Goal: Task Accomplishment & Management: Use online tool/utility

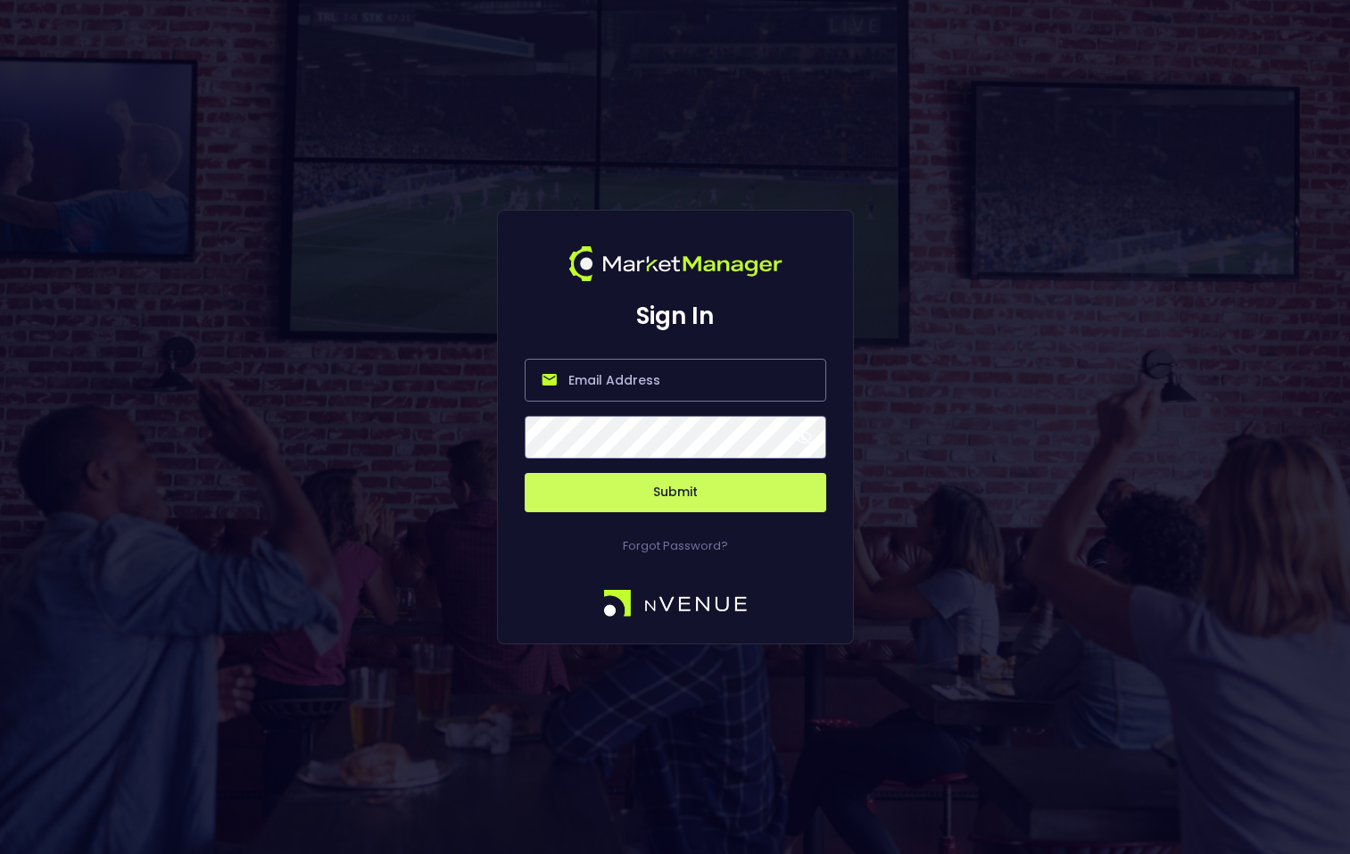
type input "[PERSON_NAME][EMAIL_ADDRESS][DOMAIN_NAME]"
click at [674, 492] on button "Submit" at bounding box center [676, 492] width 302 height 39
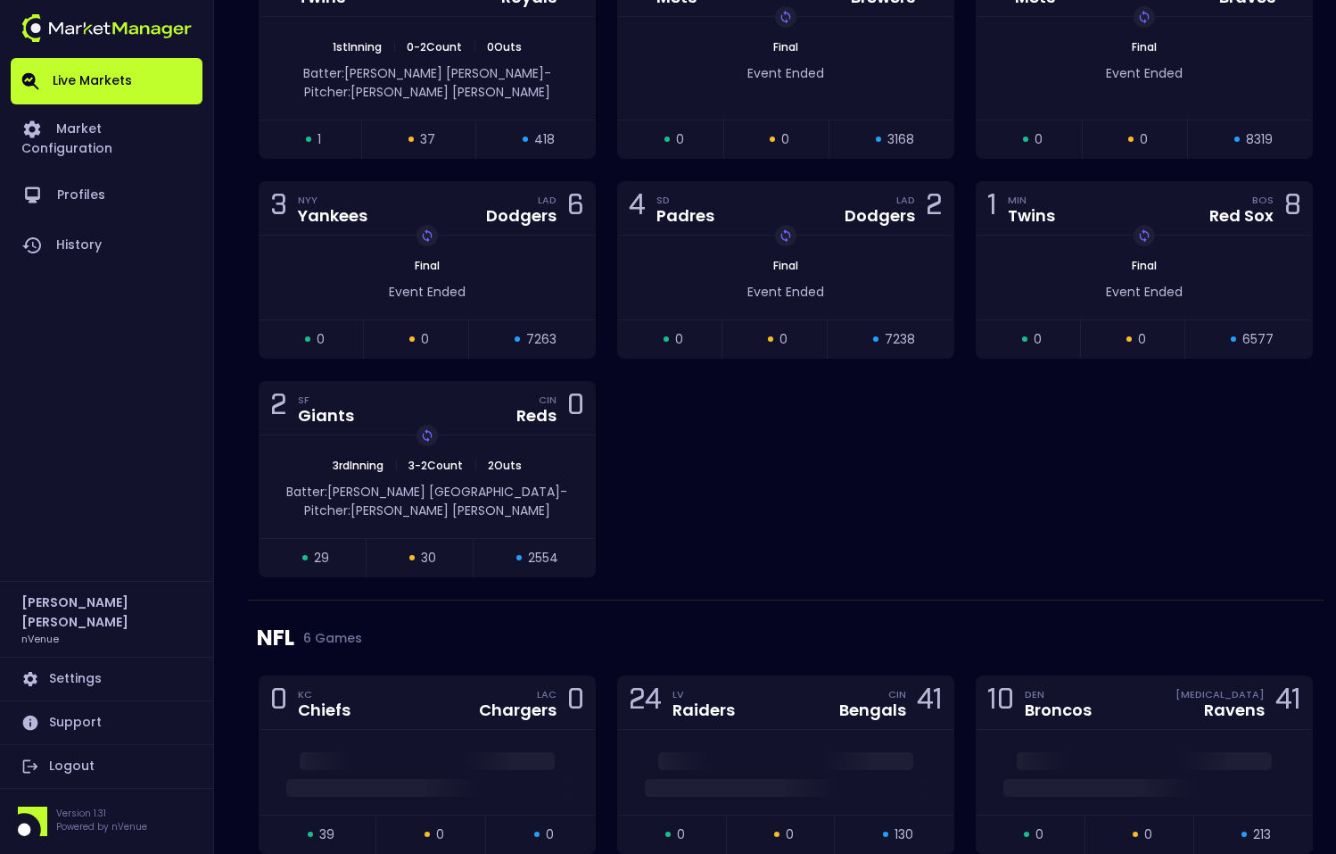
scroll to position [2162, 0]
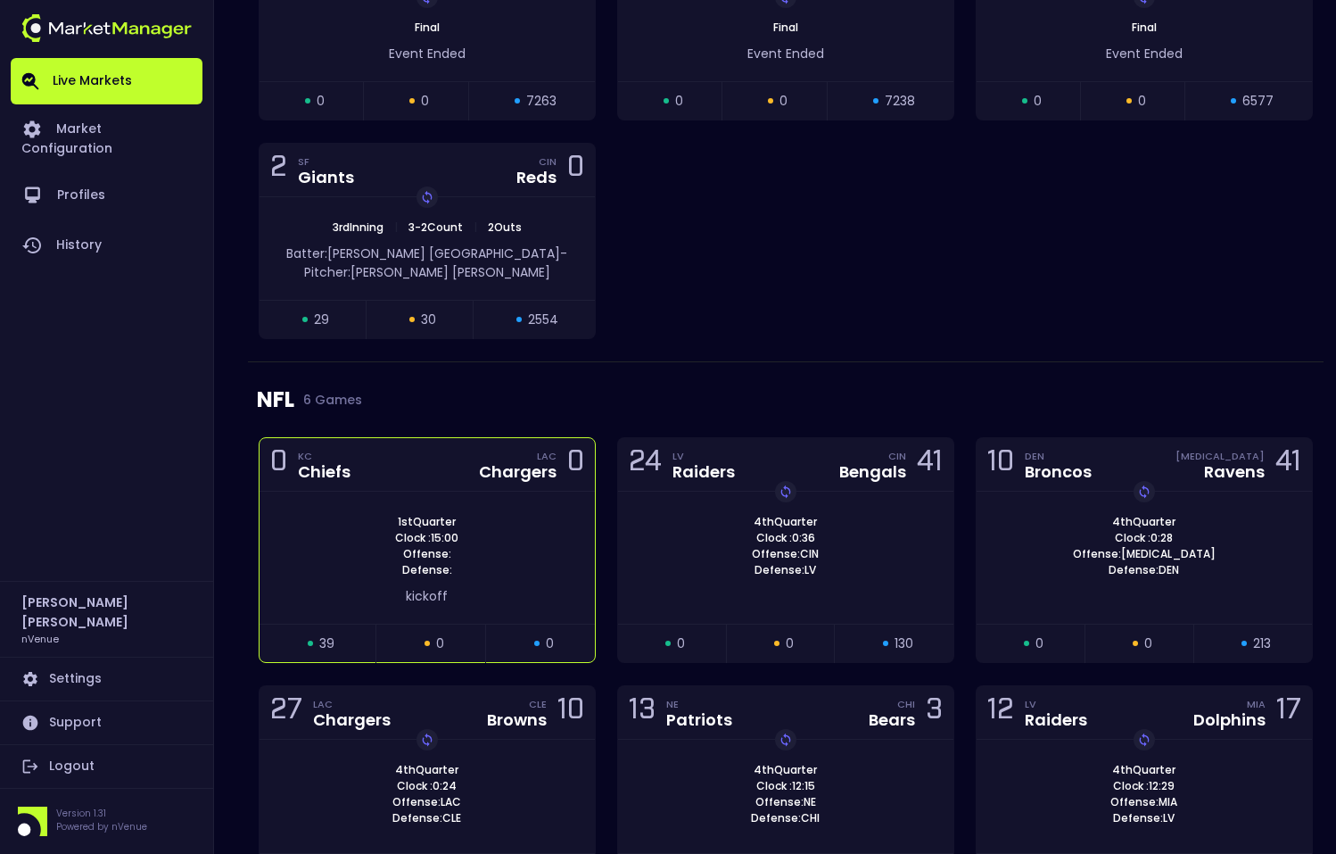
click at [517, 447] on div "0 KC Chiefs LAC Chargers 0" at bounding box center [427, 465] width 335 height 54
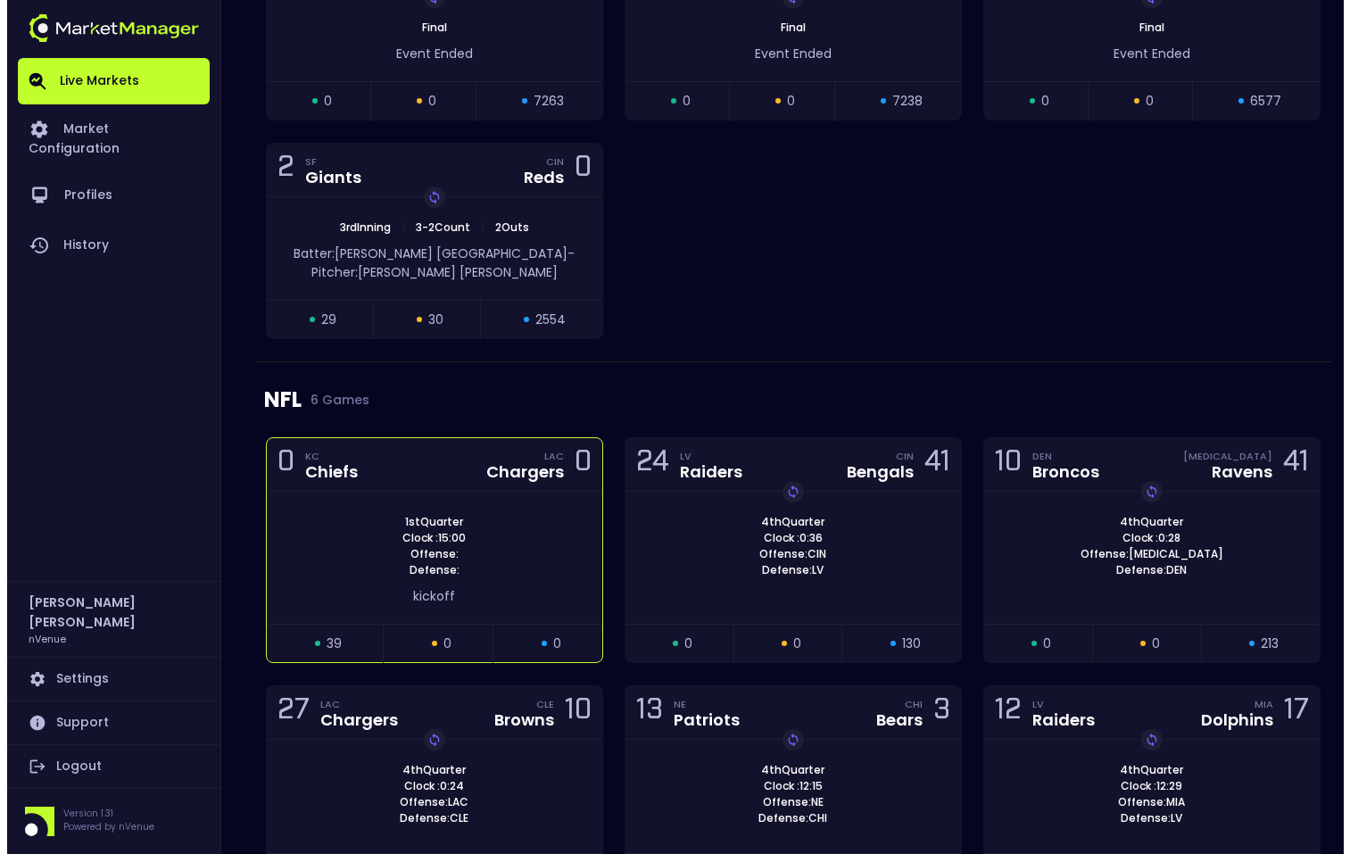
scroll to position [0, 0]
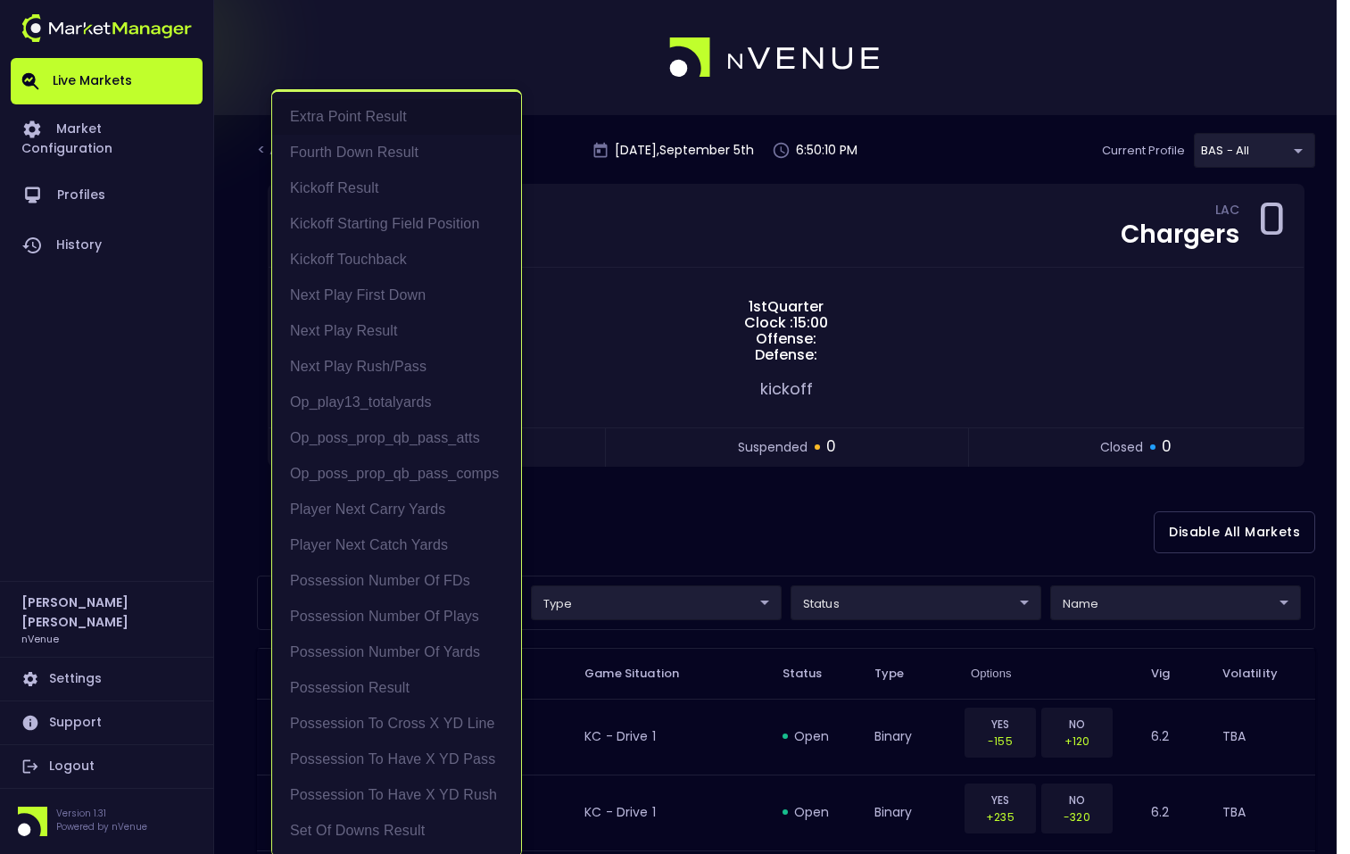
click at [418, 677] on li "Possession Result" at bounding box center [396, 688] width 249 height 36
type input "Possession Result"
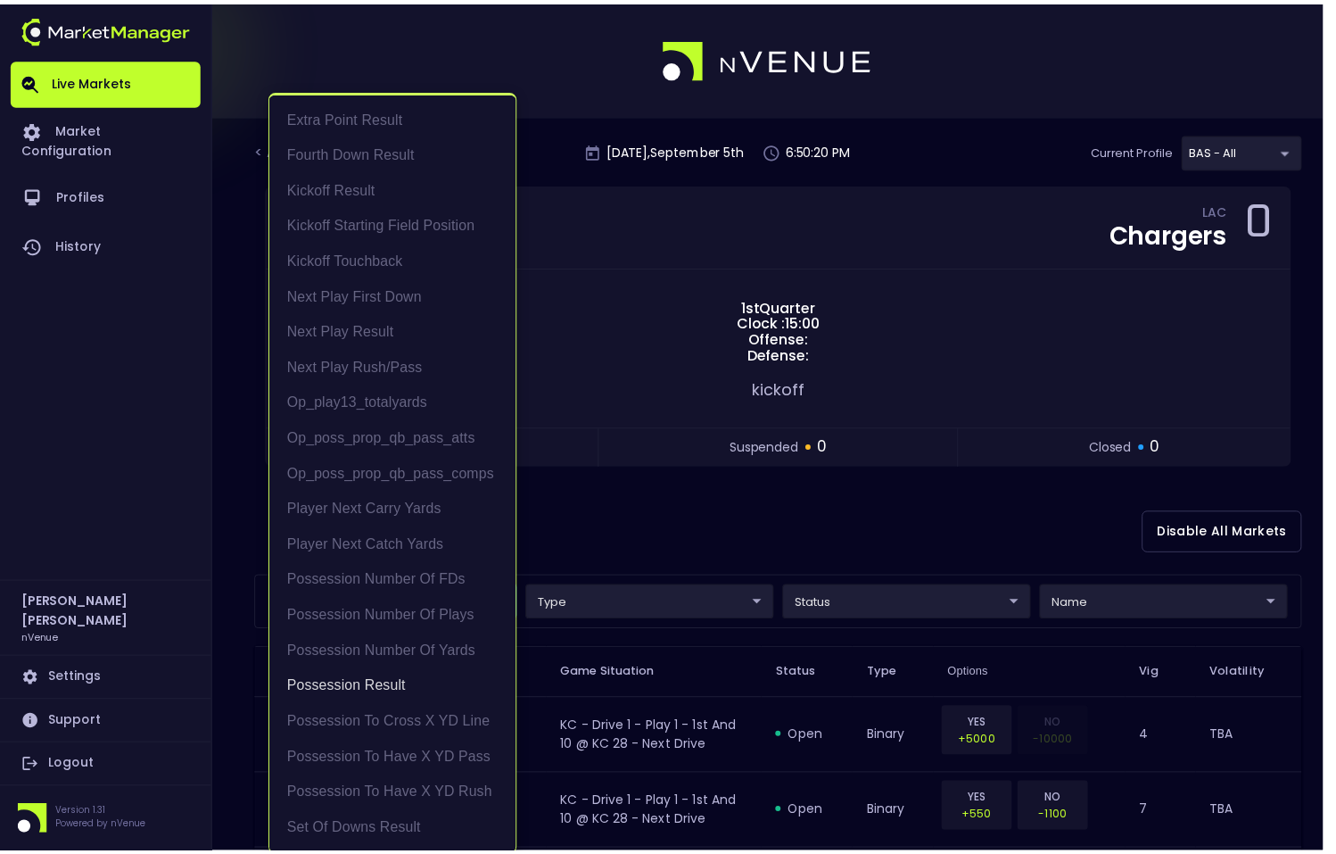
scroll to position [4, 0]
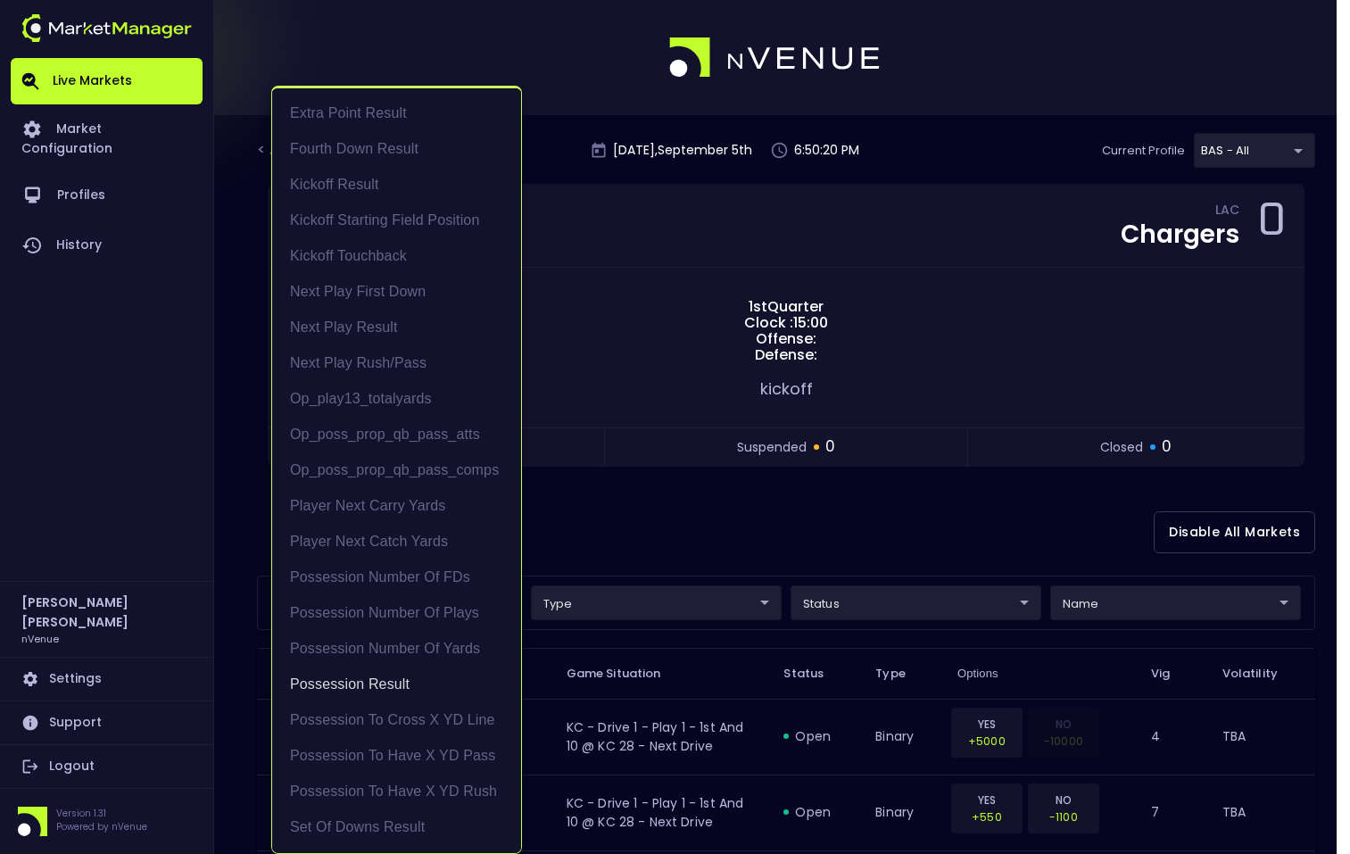
click at [669, 611] on div at bounding box center [675, 427] width 1350 height 854
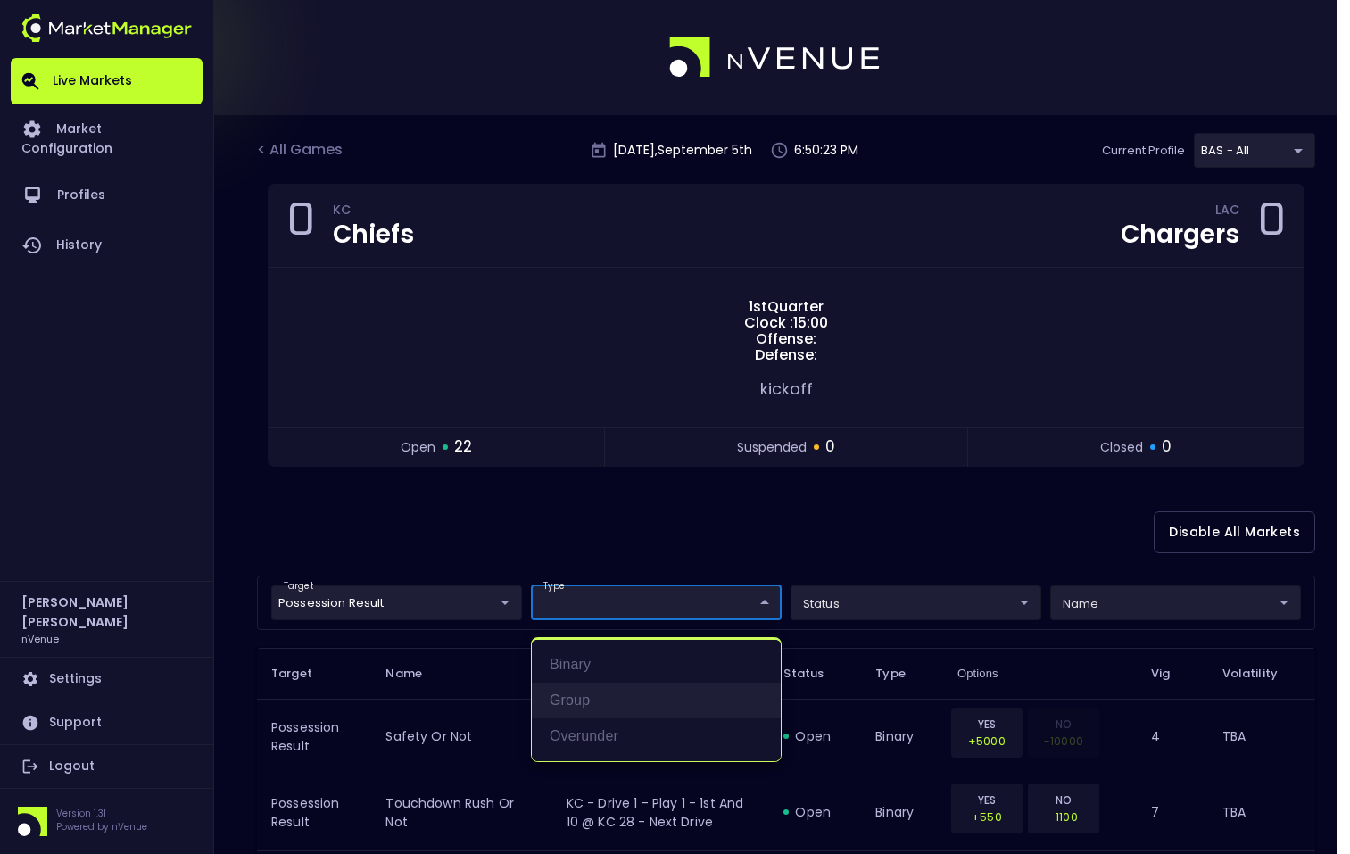
click at [654, 692] on li "group" at bounding box center [656, 701] width 249 height 36
type input "group"
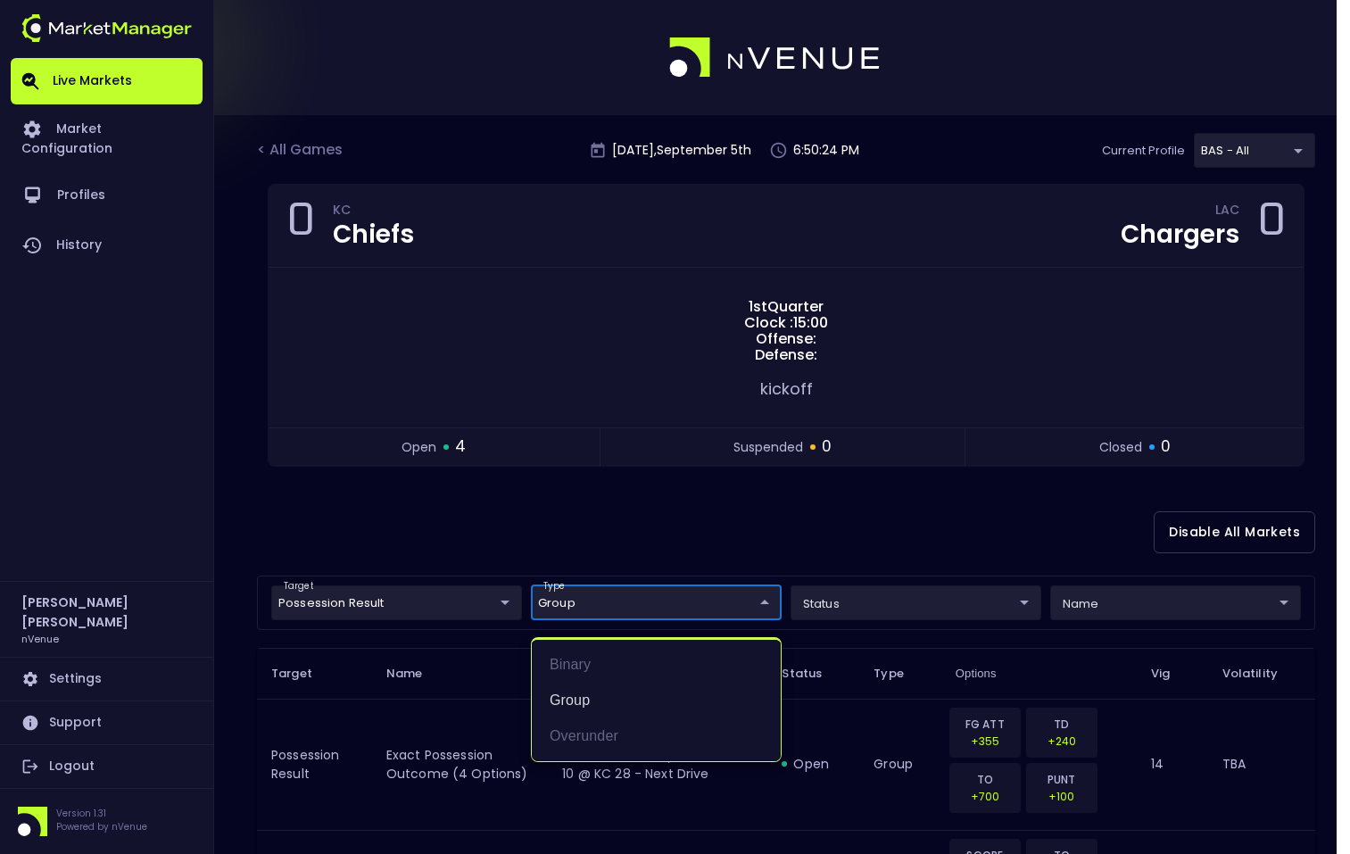
click at [725, 567] on div at bounding box center [675, 427] width 1350 height 854
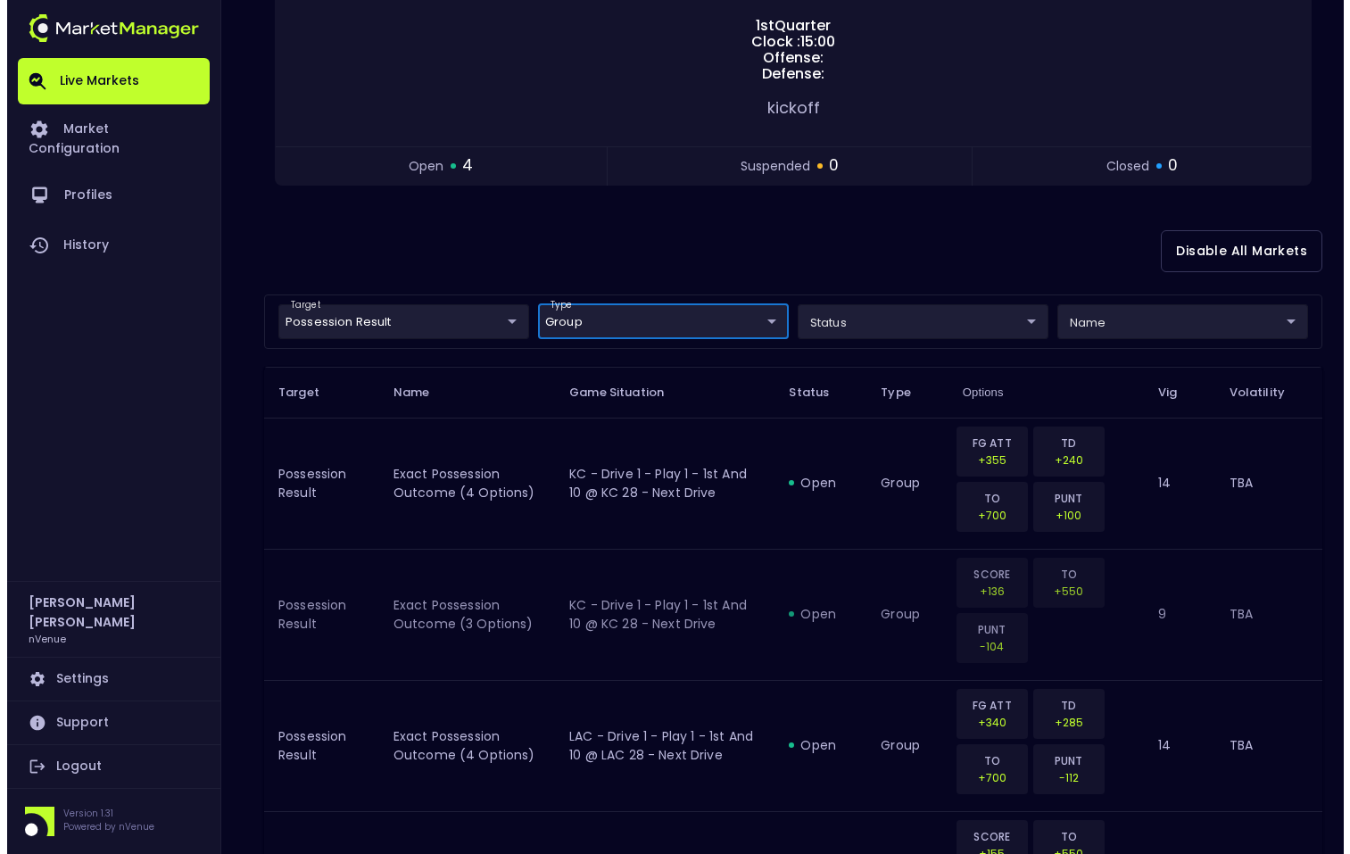
scroll to position [277, 0]
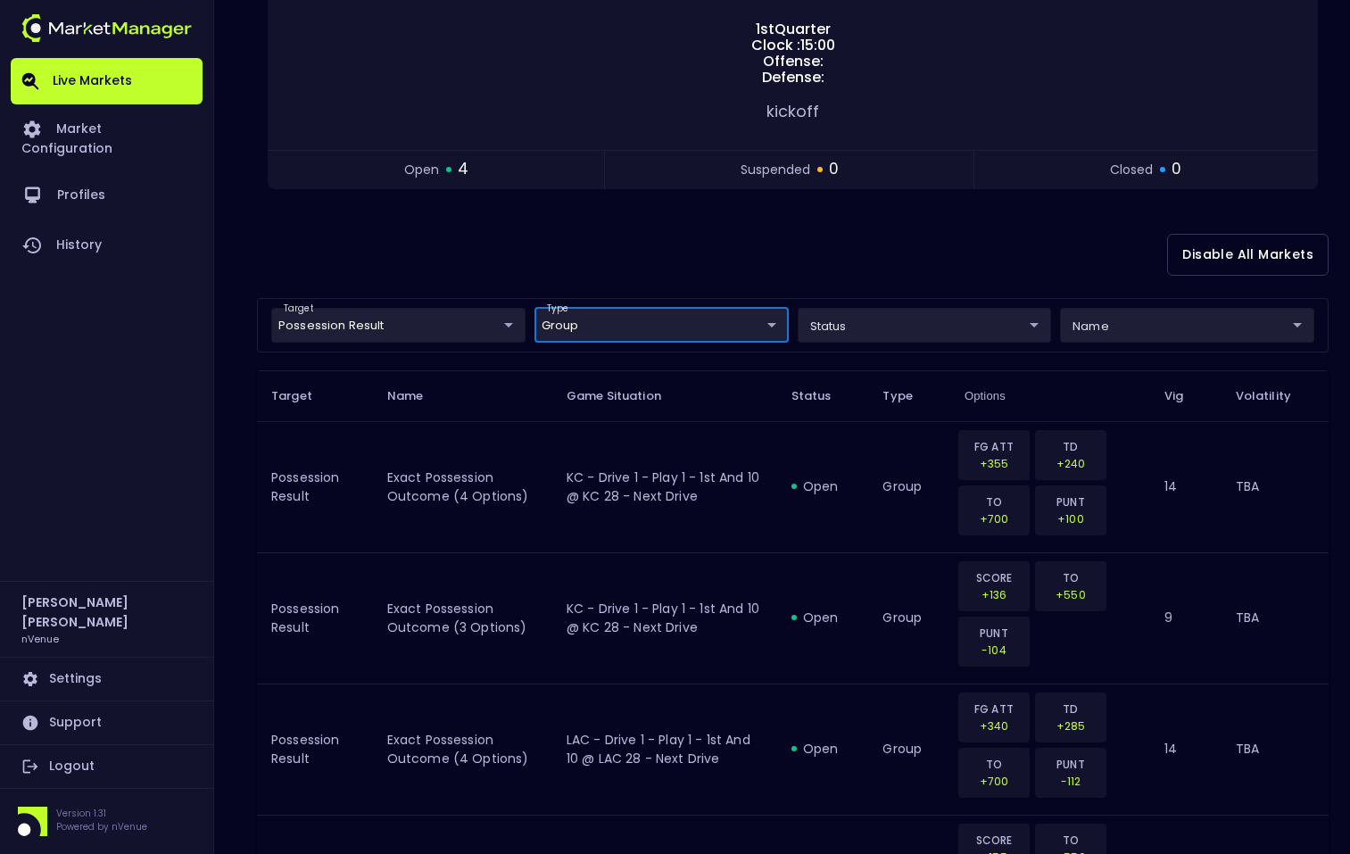
click at [461, 320] on body "Live Markets Market Configuration Profiles History [PERSON_NAME] nVenue Setting…" at bounding box center [675, 379] width 1350 height 1313
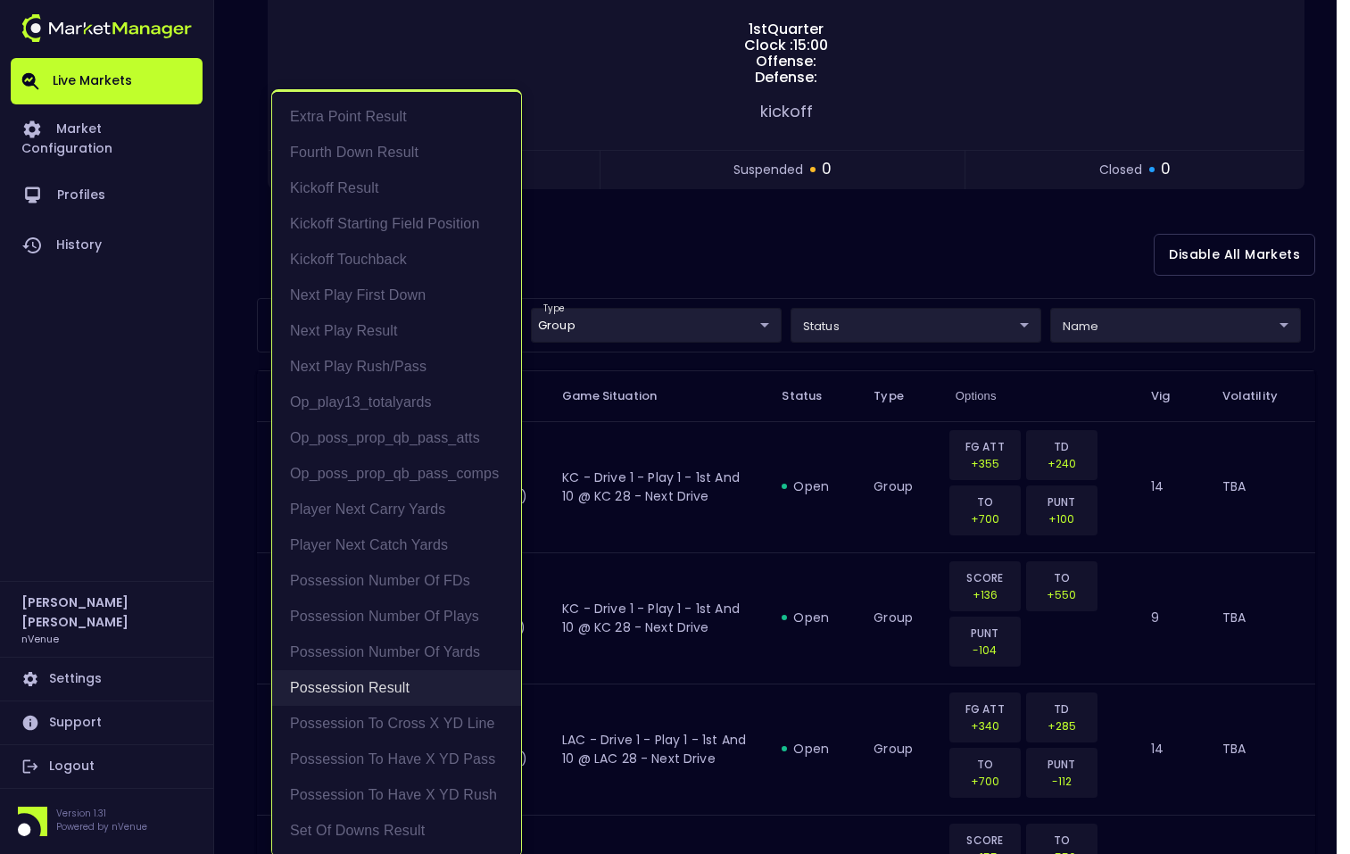
click at [381, 687] on li "Possession Result" at bounding box center [396, 688] width 249 height 36
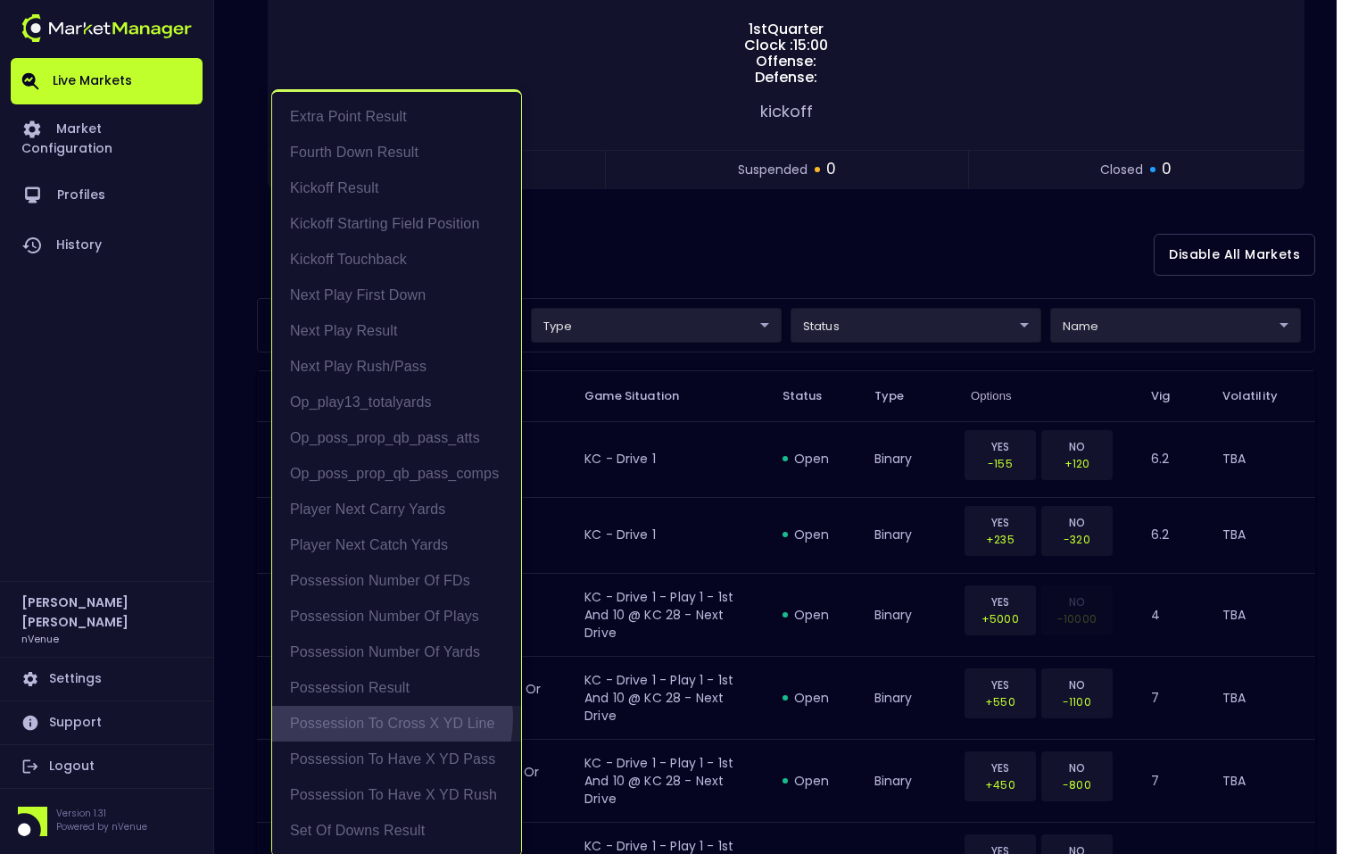
click at [392, 718] on li "Possession to Cross X YD Line" at bounding box center [396, 724] width 249 height 36
type input "Possession to Cross X YD Line"
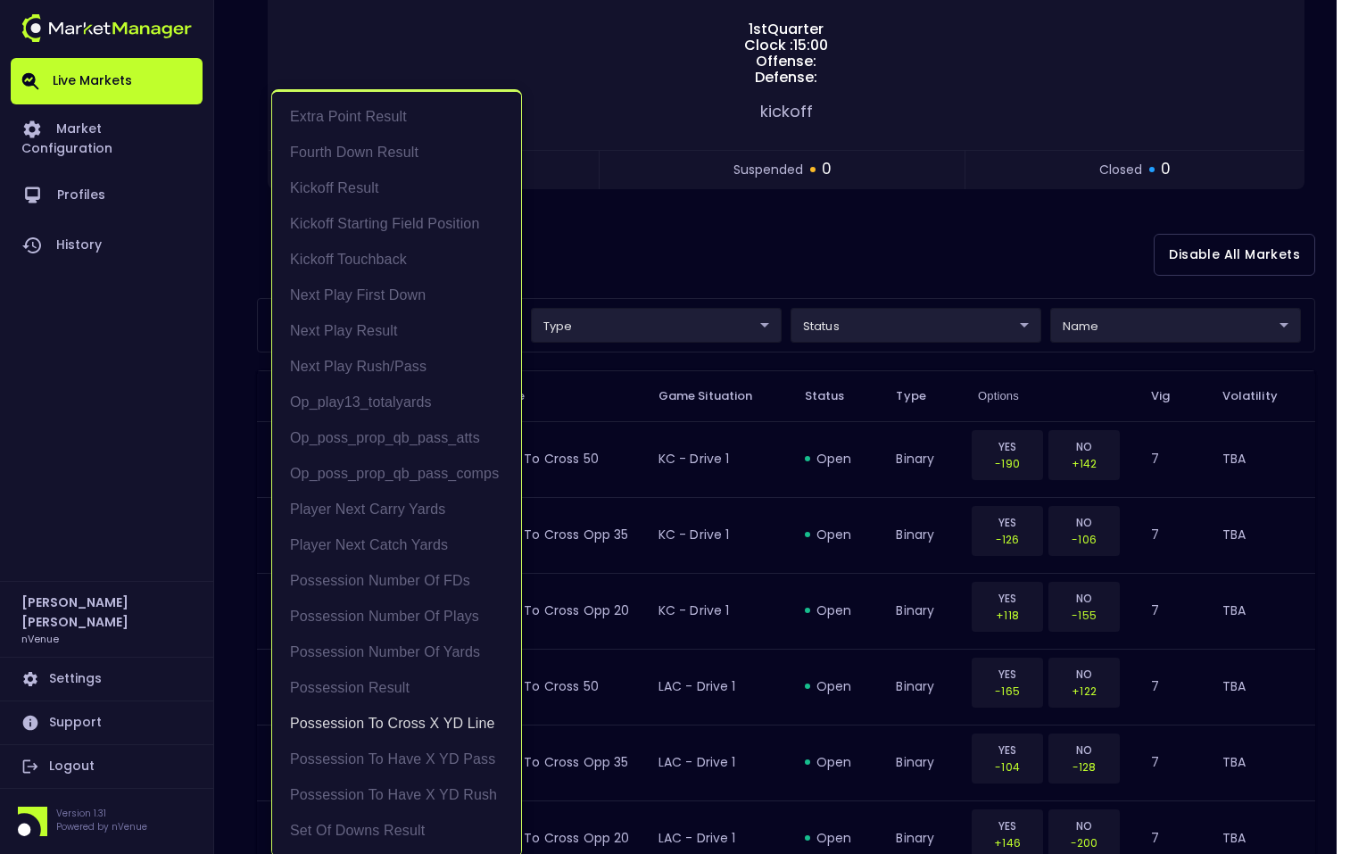
scroll to position [4, 0]
click at [696, 289] on div at bounding box center [675, 427] width 1350 height 854
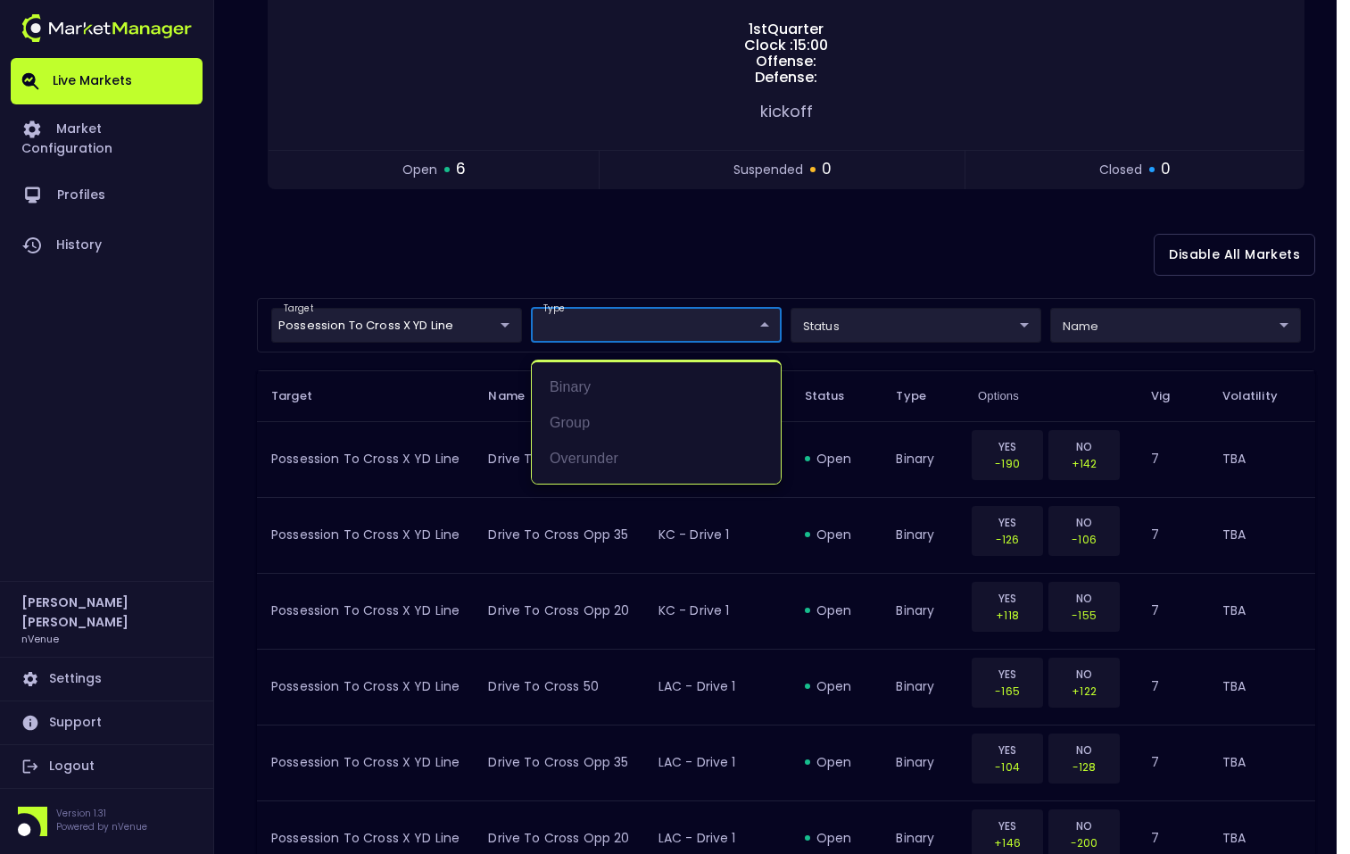
click at [728, 326] on body "Live Markets Market Configuration Profiles History [PERSON_NAME] nVenue Setting…" at bounding box center [675, 345] width 1350 height 1244
click at [855, 321] on div at bounding box center [675, 427] width 1350 height 854
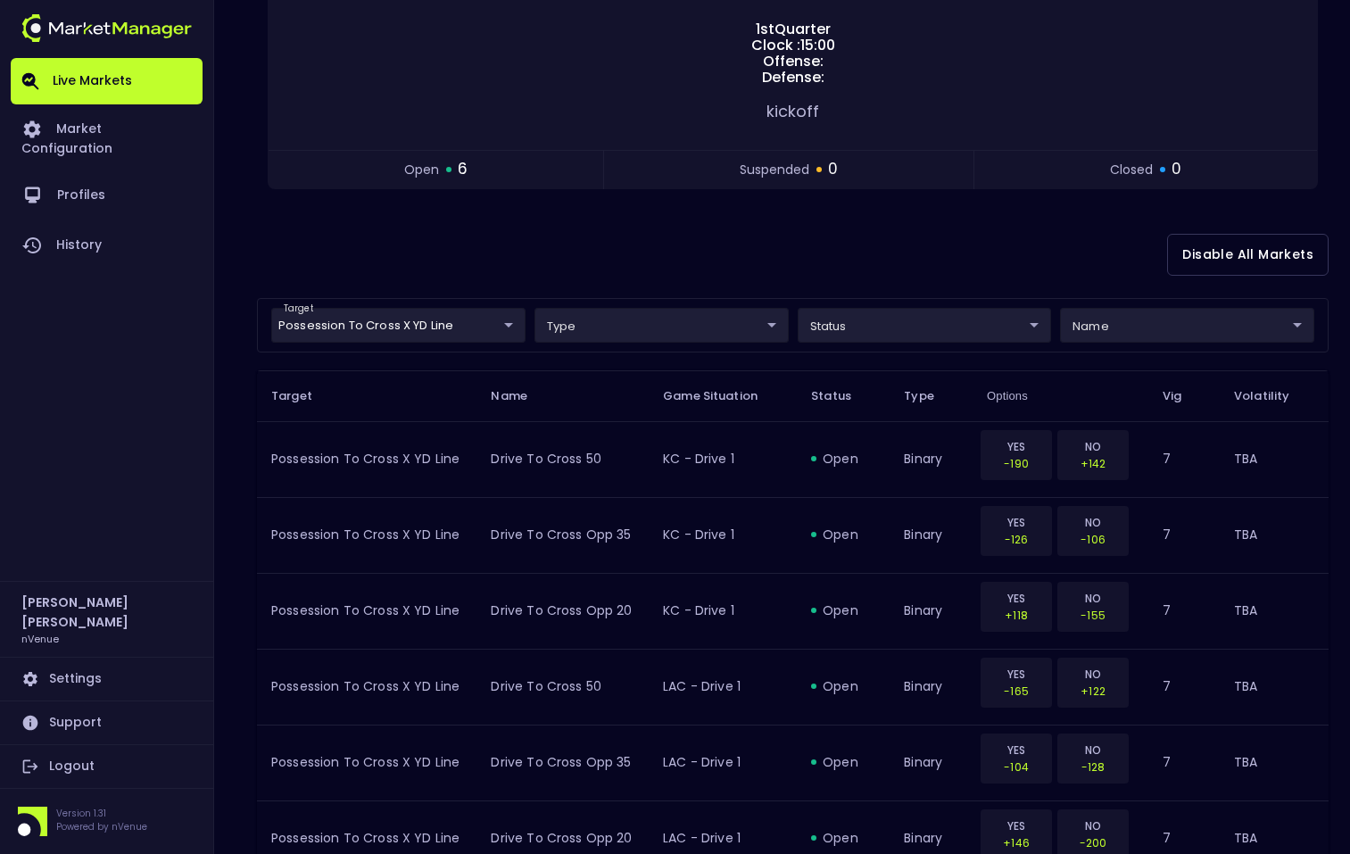
click at [858, 326] on body "Live Markets Market Configuration Profiles History [PERSON_NAME] nVenue Setting…" at bounding box center [675, 345] width 1350 height 1244
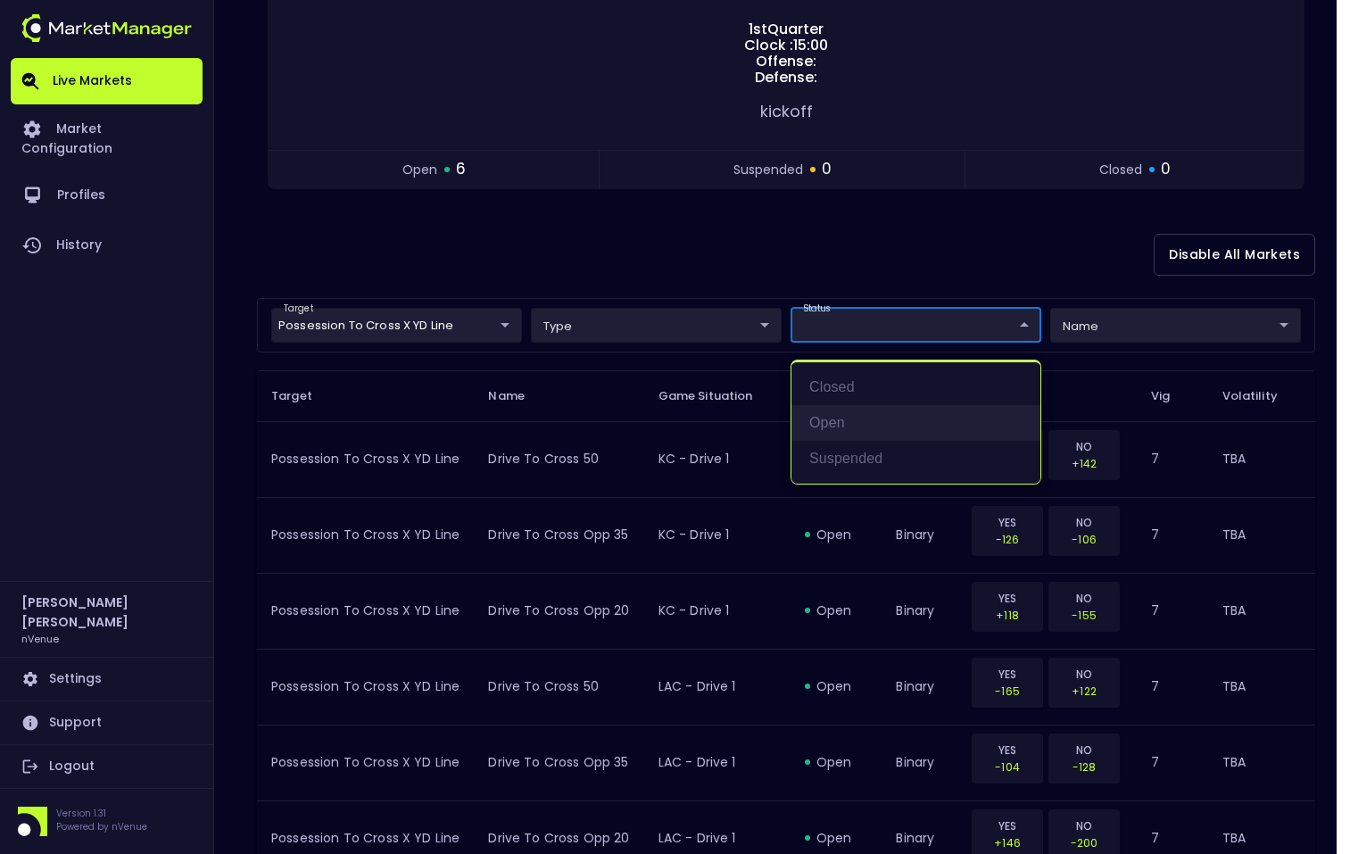
click at [843, 418] on li "open" at bounding box center [915, 423] width 249 height 36
type input "open"
click at [688, 223] on div at bounding box center [675, 427] width 1350 height 854
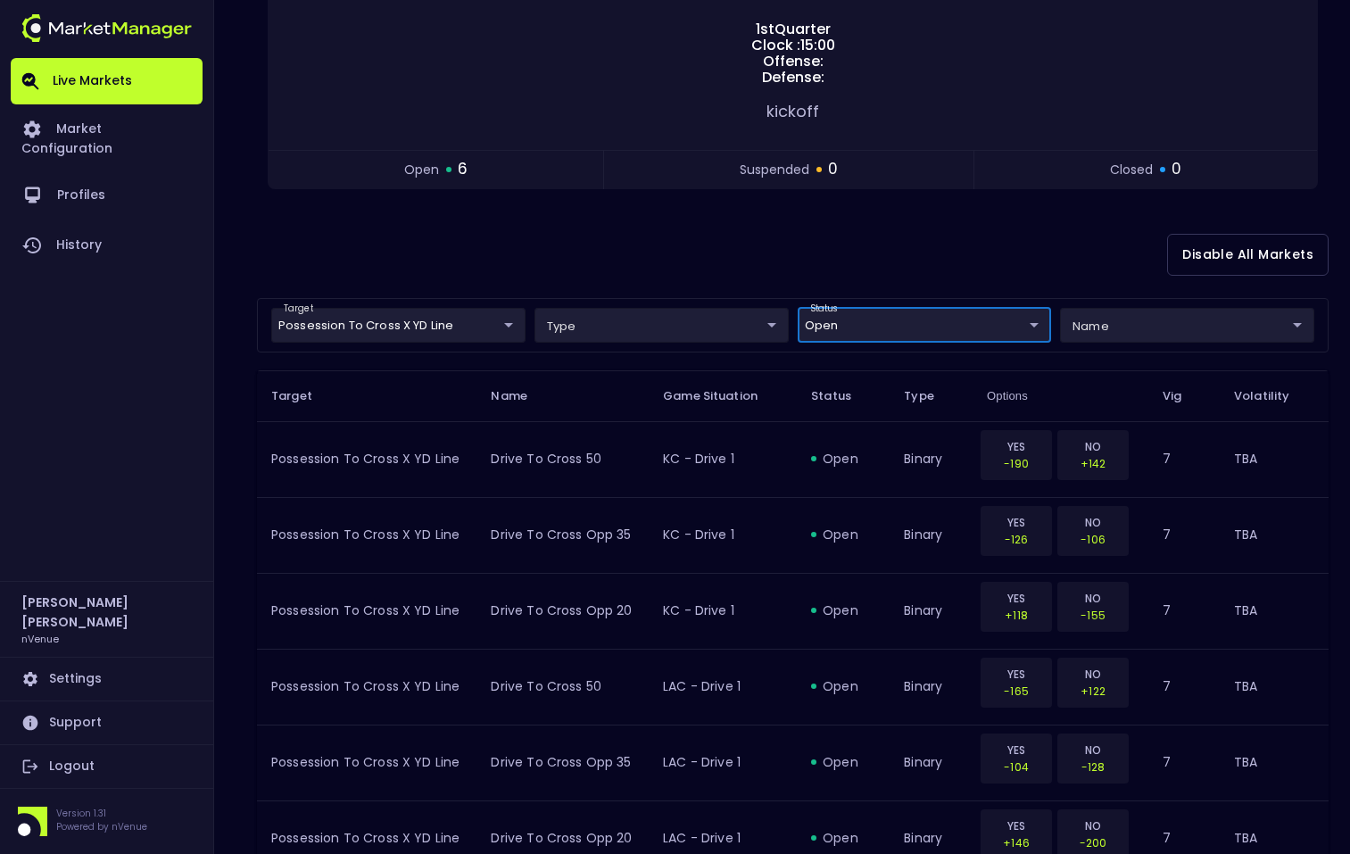
click at [1126, 321] on body "Live Markets Market Configuration Profiles History [PERSON_NAME] nVenue Setting…" at bounding box center [675, 345] width 1350 height 1244
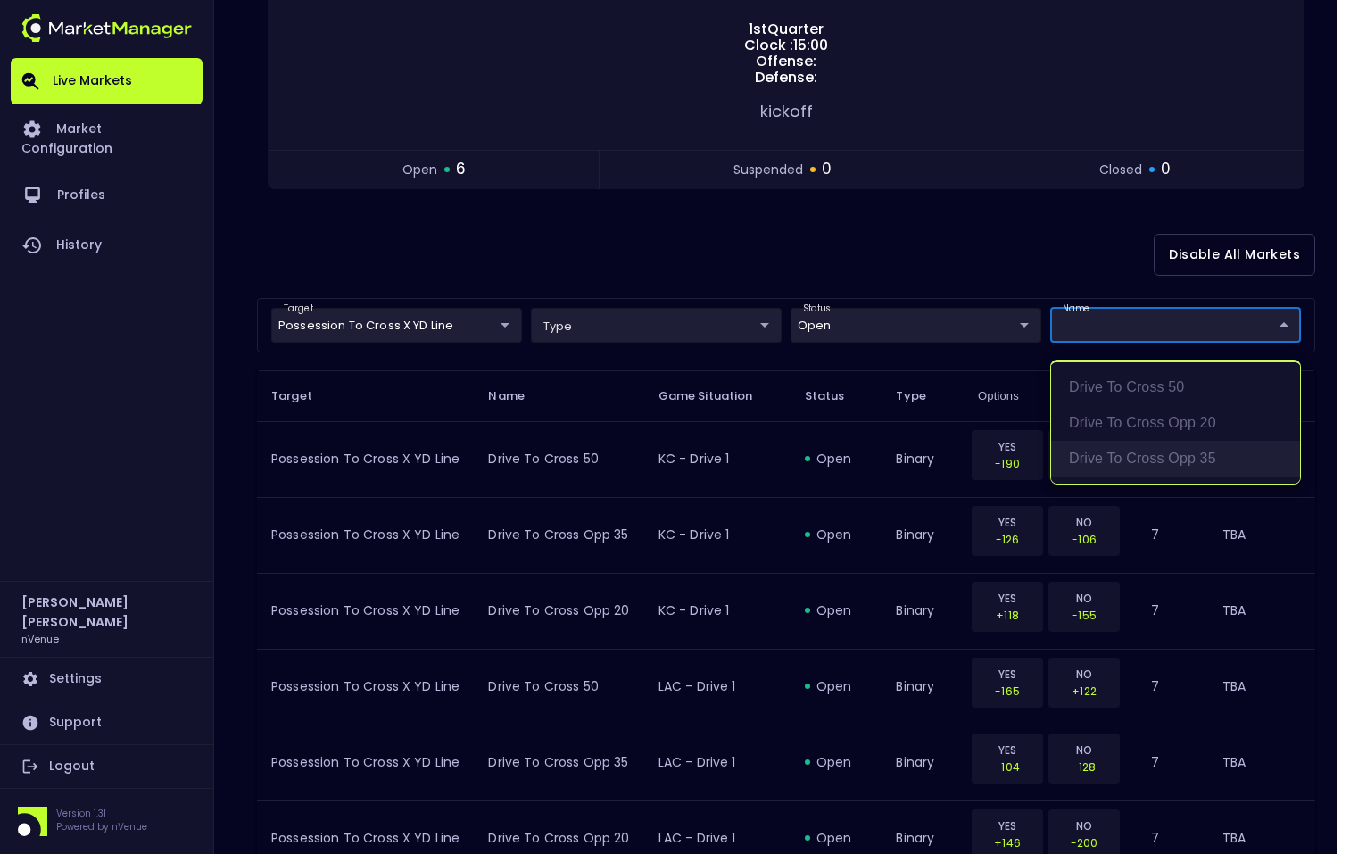
click at [1141, 444] on li "Drive to Cross Opp 35" at bounding box center [1175, 459] width 249 height 36
type input "Drive to Cross Opp 35"
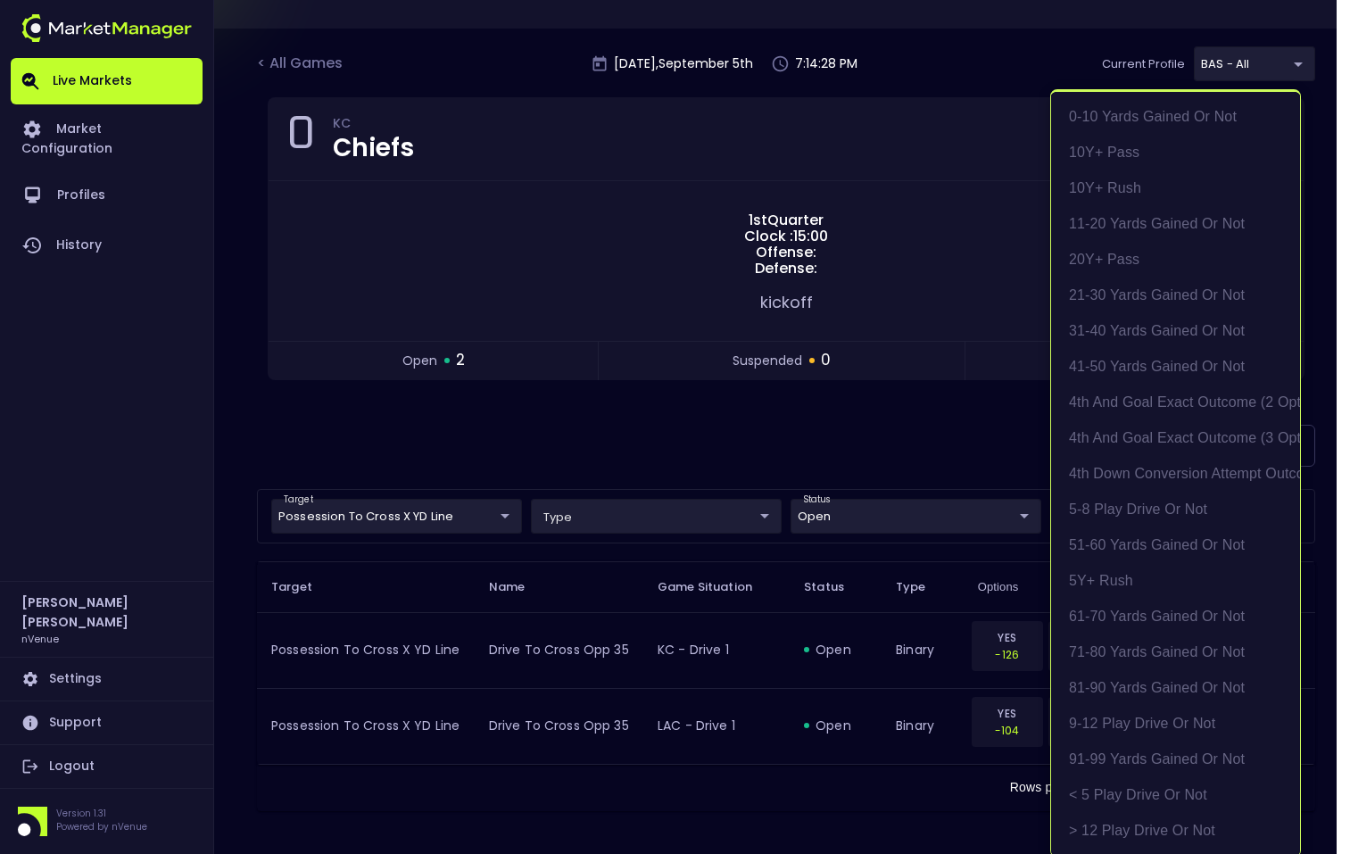
scroll to position [86, 0]
click at [831, 423] on div at bounding box center [675, 427] width 1350 height 854
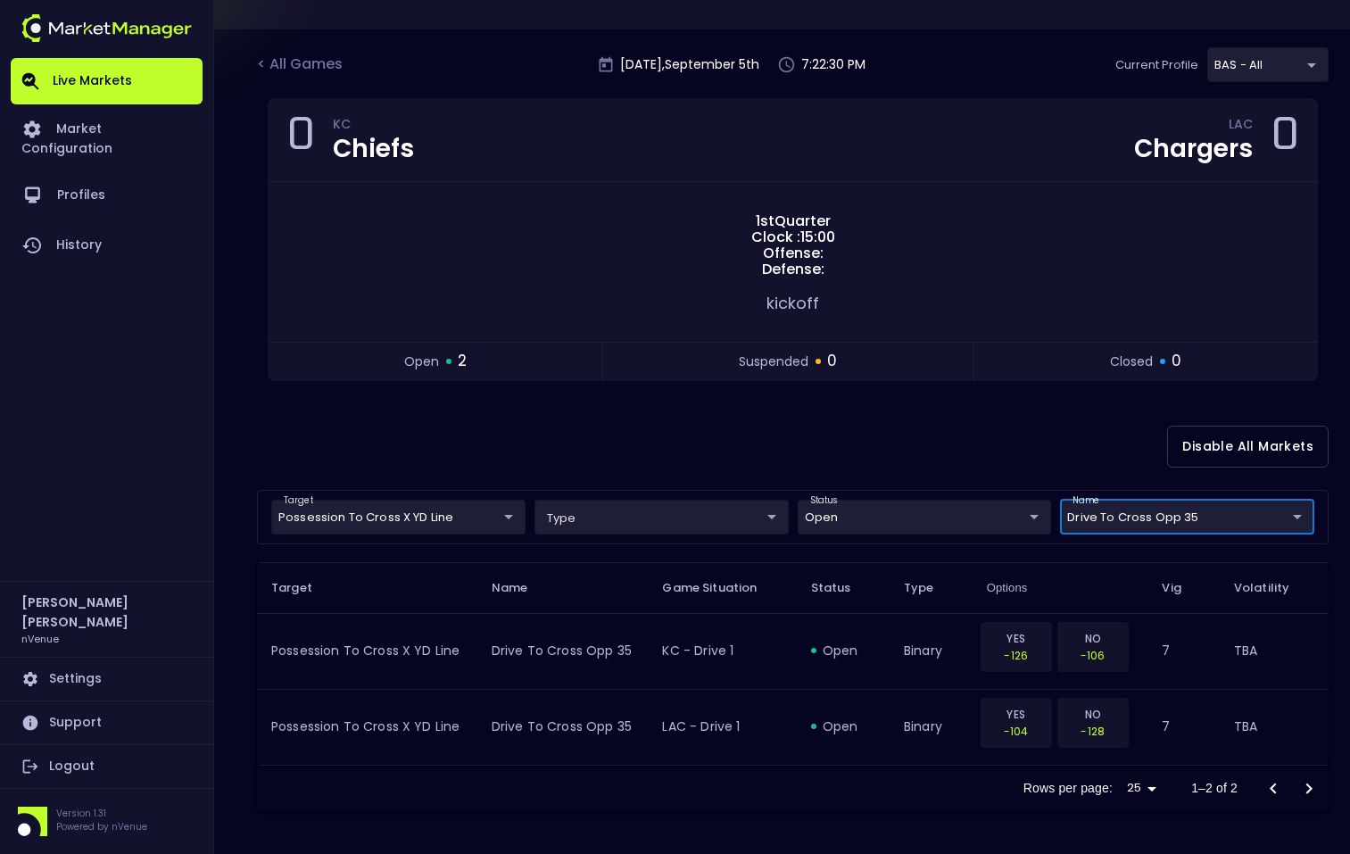
click at [436, 510] on body "Live Markets Market Configuration Profiles History [PERSON_NAME] nVenue Setting…" at bounding box center [675, 384] width 1350 height 940
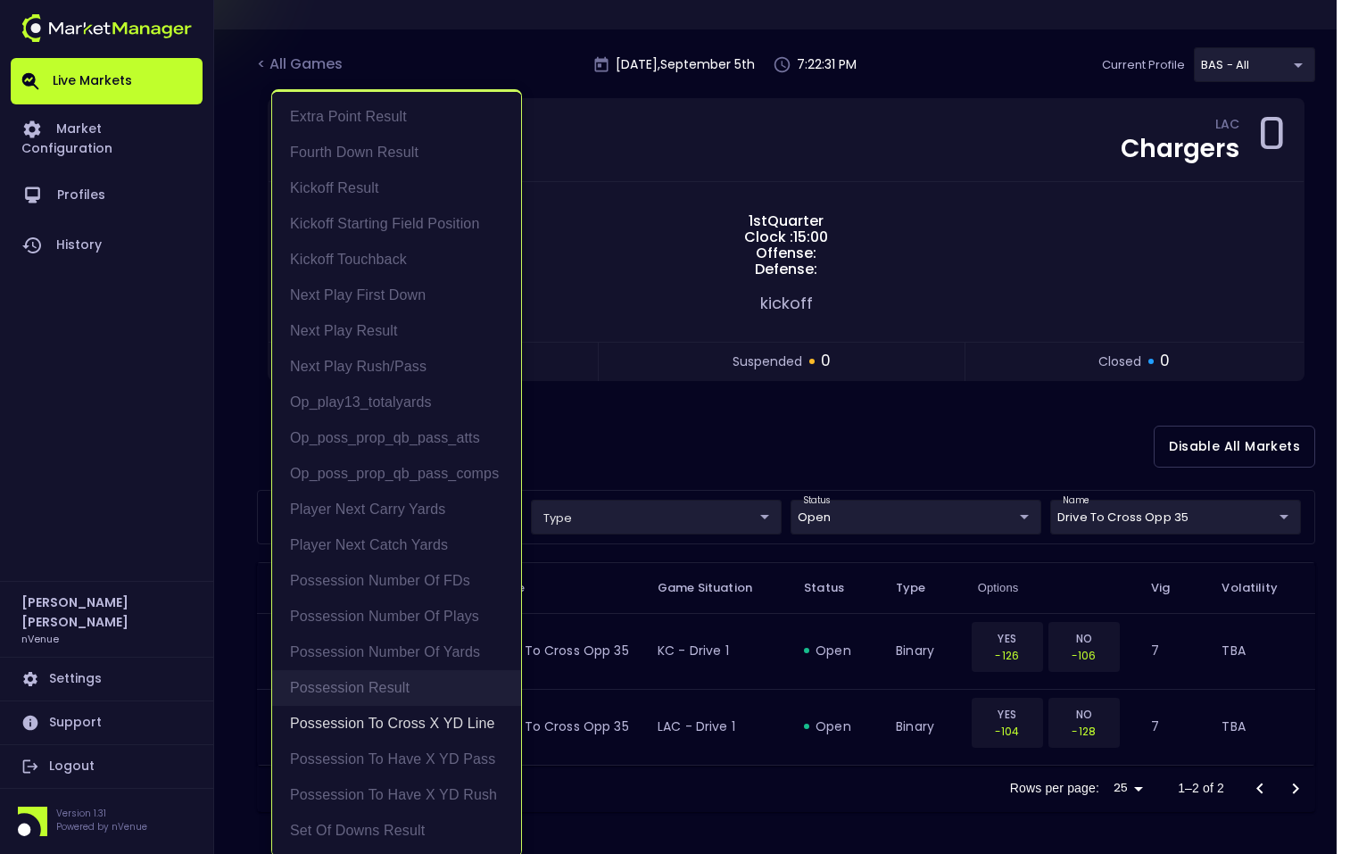
click at [426, 682] on li "Possession Result" at bounding box center [396, 688] width 249 height 36
type input "Possession to Cross X YD Line,Possession Result"
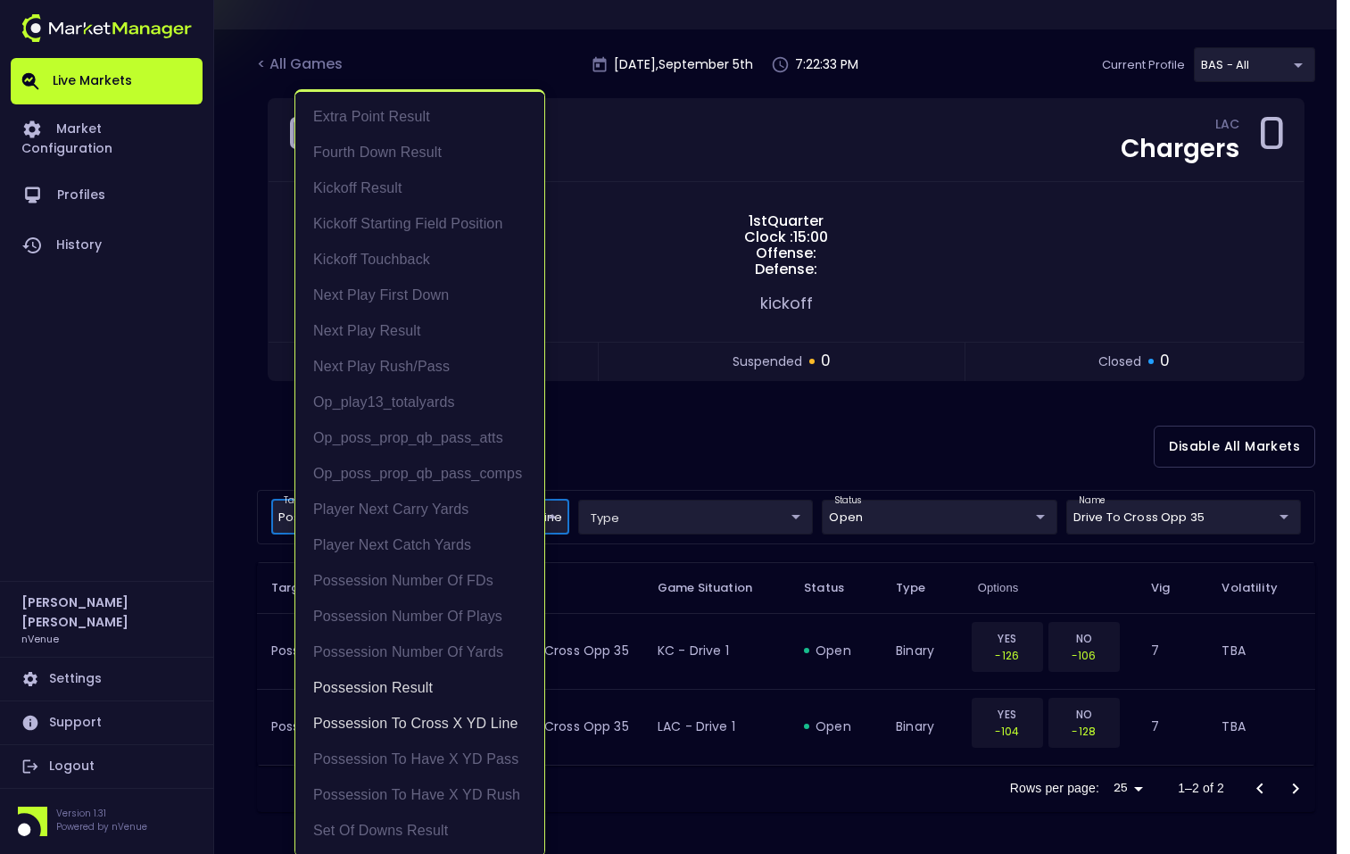
click at [1093, 519] on div at bounding box center [675, 427] width 1350 height 854
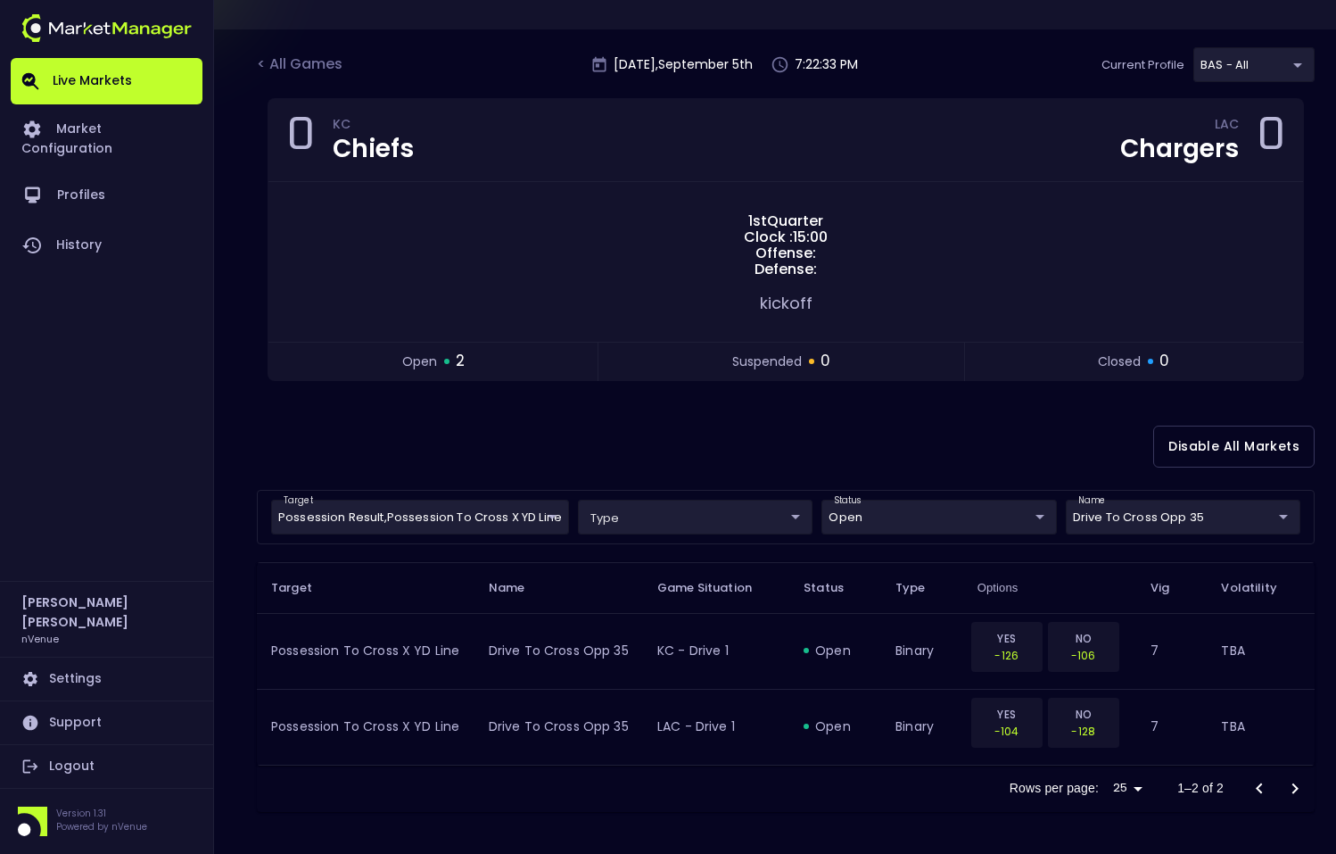
click at [1096, 517] on div "Extra Point Result Fourth Down Result Kickoff Result Kickoff Starting Field Pos…" at bounding box center [668, 427] width 1336 height 854
click at [1096, 517] on body "Live Markets Market Configuration Profiles History [PERSON_NAME] nVenue Setting…" at bounding box center [675, 384] width 1350 height 940
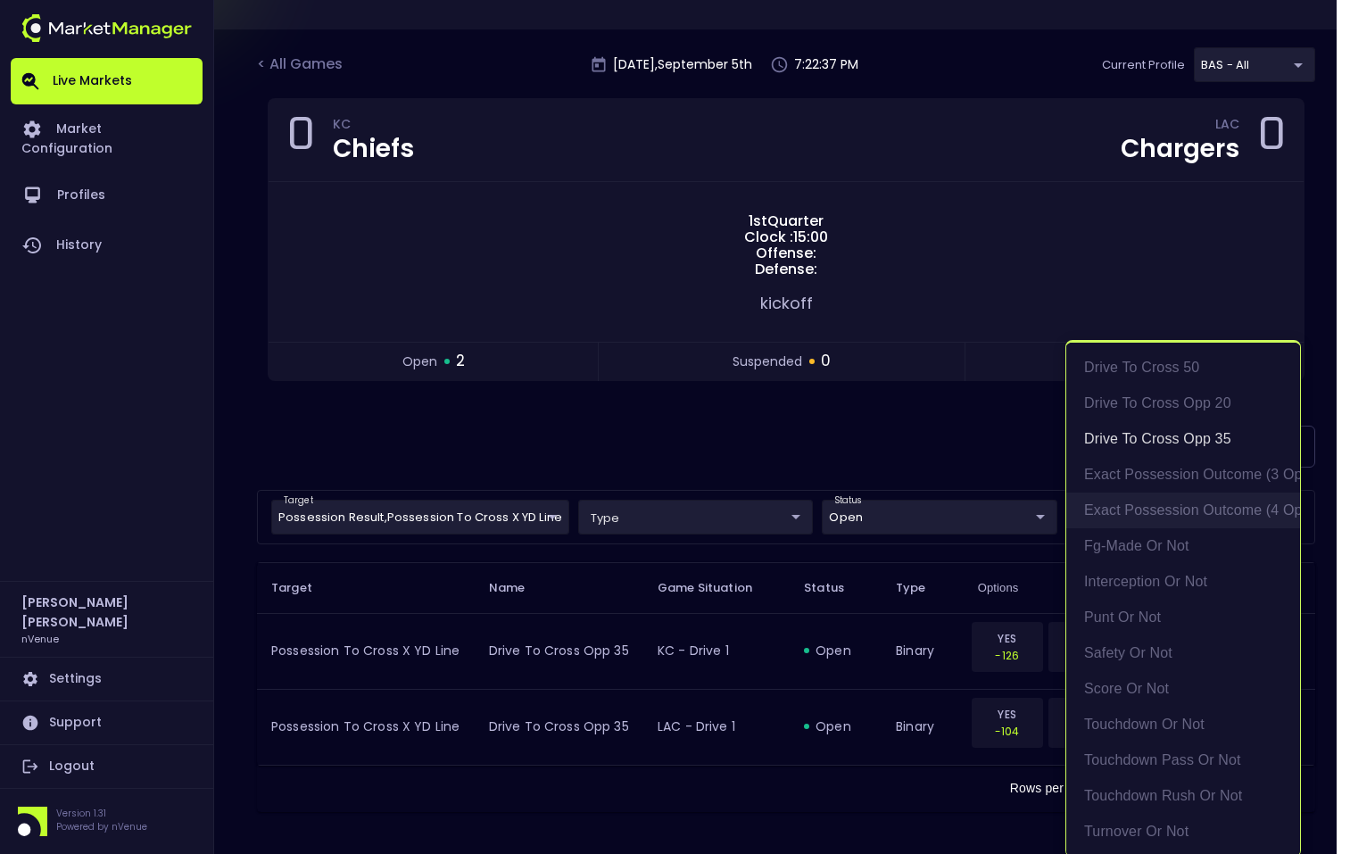
click at [1119, 499] on li "exact possession outcome (4 options)" at bounding box center [1183, 510] width 234 height 36
type input "Drive to Cross Opp 35,exact possession outcome (4 options)"
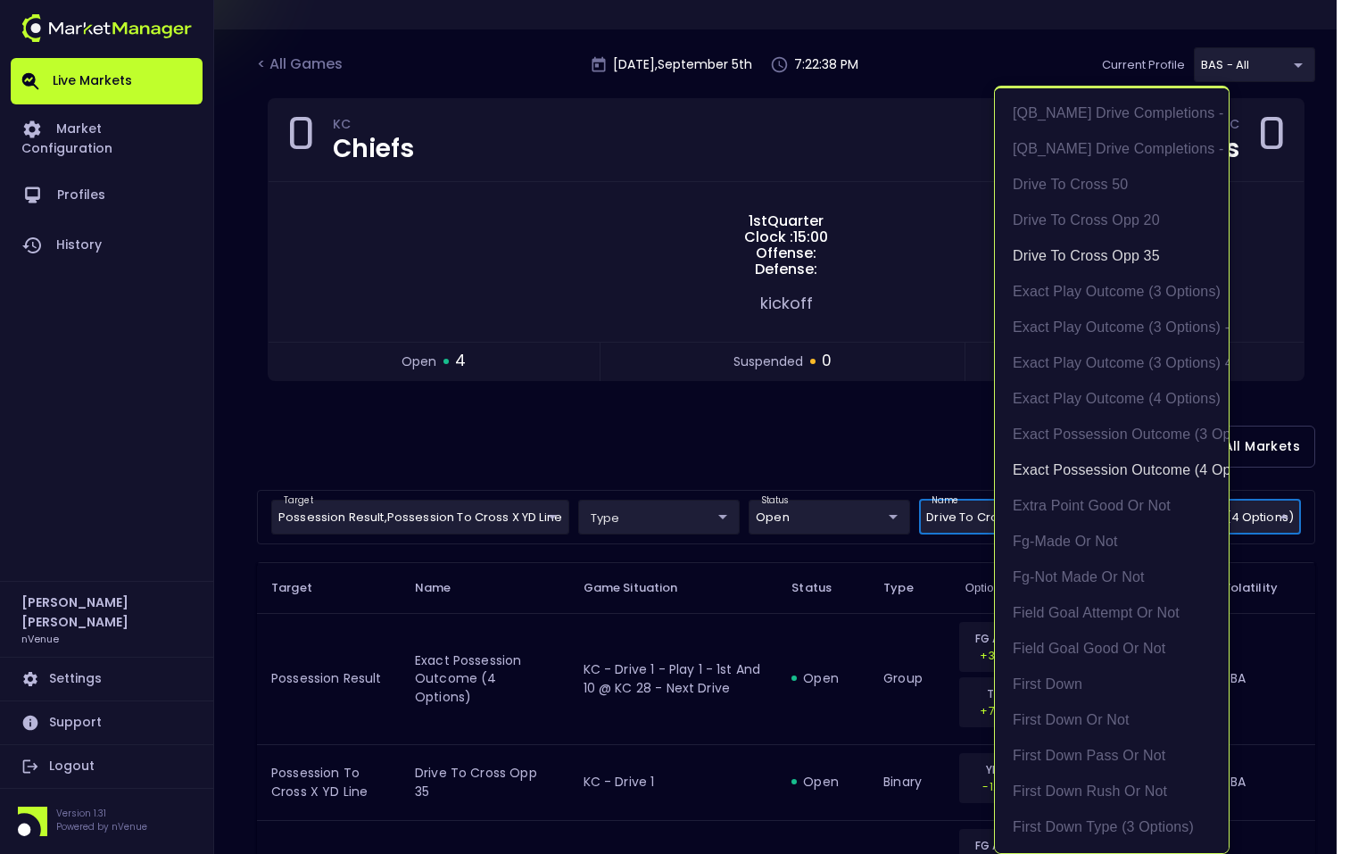
click at [837, 454] on div at bounding box center [675, 427] width 1350 height 854
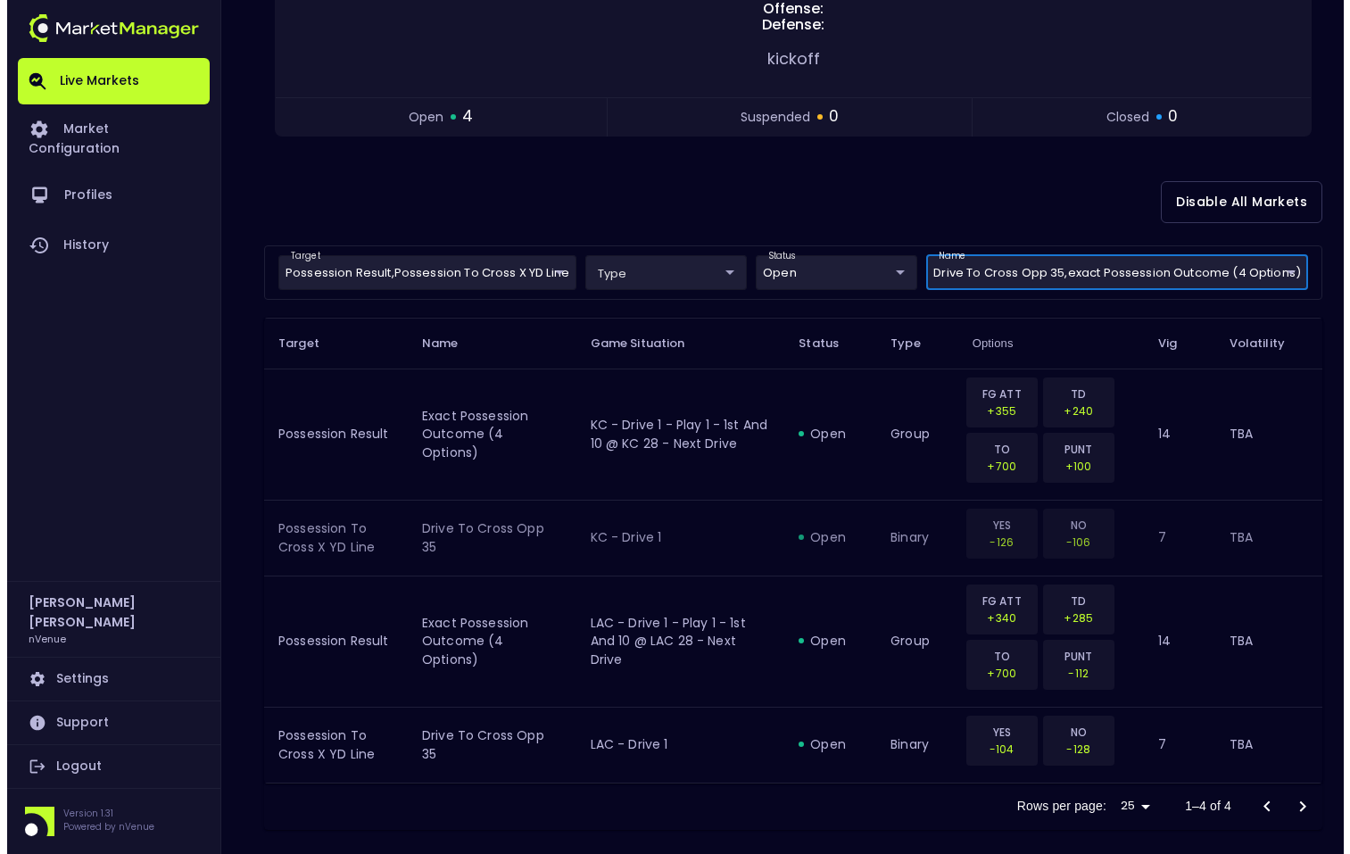
scroll to position [348, 0]
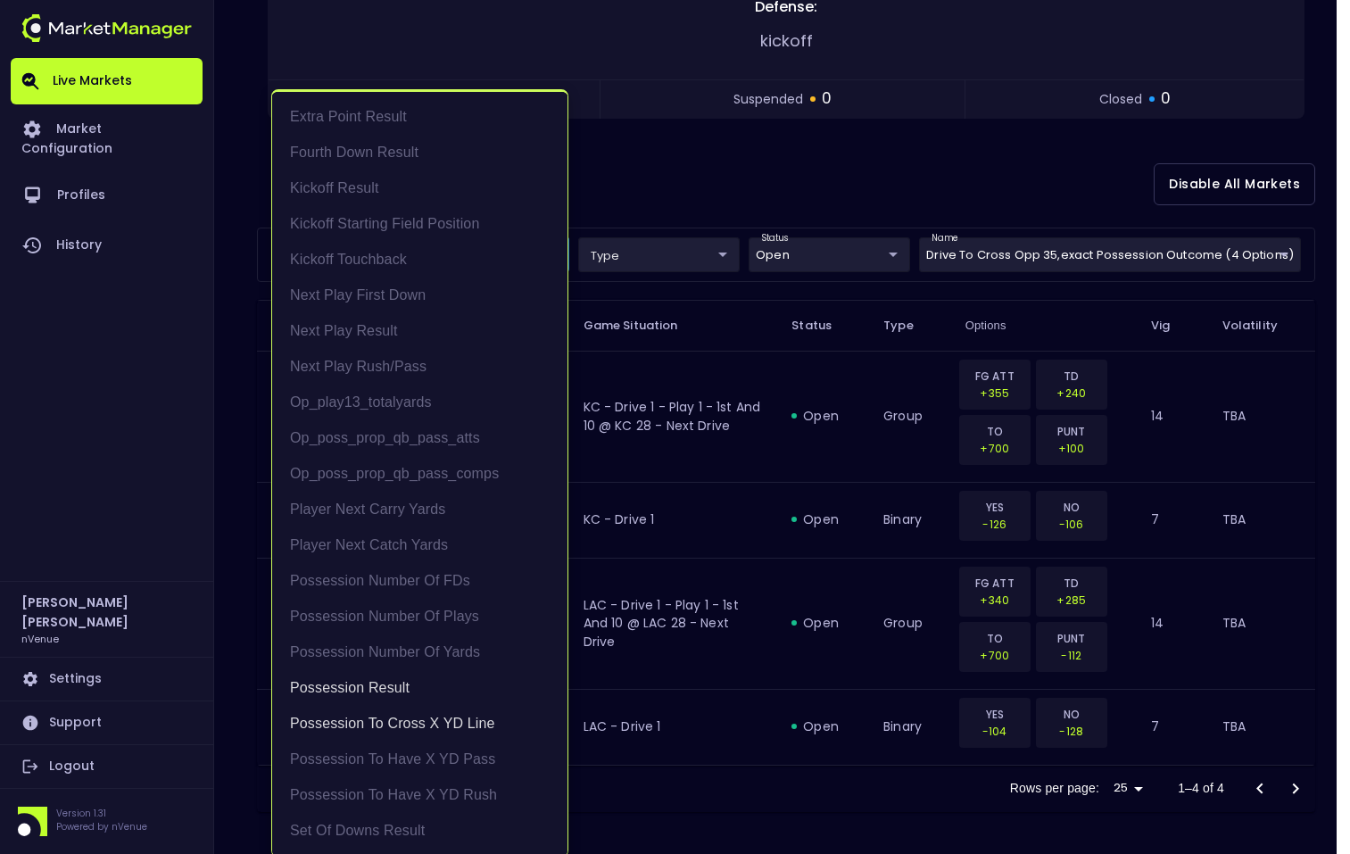
click at [387, 254] on body "Live Markets Market Configuration Profiles History [PERSON_NAME] nVenue Setting…" at bounding box center [675, 253] width 1350 height 1203
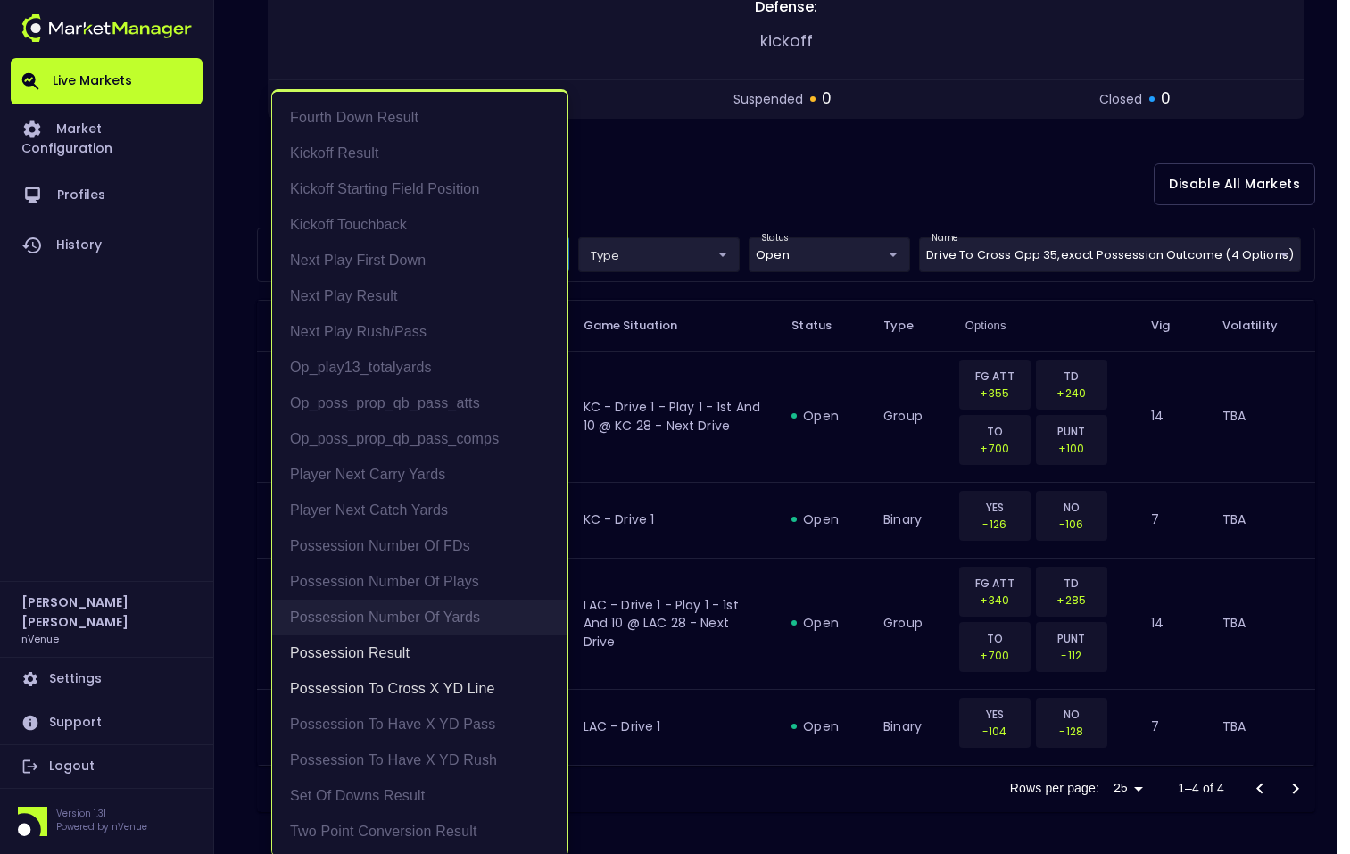
scroll to position [4, 0]
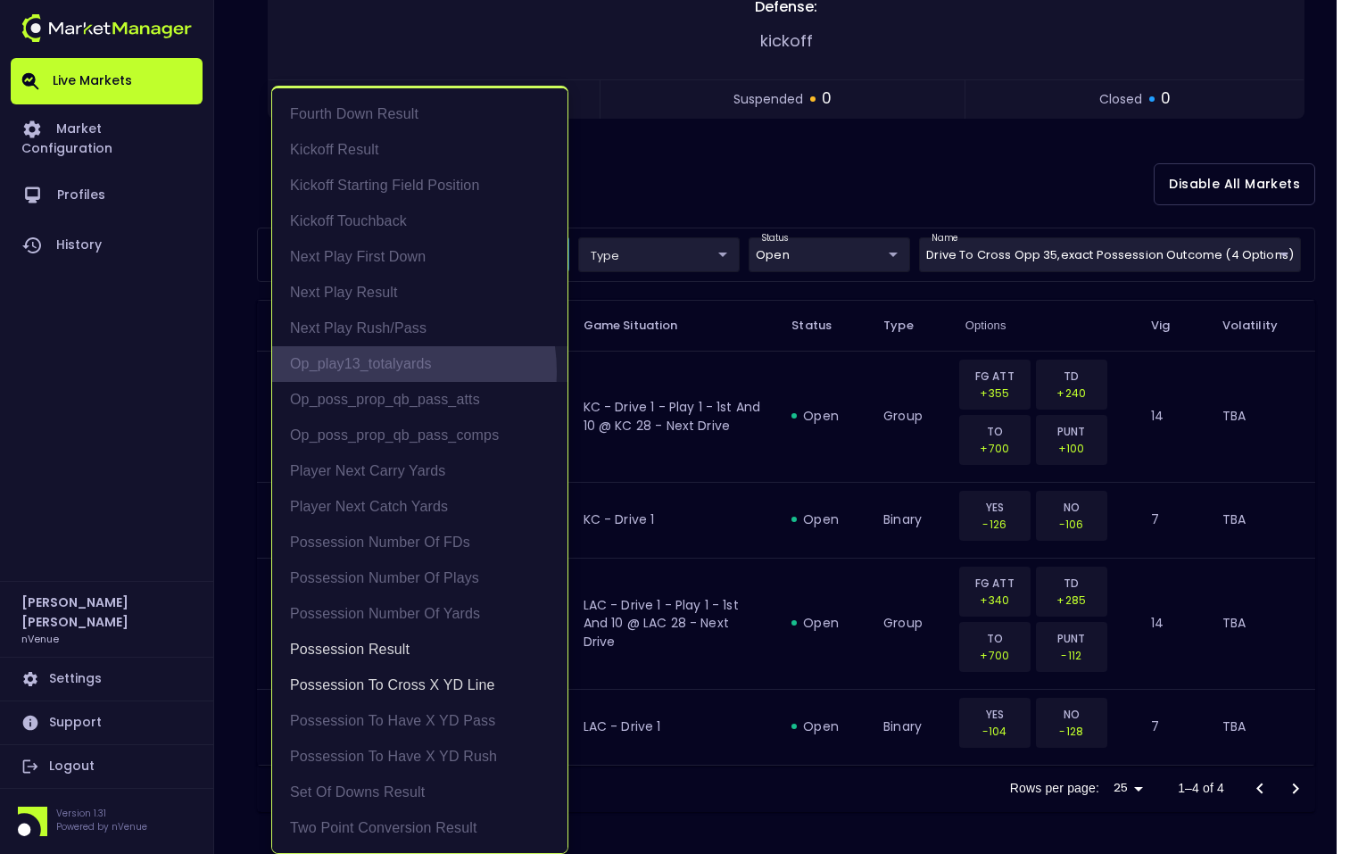
click at [386, 371] on li "op_play13_totalyards" at bounding box center [419, 364] width 295 height 36
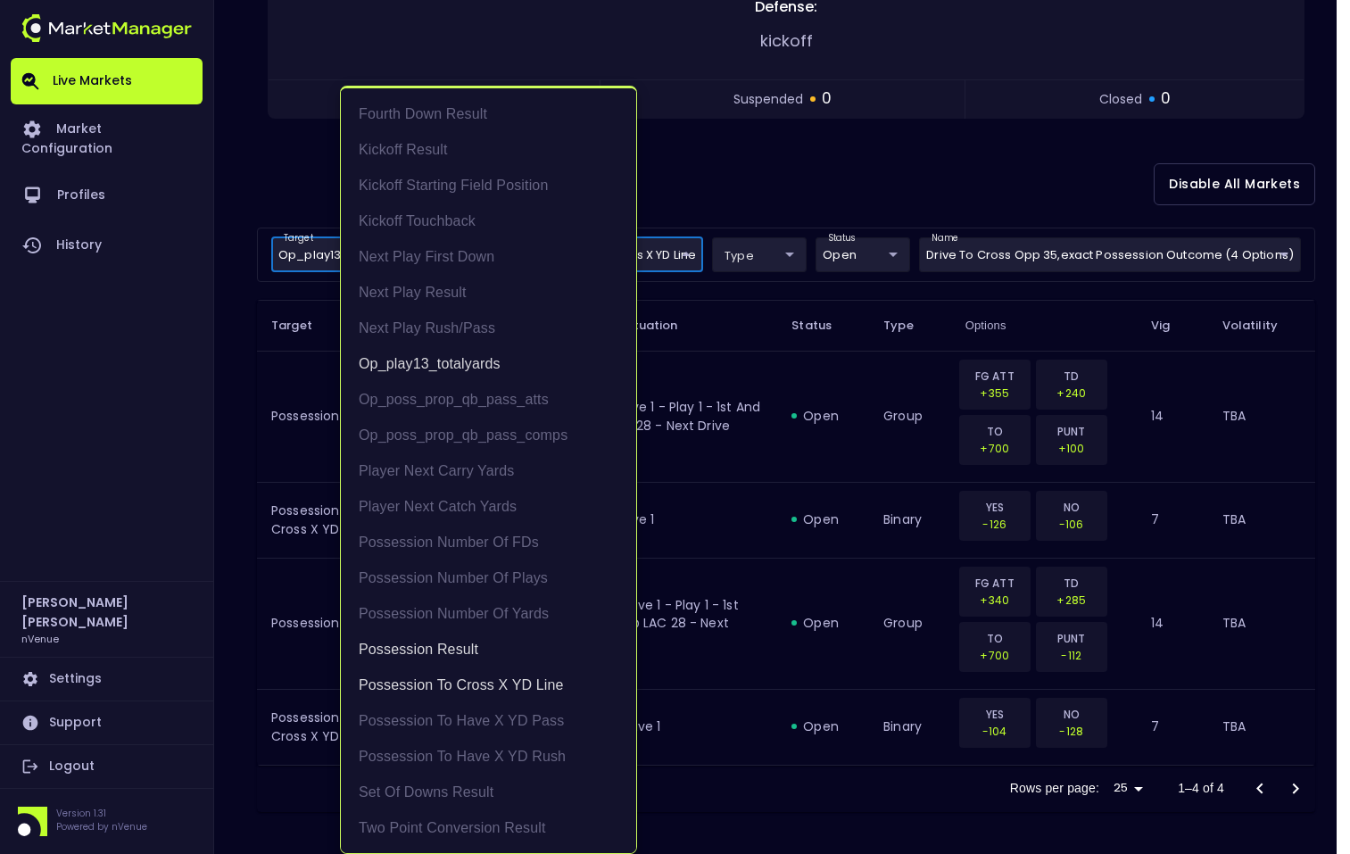
click at [735, 204] on div at bounding box center [675, 427] width 1350 height 854
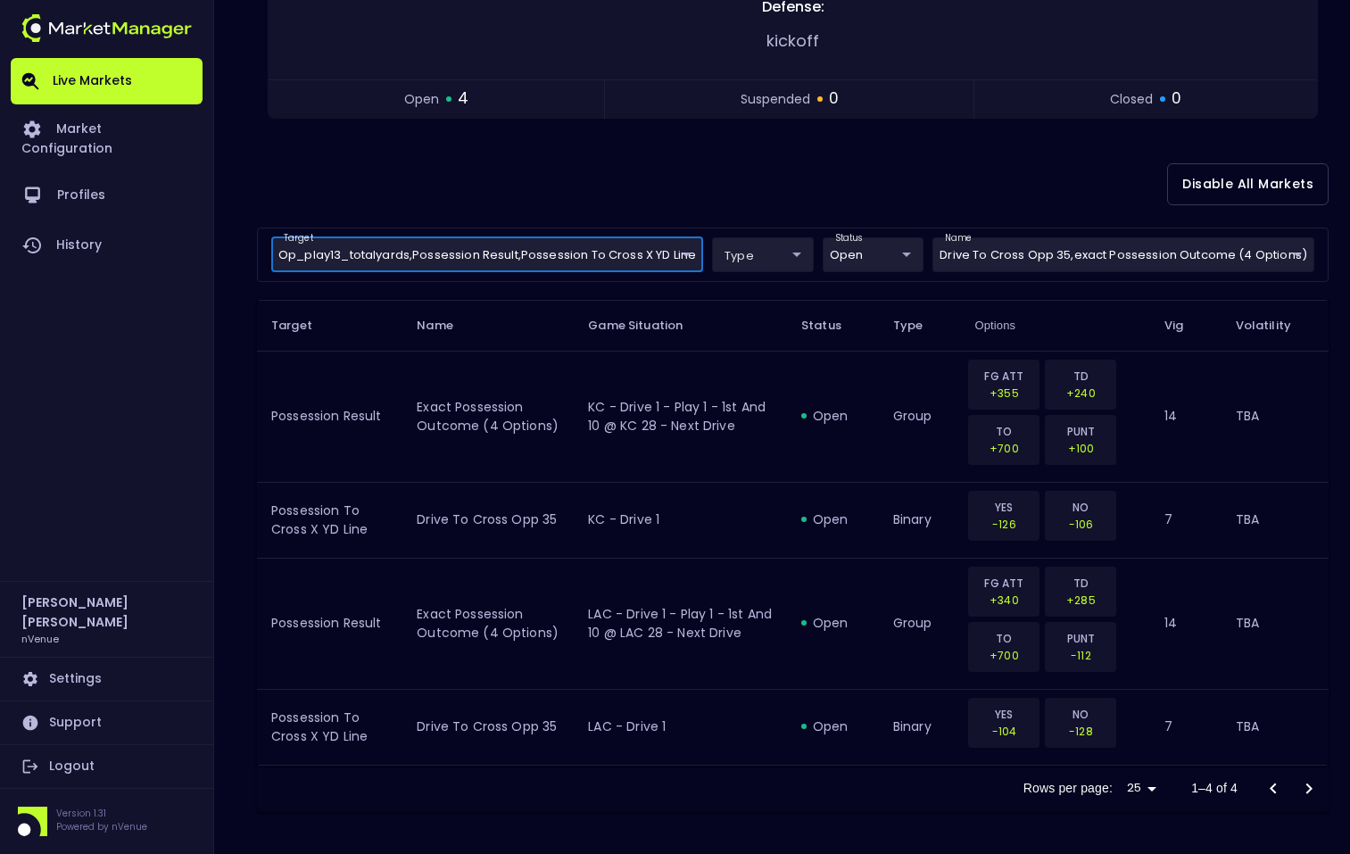
click at [972, 261] on body "Live Markets Market Configuration Profiles History [PERSON_NAME] nVenue Setting…" at bounding box center [675, 253] width 1350 height 1203
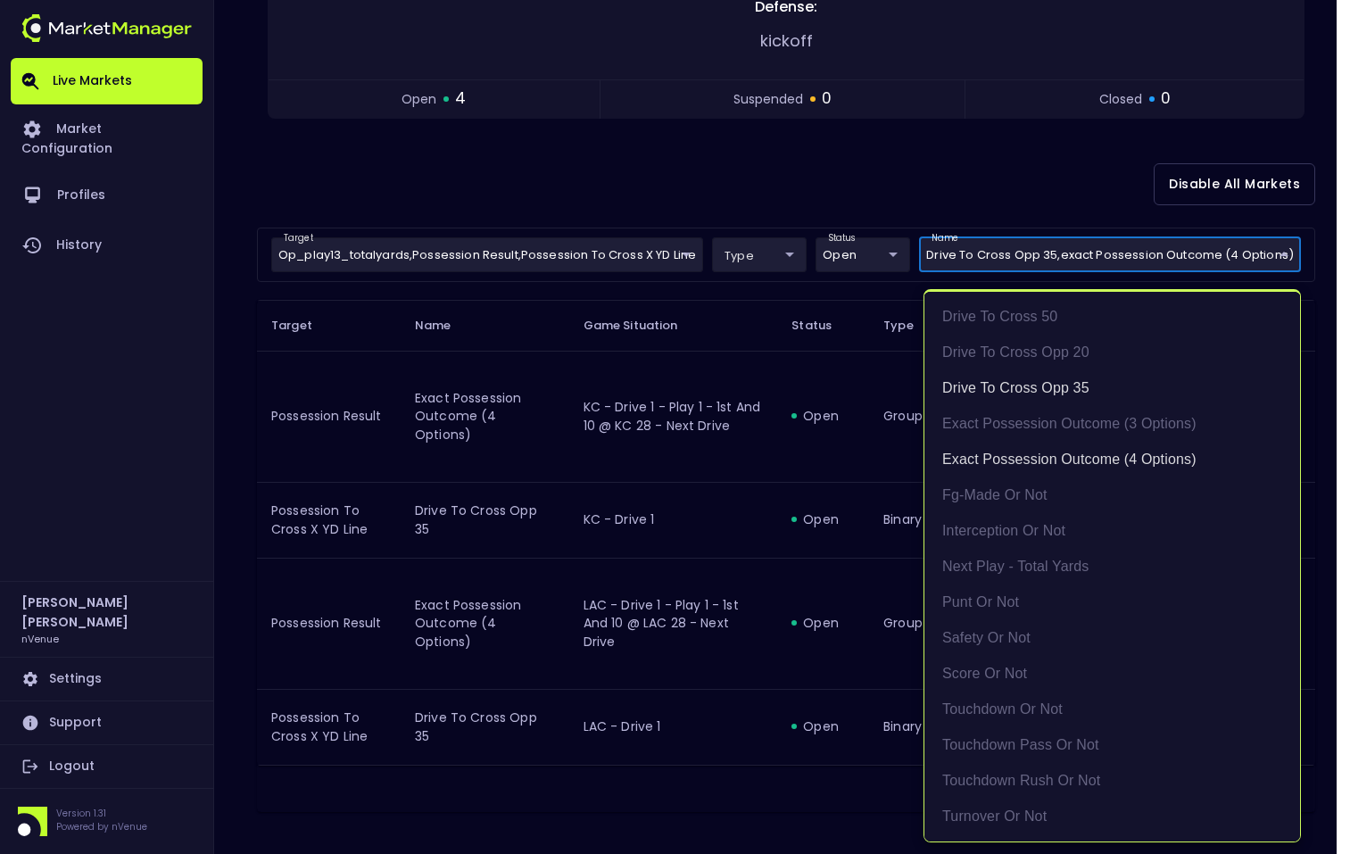
drag, startPoint x: 505, startPoint y: 275, endPoint x: 497, endPoint y: 261, distance: 16.4
click at [504, 274] on div at bounding box center [675, 427] width 1350 height 854
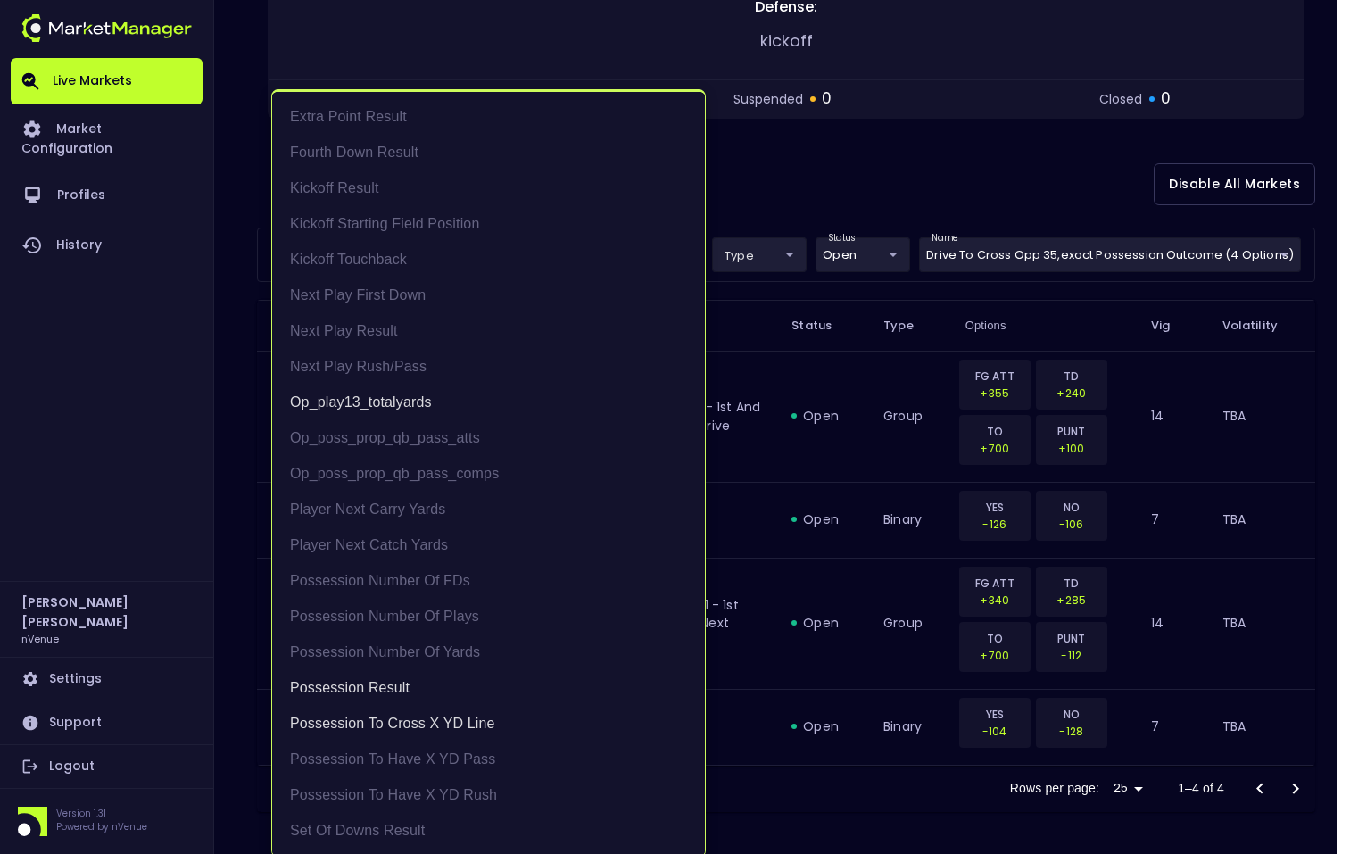
click at [497, 253] on body "Live Markets Market Configuration Profiles History [PERSON_NAME] nVenue Setting…" at bounding box center [675, 253] width 1350 height 1203
click at [416, 402] on li "op_play13_totalyards" at bounding box center [488, 403] width 433 height 36
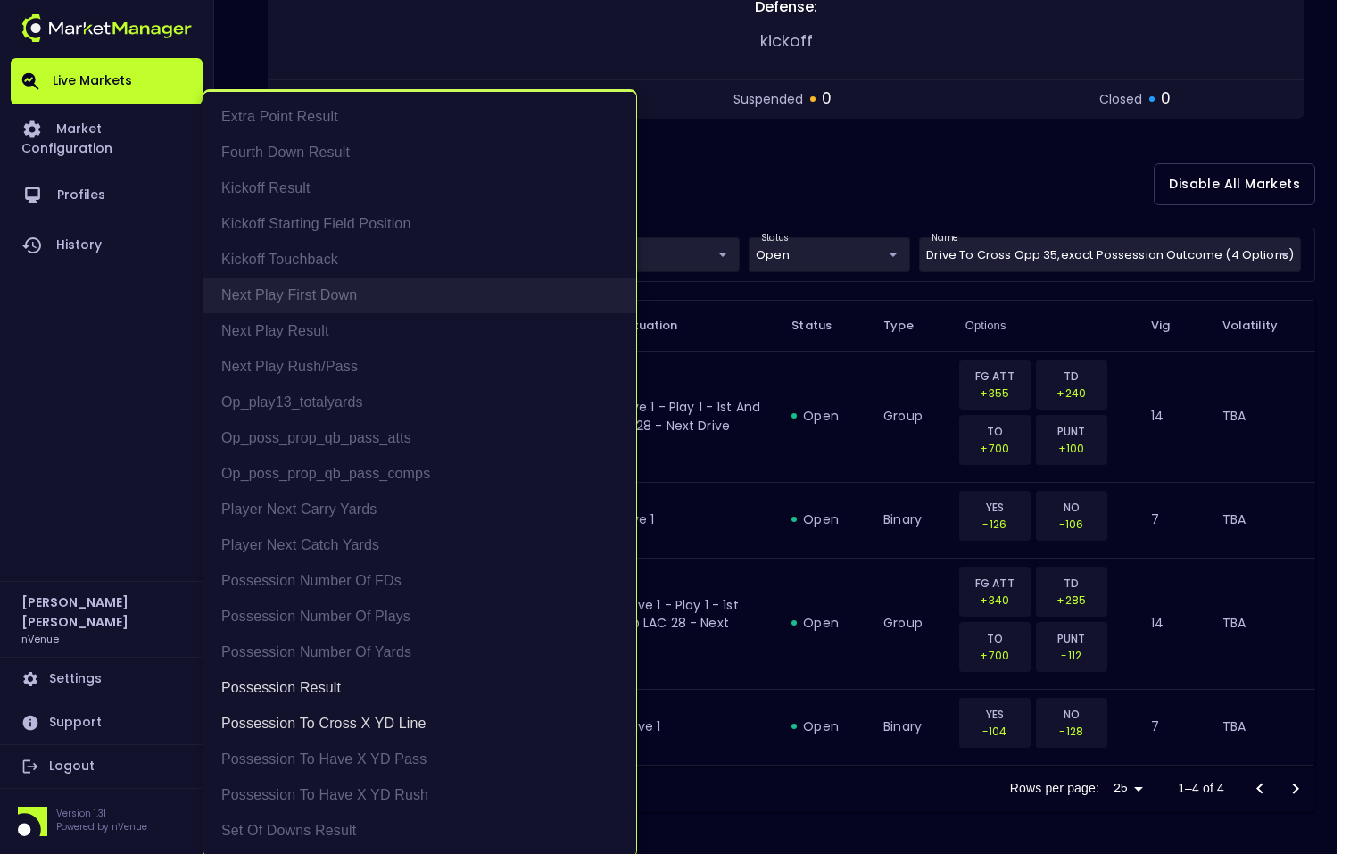
click at [377, 295] on li "Next Play First Down" at bounding box center [419, 295] width 433 height 36
type input "Possession to Cross X YD Line,Possession Result,Next Play First Down"
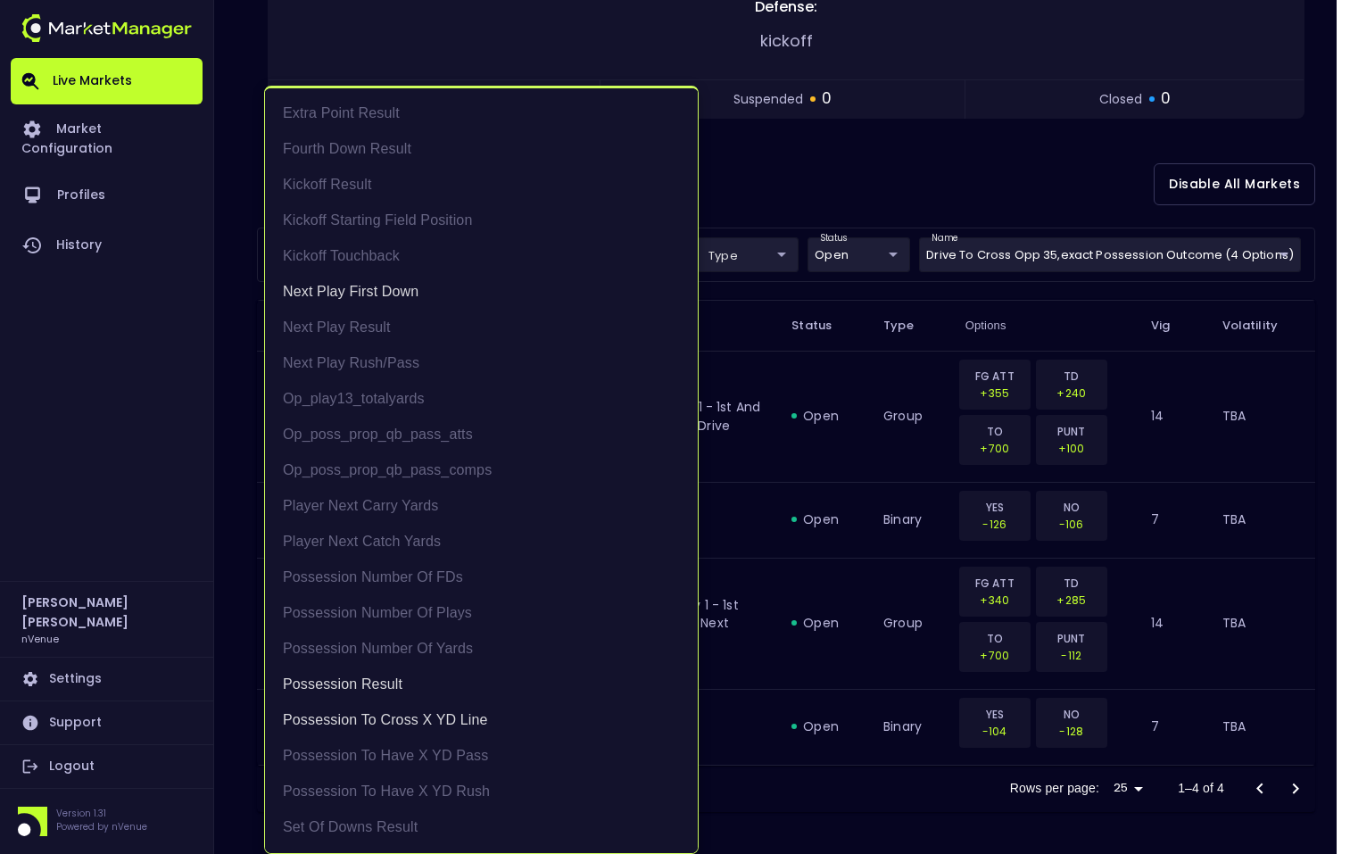
click at [928, 201] on div at bounding box center [675, 427] width 1350 height 854
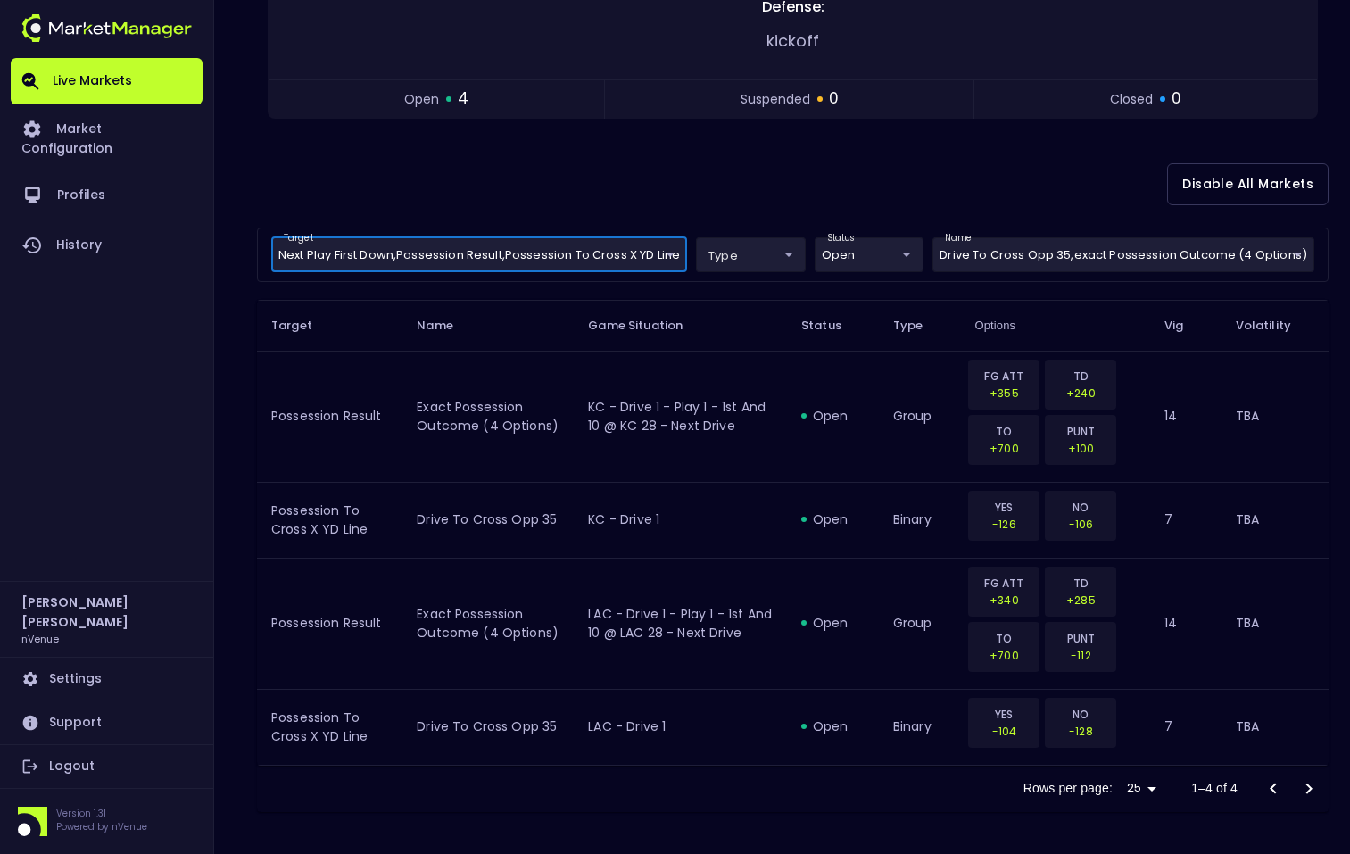
click at [1002, 252] on body "Live Markets Market Configuration Profiles History [PERSON_NAME] nVenue Setting…" at bounding box center [675, 253] width 1350 height 1203
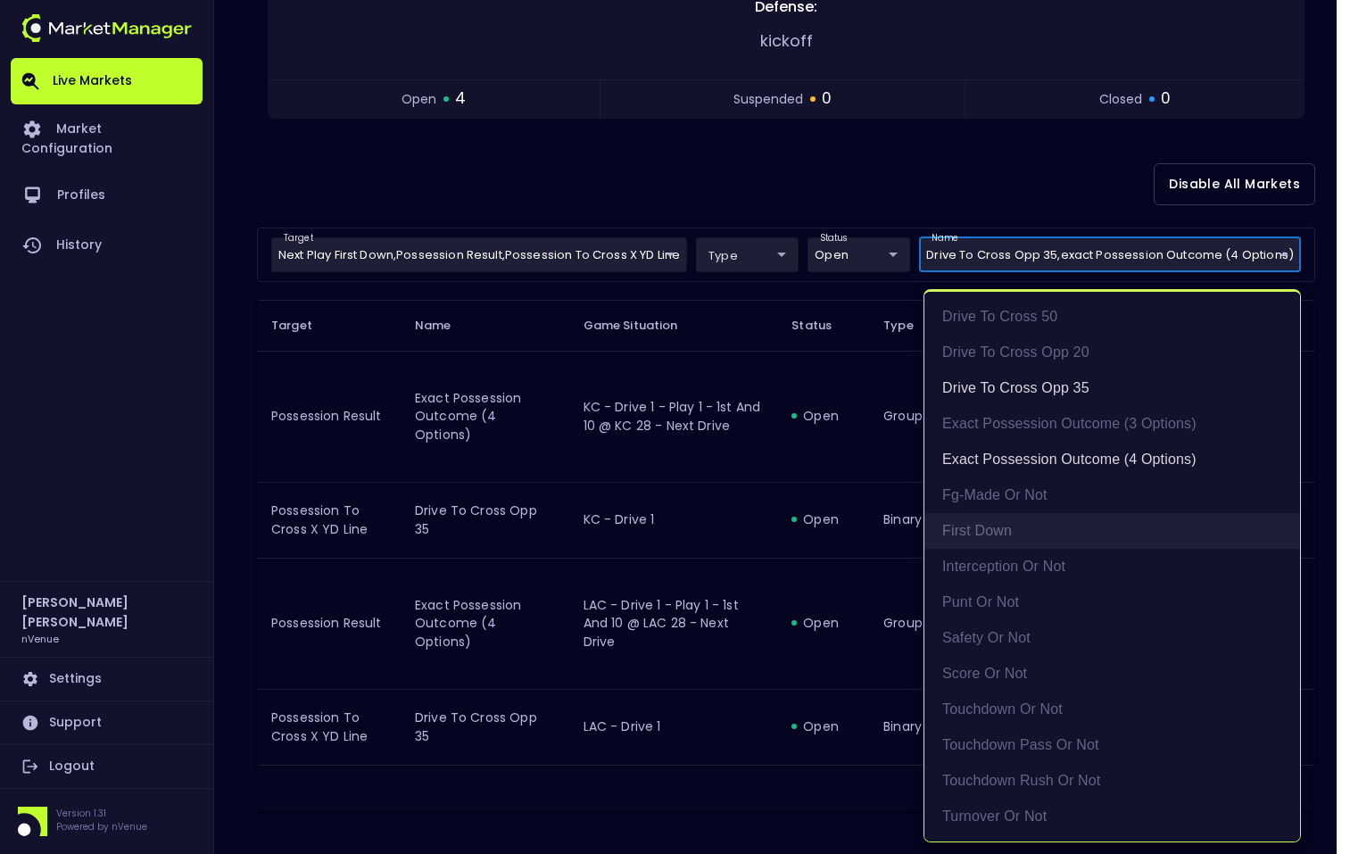
click at [1008, 530] on li "First Down" at bounding box center [1112, 531] width 376 height 36
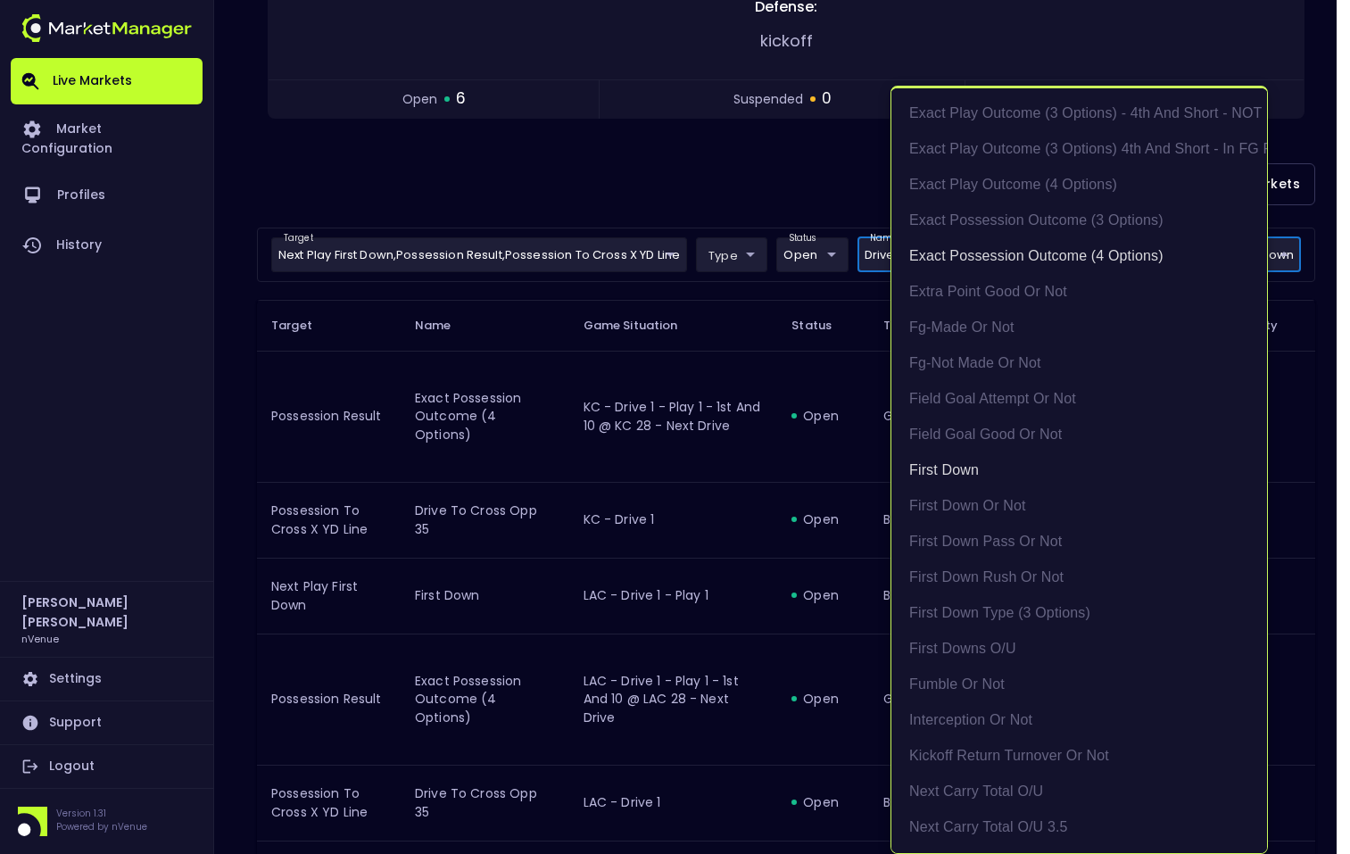
click at [488, 160] on div at bounding box center [675, 427] width 1350 height 854
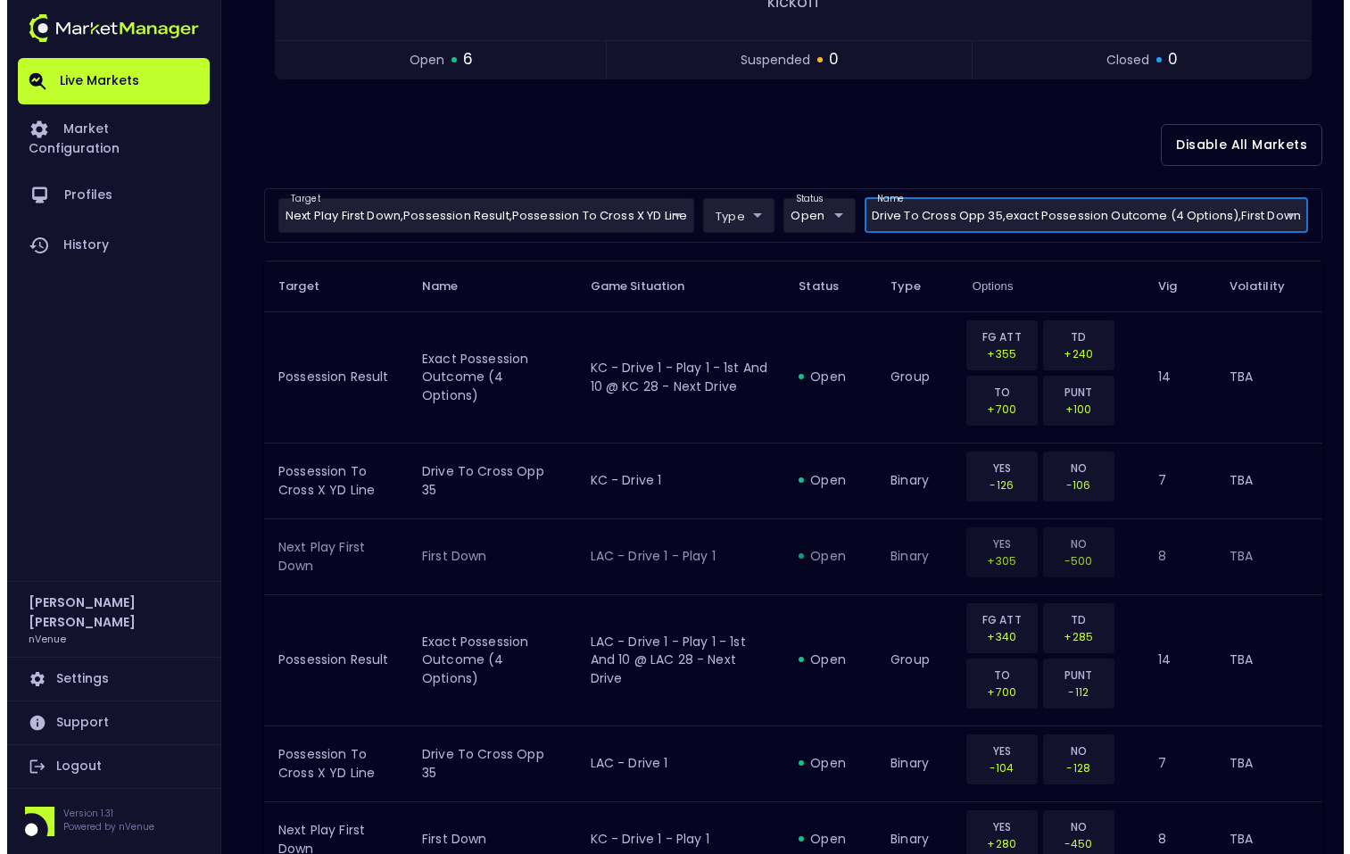
scroll to position [391, 0]
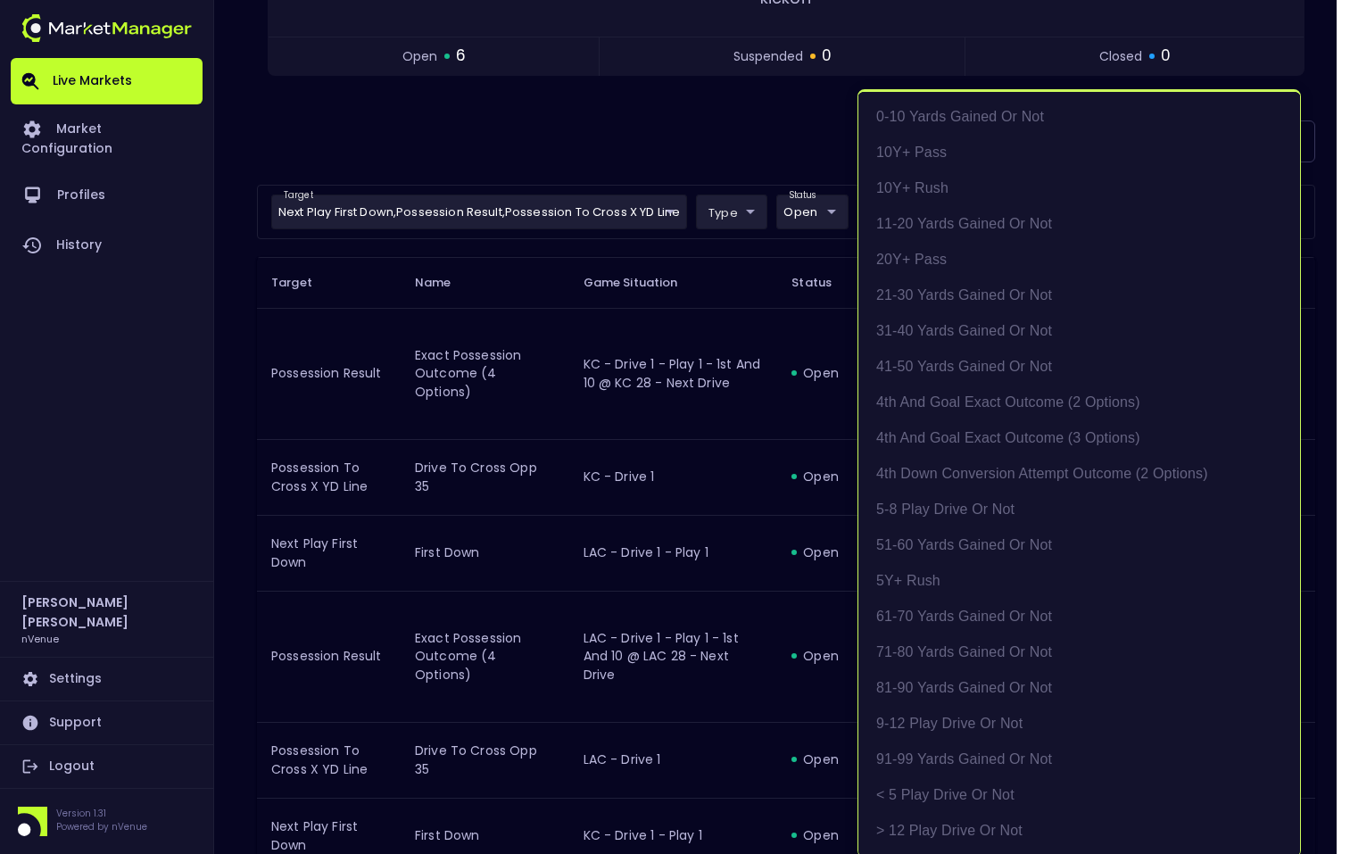
click at [949, 197] on body "Live Markets Market Configuration Profiles History [PERSON_NAME] nVenue Setting…" at bounding box center [675, 286] width 1350 height 1354
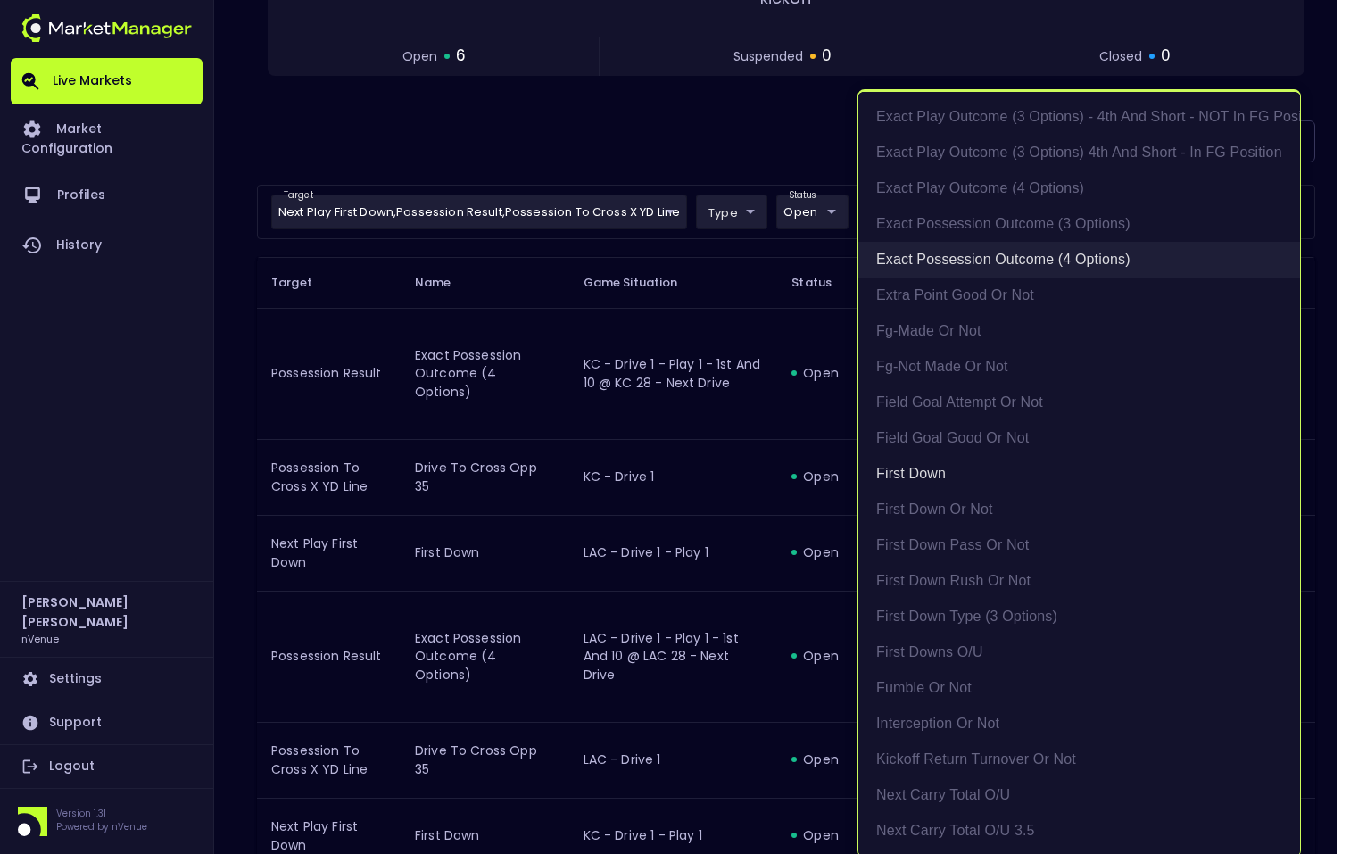
click at [967, 259] on li "exact possession outcome (4 options)" at bounding box center [1079, 260] width 442 height 36
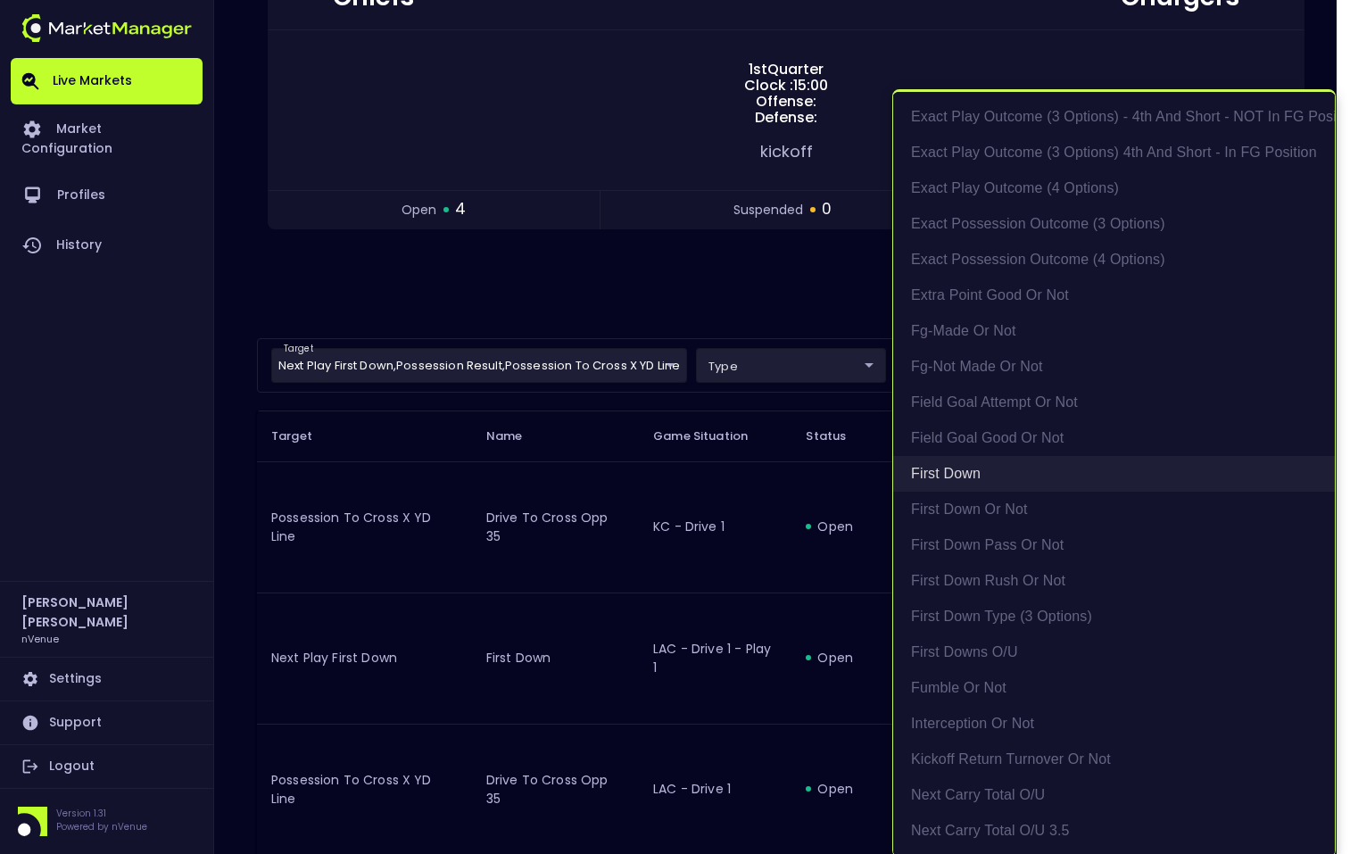
click at [966, 469] on li "First Down" at bounding box center [1114, 474] width 442 height 36
type input "Drive to Cross Opp 35"
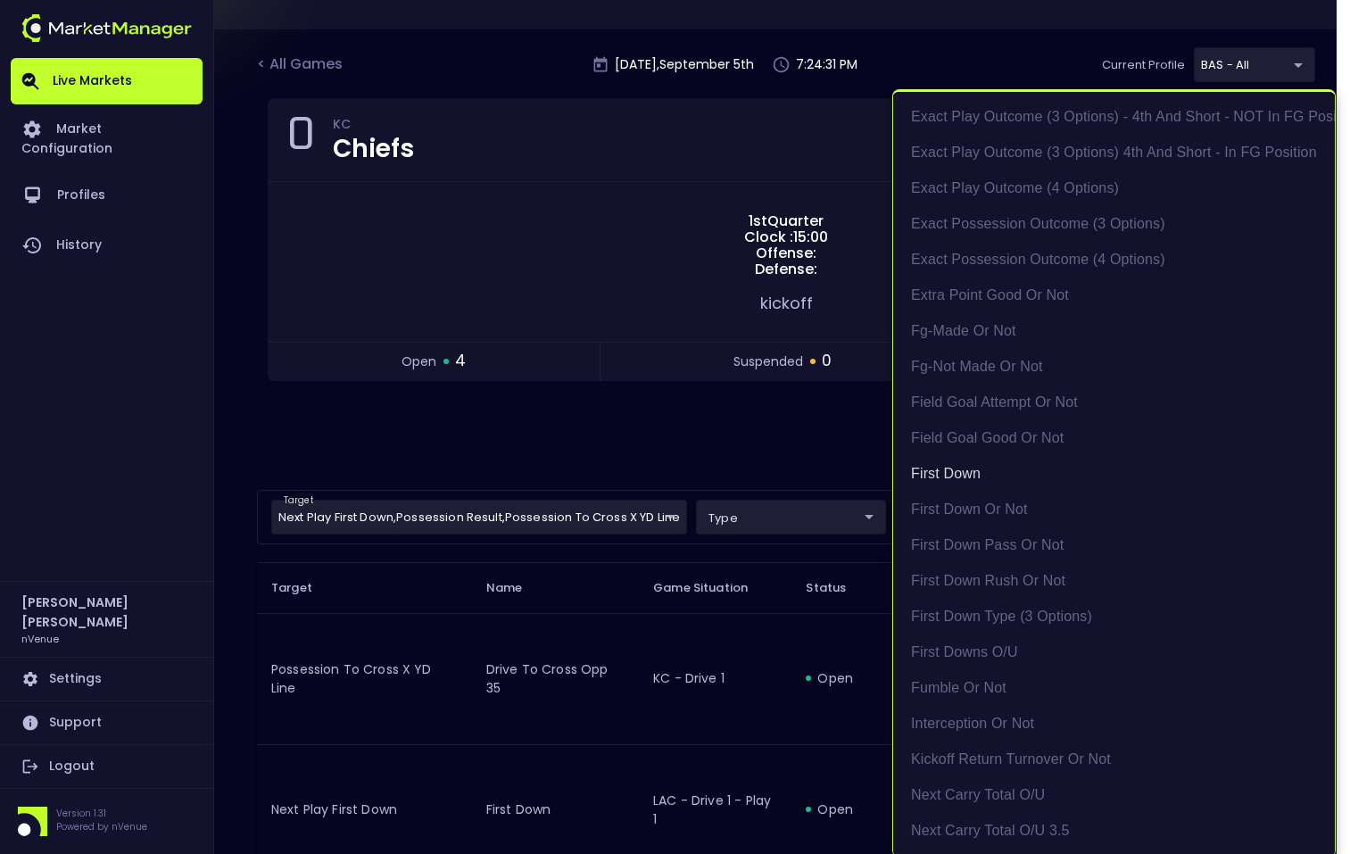
scroll to position [964, 0]
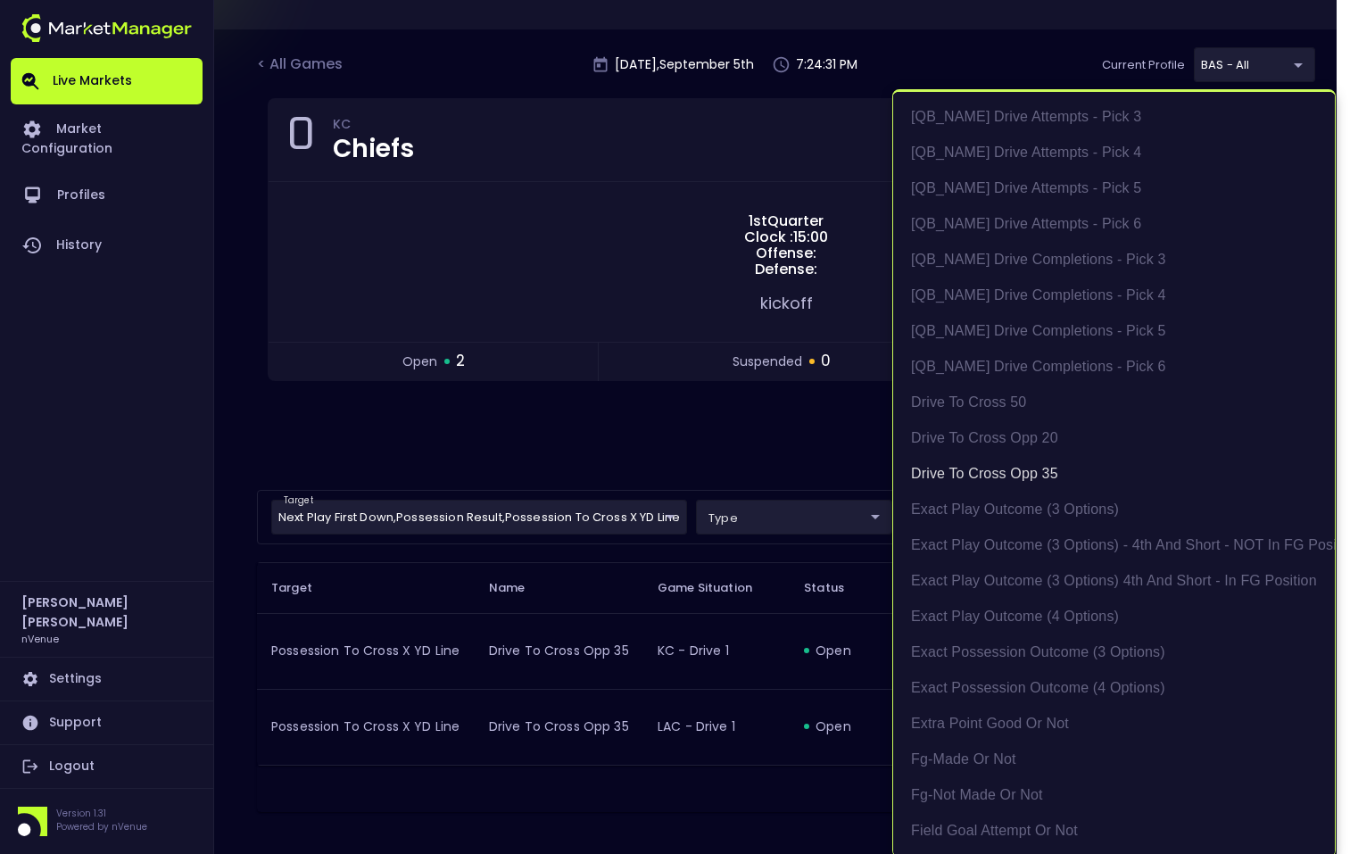
click at [784, 432] on div at bounding box center [675, 427] width 1350 height 854
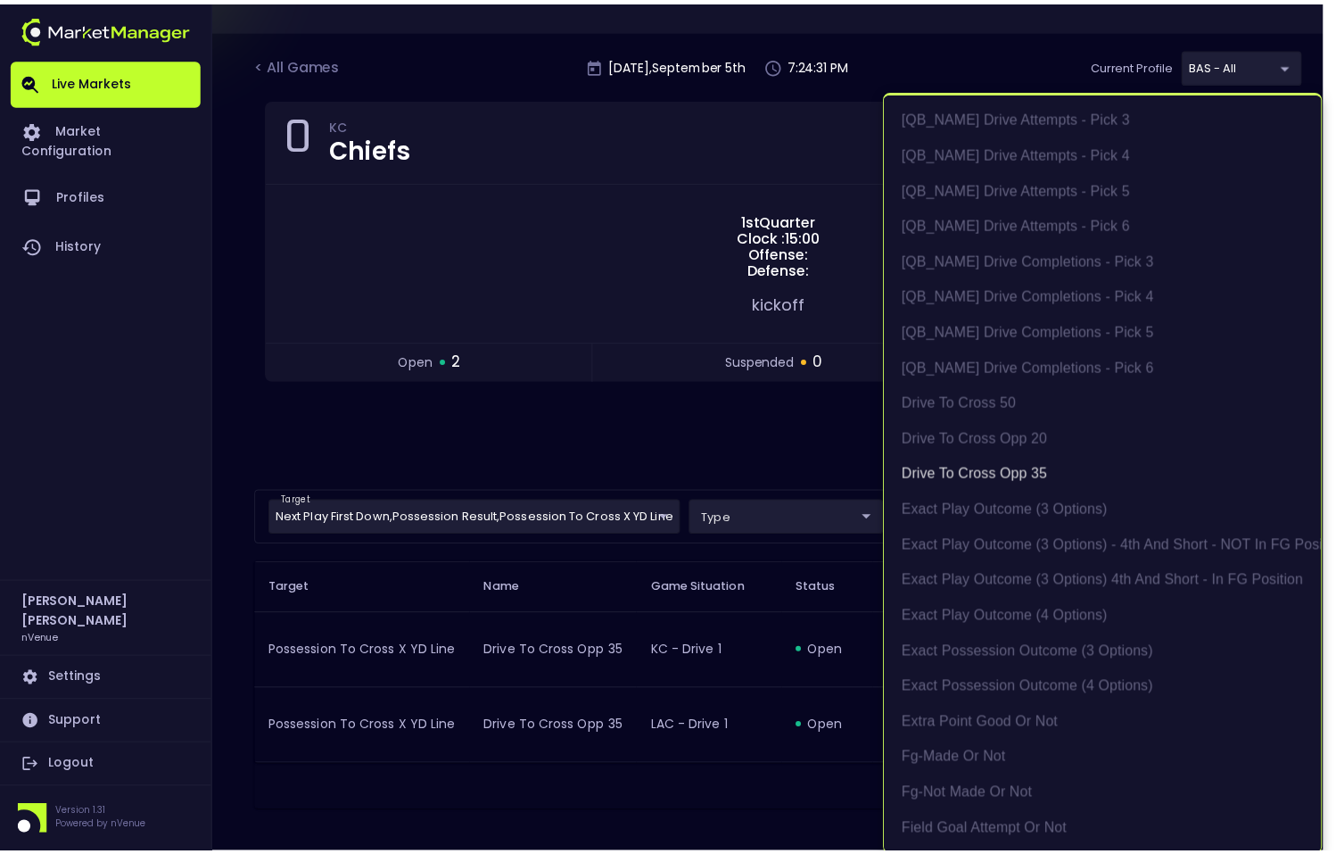
scroll to position [4, 0]
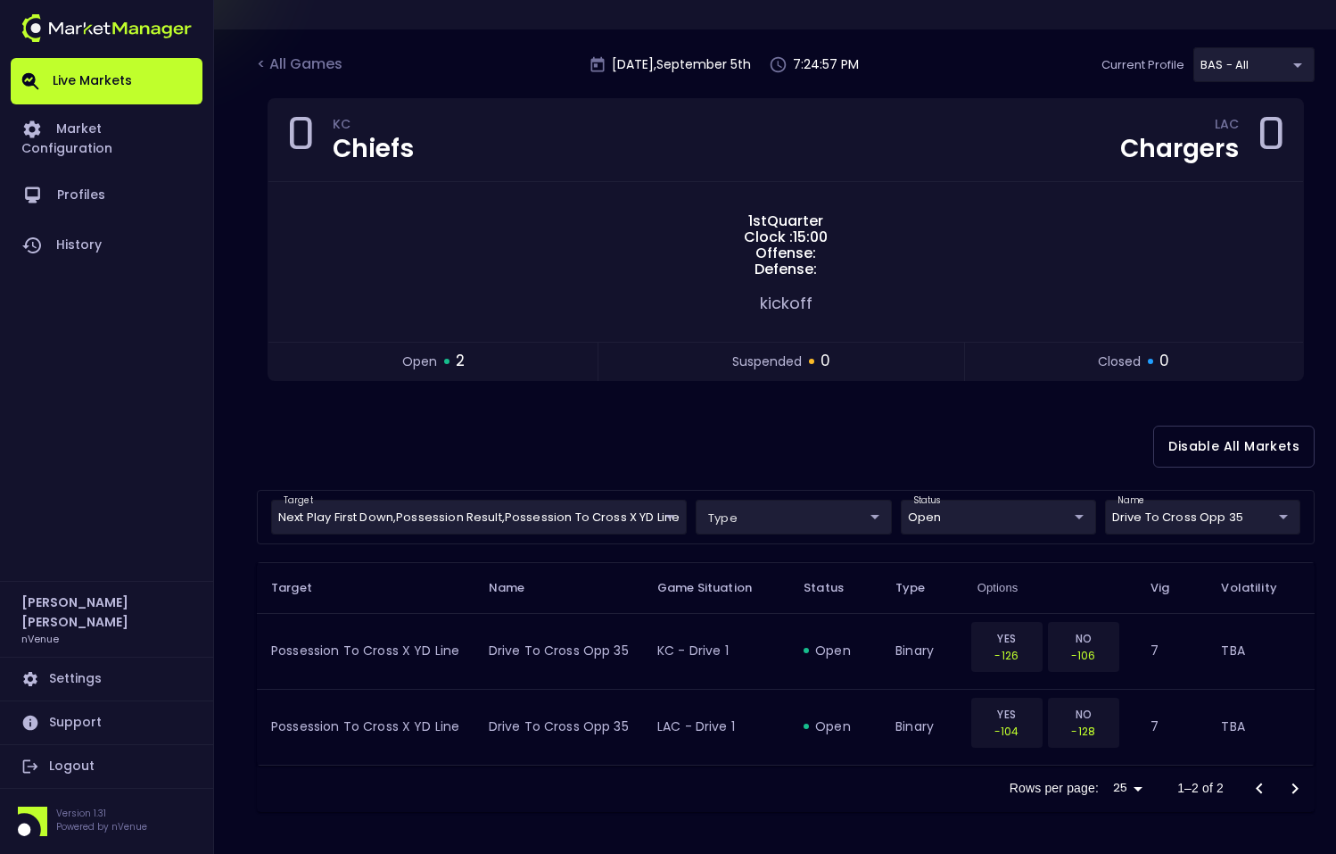
click at [641, 787] on div "Rows per page: 25 25 1–2 of 2" at bounding box center [786, 788] width 1058 height 46
click at [302, 66] on div "< All Games" at bounding box center [301, 65] width 89 height 23
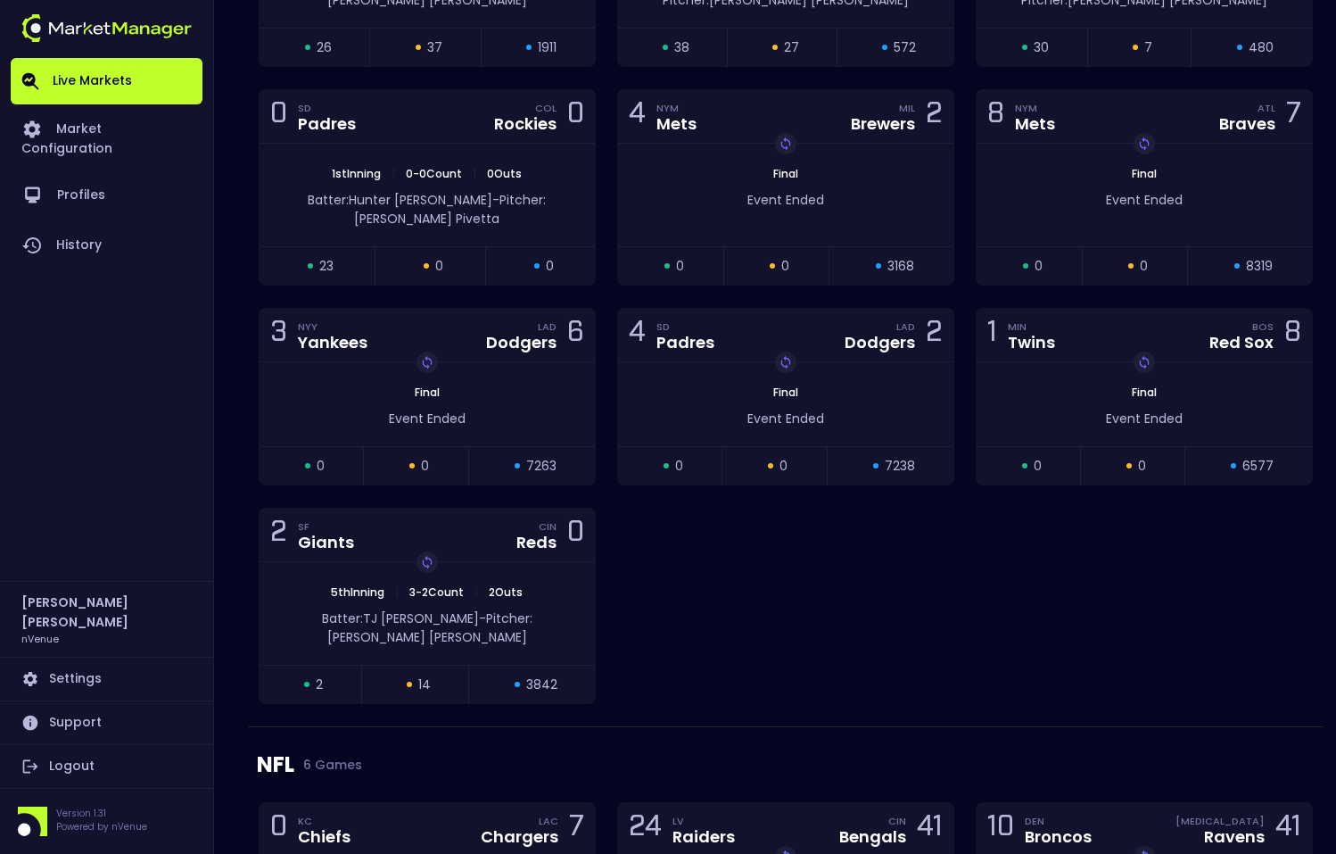
scroll to position [2033, 0]
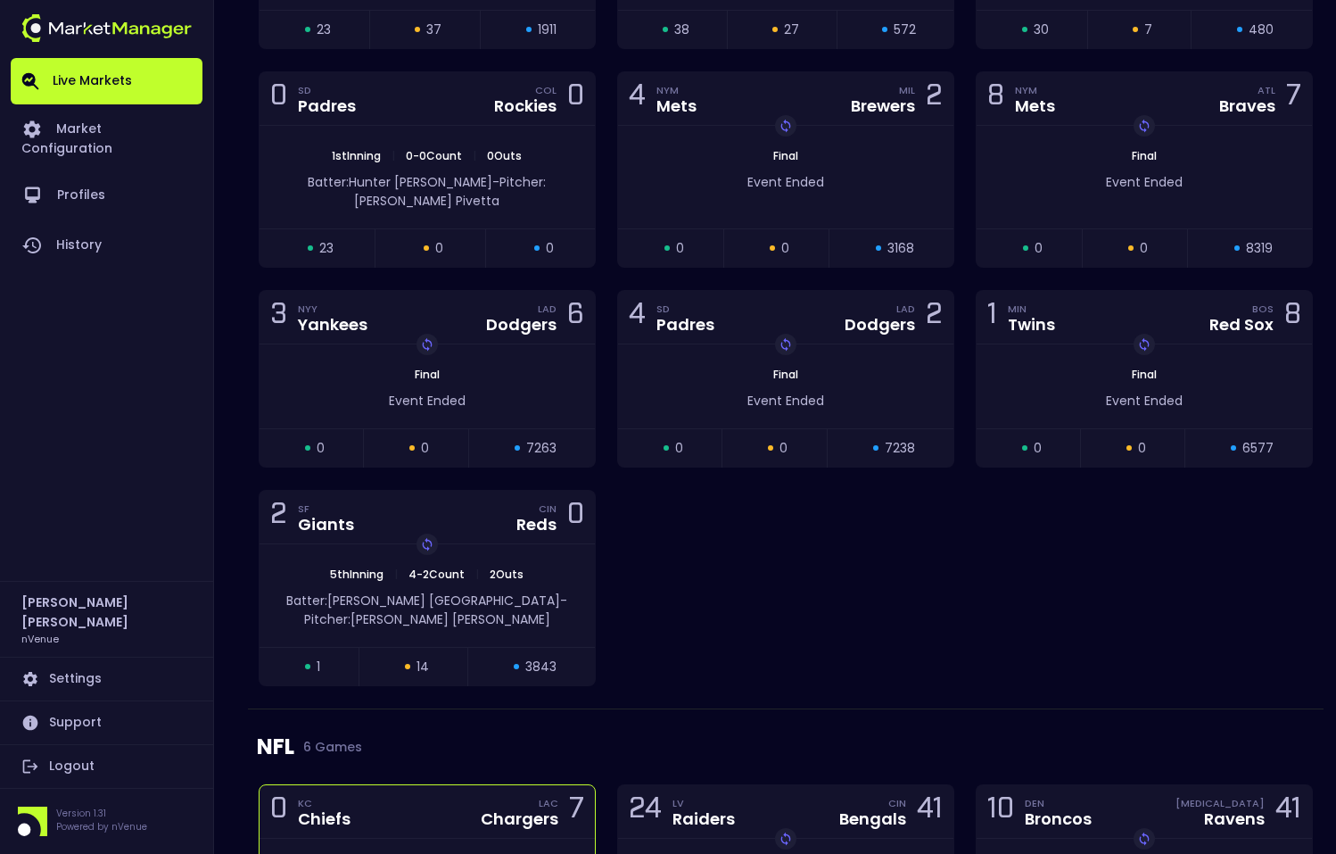
click at [450, 805] on div "0 KC Chiefs LAC Chargers 7" at bounding box center [427, 812] width 335 height 54
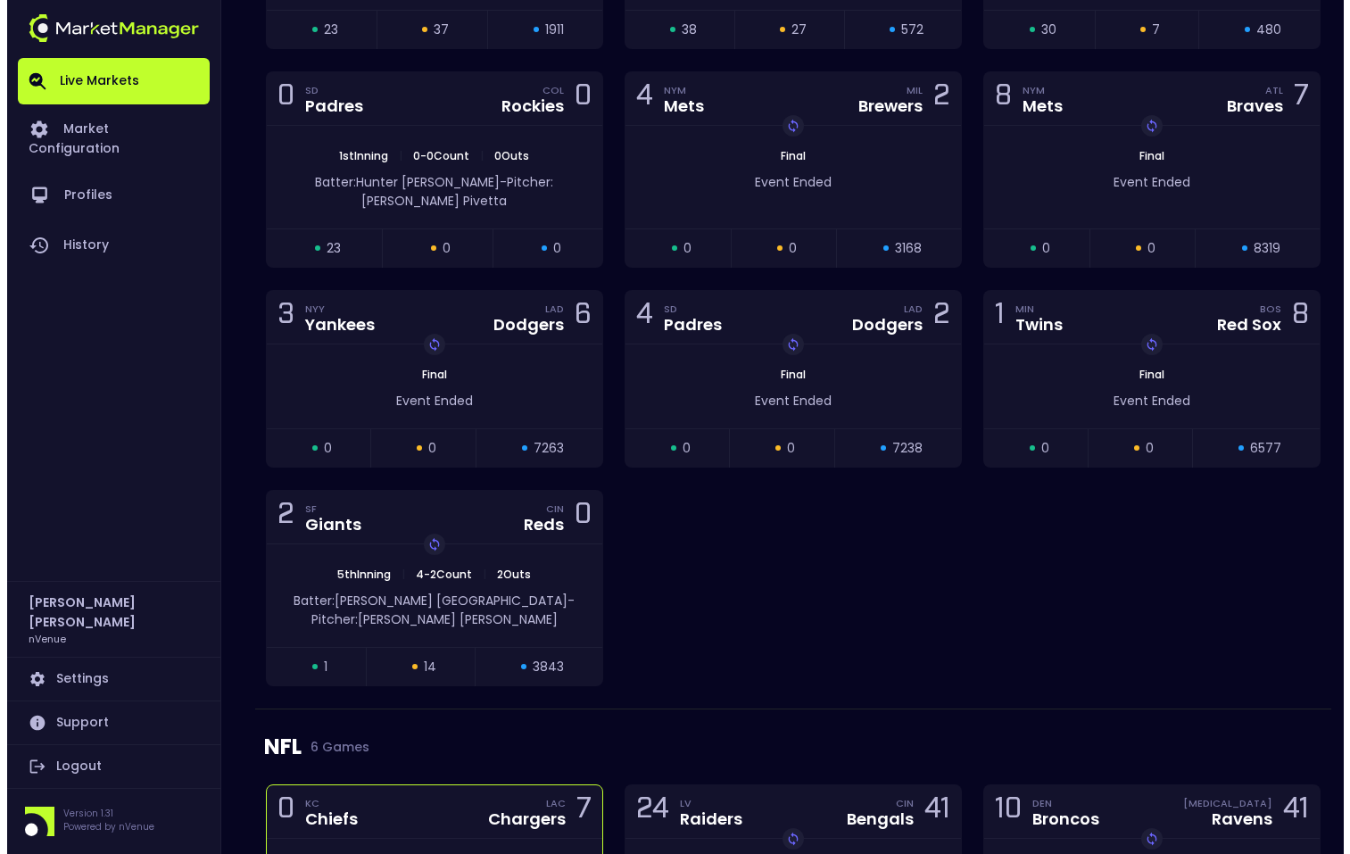
scroll to position [0, 0]
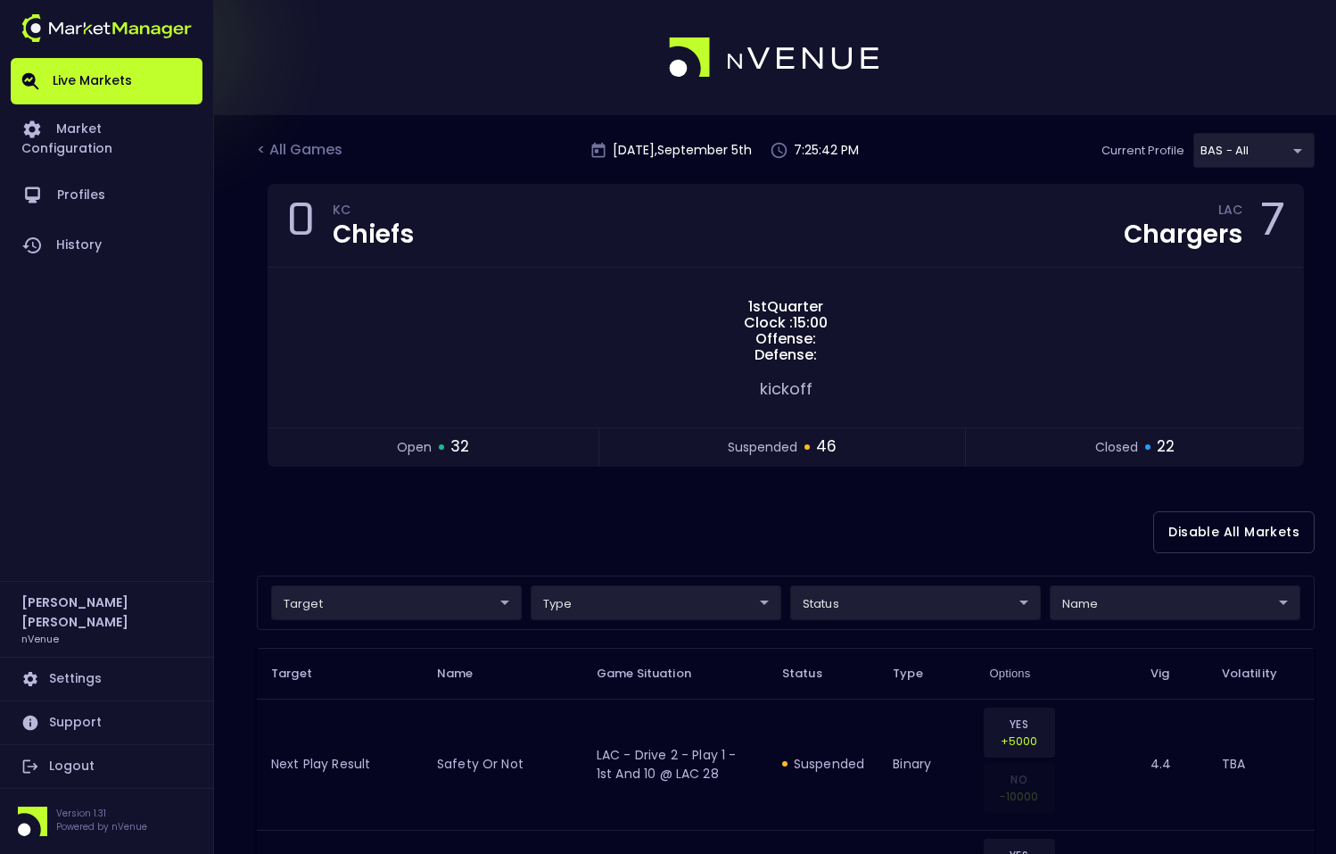
type input "Possession Number of FDs"
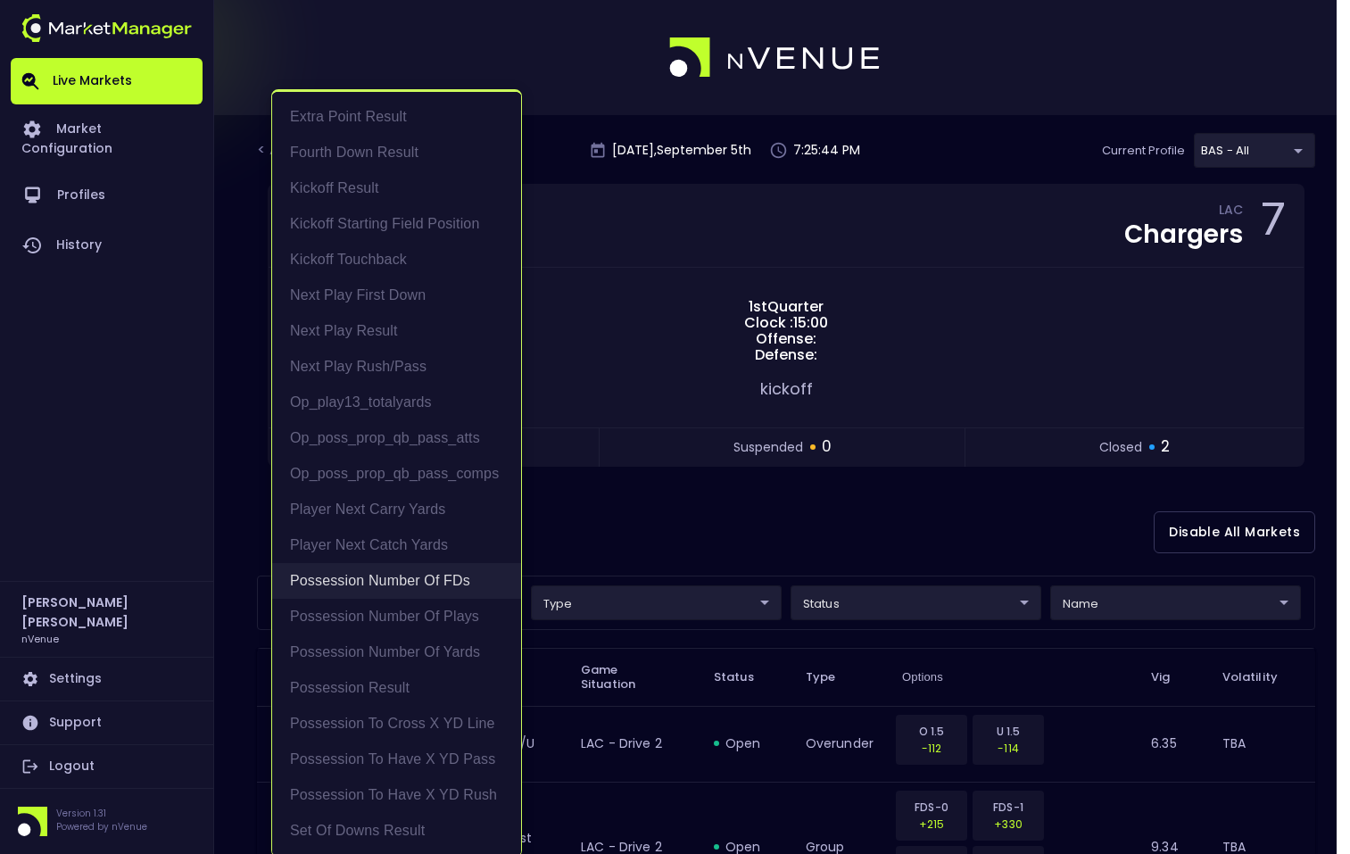
click at [434, 580] on li "Possession Number of FDs" at bounding box center [396, 581] width 249 height 36
type input "Possession Number of FDs"
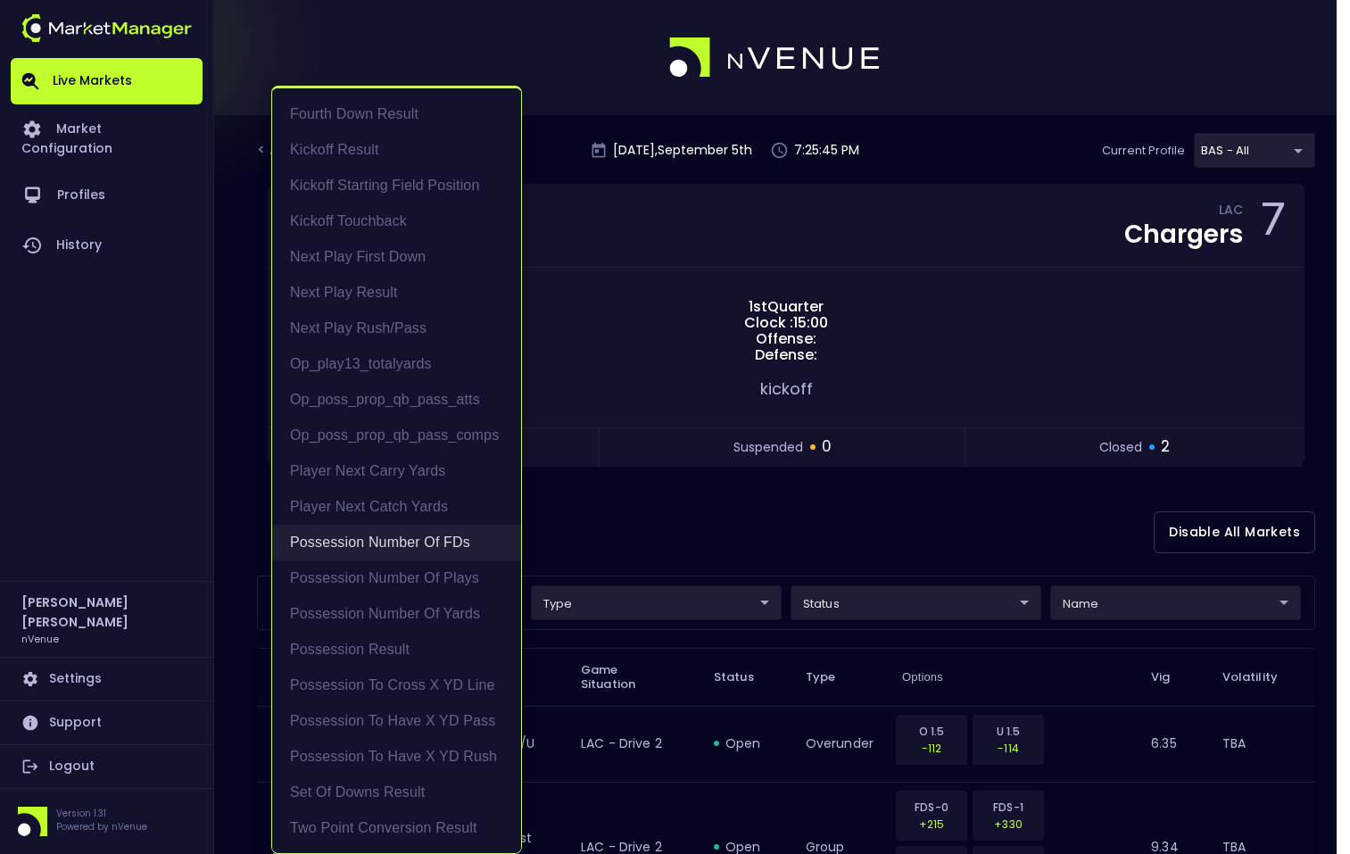
click at [425, 533] on li "Possession Number of FDs" at bounding box center [396, 543] width 249 height 36
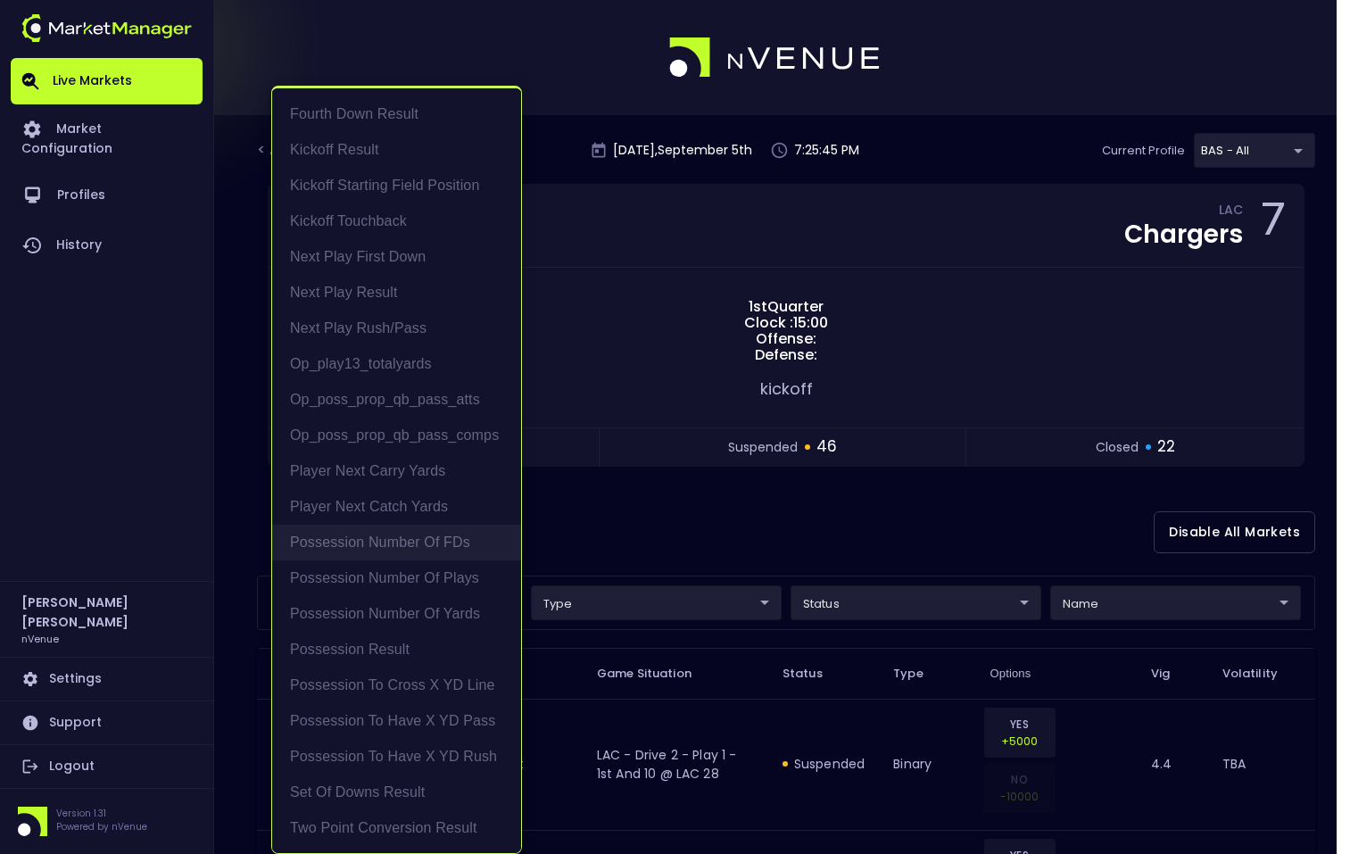
scroll to position [7, 0]
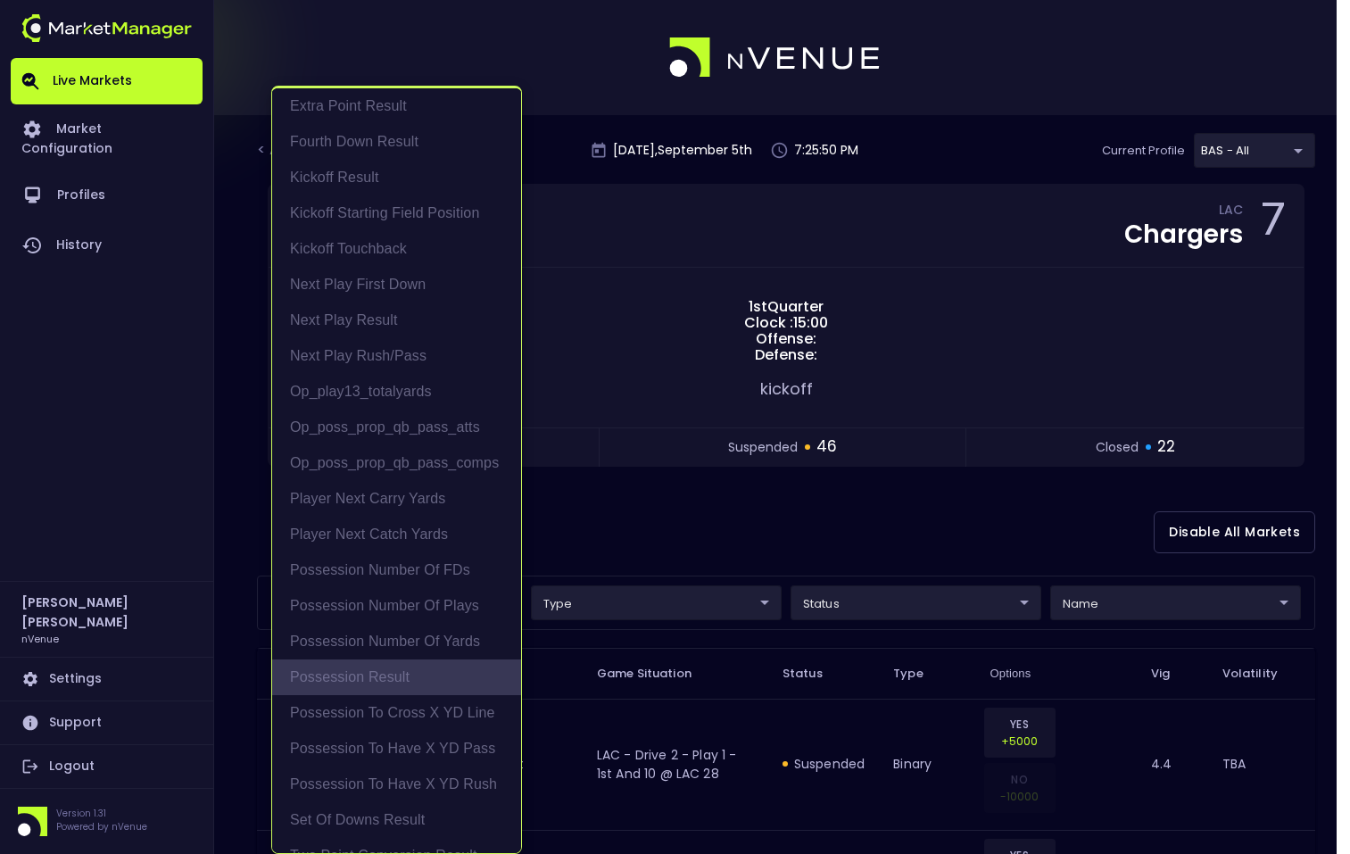
click at [397, 686] on li "Possession Result" at bounding box center [396, 677] width 249 height 36
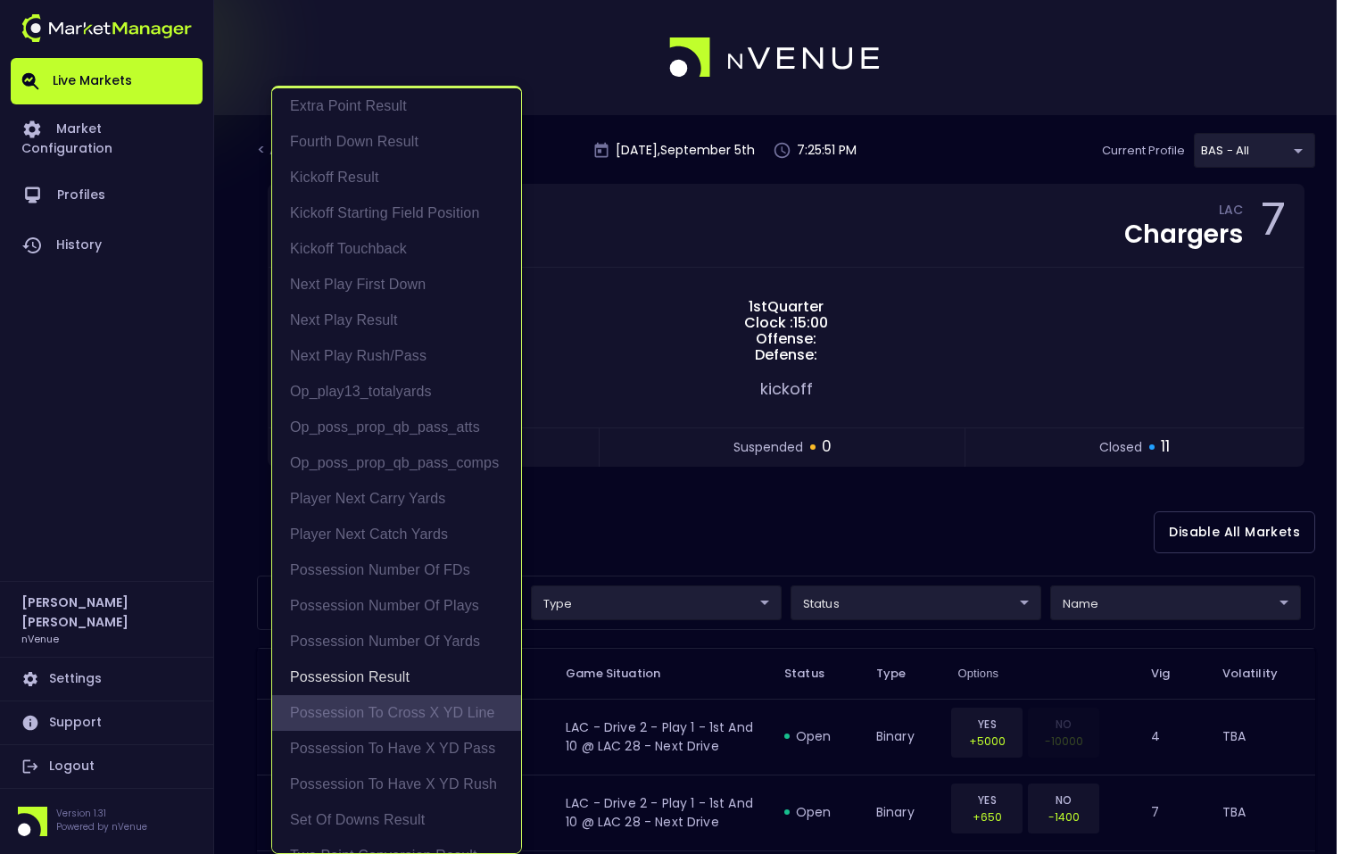
click at [398, 724] on li "Possession to Cross X YD Line" at bounding box center [396, 713] width 249 height 36
type input "Possession Result,Possession to Cross X YD Line"
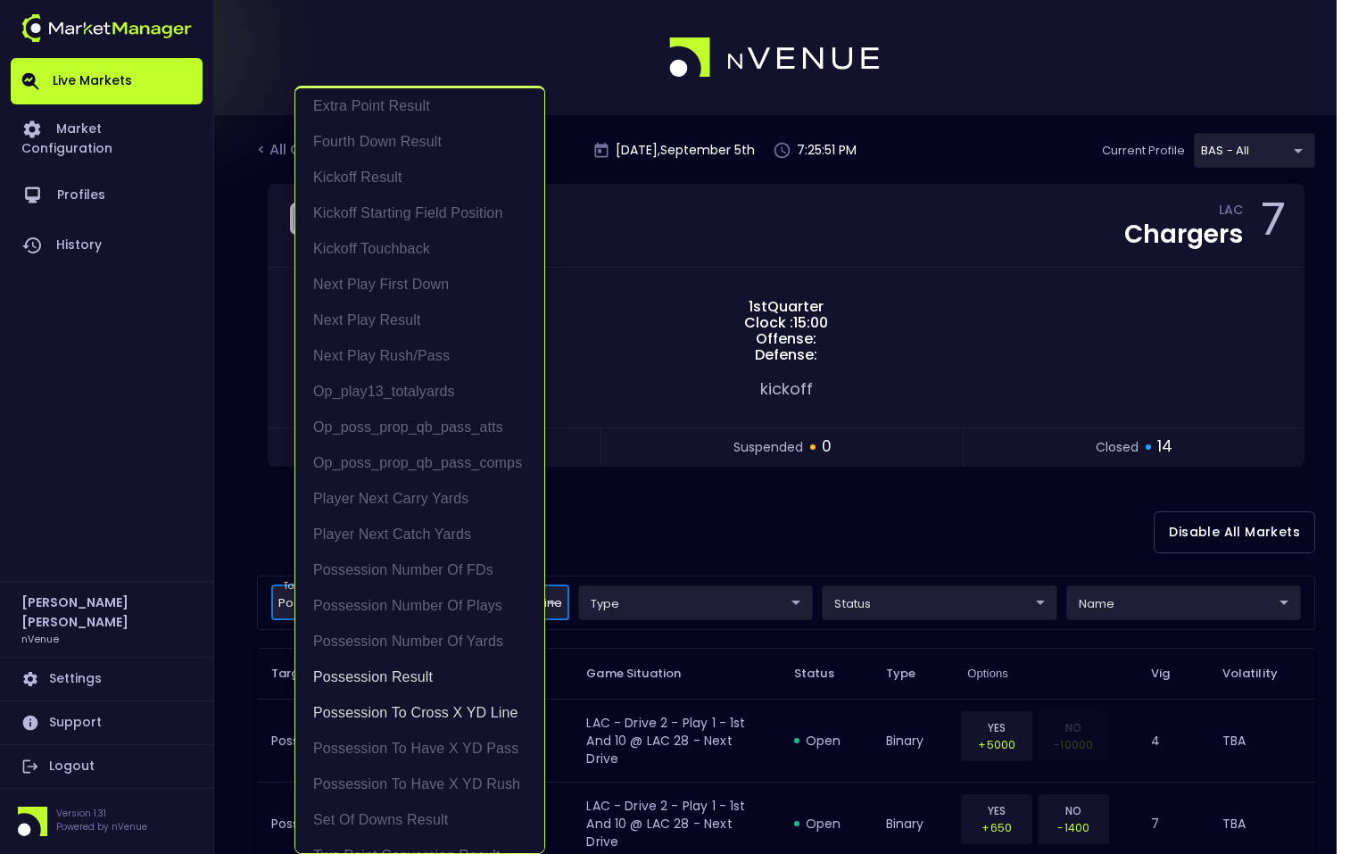
click at [962, 587] on div at bounding box center [675, 427] width 1350 height 854
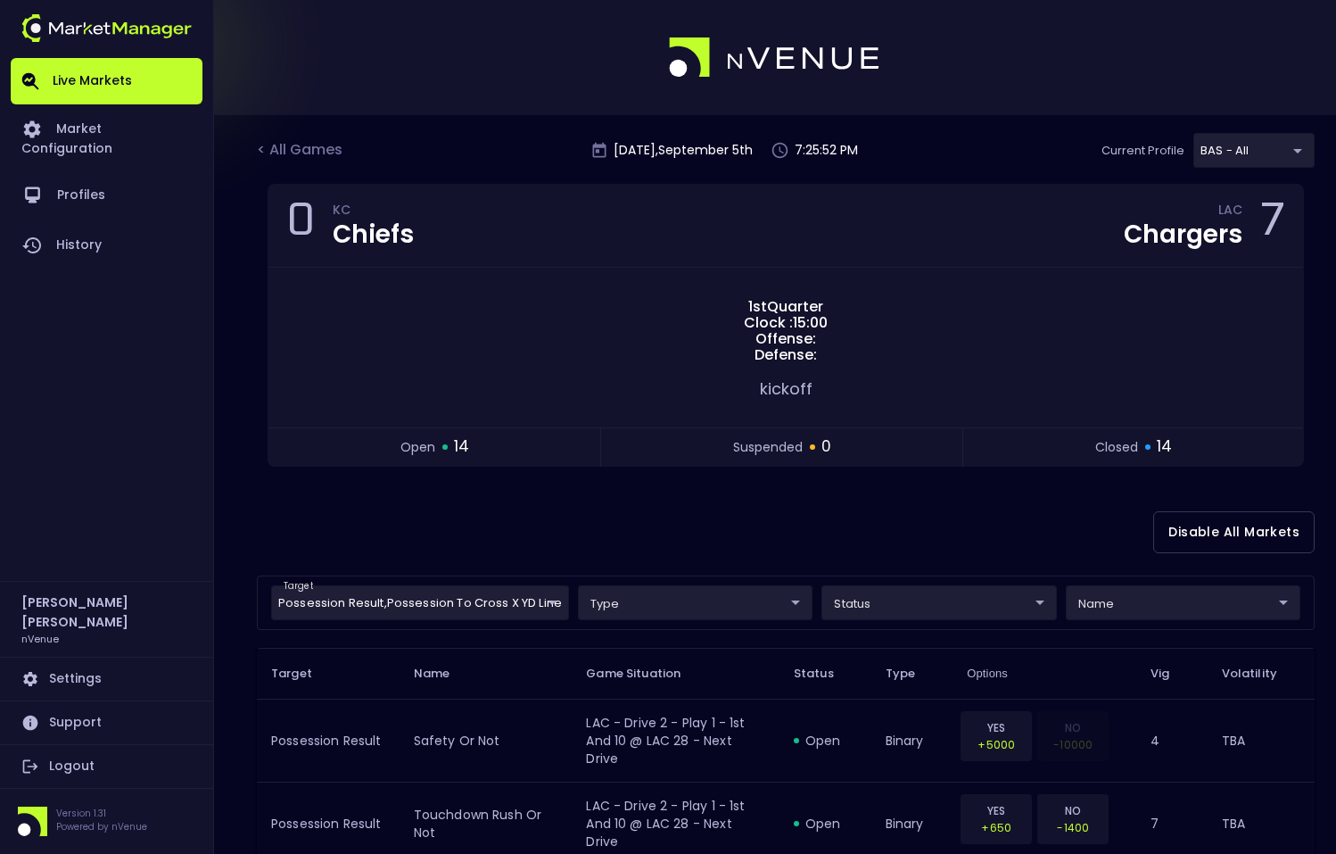
click at [964, 599] on div "Extra Point Result Fourth Down Result Kickoff Result Kickoff Starting Field Pos…" at bounding box center [668, 427] width 1336 height 854
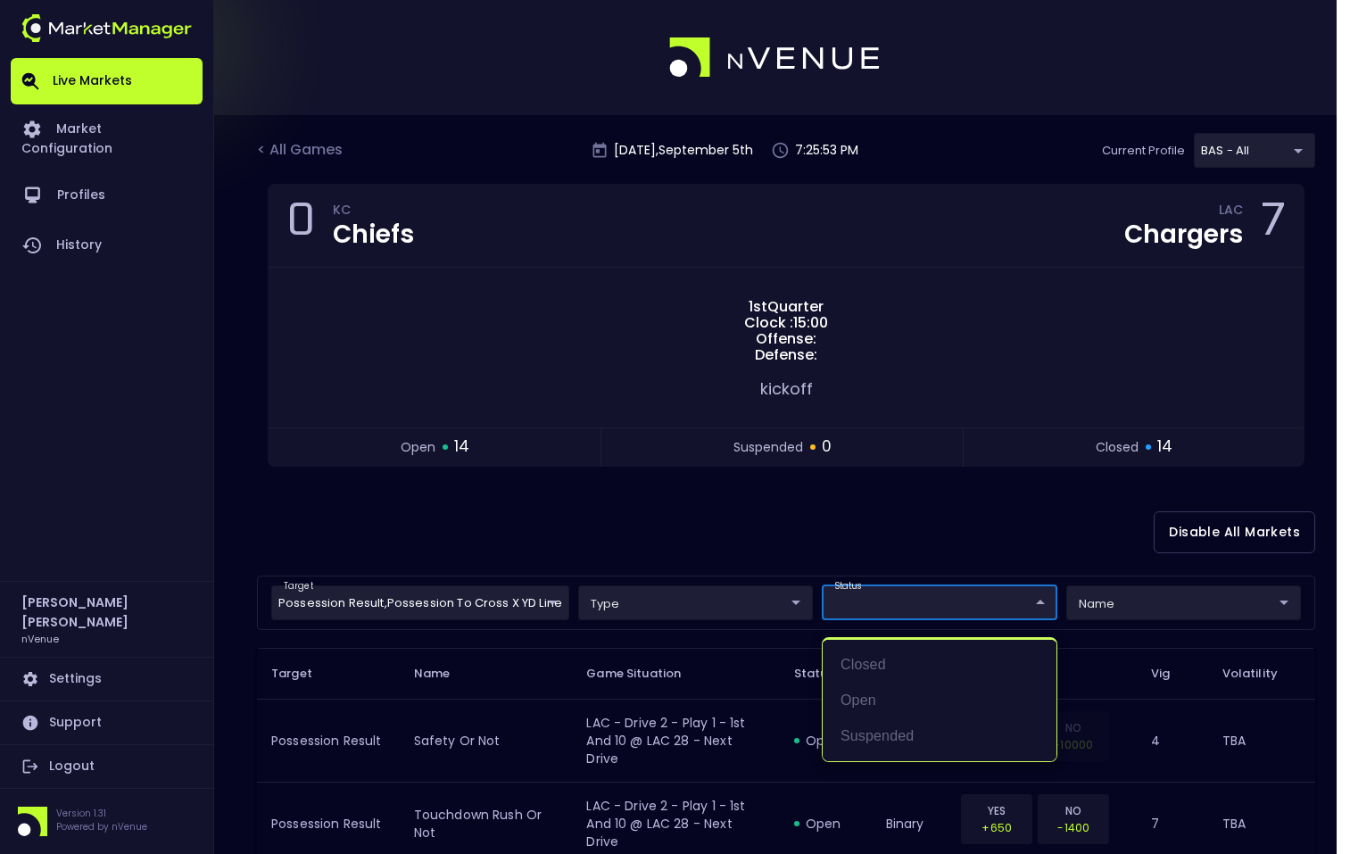
click at [1111, 601] on div at bounding box center [675, 427] width 1350 height 854
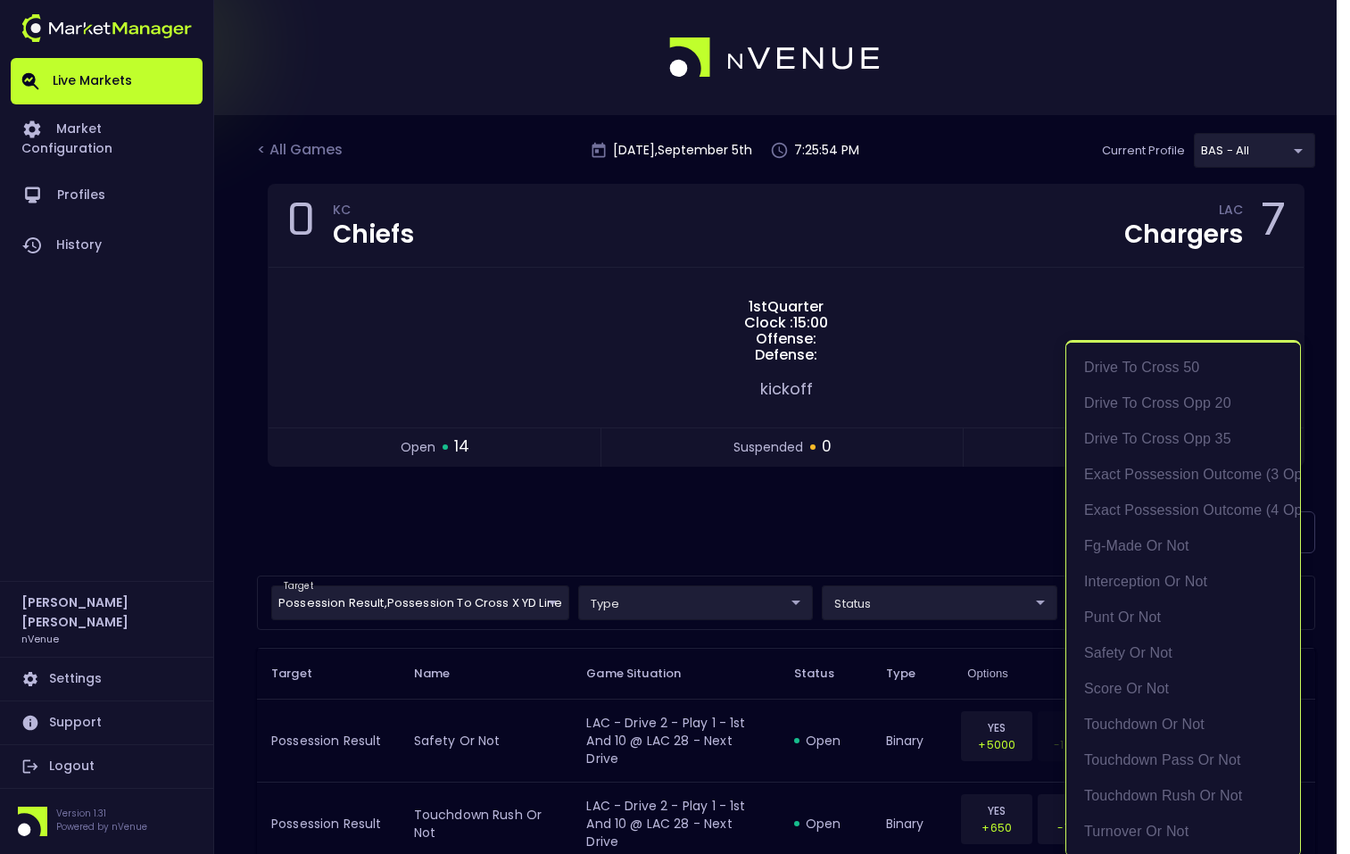
click at [1127, 437] on li "Drive to Cross Opp 35" at bounding box center [1183, 439] width 234 height 36
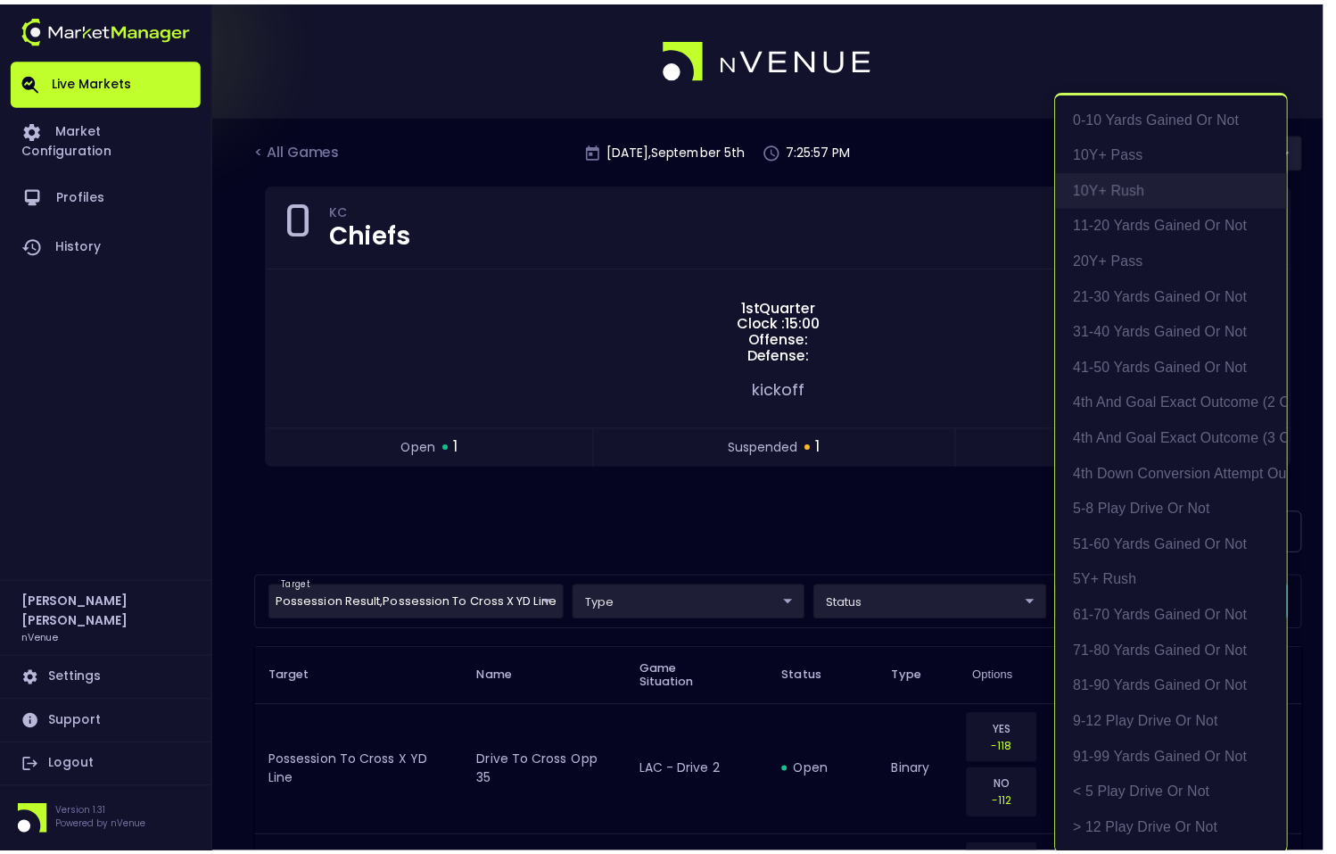
scroll to position [4, 0]
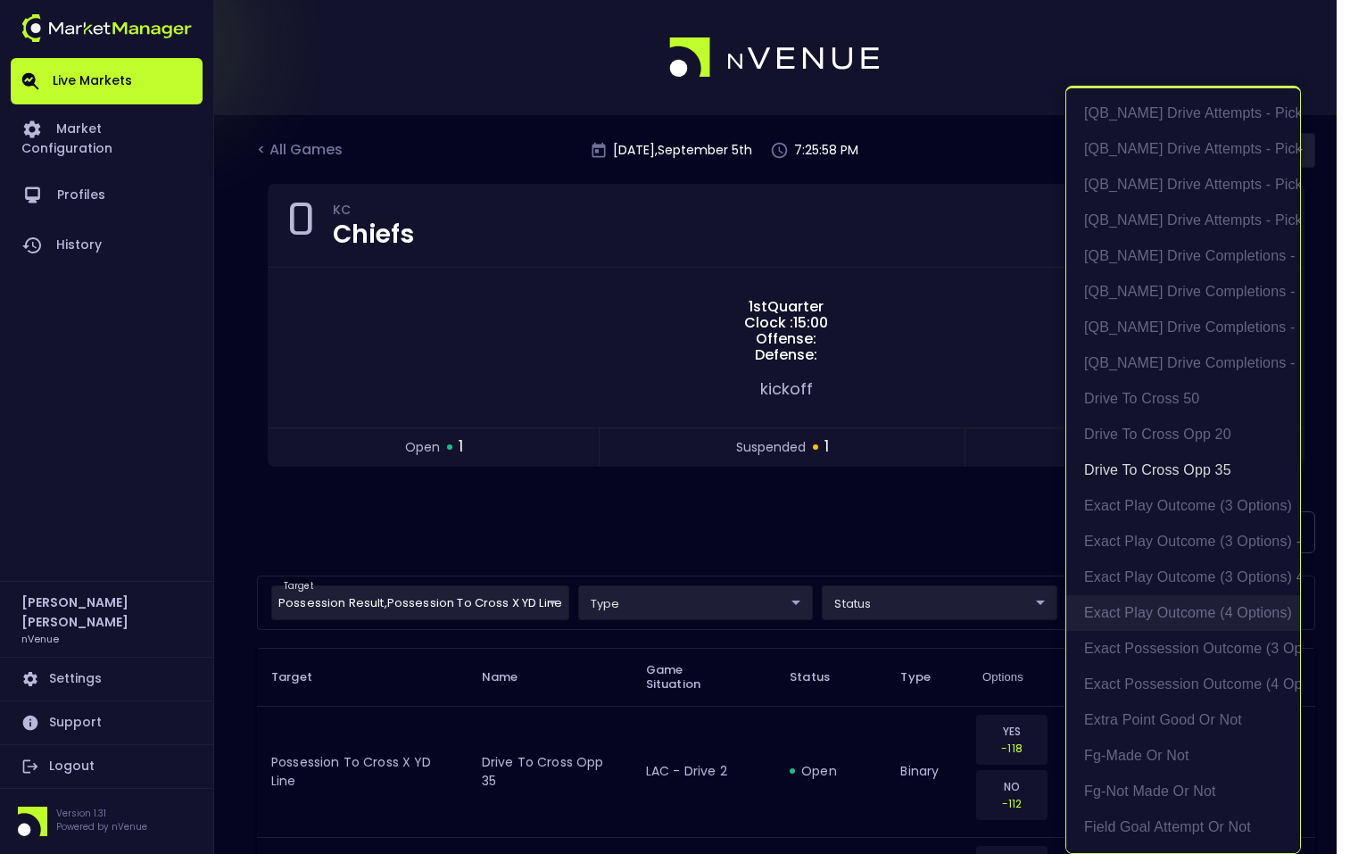
click at [1135, 602] on li "exact play outcome (4 options)" at bounding box center [1183, 613] width 234 height 36
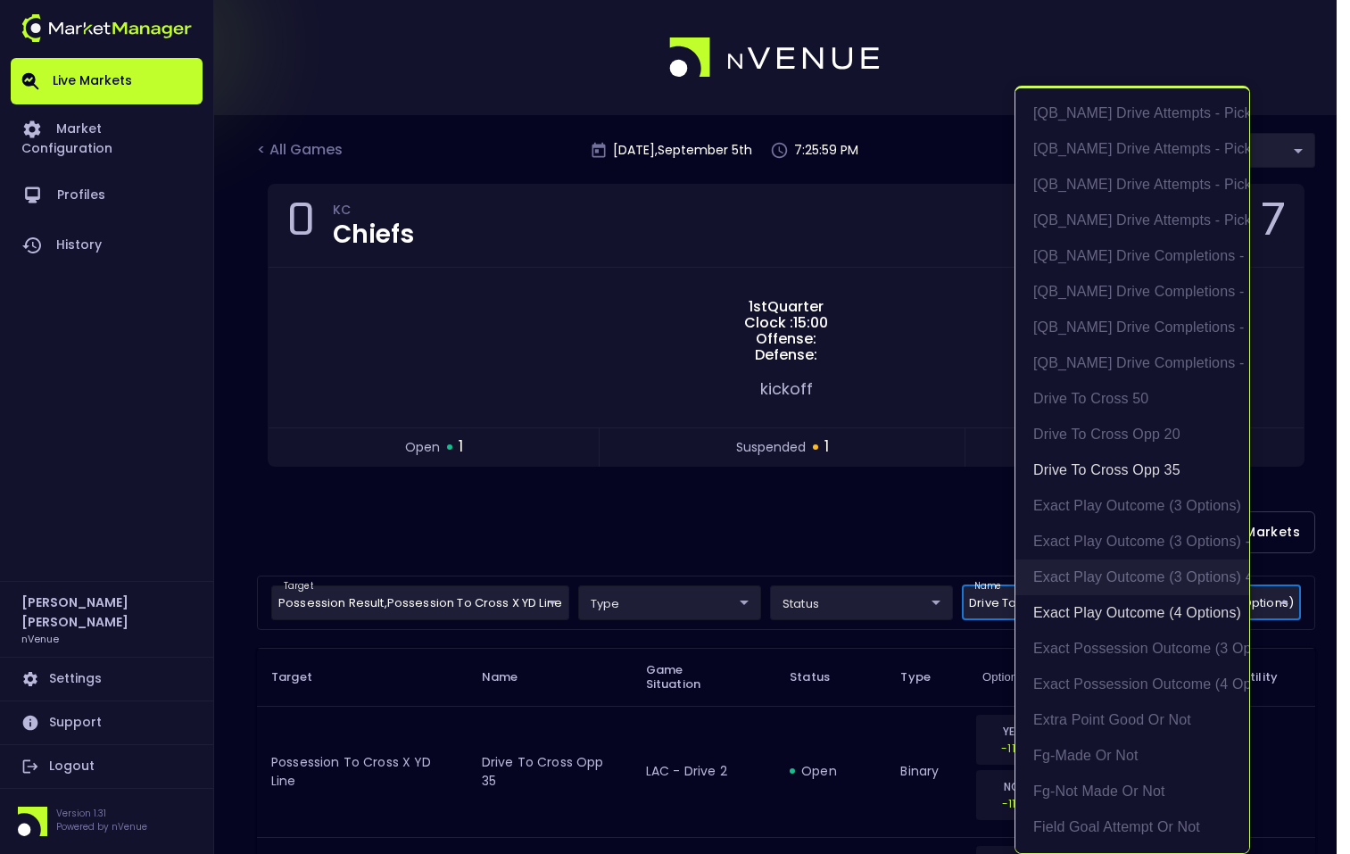
click at [1020, 570] on li "exact play outcome (3 options) 4th and short - in FG position" at bounding box center [1132, 577] width 234 height 36
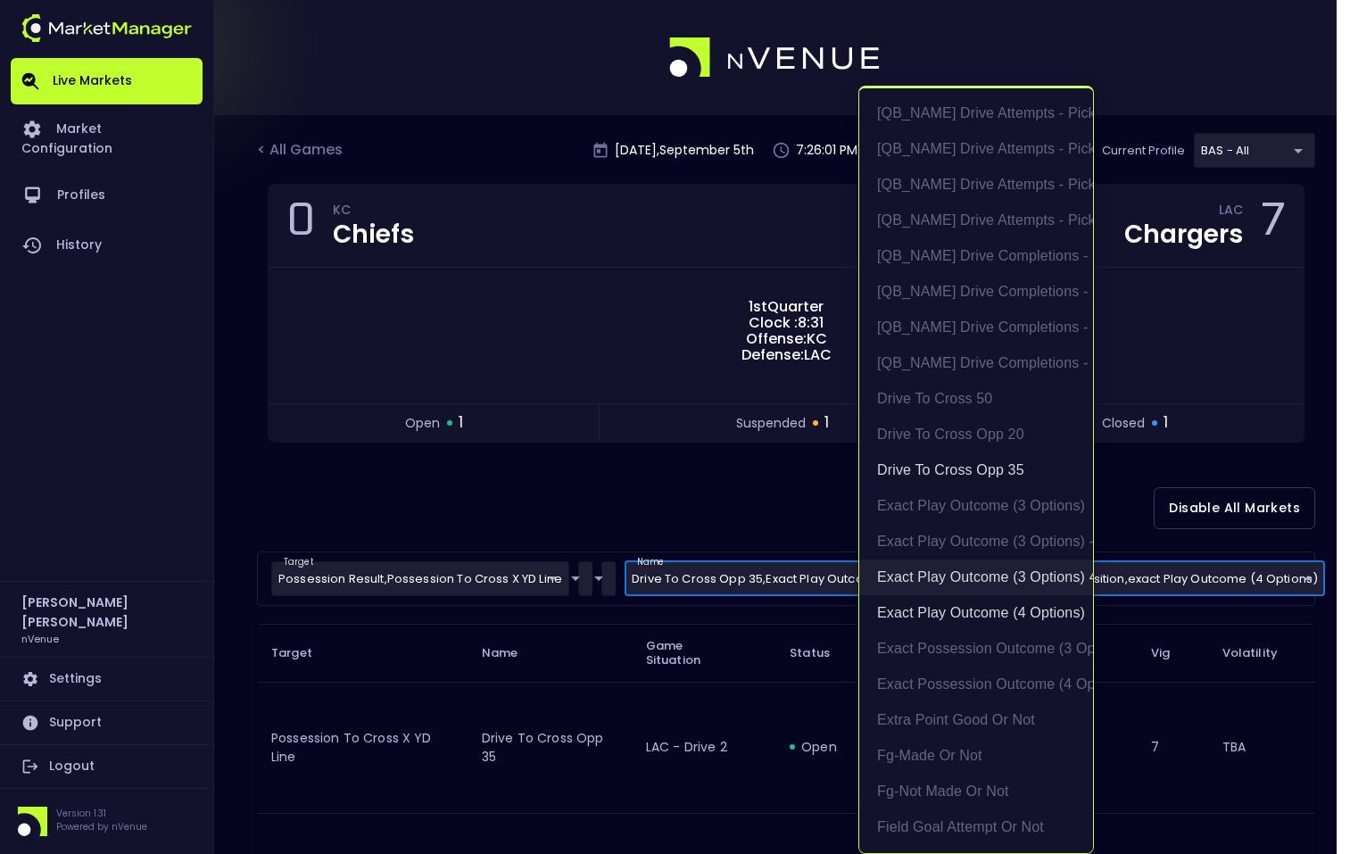
click at [928, 585] on li "exact play outcome (3 options) 4th and short - in FG position" at bounding box center [976, 577] width 234 height 36
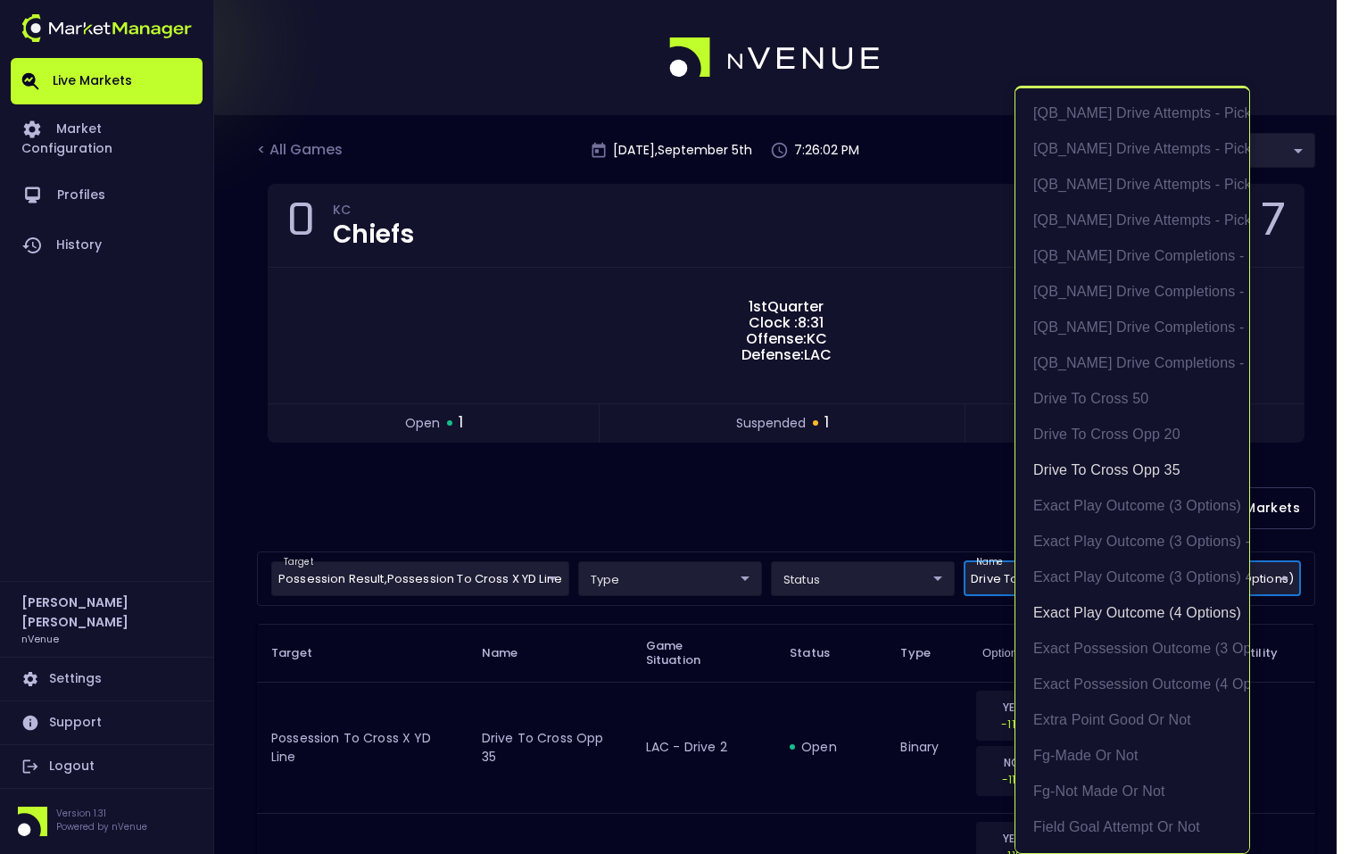
click at [786, 543] on div at bounding box center [675, 427] width 1350 height 854
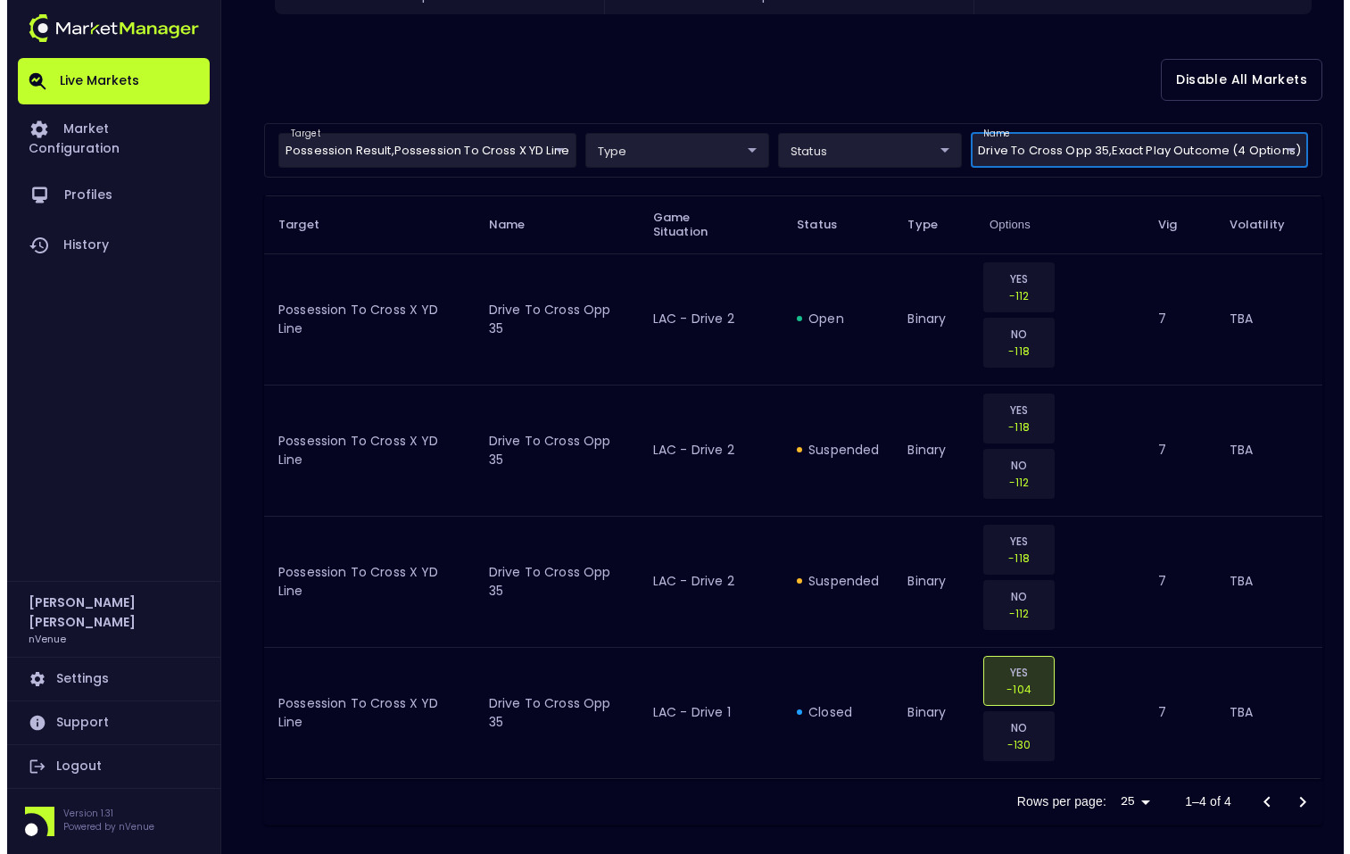
scroll to position [410, 0]
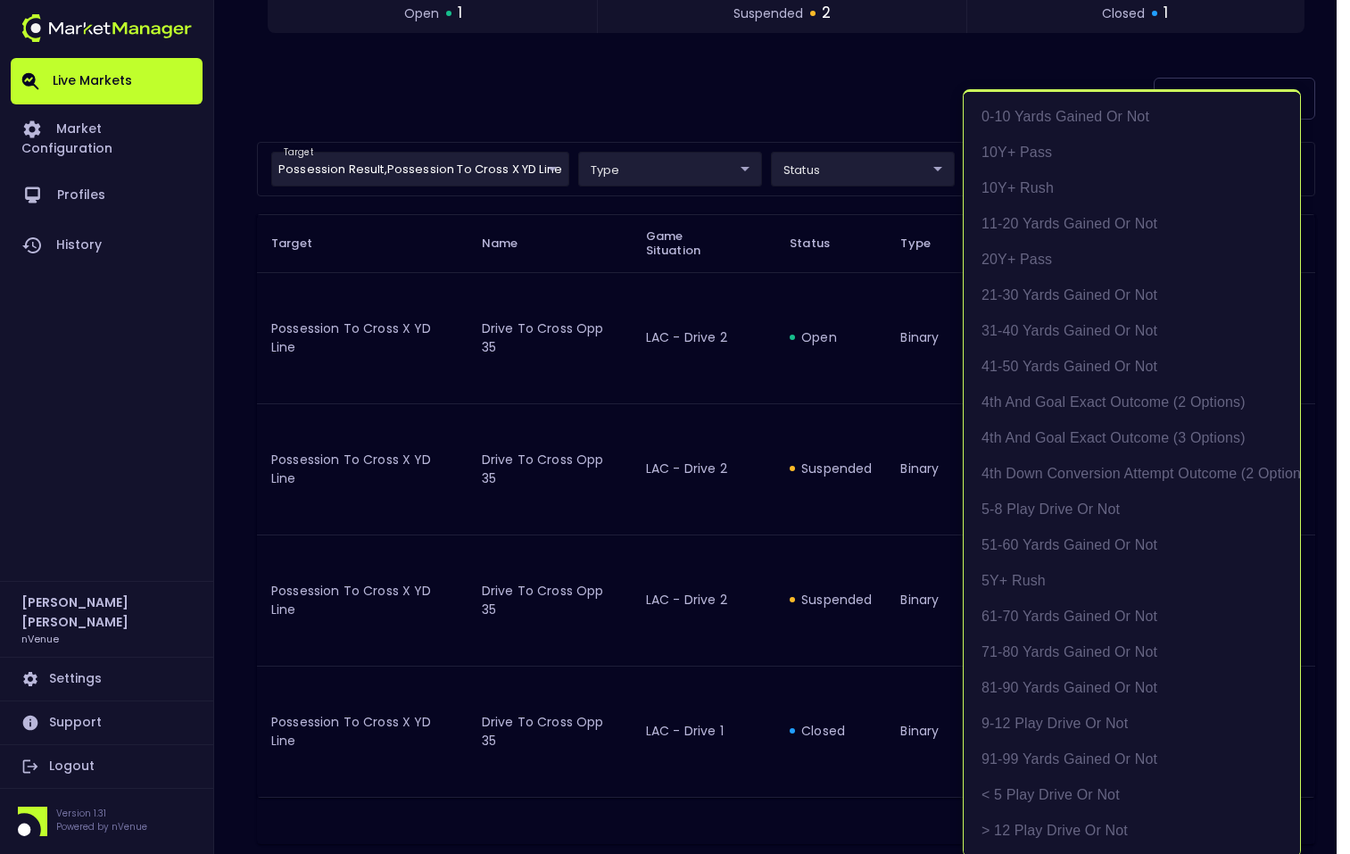
click at [1035, 164] on body "Live Markets Market Configuration Profiles History [PERSON_NAME] nVenue Setting…" at bounding box center [675, 238] width 1350 height 1296
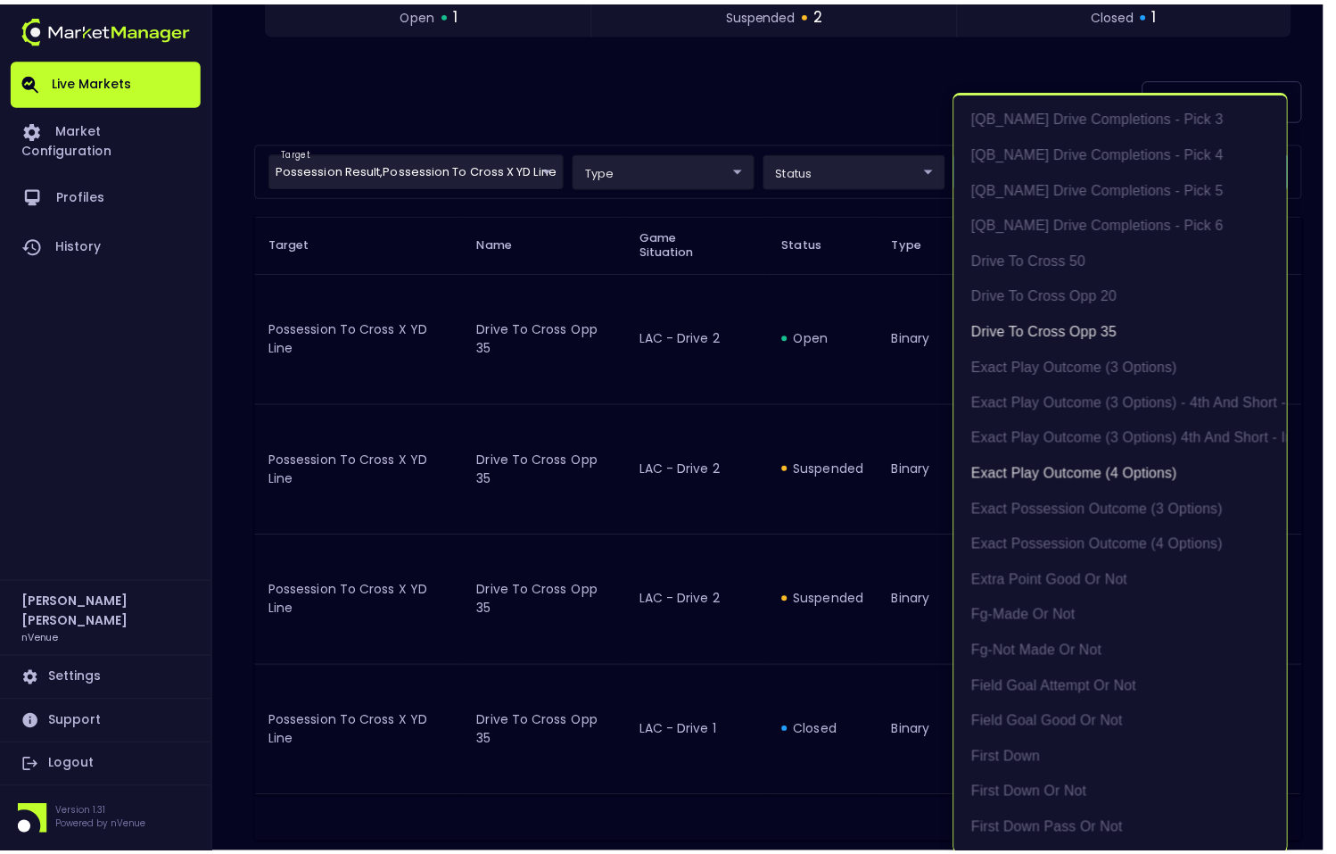
scroll to position [4, 0]
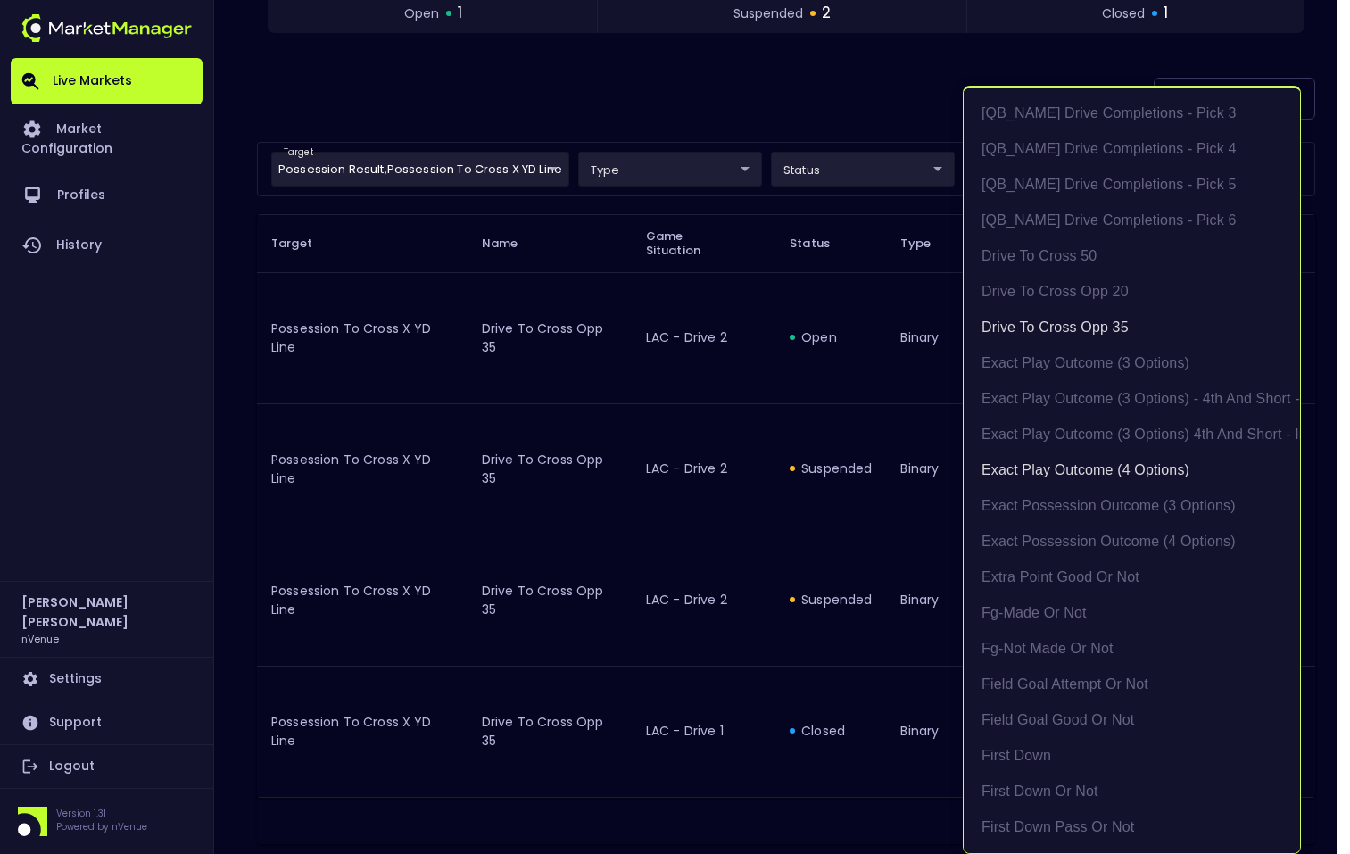
click at [809, 129] on div at bounding box center [675, 427] width 1350 height 854
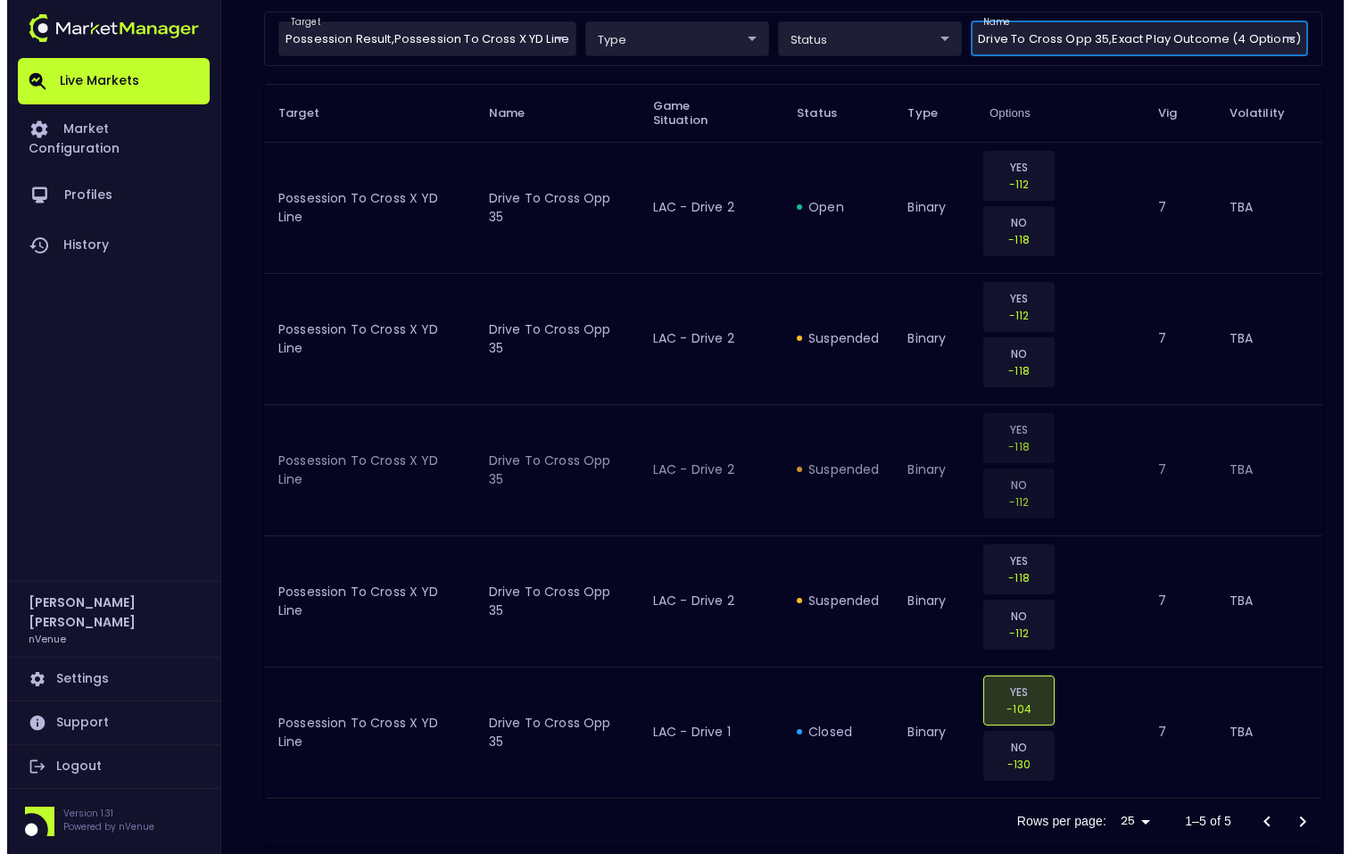
scroll to position [461, 0]
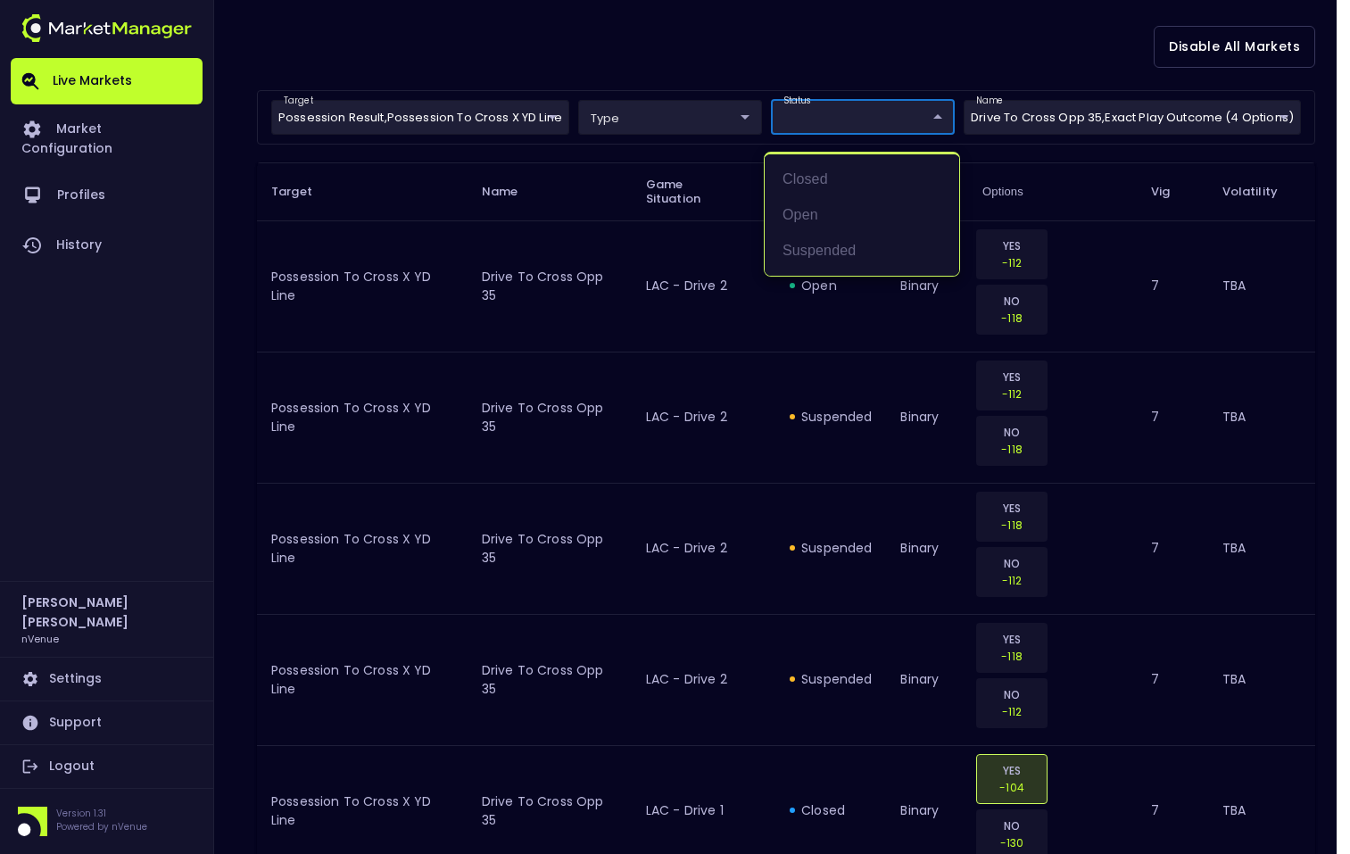
click at [859, 122] on body "Live Markets Market Configuration Profiles History [PERSON_NAME] nVenue Setting…" at bounding box center [675, 252] width 1350 height 1427
click at [676, 136] on div at bounding box center [675, 427] width 1350 height 854
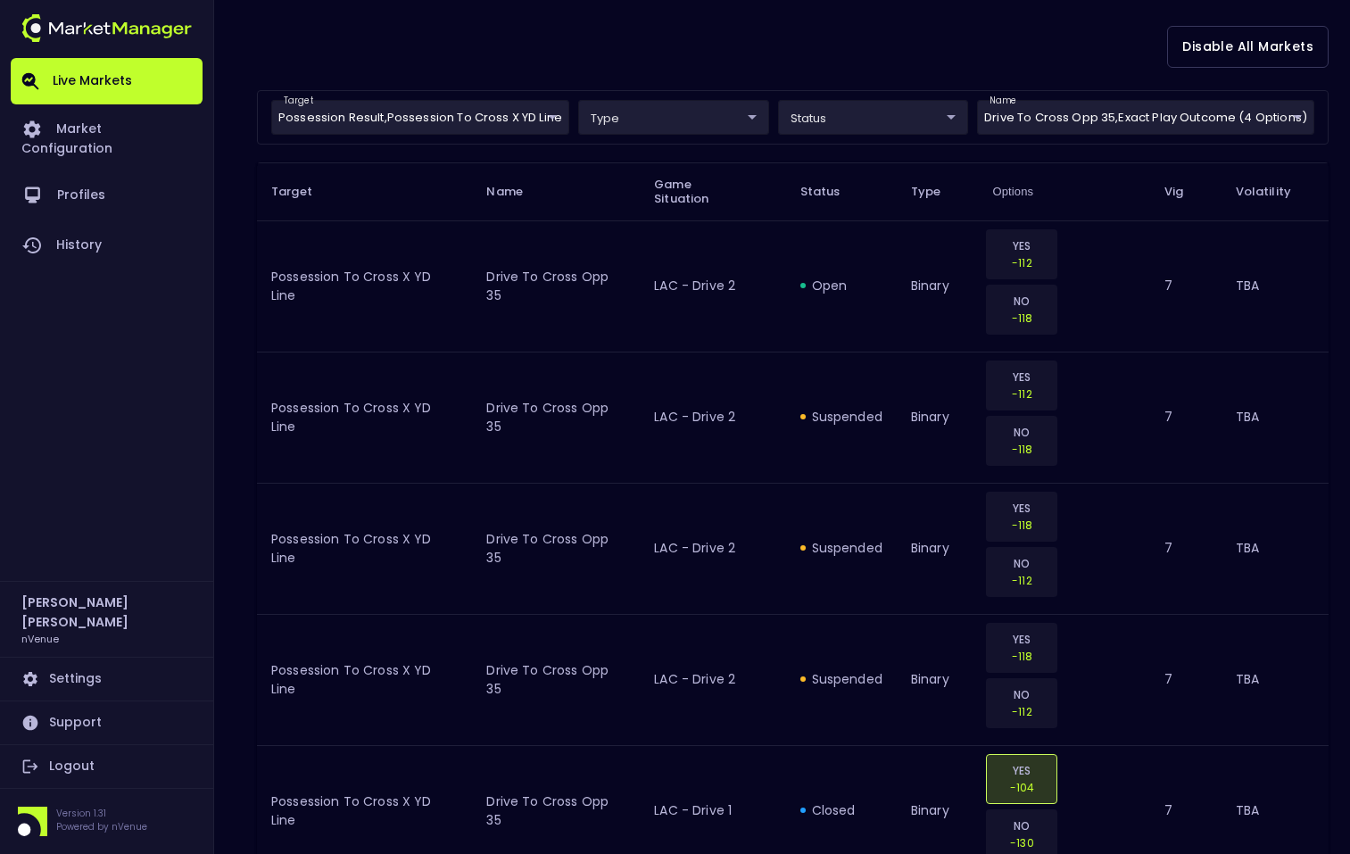
click at [673, 119] on body "Live Markets Market Configuration Profiles History [PERSON_NAME] nVenue Setting…" at bounding box center [675, 252] width 1350 height 1427
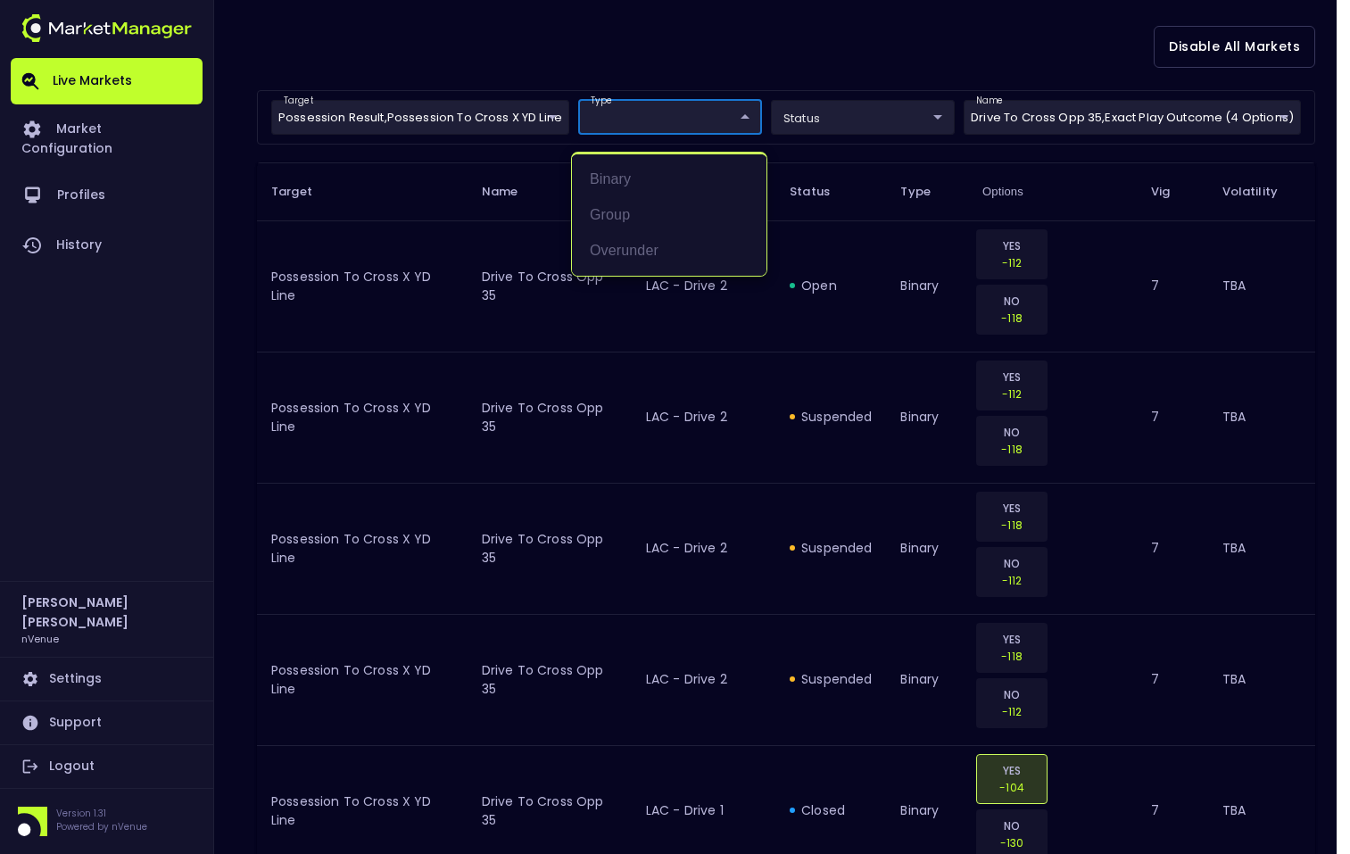
drag, startPoint x: 519, startPoint y: 91, endPoint x: 530, endPoint y: 89, distance: 10.9
click at [519, 91] on div at bounding box center [675, 427] width 1350 height 854
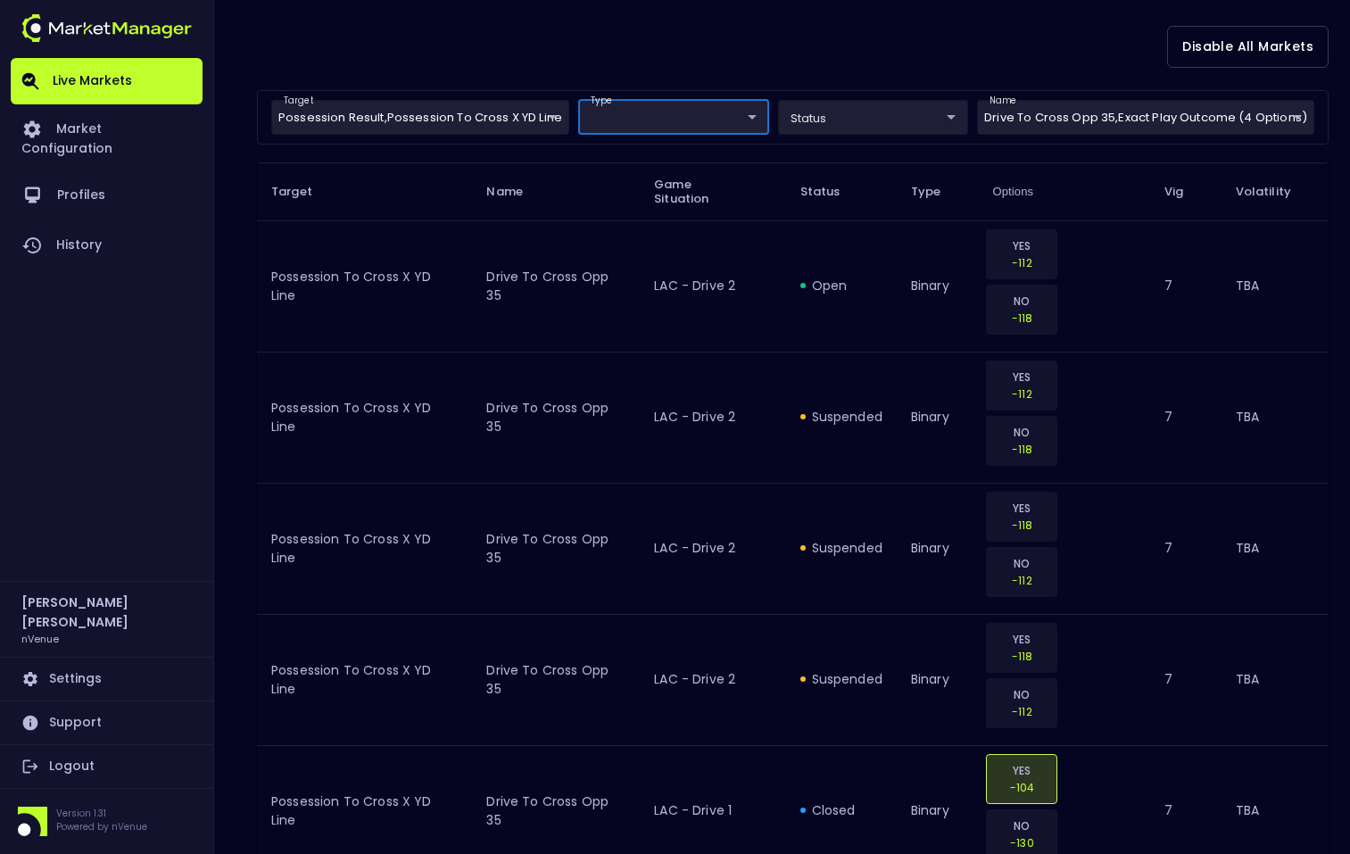
click at [1025, 117] on body "Live Markets Market Configuration Profiles History [PERSON_NAME] nVenue Setting…" at bounding box center [675, 252] width 1350 height 1427
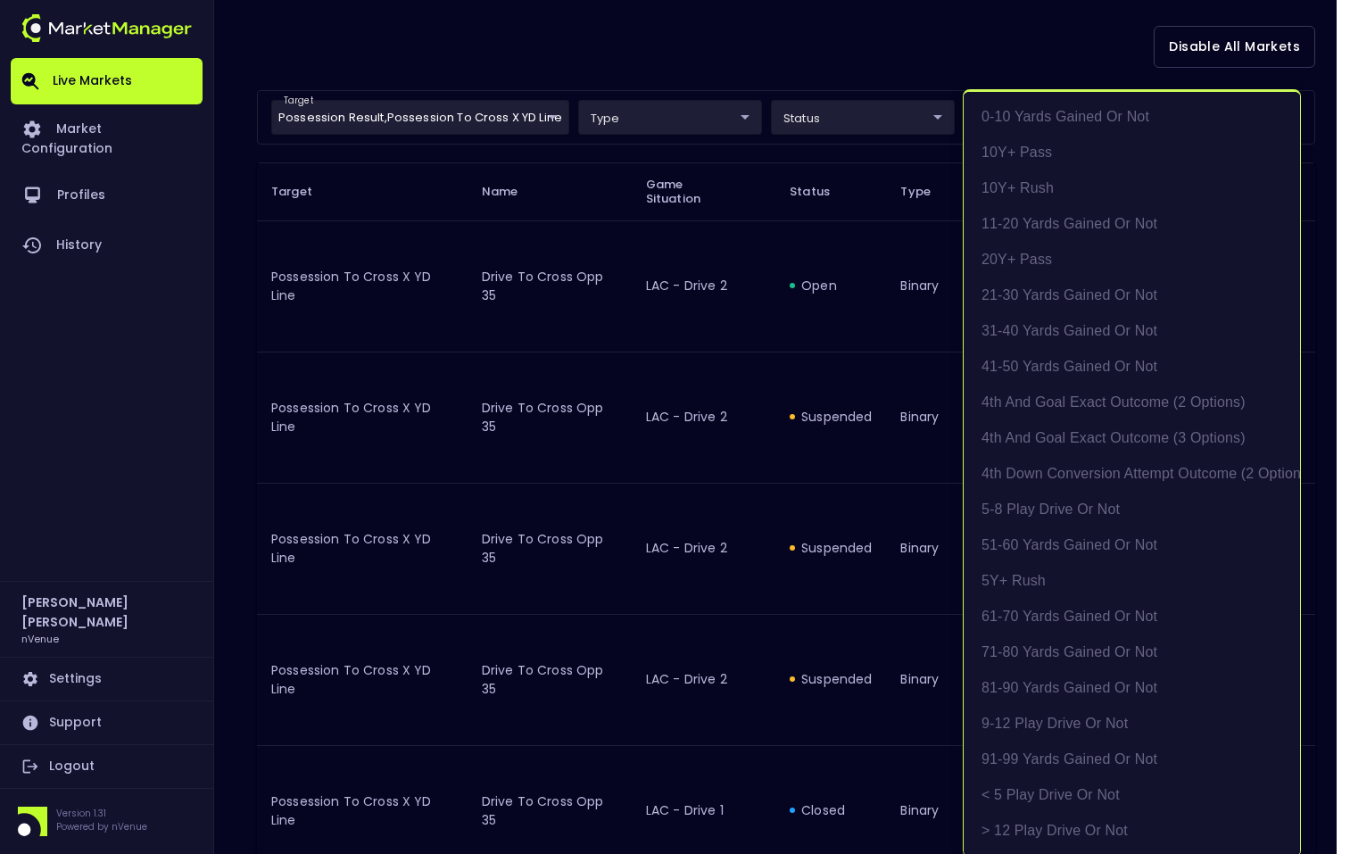
scroll to position [1106, 0]
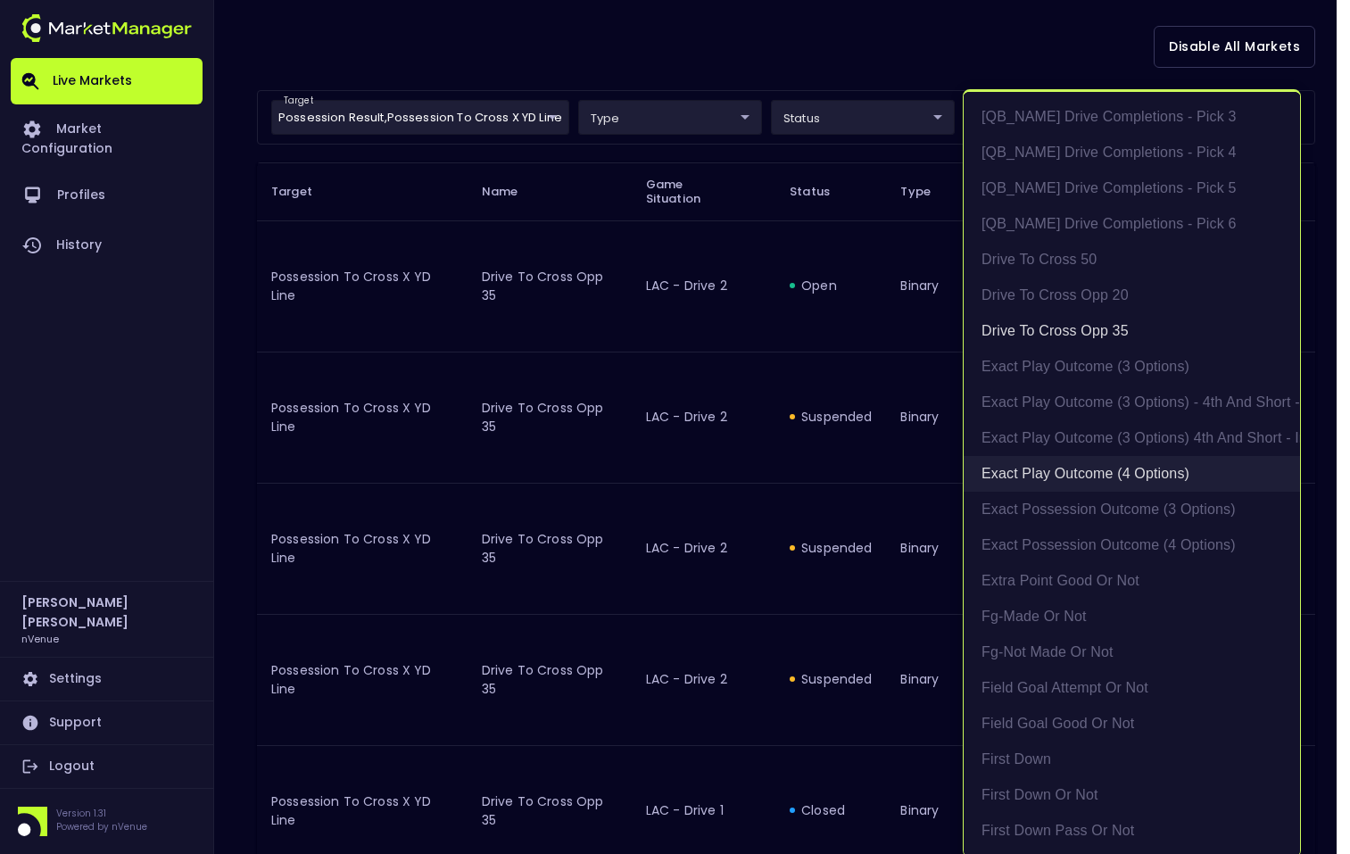
click at [1041, 473] on li "exact play outcome (4 options)" at bounding box center [1132, 474] width 336 height 36
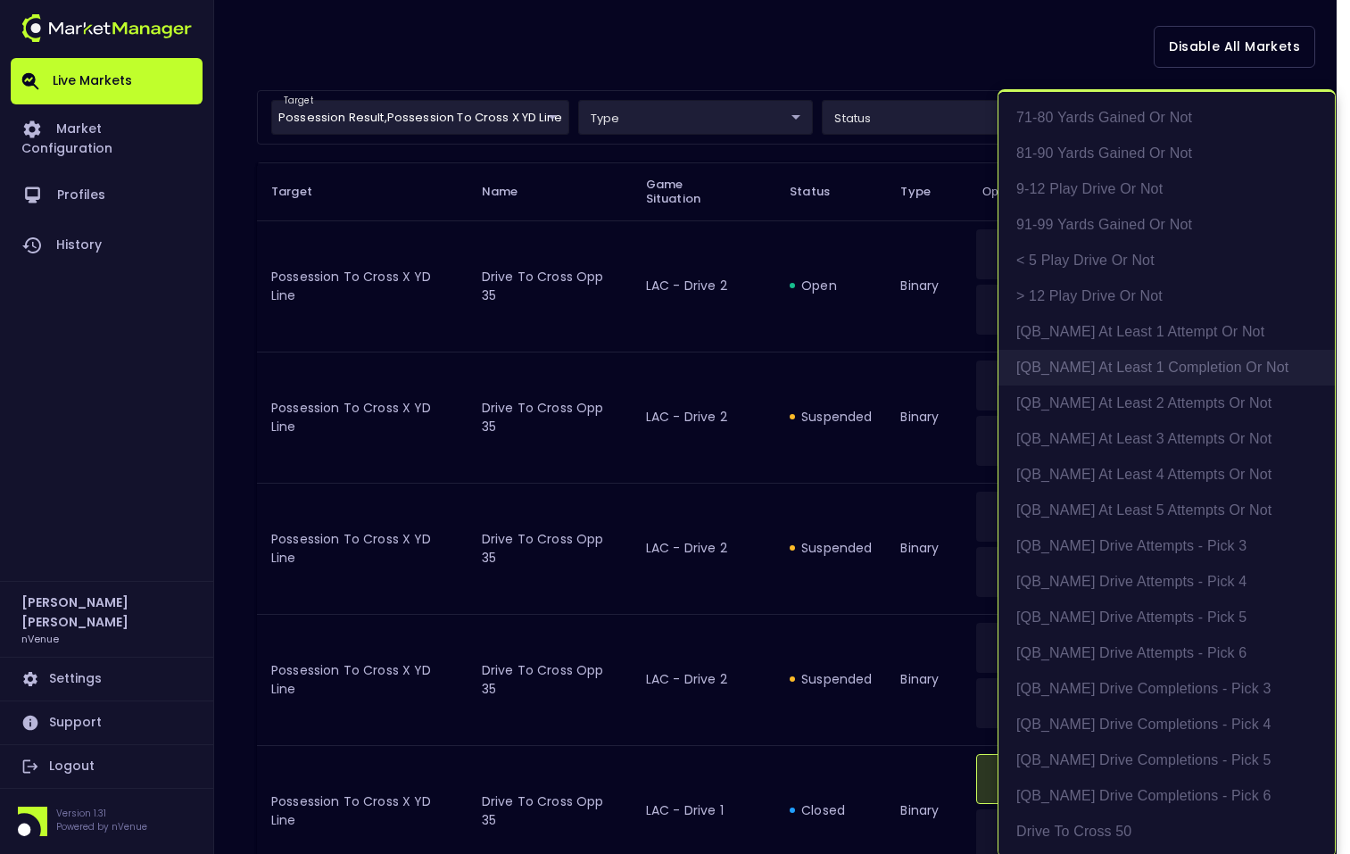
scroll to position [881, 0]
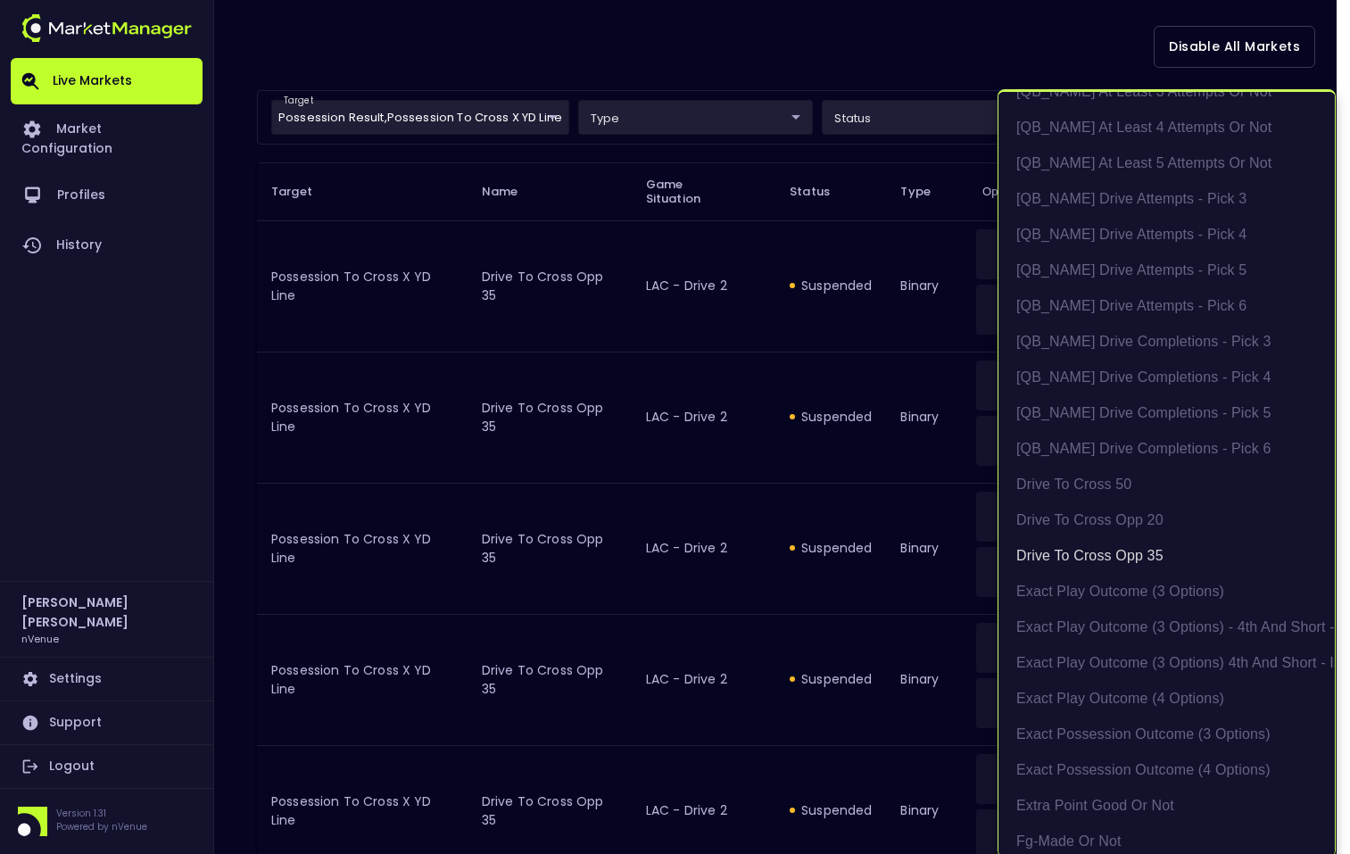
click at [453, 99] on div at bounding box center [675, 427] width 1350 height 854
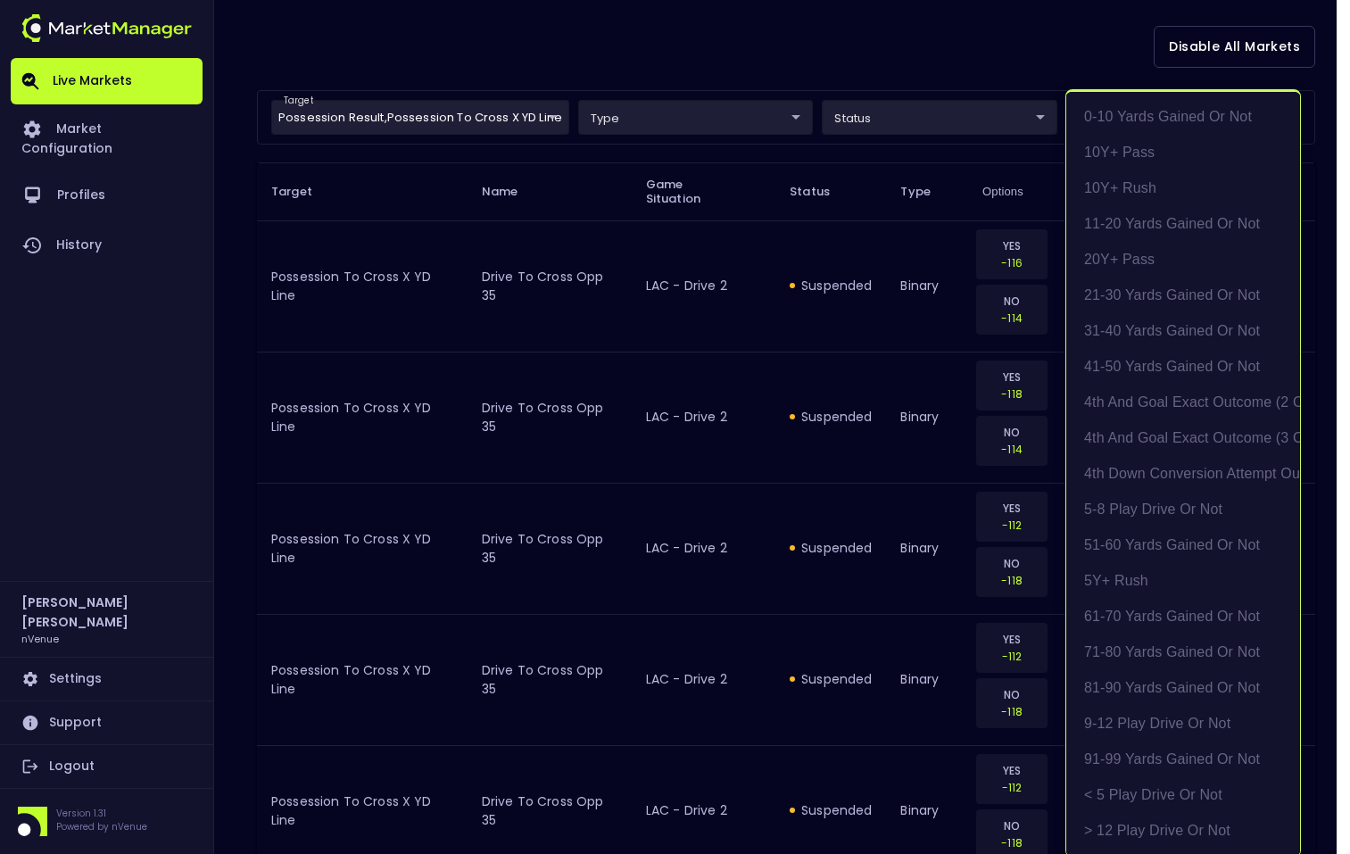
click at [1101, 113] on body "Live Markets Market Configuration Profiles History [PERSON_NAME] nVenue Setting…" at bounding box center [675, 449] width 1350 height 1821
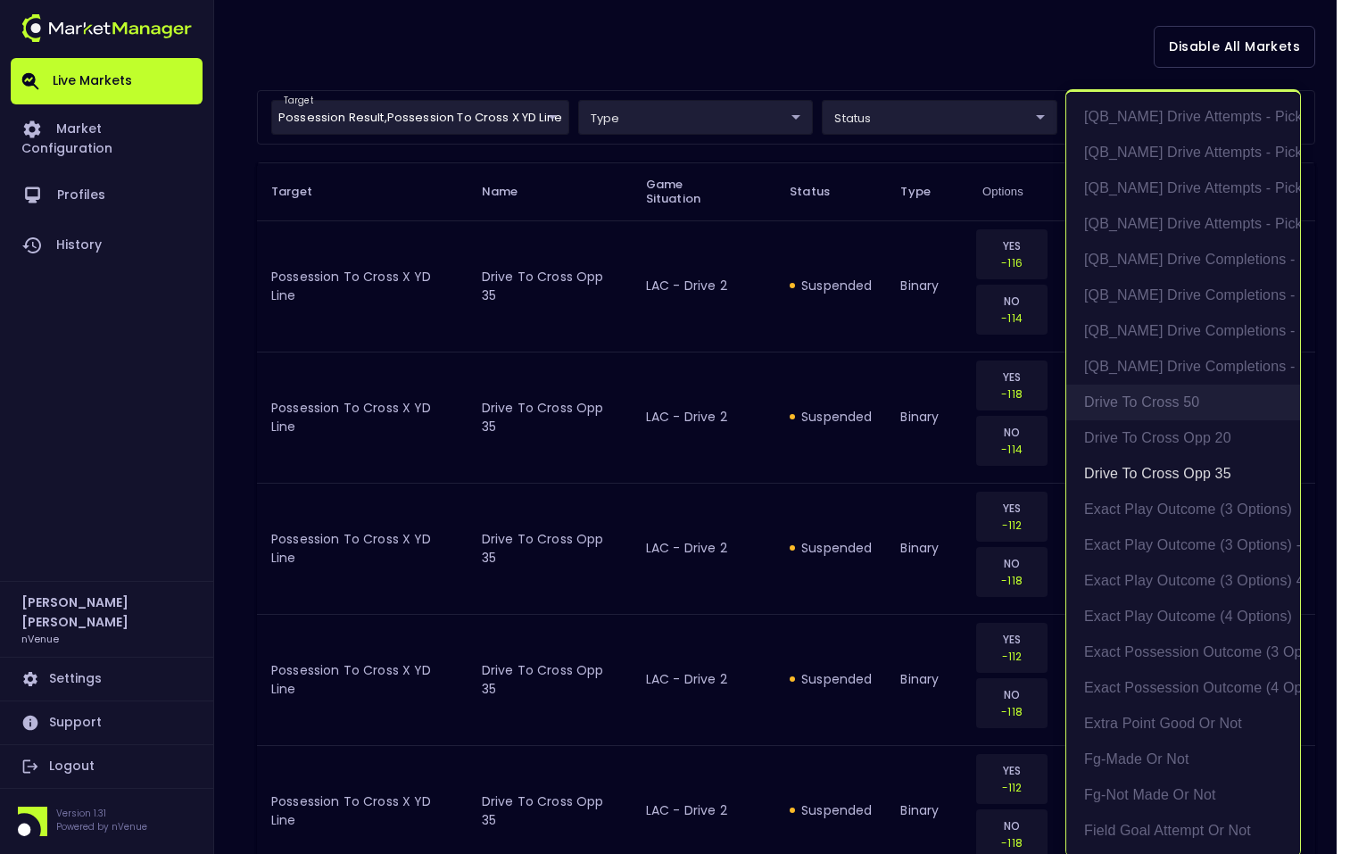
click at [1164, 410] on li "Drive to Cross 50" at bounding box center [1183, 403] width 234 height 36
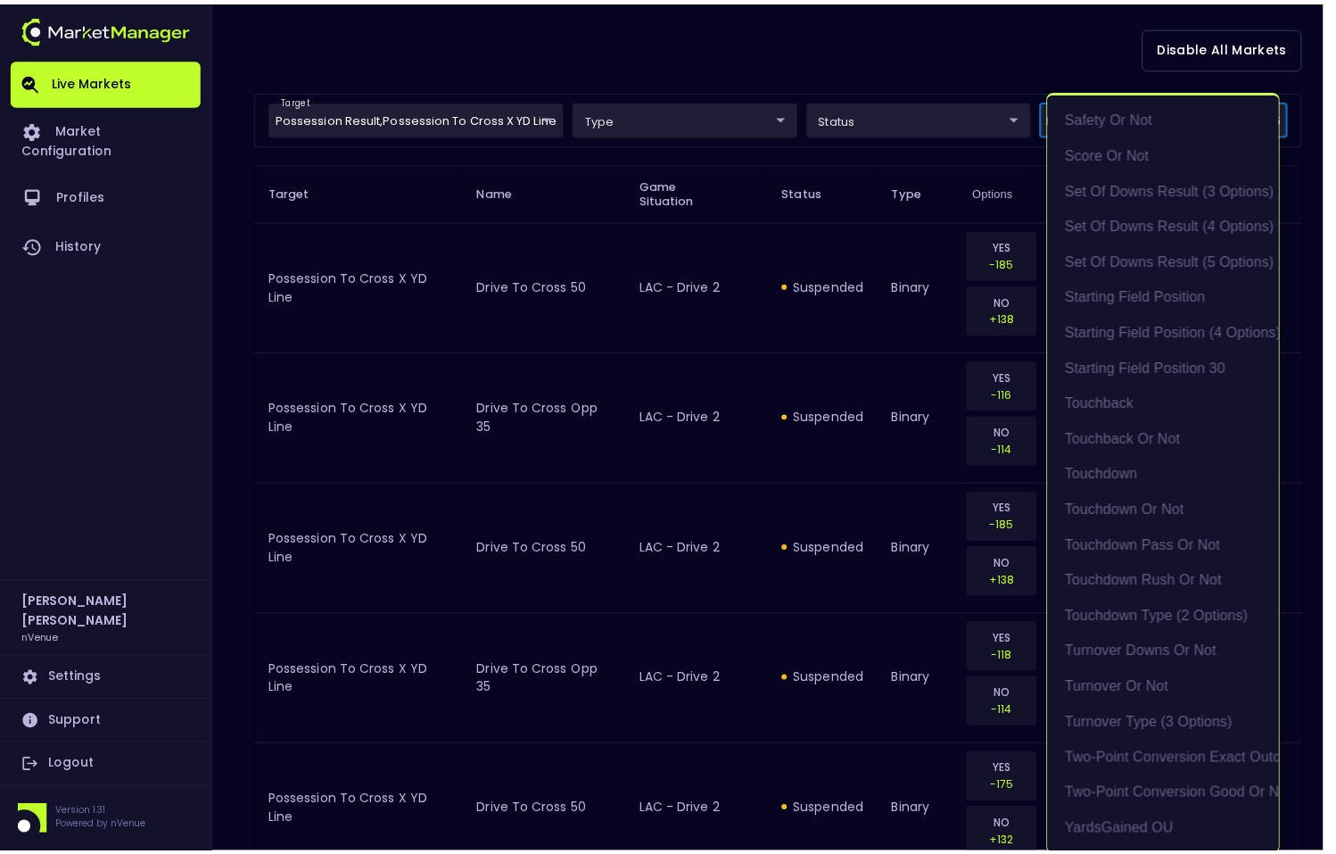
scroll to position [4, 0]
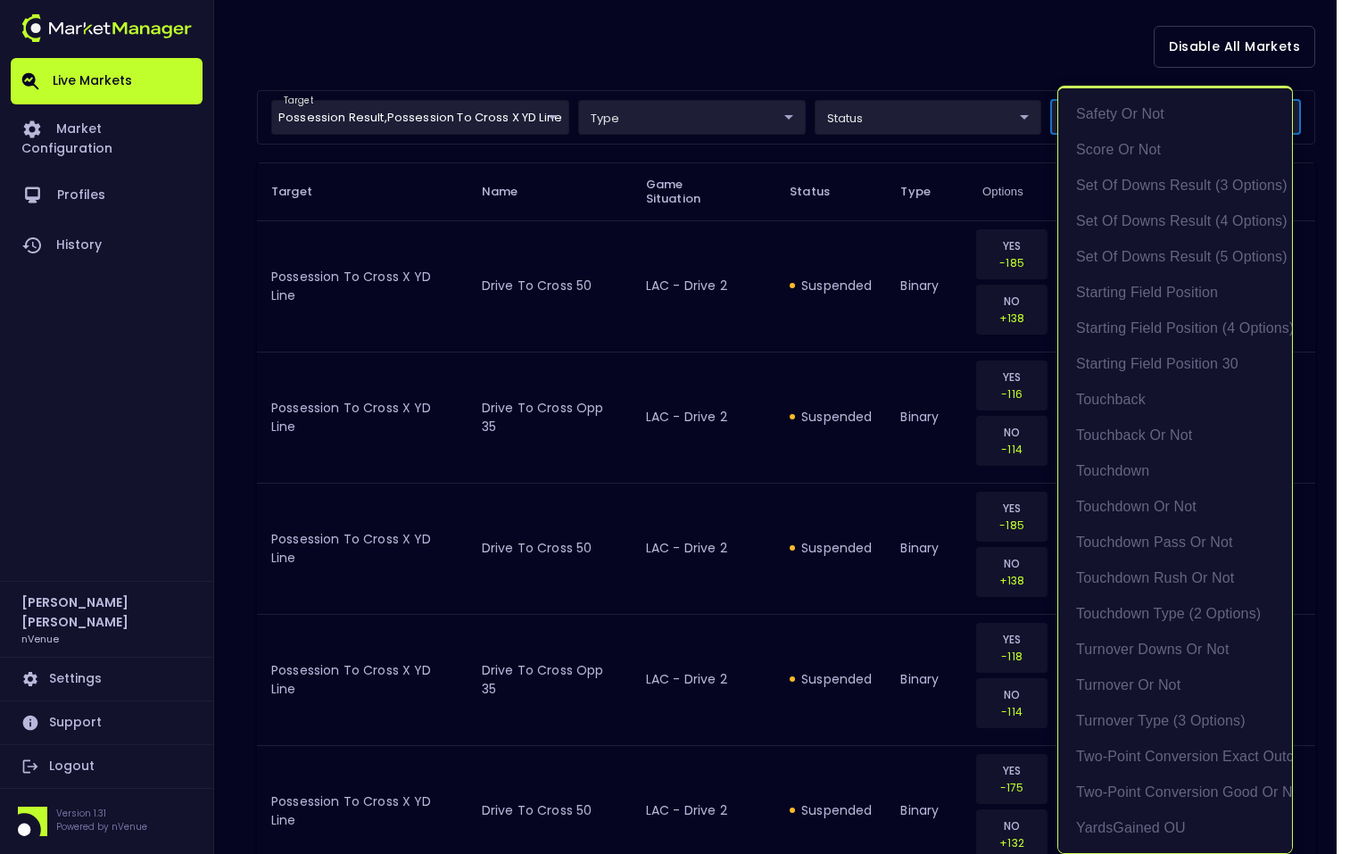
click at [558, 72] on div at bounding box center [675, 427] width 1350 height 854
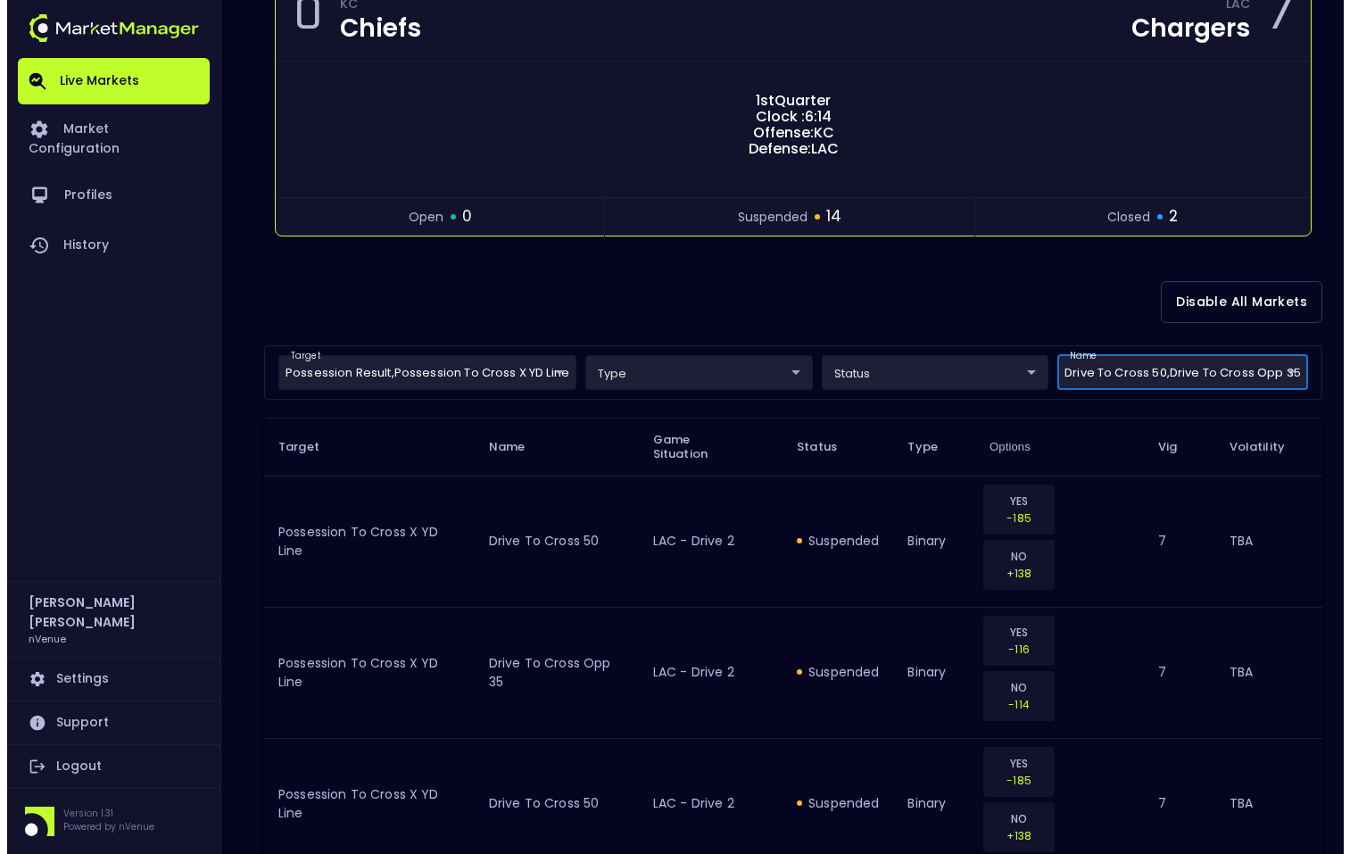
scroll to position [19, 0]
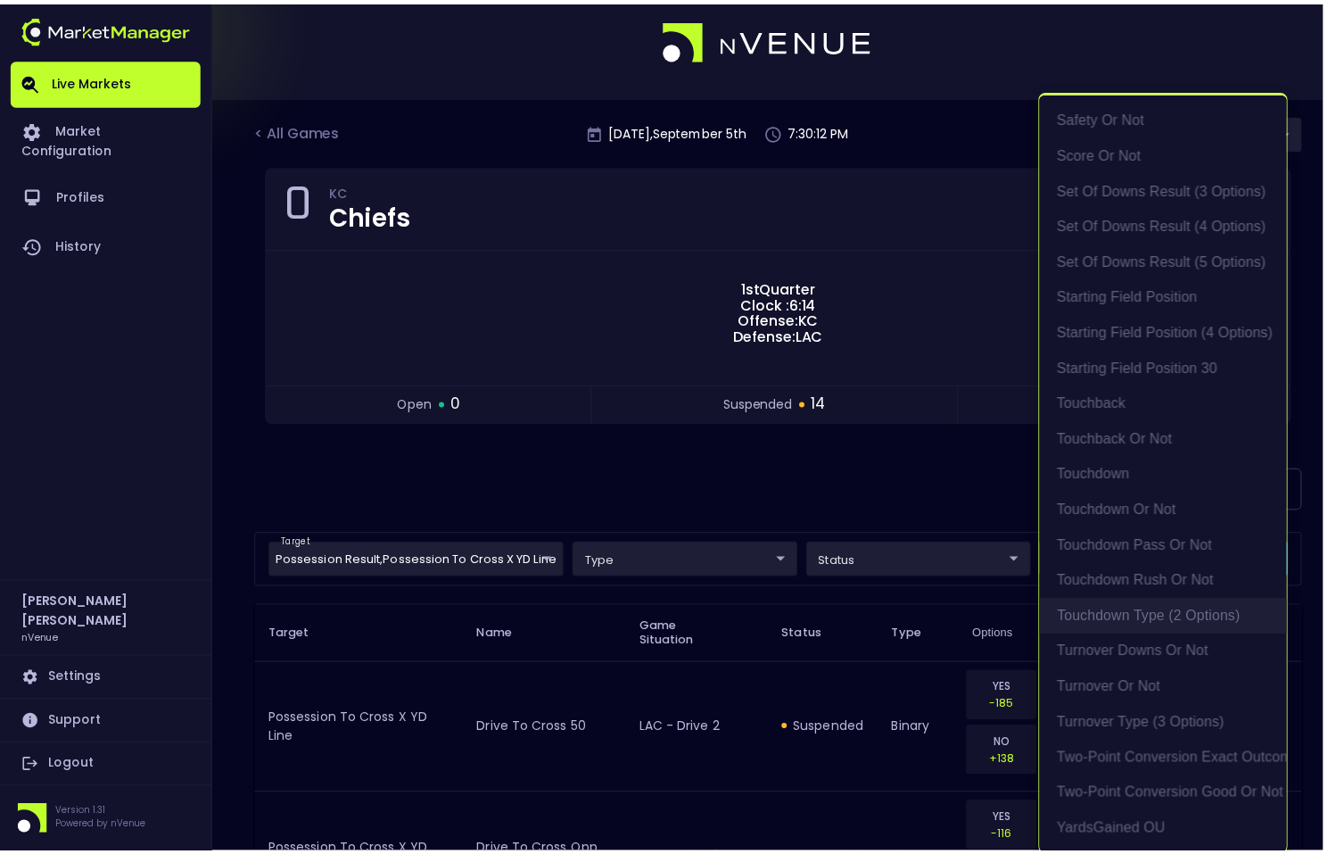
scroll to position [4, 0]
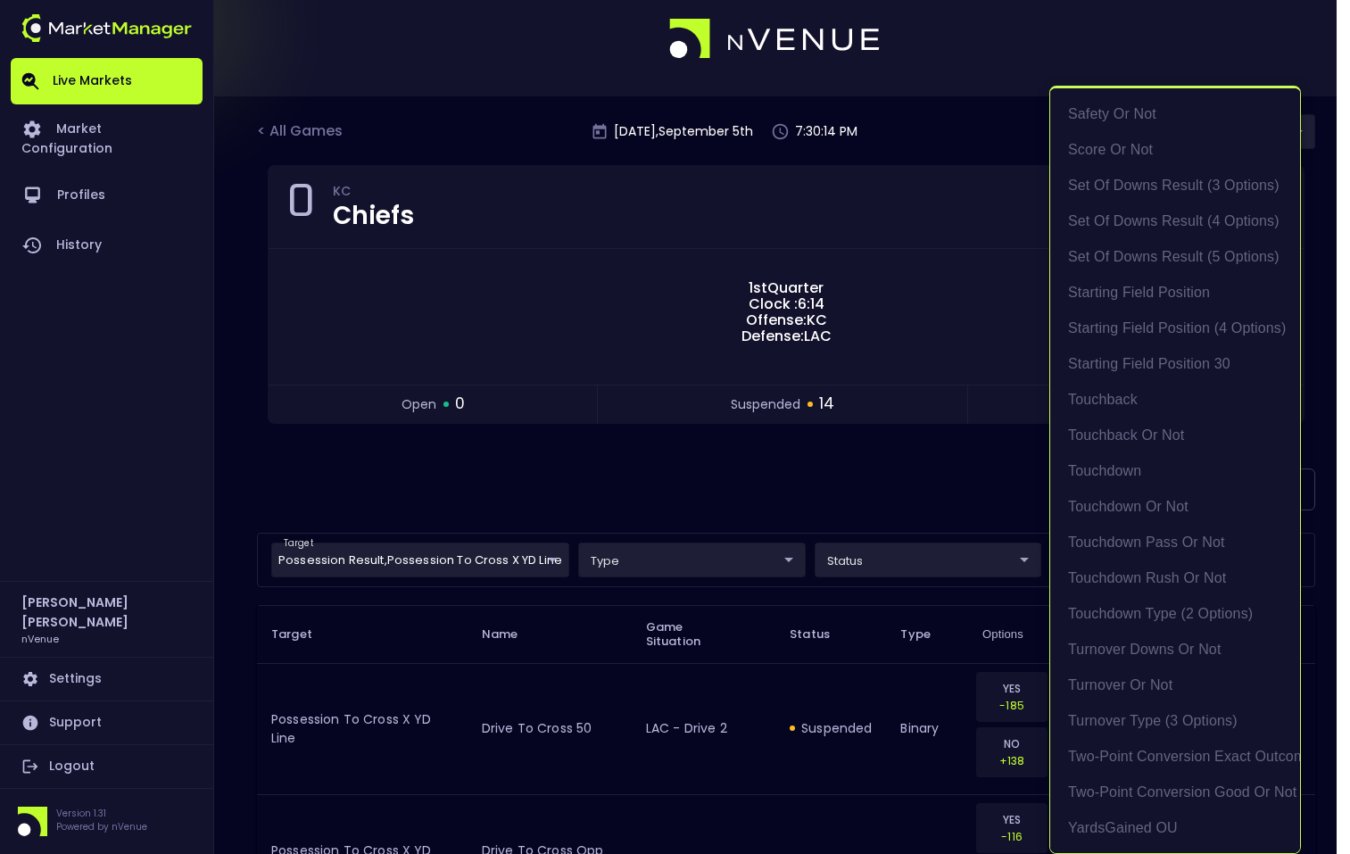
click at [614, 470] on div at bounding box center [675, 427] width 1350 height 854
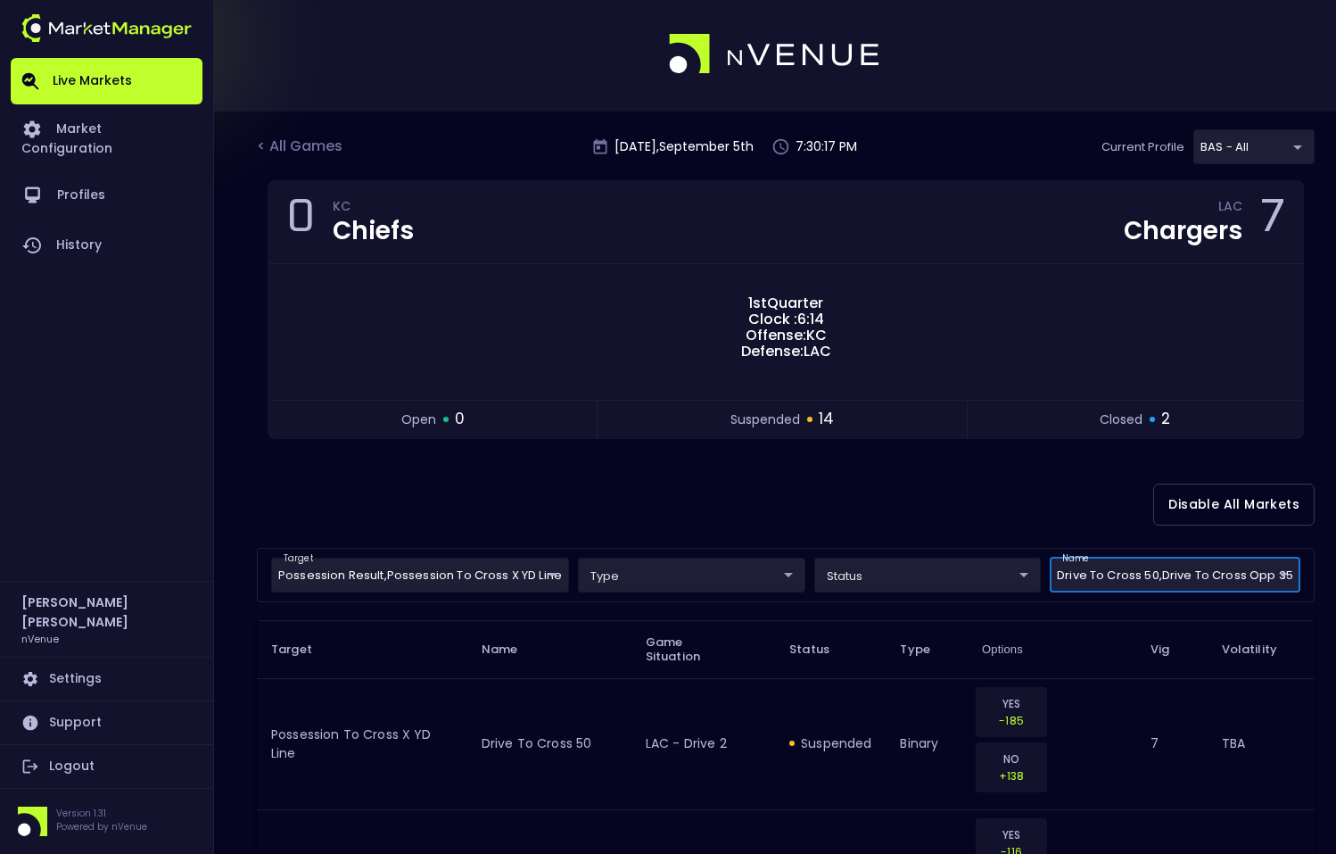
scroll to position [255, 0]
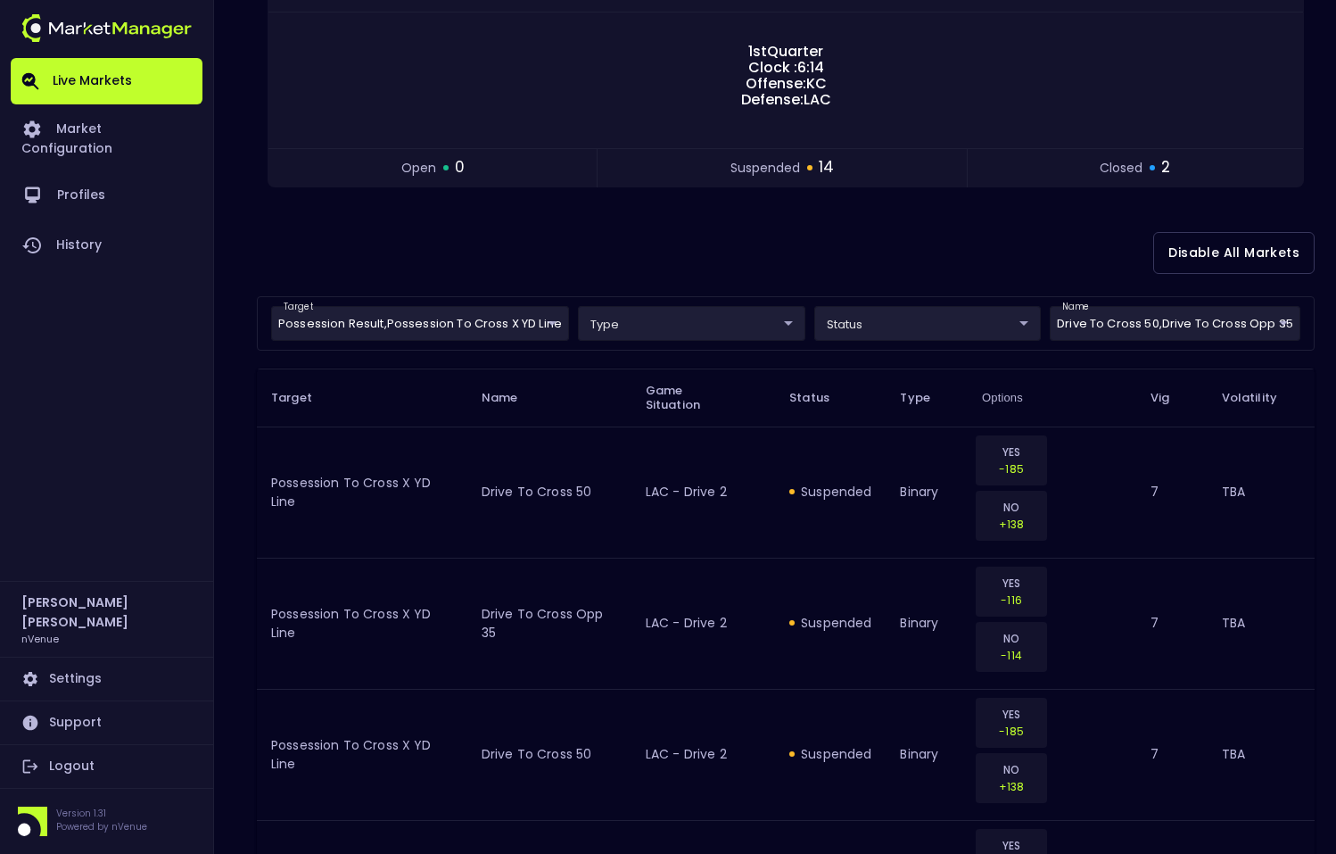
click at [513, 189] on div "0 KC Chiefs LAC Chargers 7 1st Quarter Clock : 6:14 Offense: KC Defense: LAC op…" at bounding box center [786, 69] width 1058 height 281
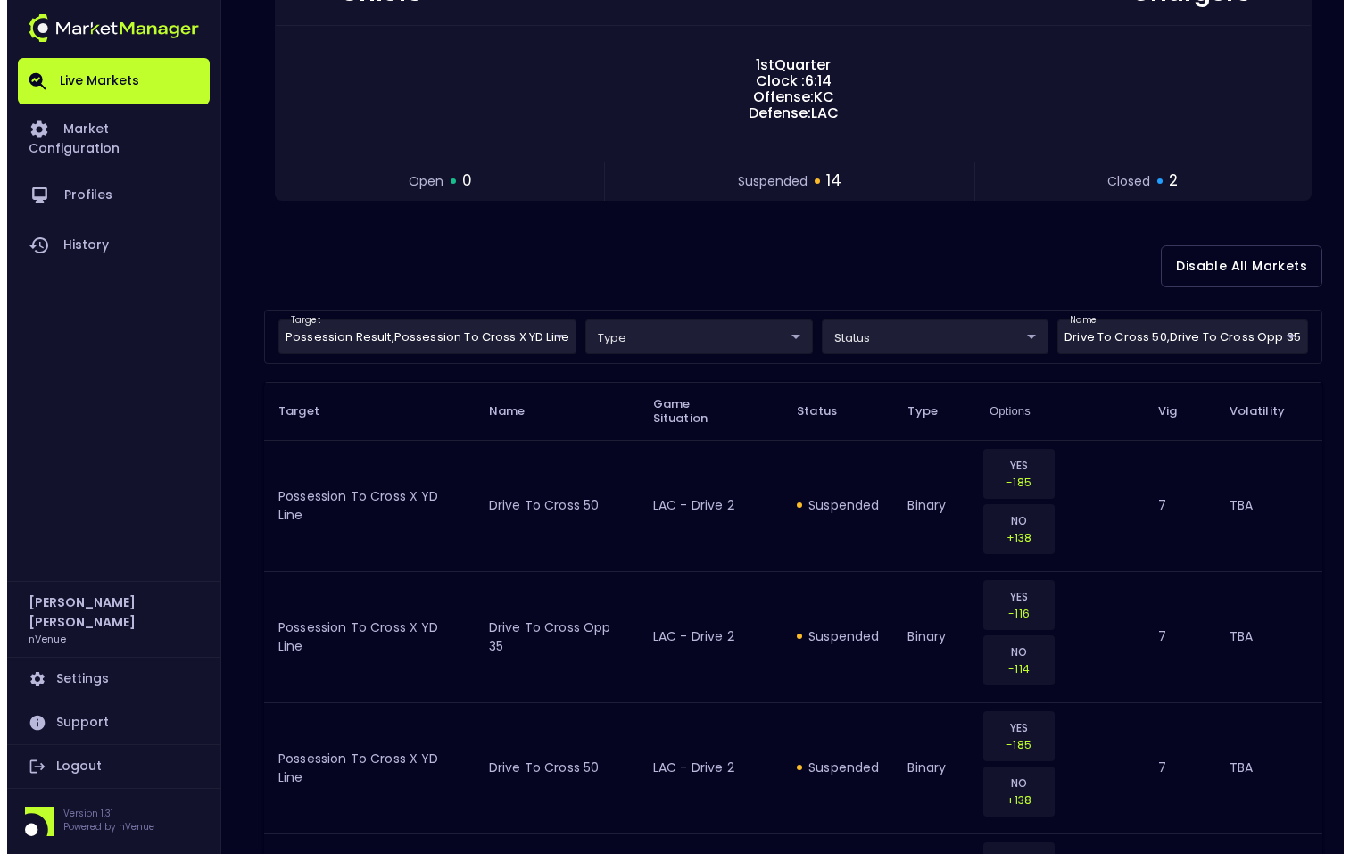
scroll to position [212, 0]
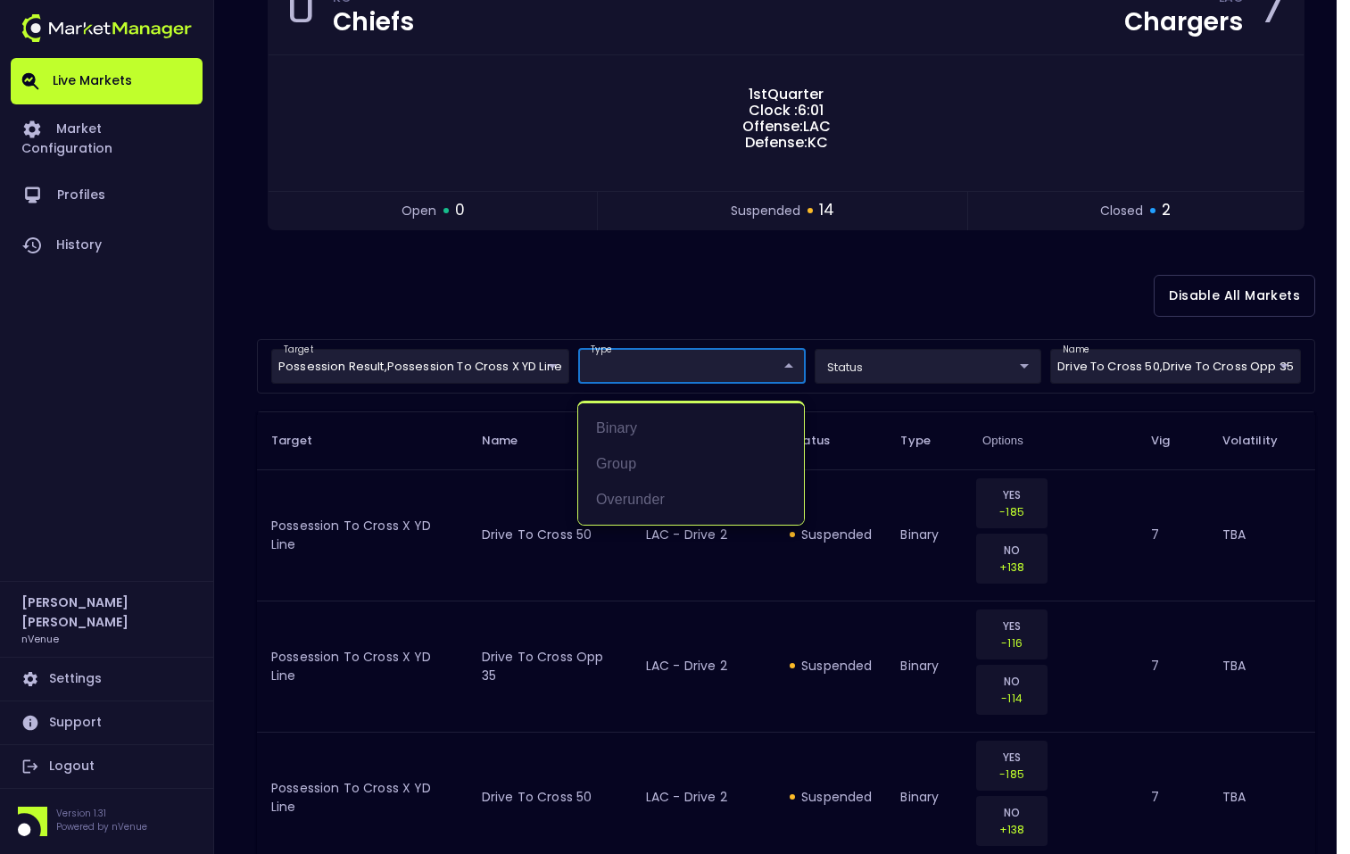
drag, startPoint x: 583, startPoint y: 343, endPoint x: 563, endPoint y: 350, distance: 20.9
click at [582, 343] on div at bounding box center [675, 427] width 1350 height 854
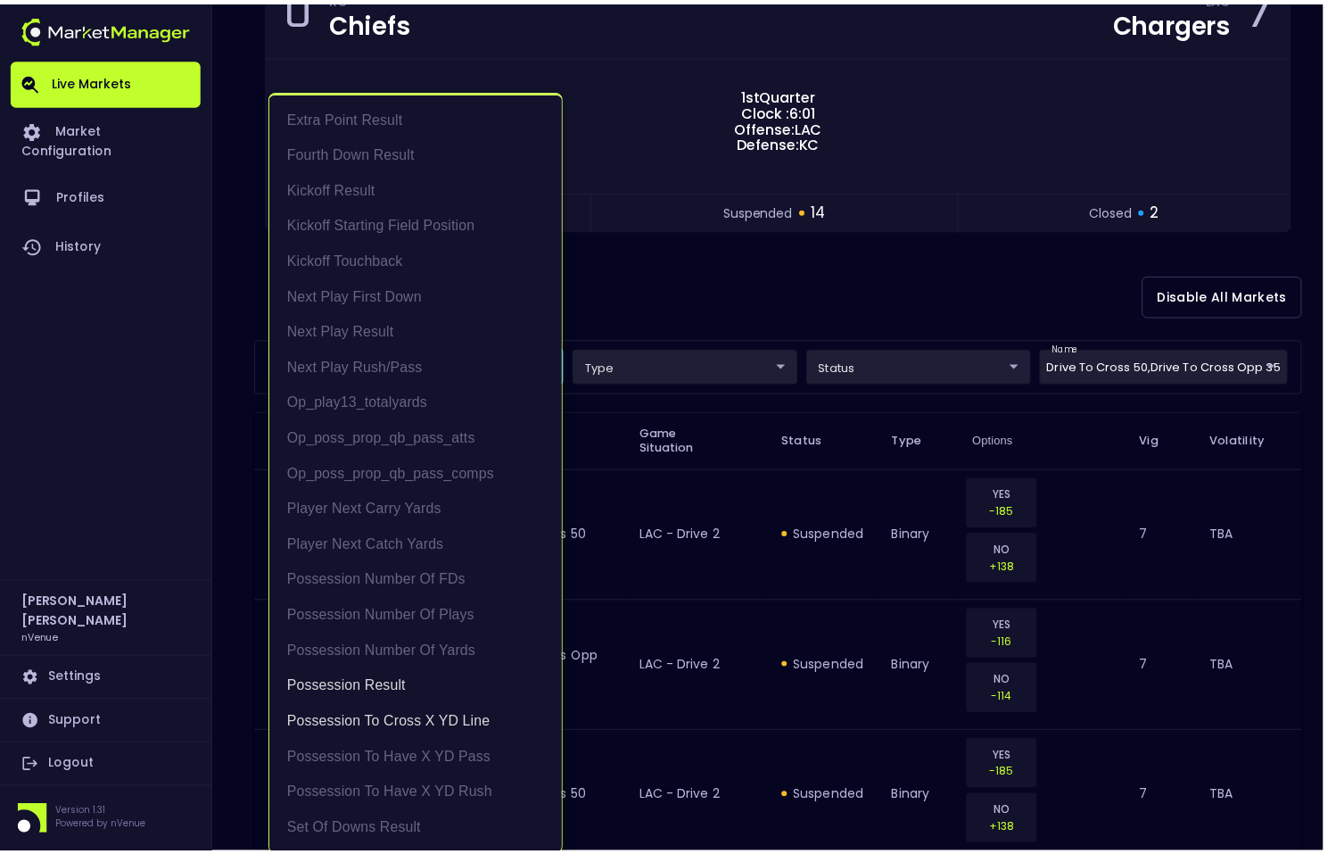
scroll to position [4, 0]
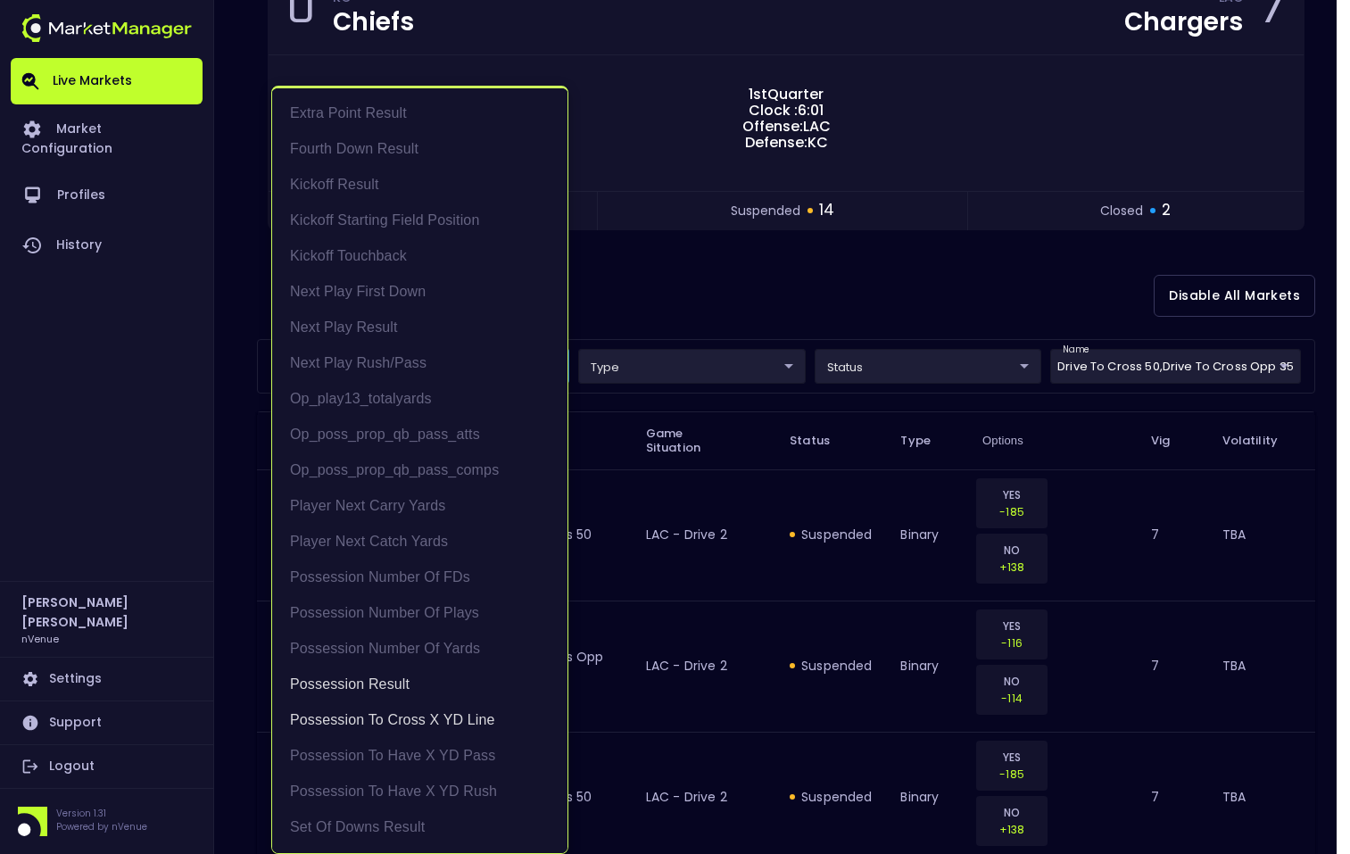
click at [673, 335] on div at bounding box center [675, 427] width 1350 height 854
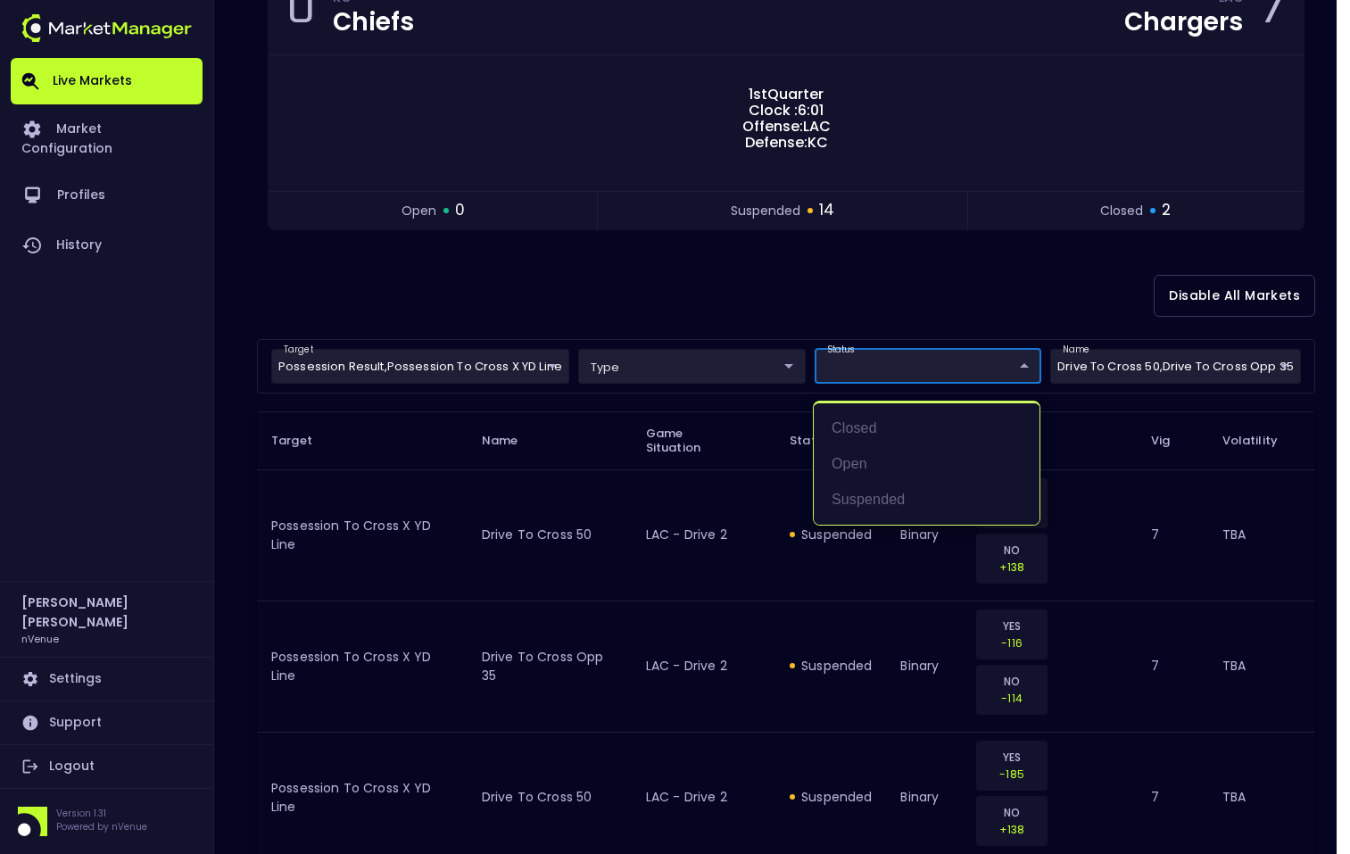
click at [846, 338] on div at bounding box center [675, 427] width 1350 height 854
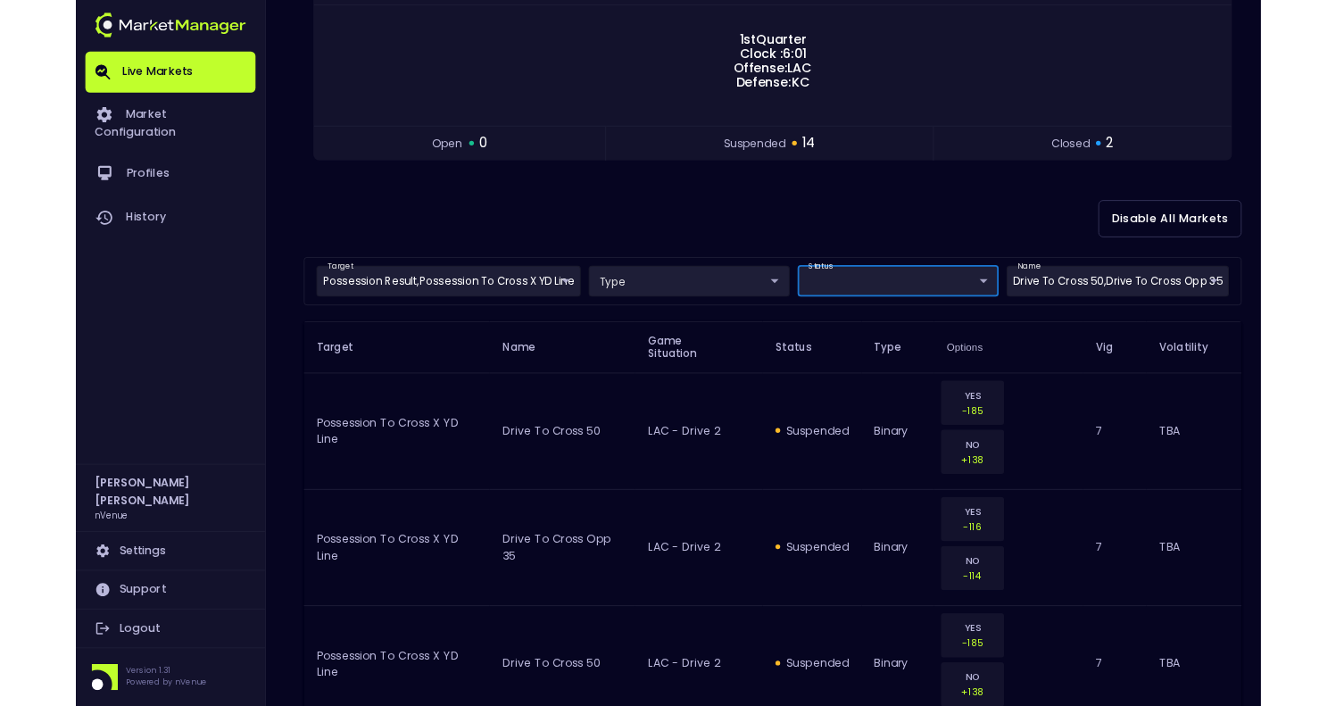
scroll to position [265, 0]
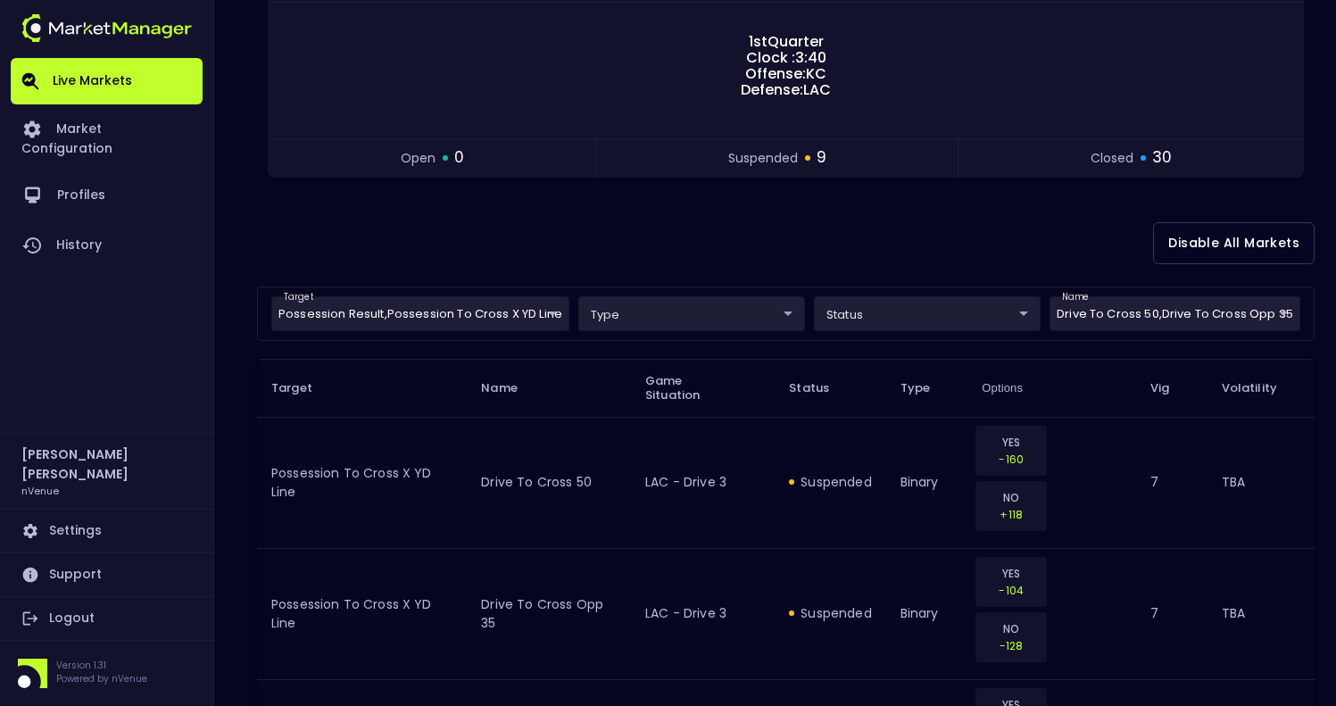
click at [552, 252] on div "Disable All Markets" at bounding box center [785, 243] width 1057 height 87
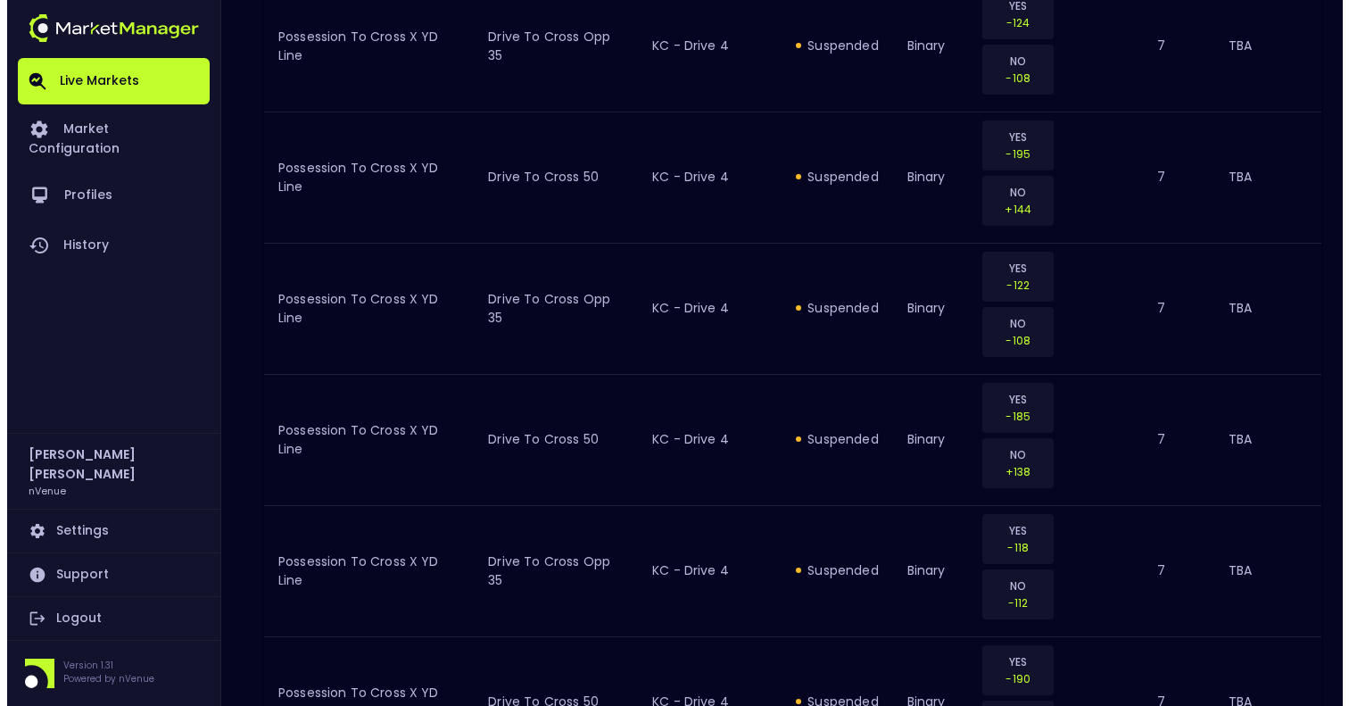
scroll to position [0, 0]
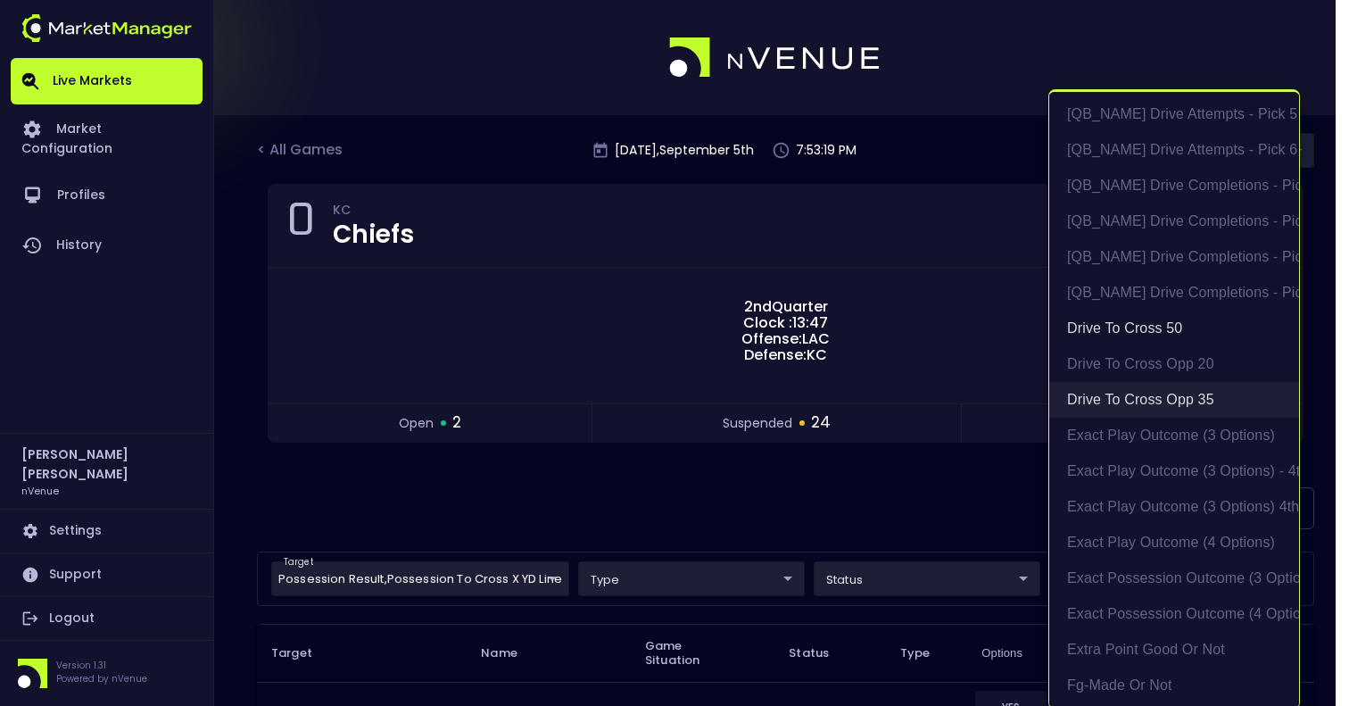
click at [1153, 404] on li "Drive to Cross Opp 35" at bounding box center [1174, 400] width 250 height 36
type input "Drive to Cross 50"
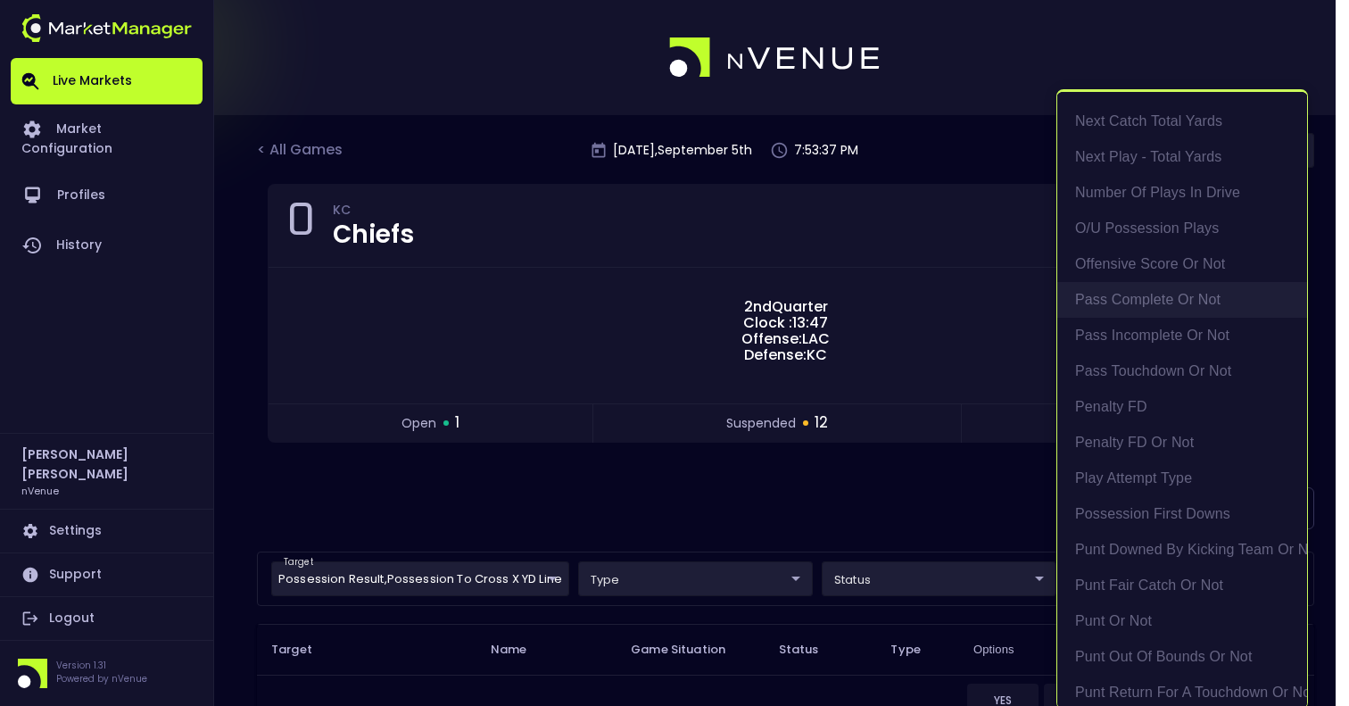
scroll to position [2169, 0]
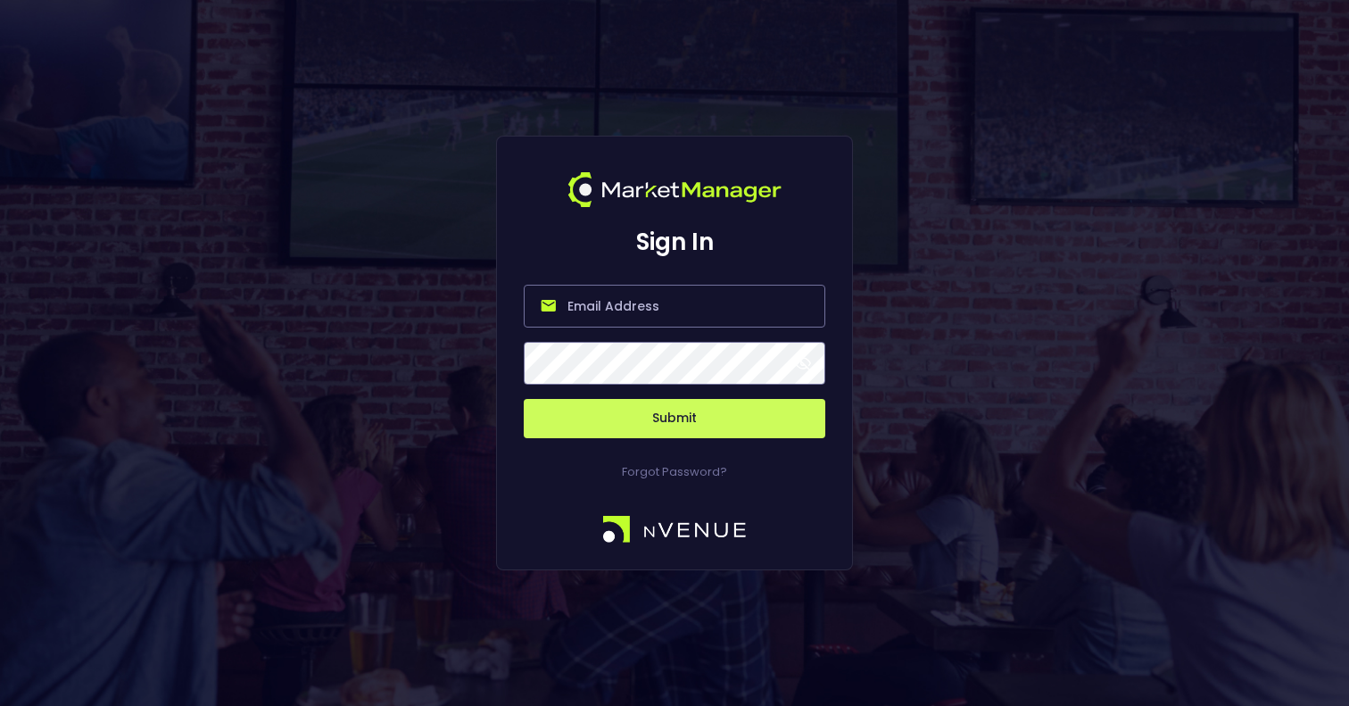
type input "[PERSON_NAME][EMAIL_ADDRESS][DOMAIN_NAME]"
click at [674, 418] on button "Submit" at bounding box center [675, 418] width 302 height 39
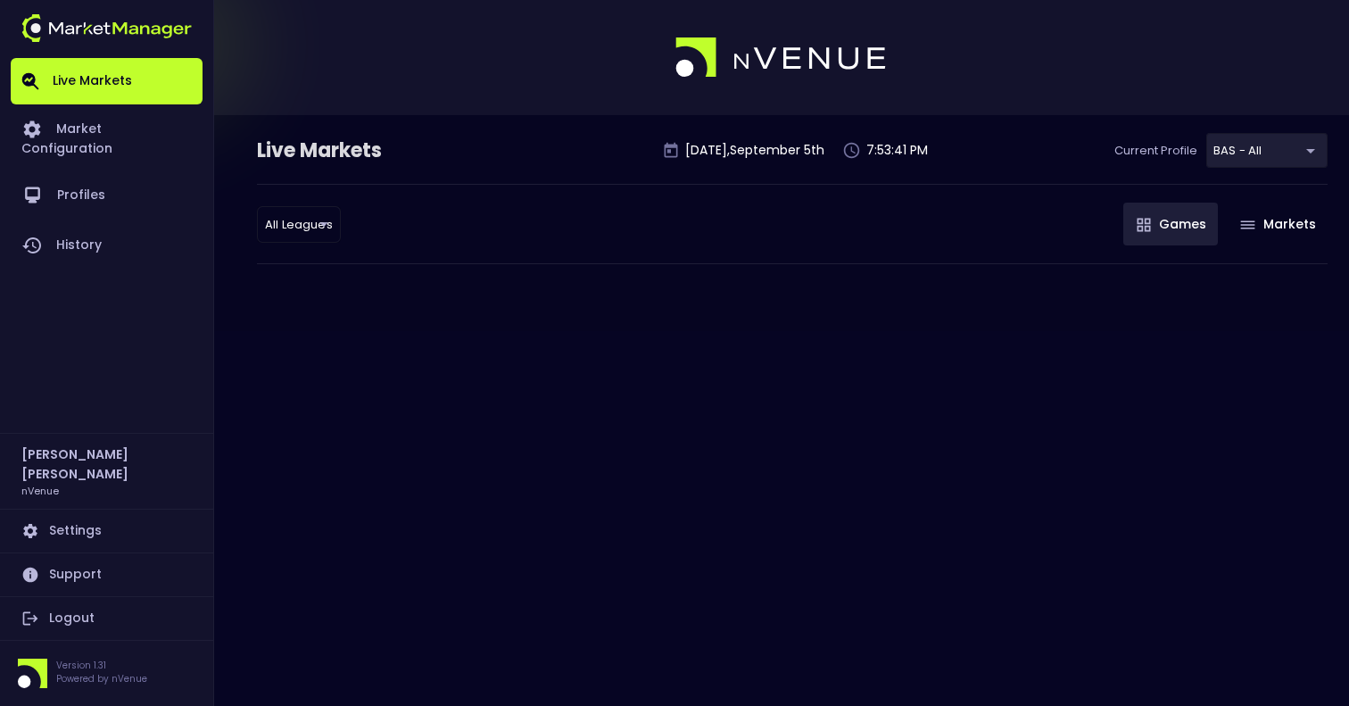
click at [676, 403] on div "Live Markets [DATE] 7:53:41 PM Current Profile BAS - All 0d810fa5-e353-4d9c-b11…" at bounding box center [674, 353] width 1349 height 706
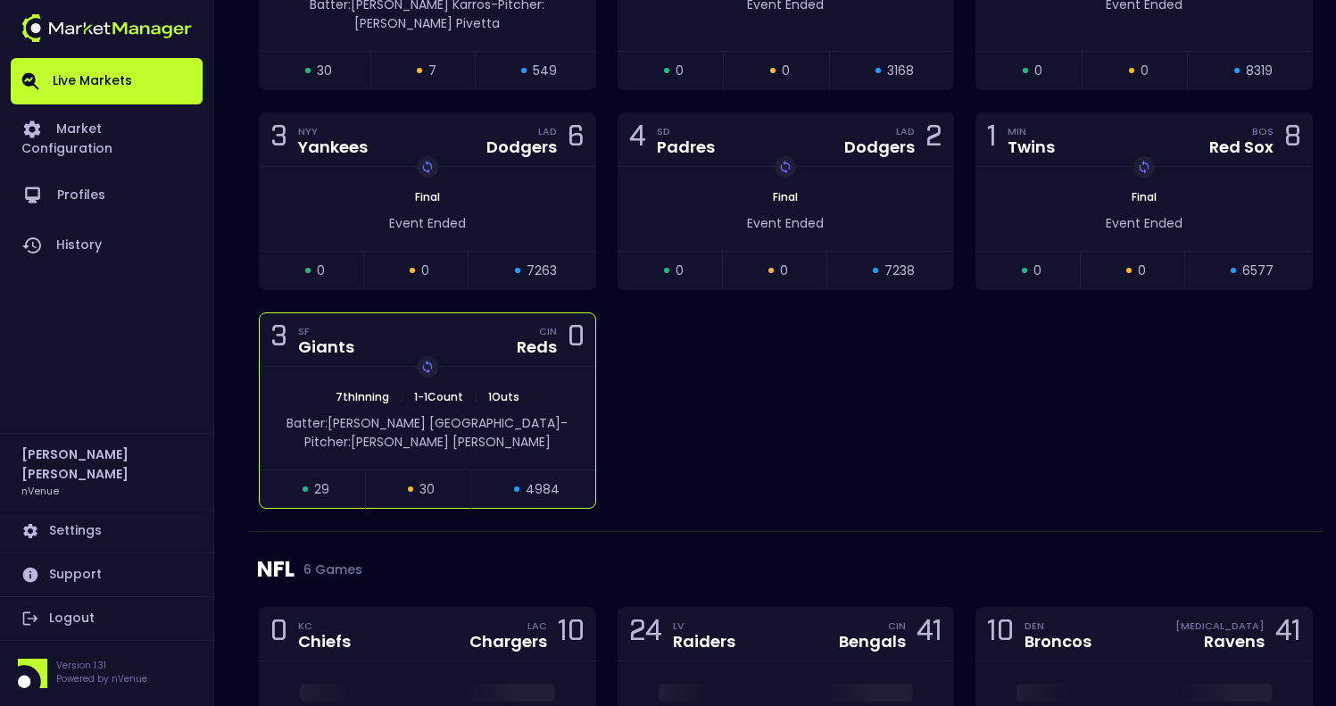
scroll to position [2180, 0]
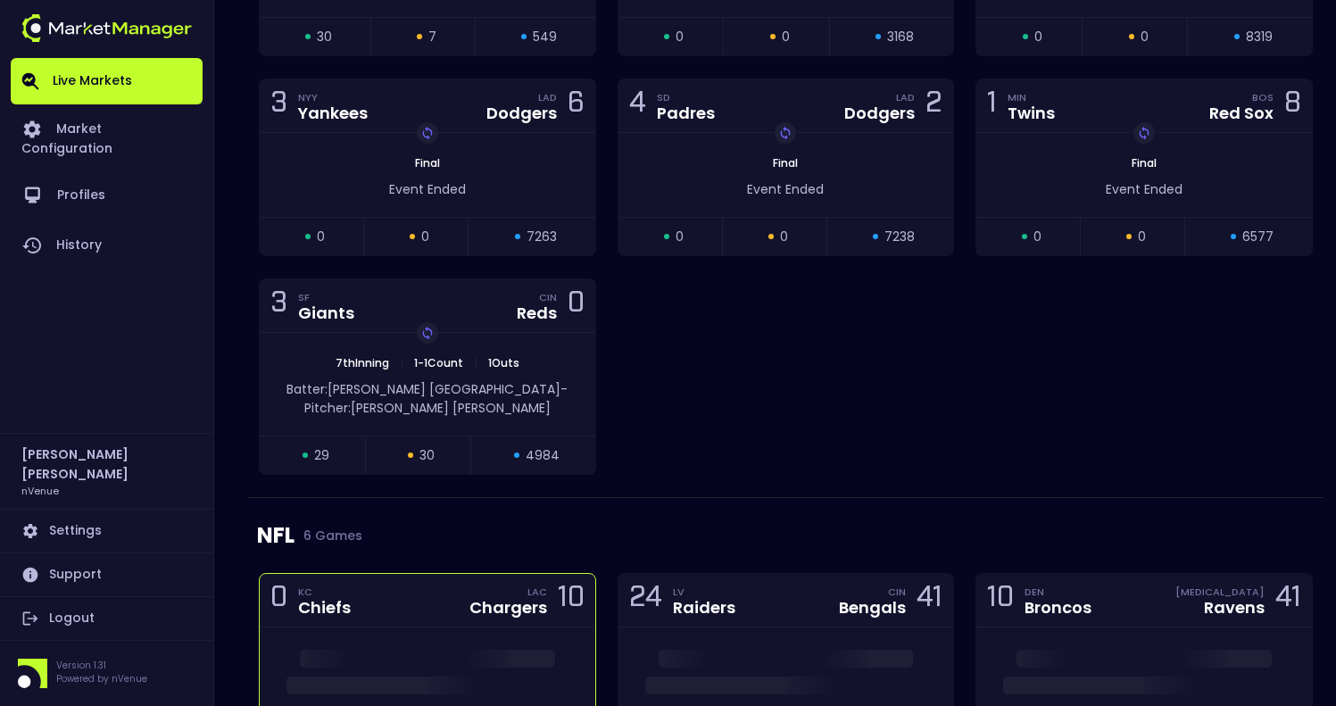
click at [517, 574] on div "0 KC Chiefs LAC Chargers 10" at bounding box center [427, 601] width 335 height 54
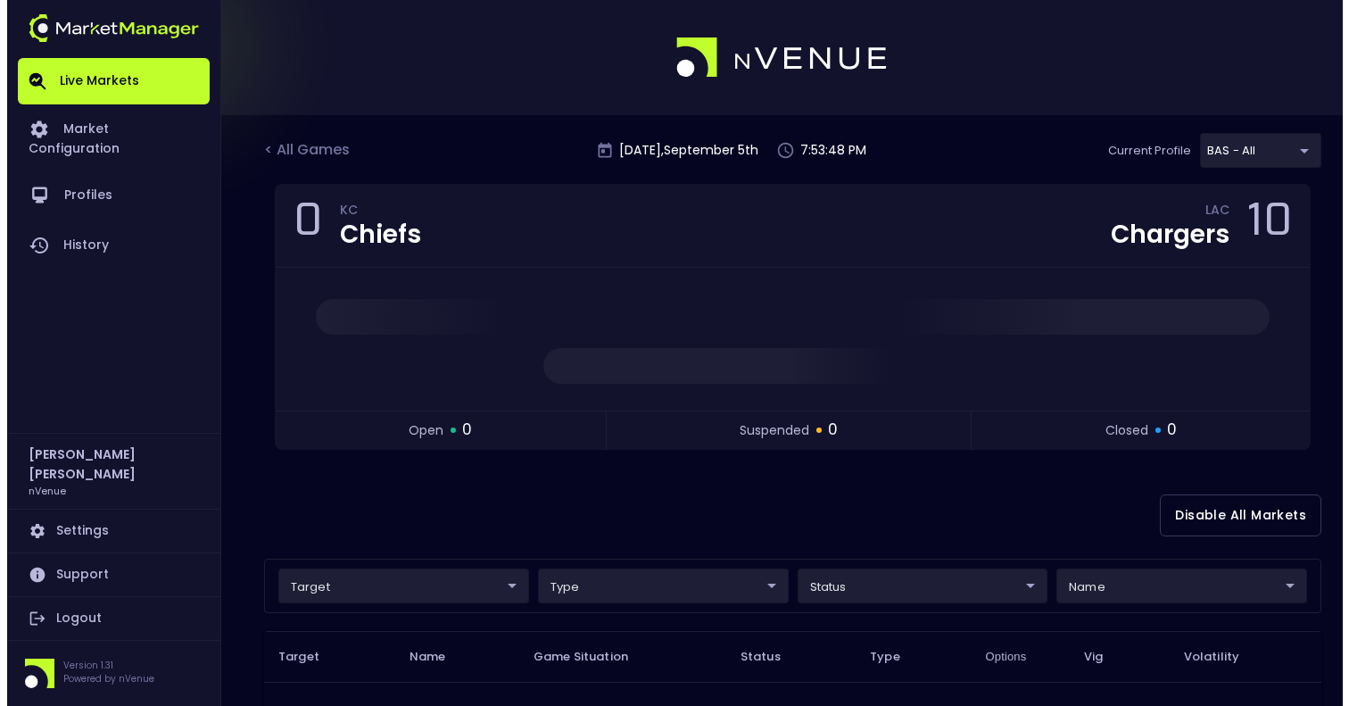
scroll to position [216, 0]
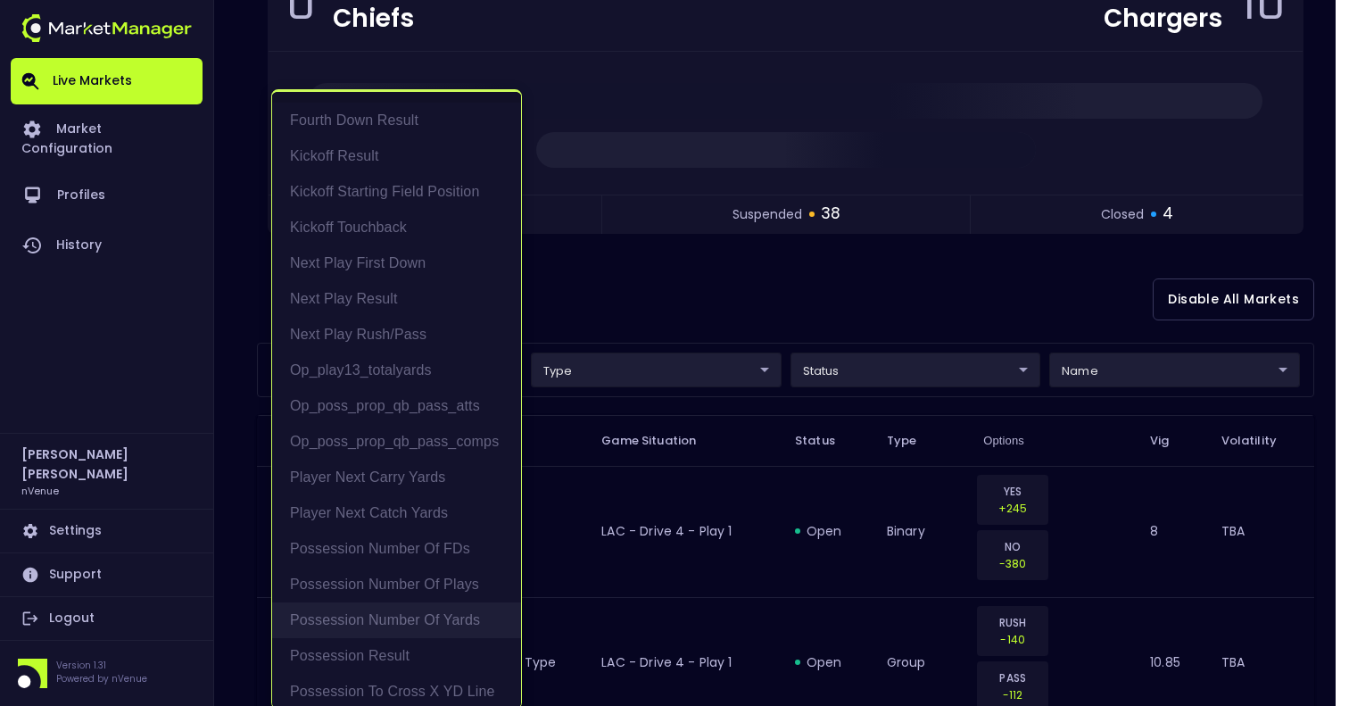
scroll to position [36, 0]
click at [413, 641] on li "Possession Result" at bounding box center [396, 652] width 249 height 36
type input "Possession Result"
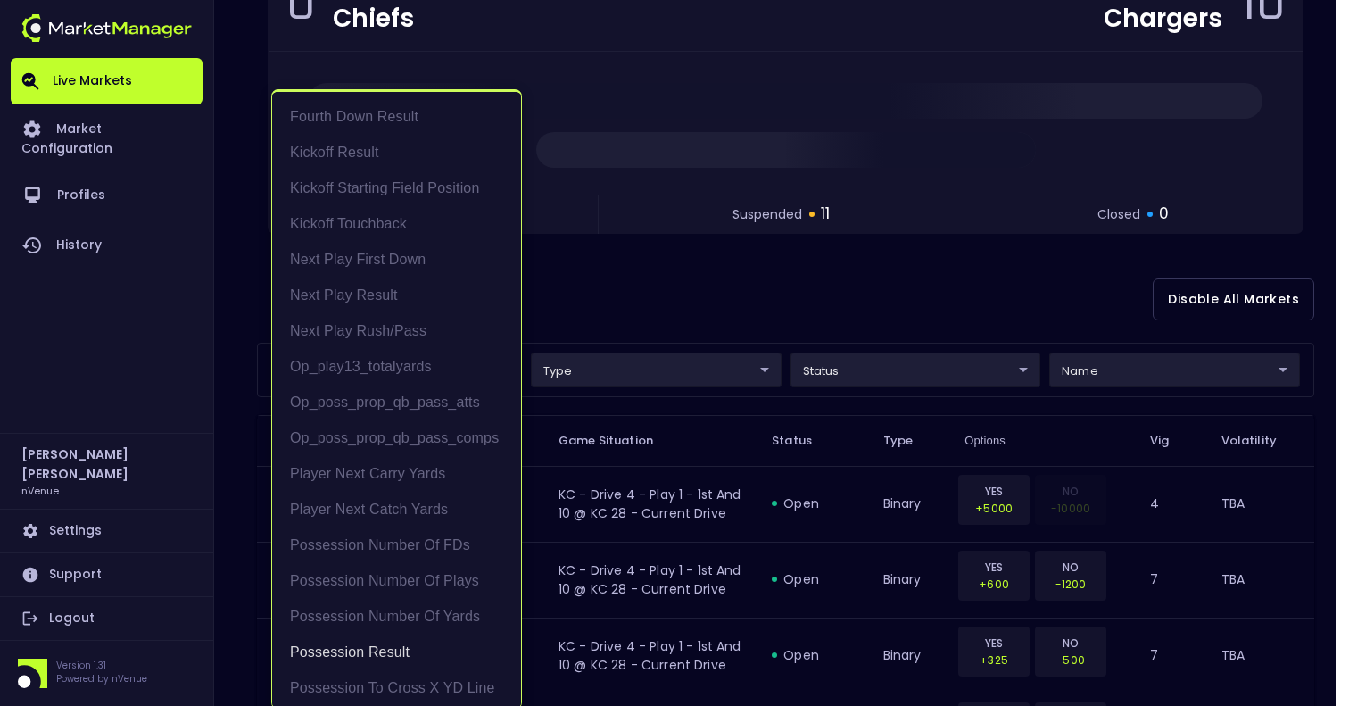
click at [833, 327] on div at bounding box center [674, 353] width 1349 height 706
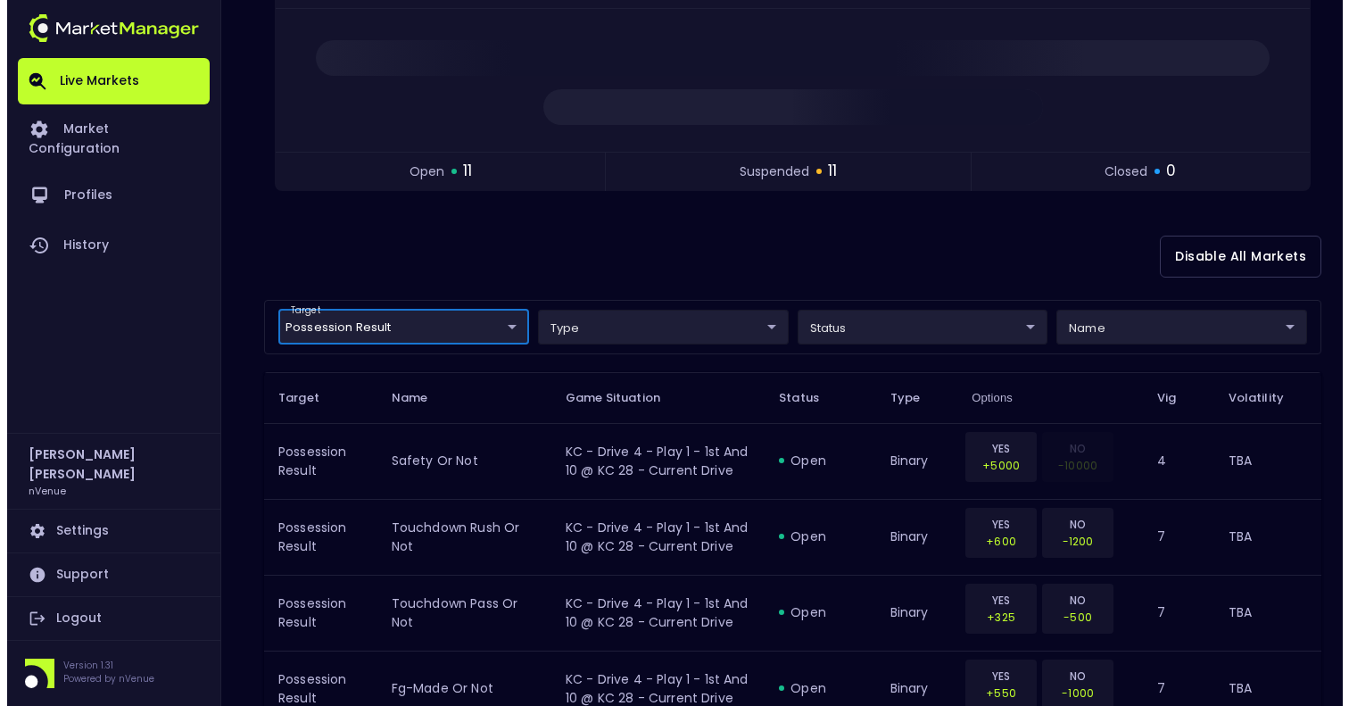
scroll to position [262, 0]
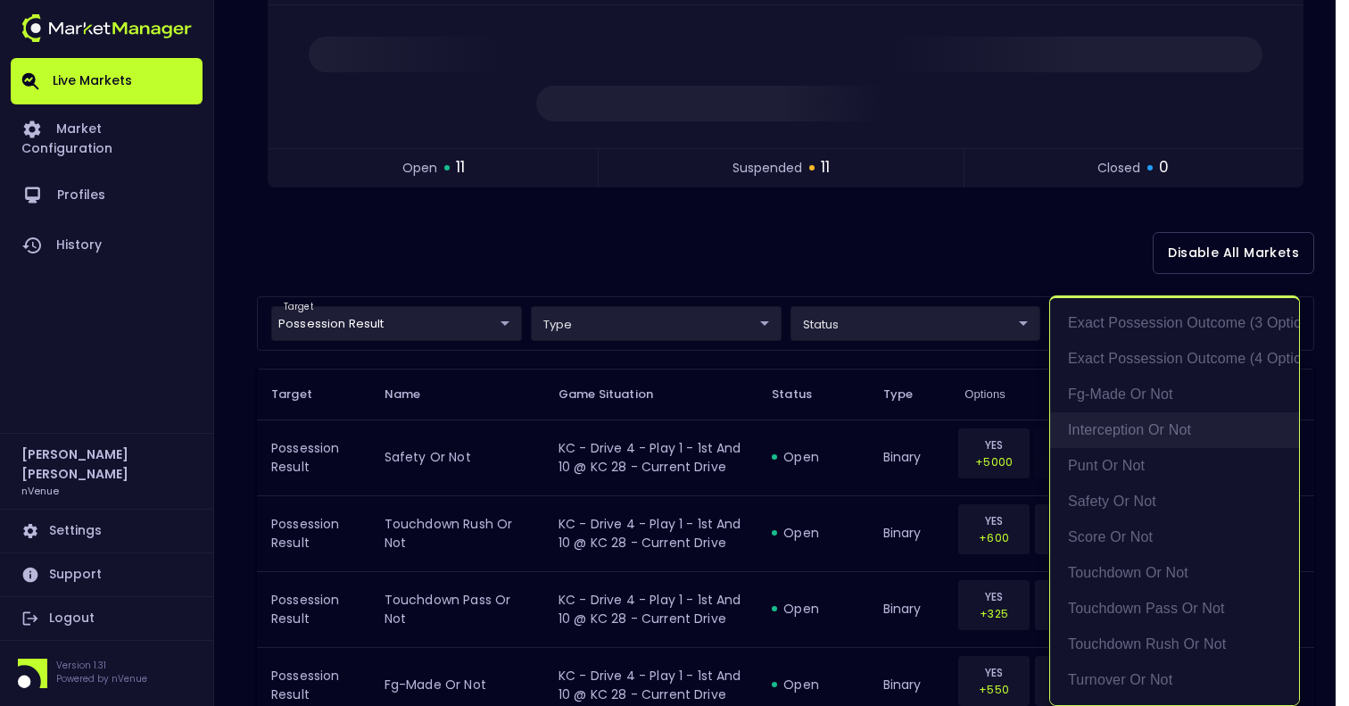
scroll to position [0, 0]
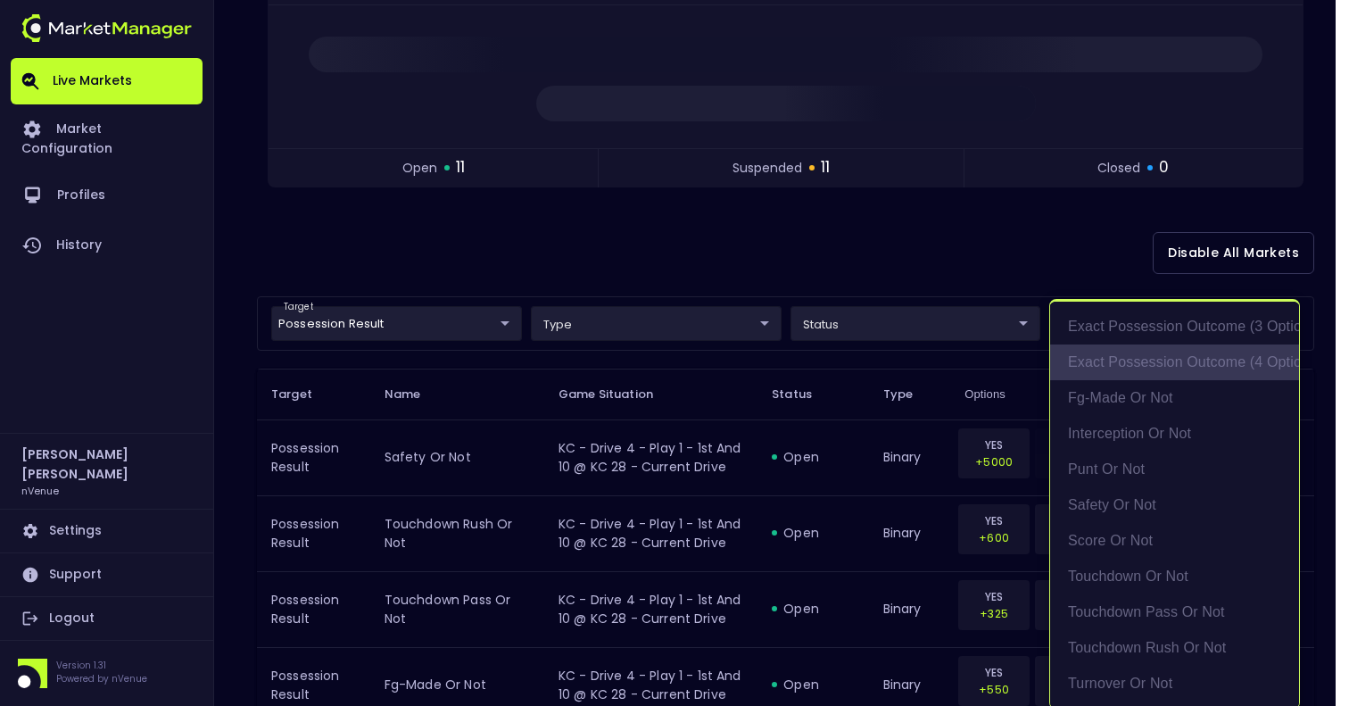
click at [1135, 356] on li "exact possession outcome (4 options)" at bounding box center [1174, 362] width 249 height 36
type input "exact possession outcome (4 options)"
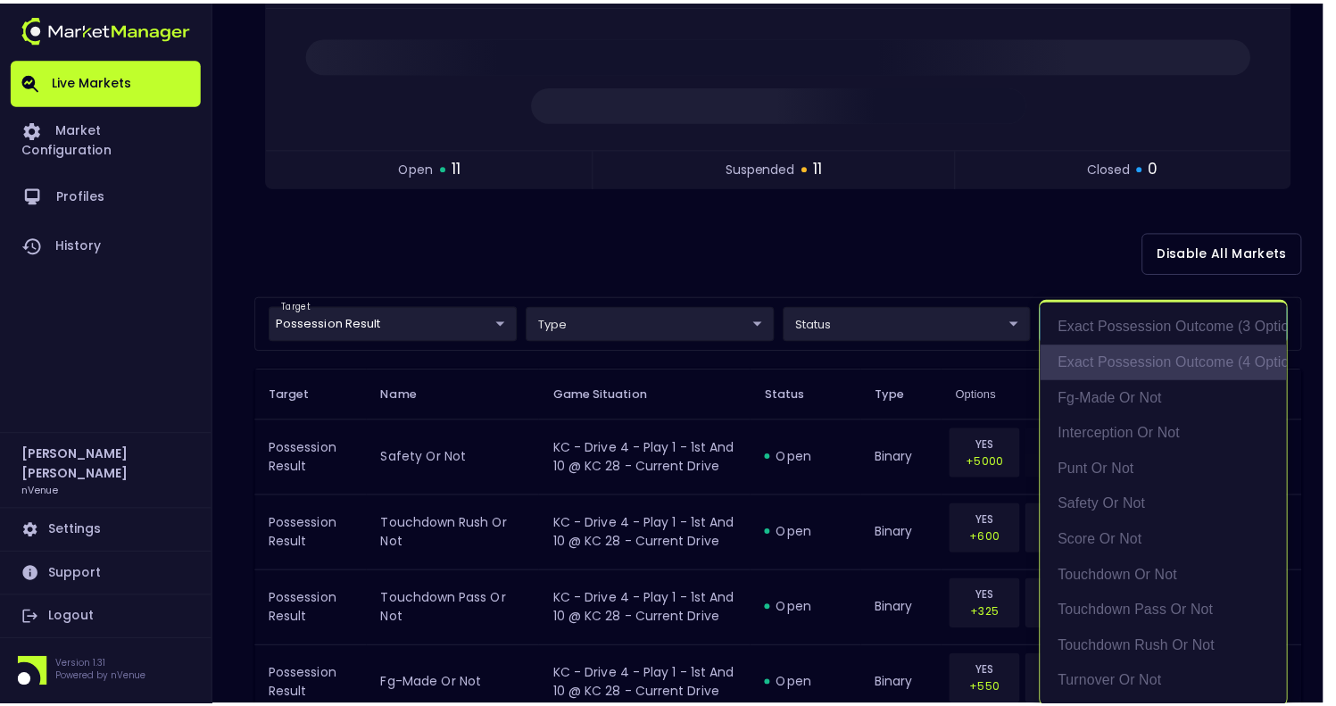
scroll to position [4, 0]
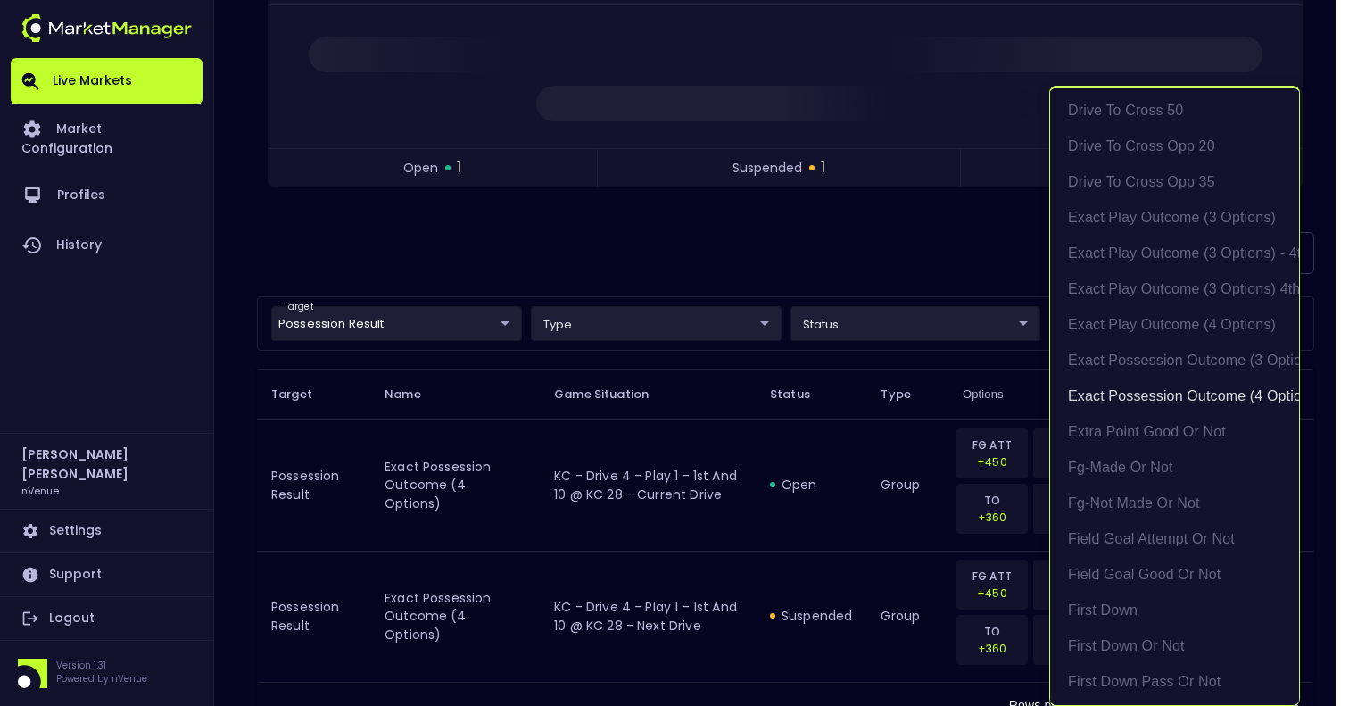
click at [880, 256] on div at bounding box center [674, 353] width 1349 height 706
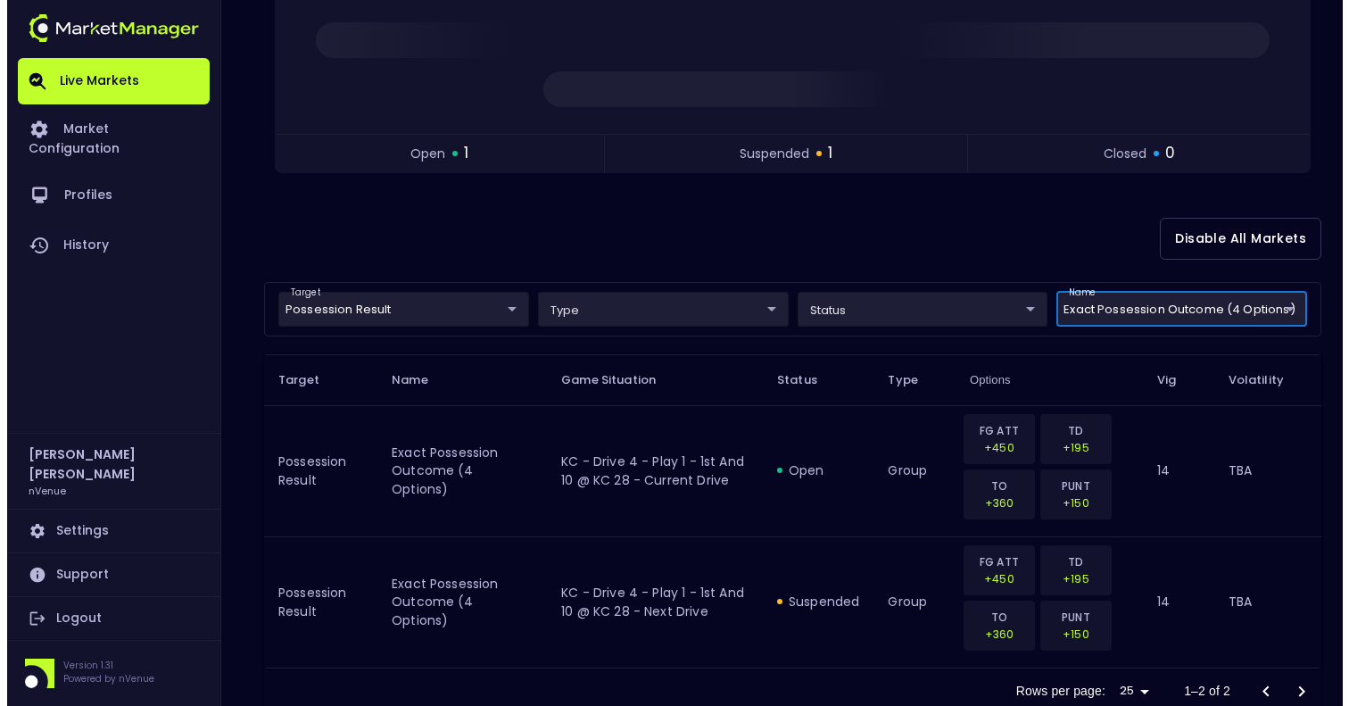
scroll to position [297, 0]
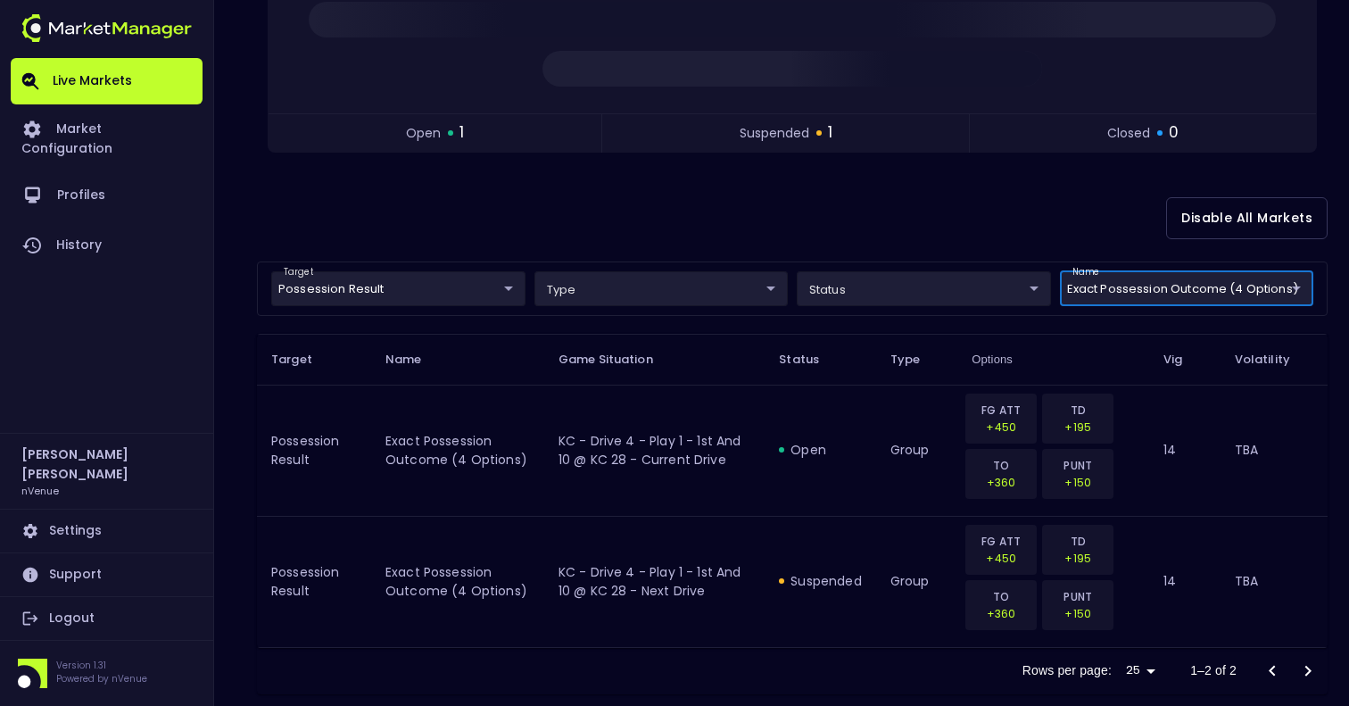
click at [443, 297] on body "Live Markets Market Configuration Profiles History [PERSON_NAME] nVenue Setting…" at bounding box center [674, 220] width 1349 height 1034
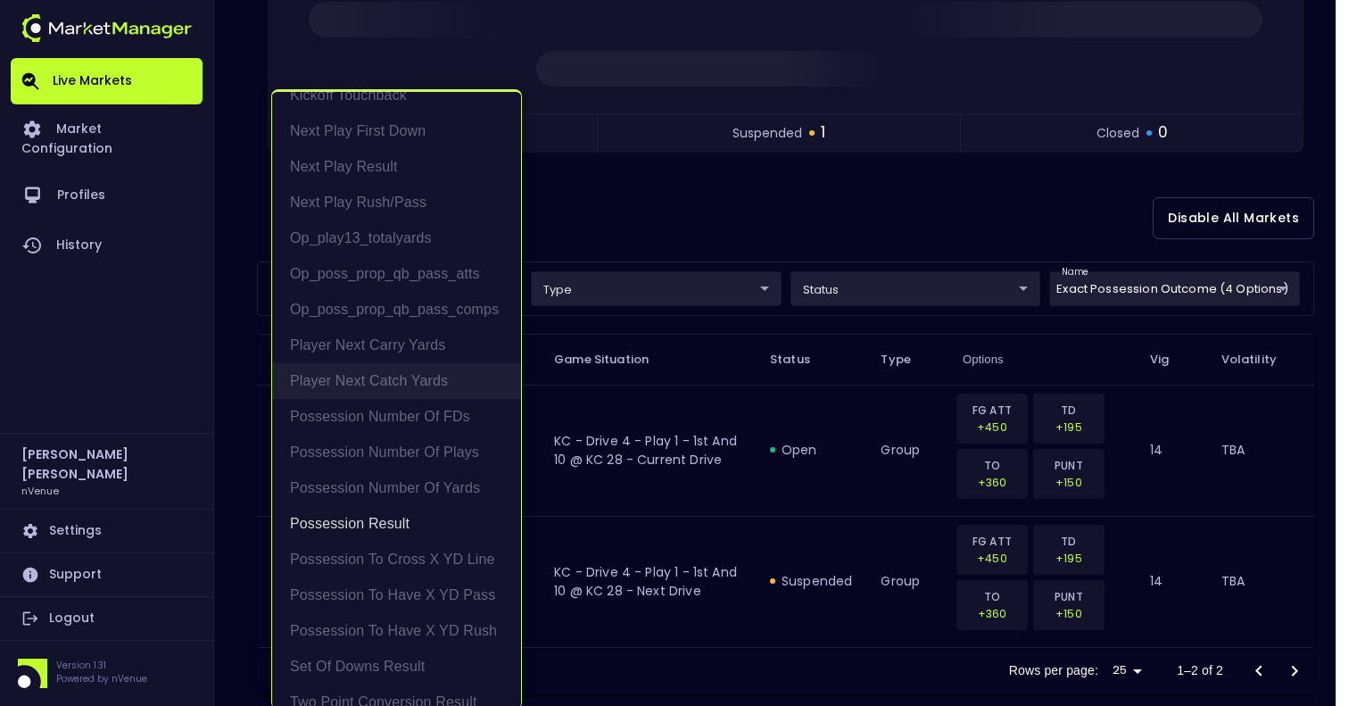
scroll to position [4, 0]
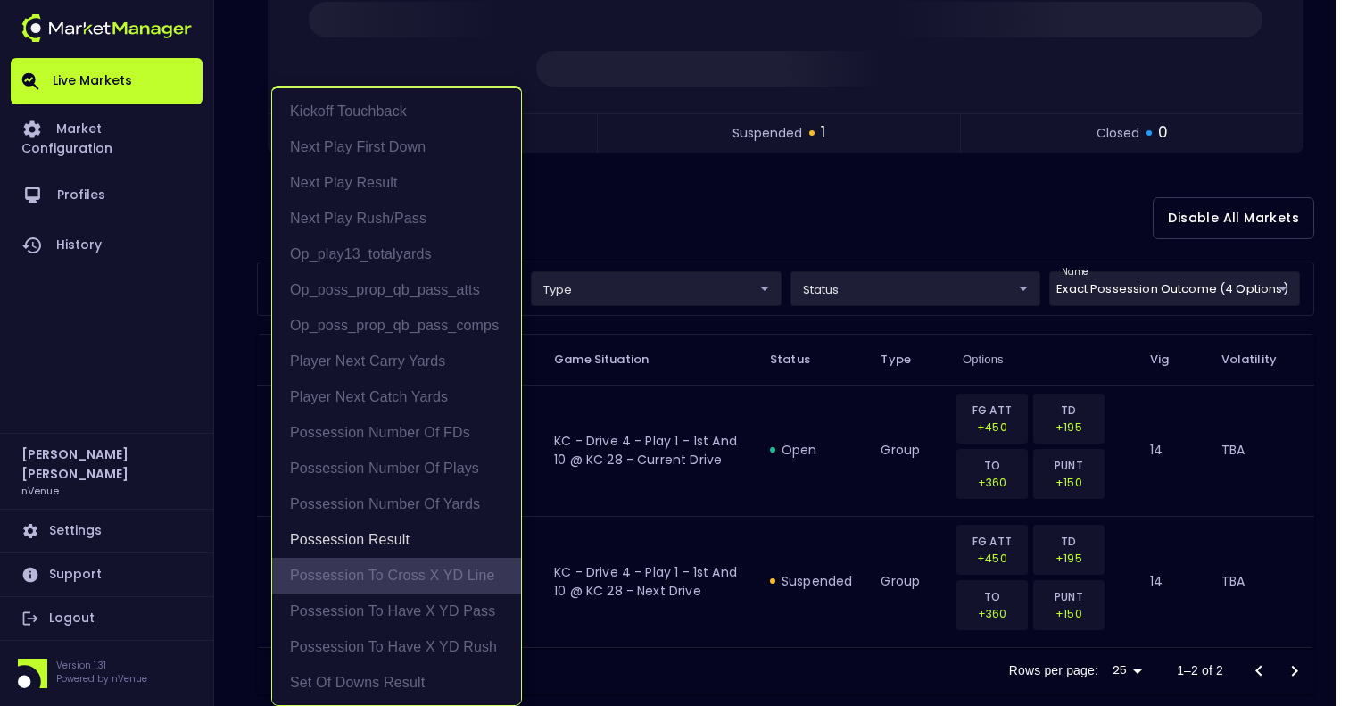
click at [420, 582] on li "Possession to Cross X YD Line" at bounding box center [396, 576] width 249 height 36
type input "Possession Result,Possession to Cross X YD Line"
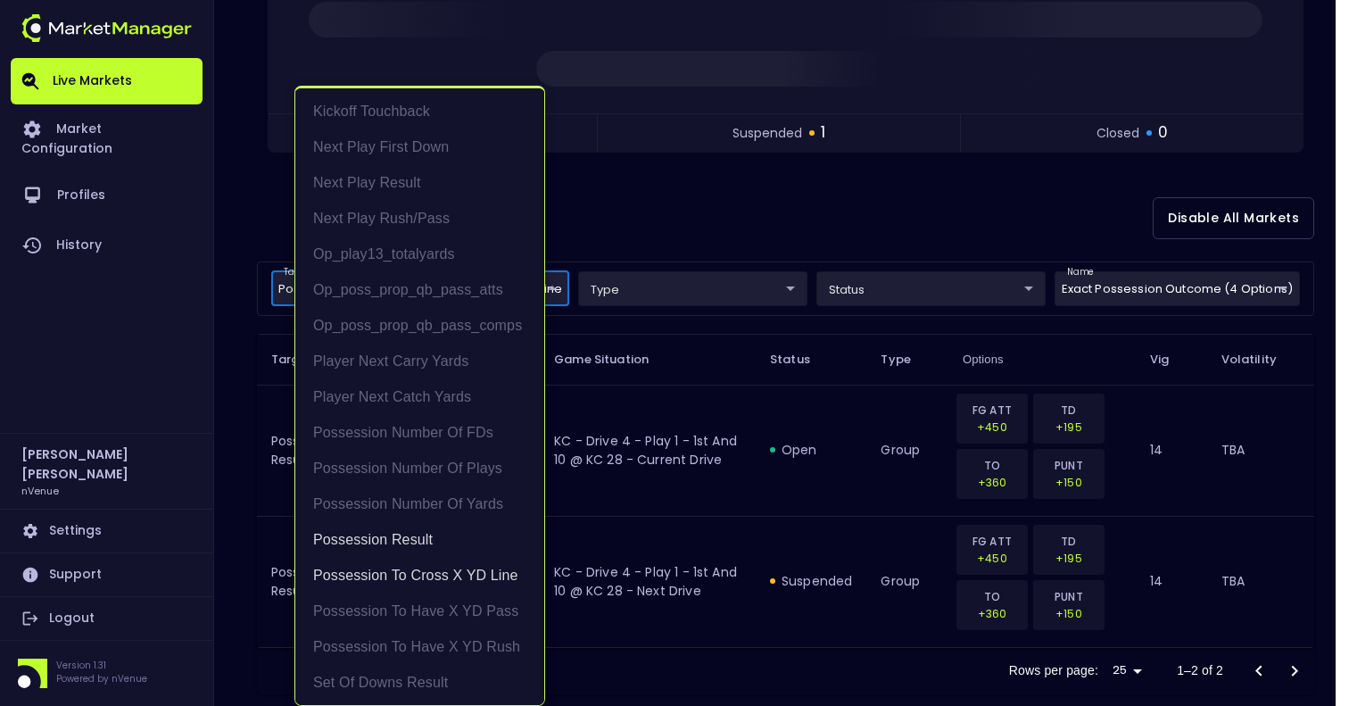
click at [983, 225] on div at bounding box center [674, 353] width 1349 height 706
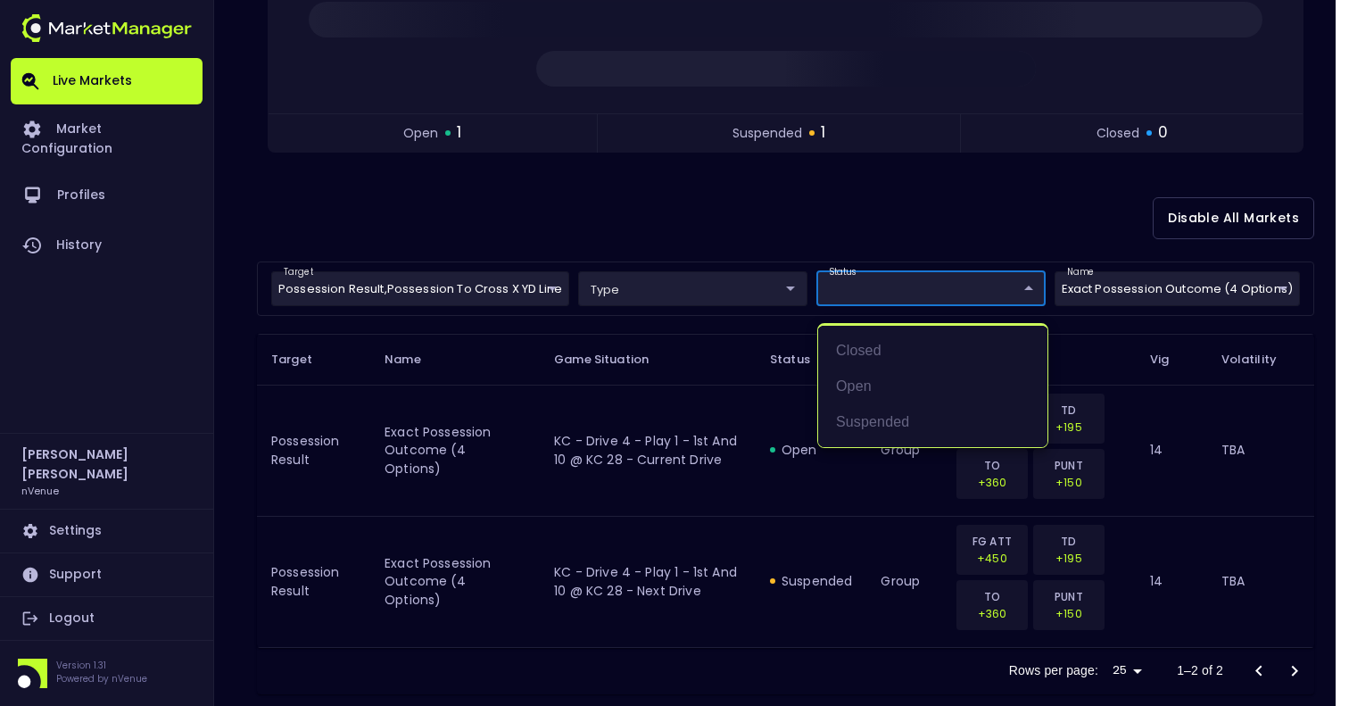
click at [924, 299] on body "Live Markets Market Configuration Profiles History [PERSON_NAME] nVenue Setting…" at bounding box center [674, 220] width 1349 height 1034
click at [900, 238] on div at bounding box center [674, 353] width 1349 height 706
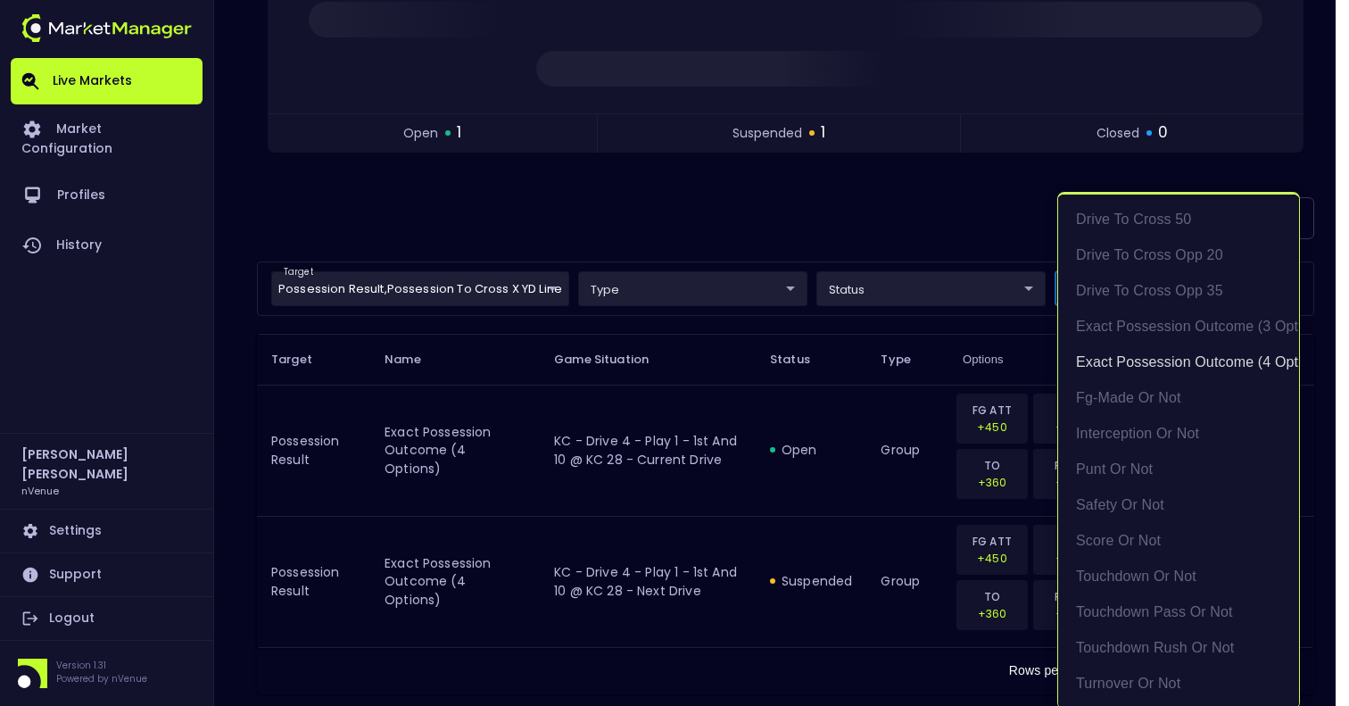
click at [1096, 299] on body "Live Markets Market Configuration Profiles History [PERSON_NAME] nVenue Setting…" at bounding box center [674, 220] width 1349 height 1034
click at [1135, 226] on li "Drive to Cross 50" at bounding box center [1178, 220] width 241 height 36
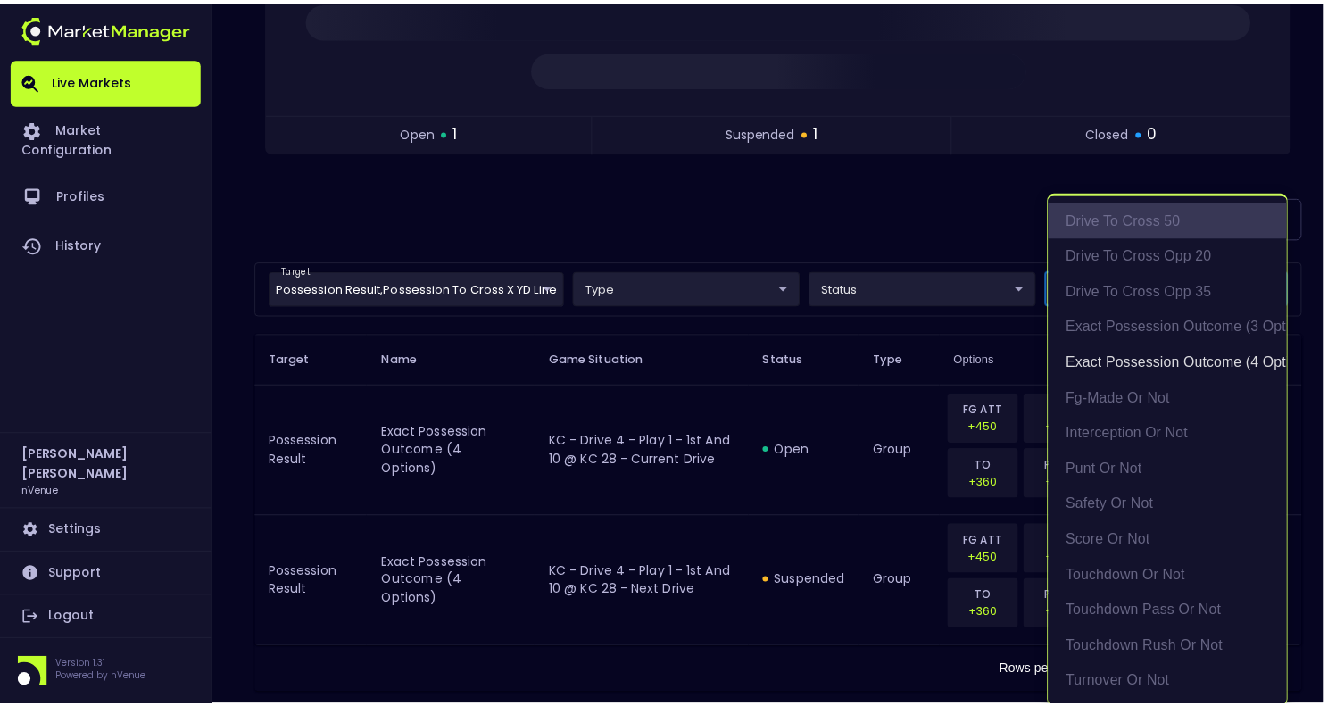
scroll to position [4, 0]
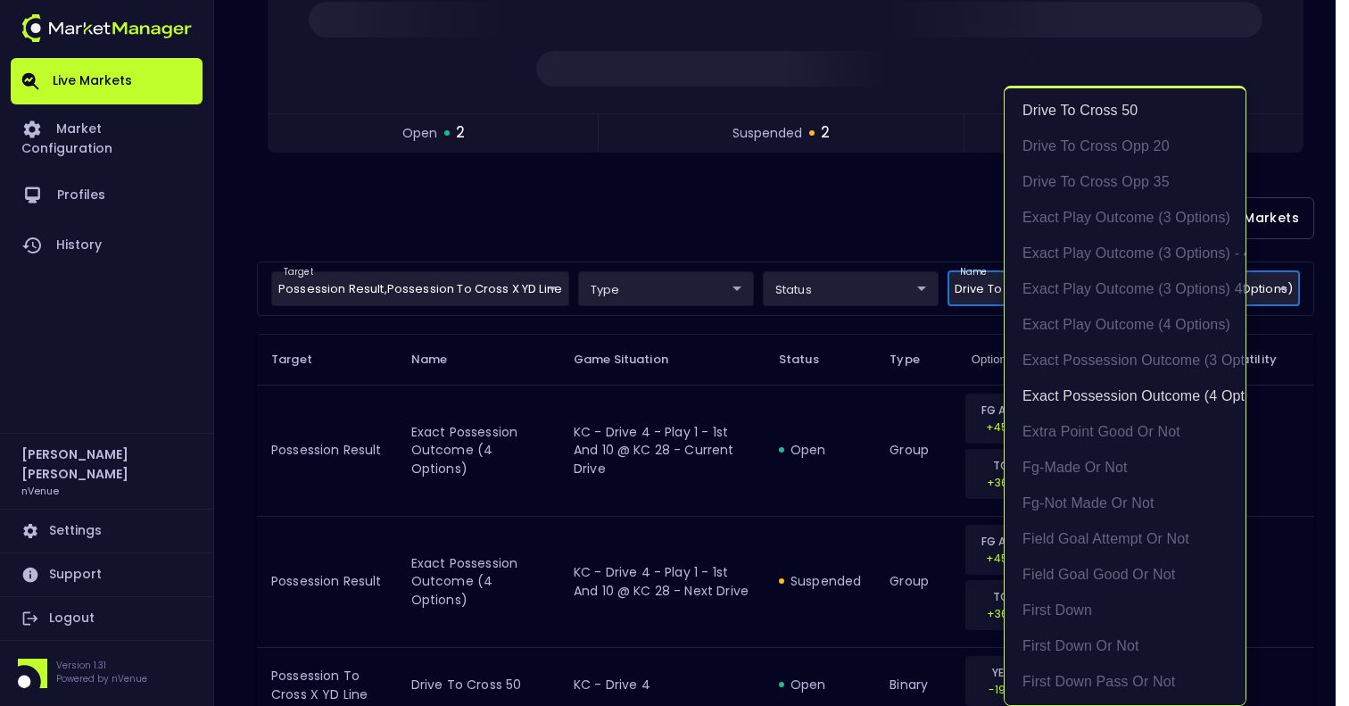
click at [920, 217] on div at bounding box center [674, 353] width 1349 height 706
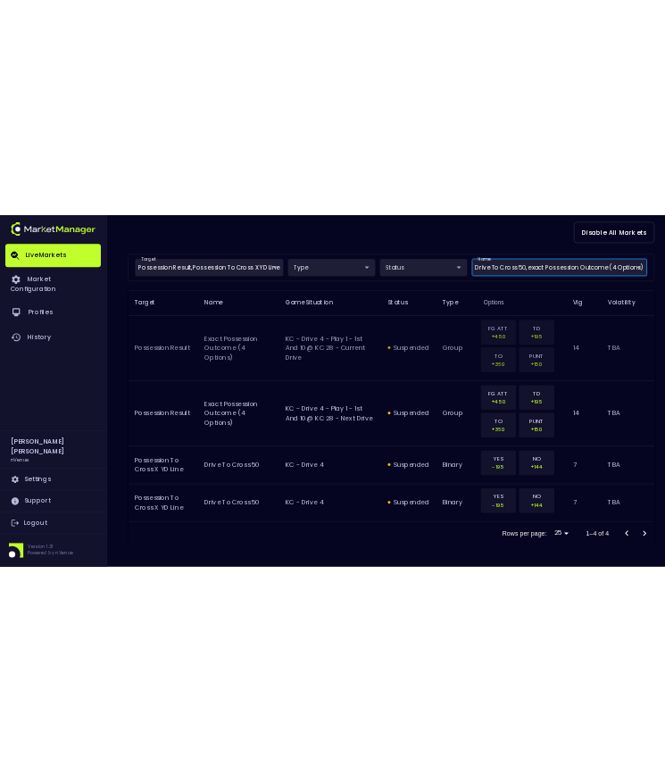
scroll to position [522, 0]
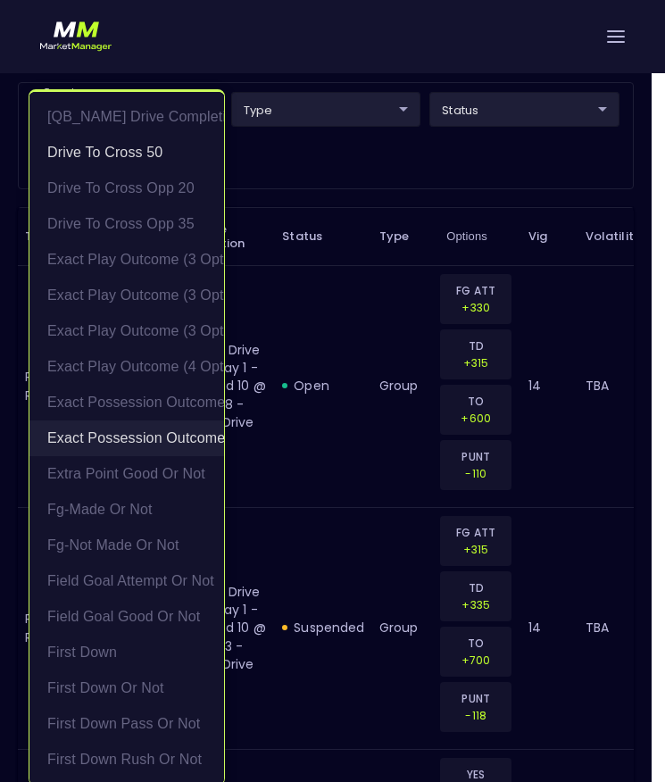
click at [170, 441] on li "exact possession outcome (4 options)" at bounding box center [126, 438] width 194 height 36
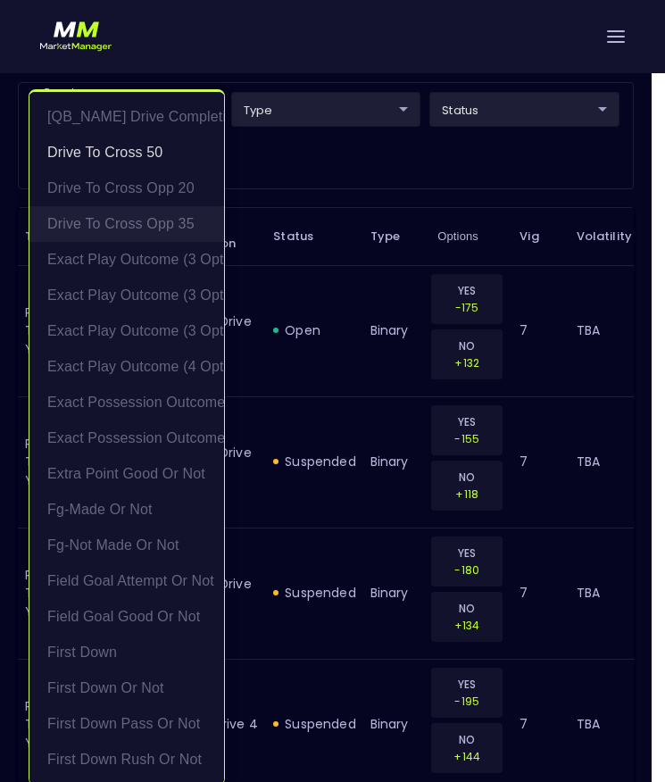
click at [136, 222] on li "Drive to Cross Opp 35" at bounding box center [126, 224] width 194 height 36
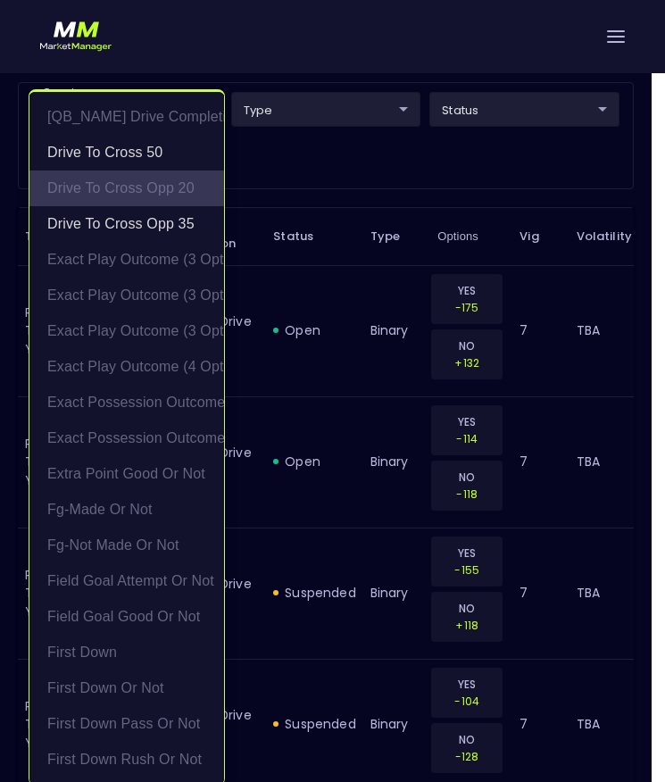
click at [136, 195] on li "Drive to Cross Opp 20" at bounding box center [126, 188] width 194 height 36
type input "Drive to Cross 50,Drive to Cross Opp 35,Drive to Cross Opp 20"
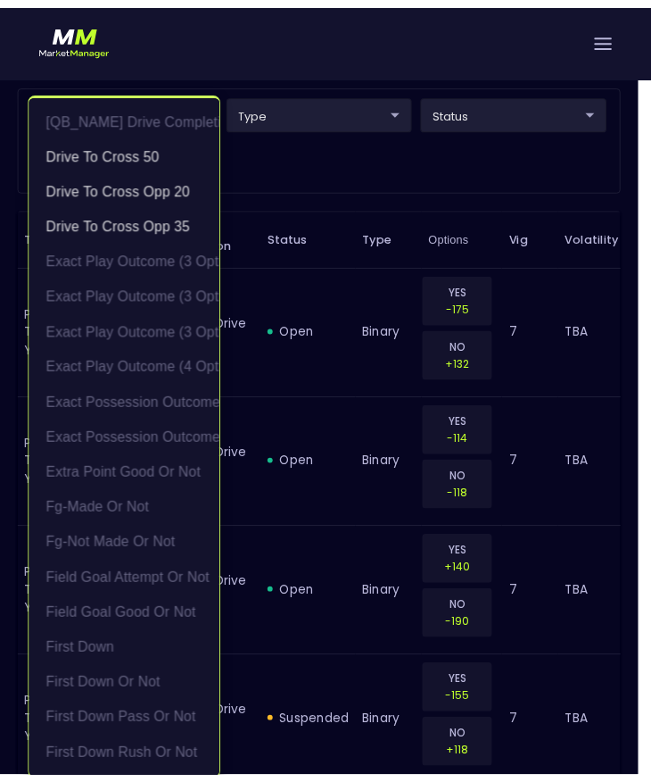
scroll to position [4, 0]
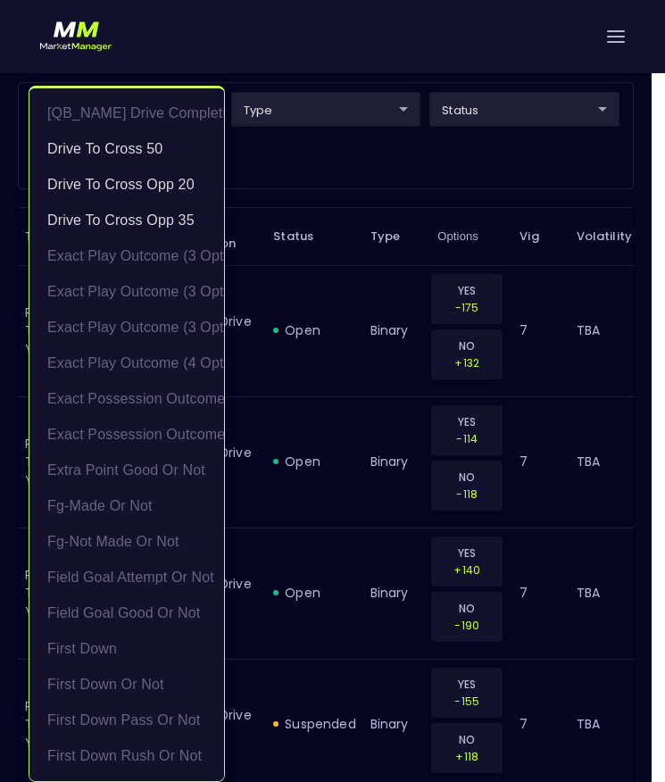
click at [299, 178] on div at bounding box center [332, 391] width 665 height 782
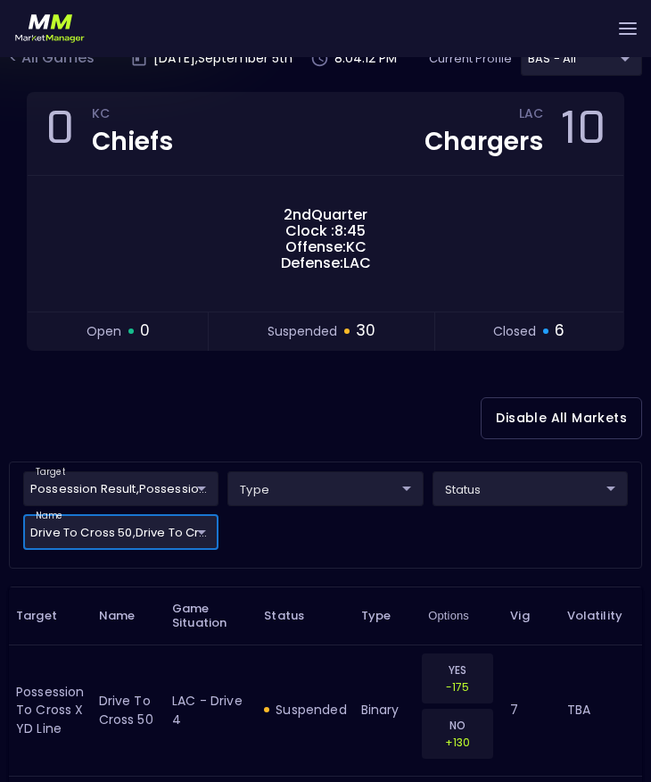
scroll to position [156, 0]
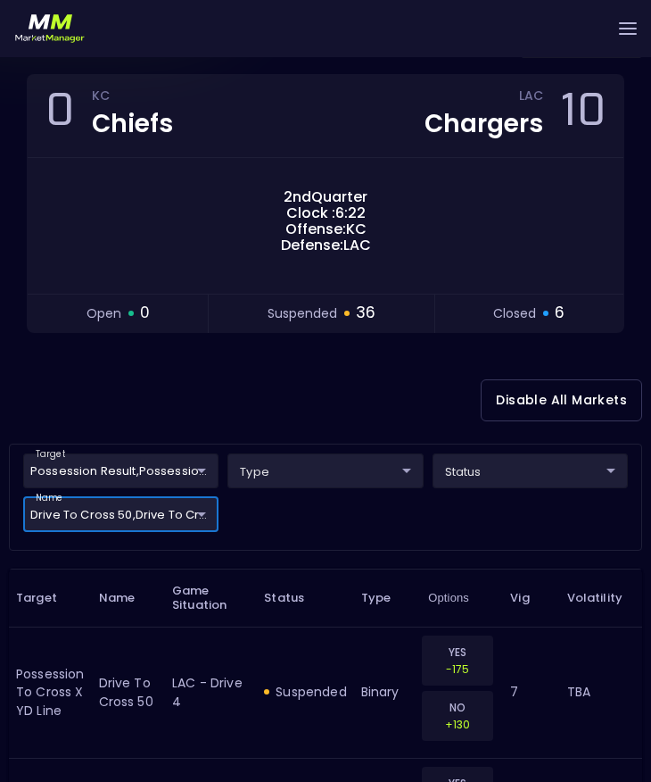
click at [284, 405] on div "Disable All Markets" at bounding box center [325, 400] width 633 height 87
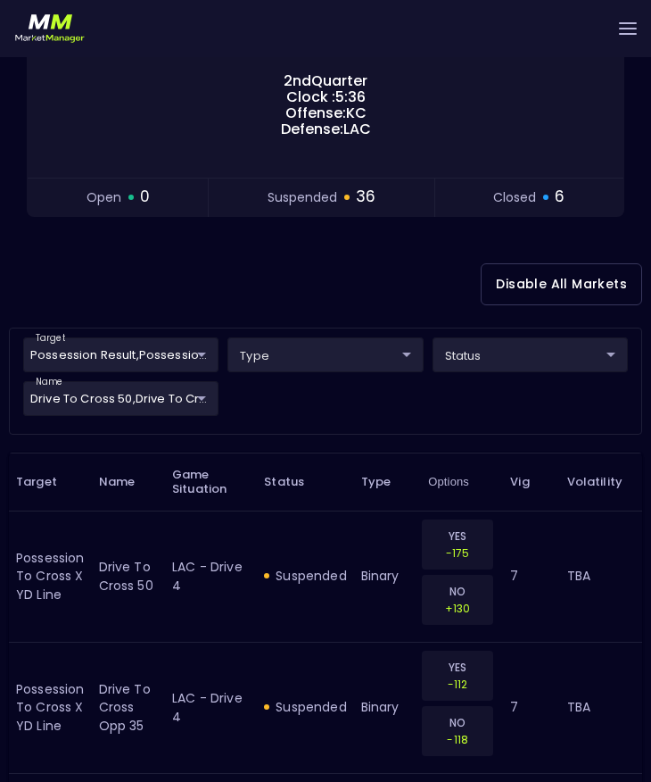
scroll to position [247, 0]
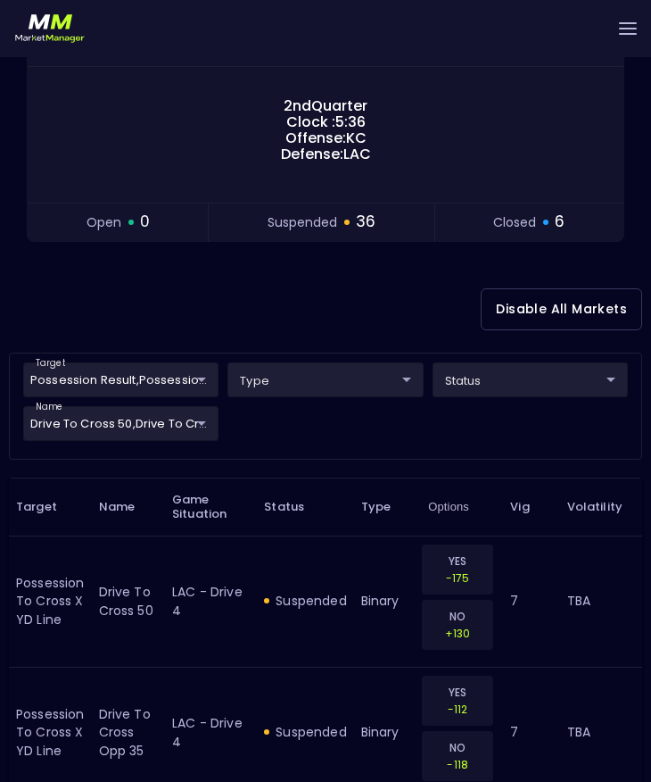
click at [239, 315] on div "Disable All Markets" at bounding box center [325, 309] width 633 height 87
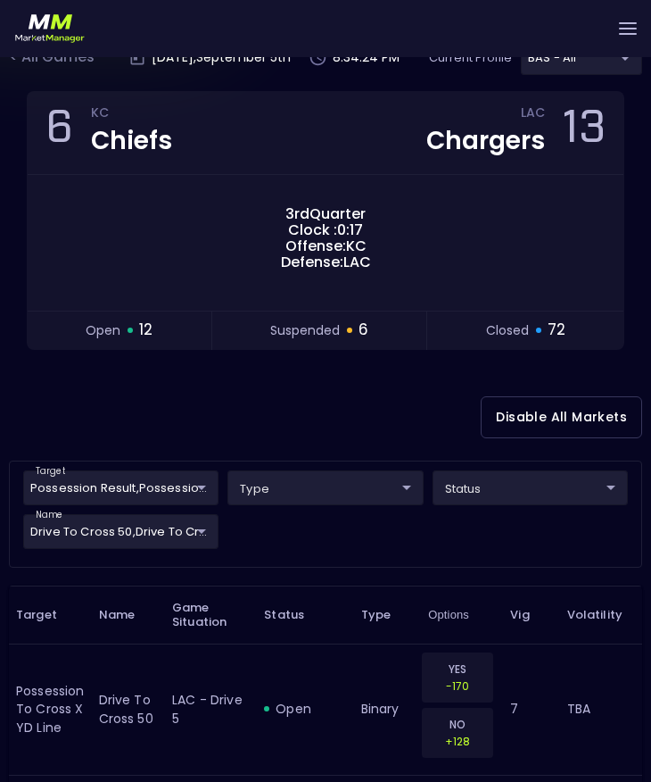
scroll to position [87, 0]
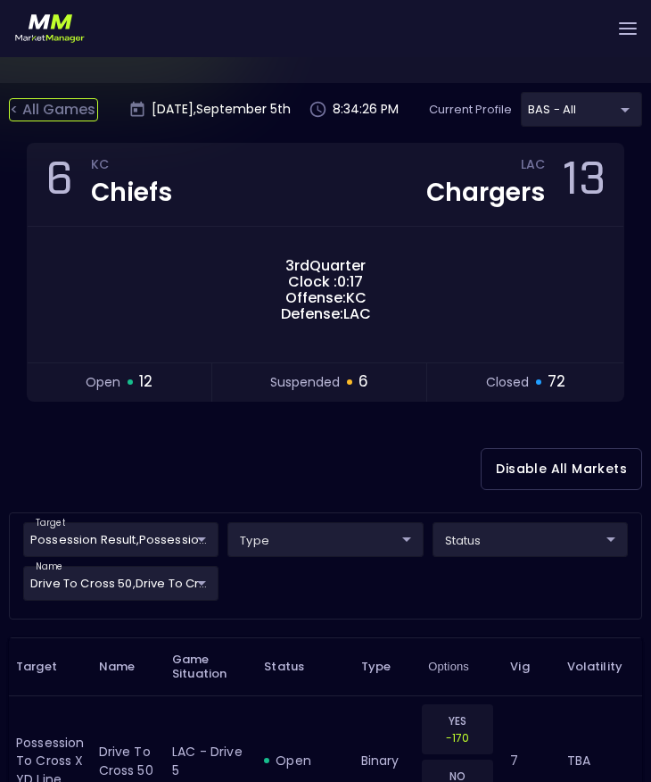
click at [43, 102] on div "< All Games" at bounding box center [53, 109] width 89 height 23
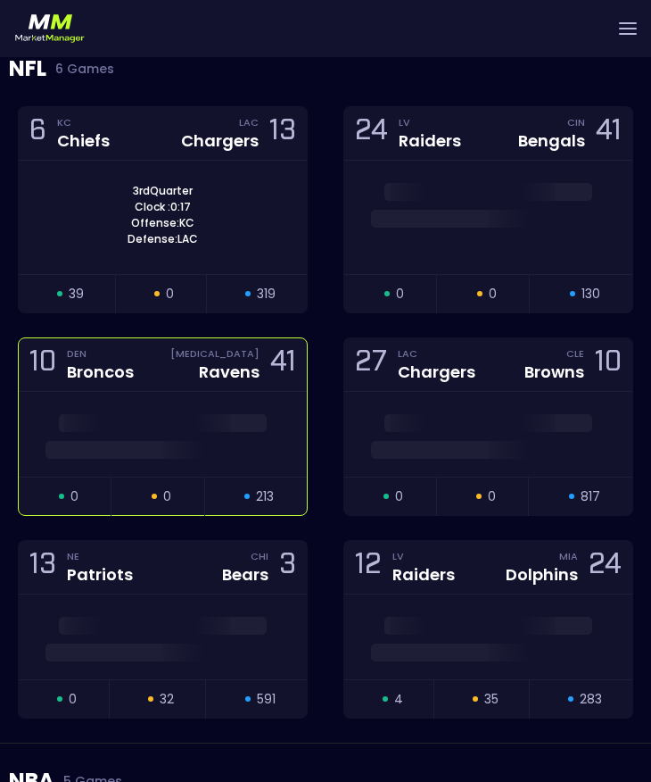
scroll to position [3719, 0]
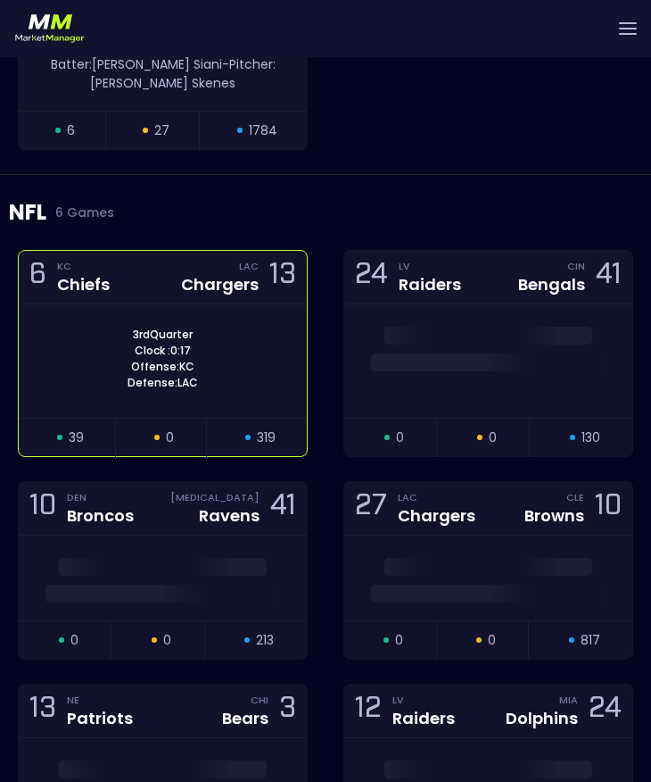
click at [207, 304] on div "3rd Quarter Clock : 0:17 Offense: KC Defense: LAC" at bounding box center [163, 360] width 288 height 113
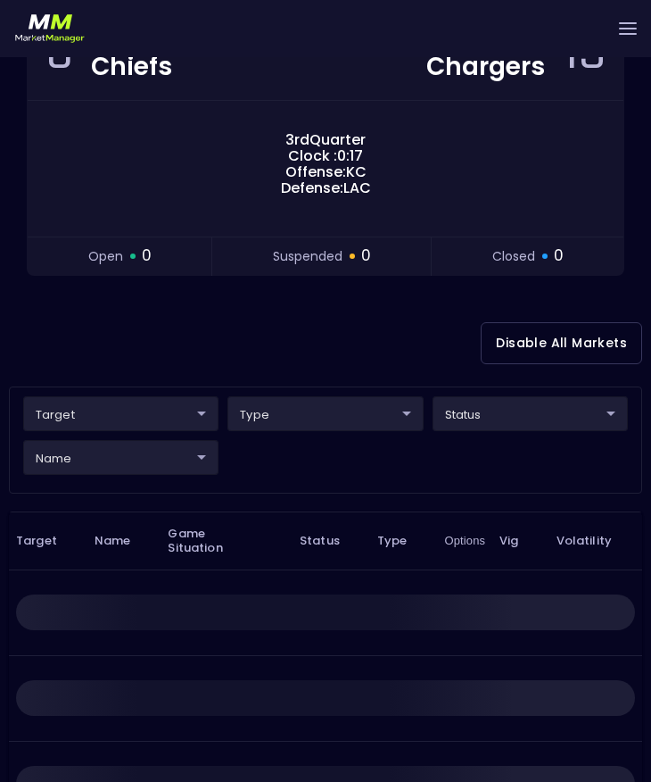
scroll to position [399, 0]
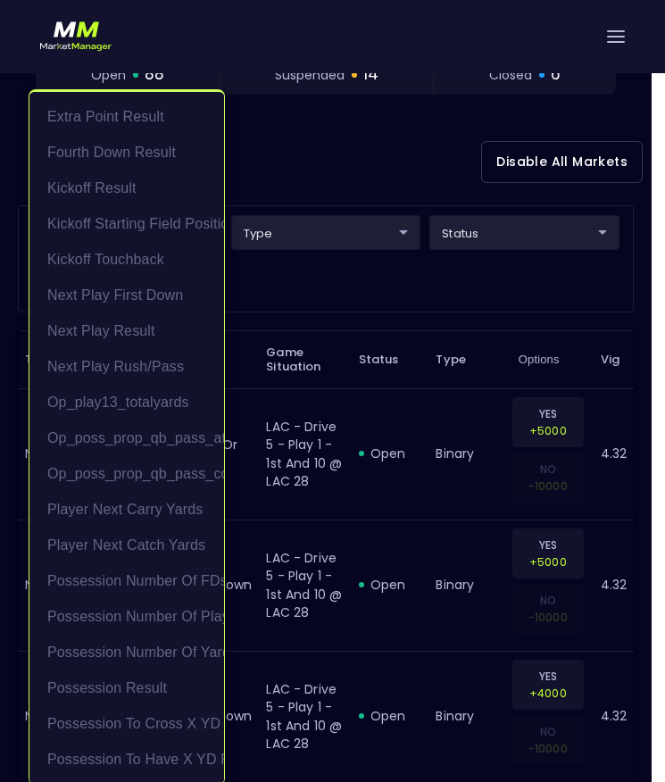
click at [157, 730] on li "Possession to Cross X YD Line" at bounding box center [126, 724] width 194 height 36
type input "Possession to Cross X YD Line"
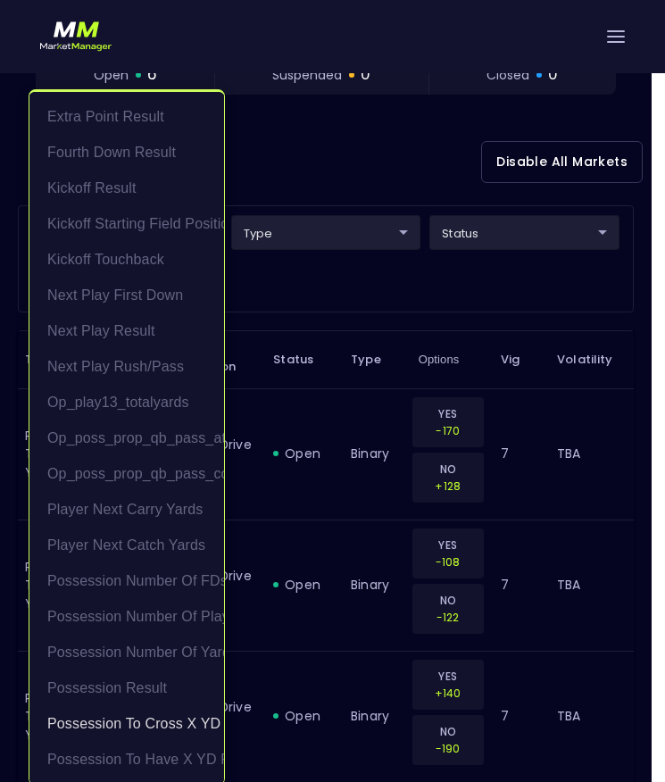
click at [313, 302] on div at bounding box center [332, 391] width 665 height 782
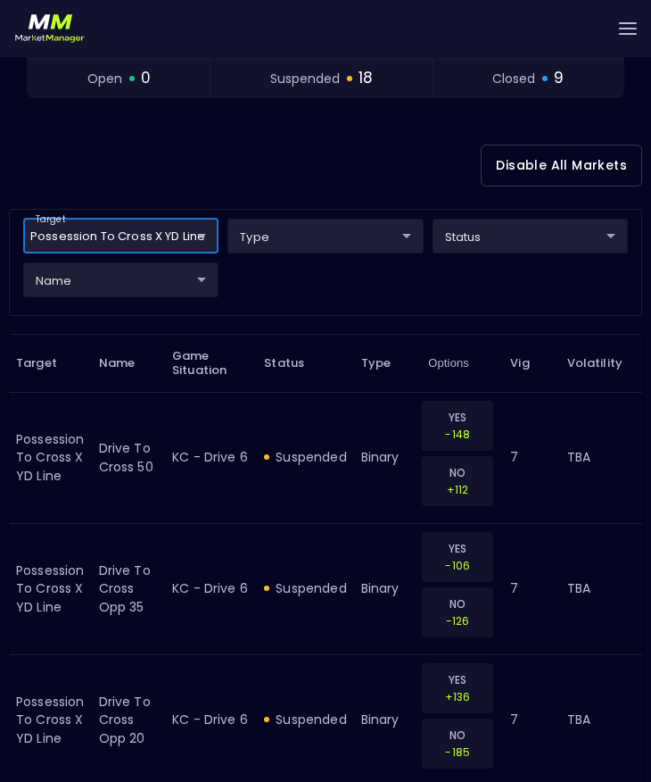
scroll to position [406, 0]
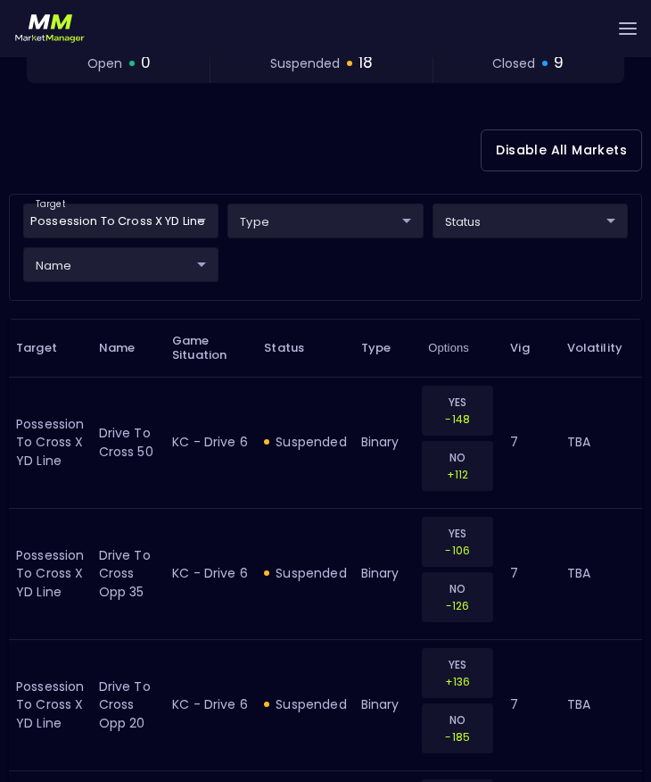
click at [203, 140] on div "Disable All Markets" at bounding box center [325, 150] width 633 height 87
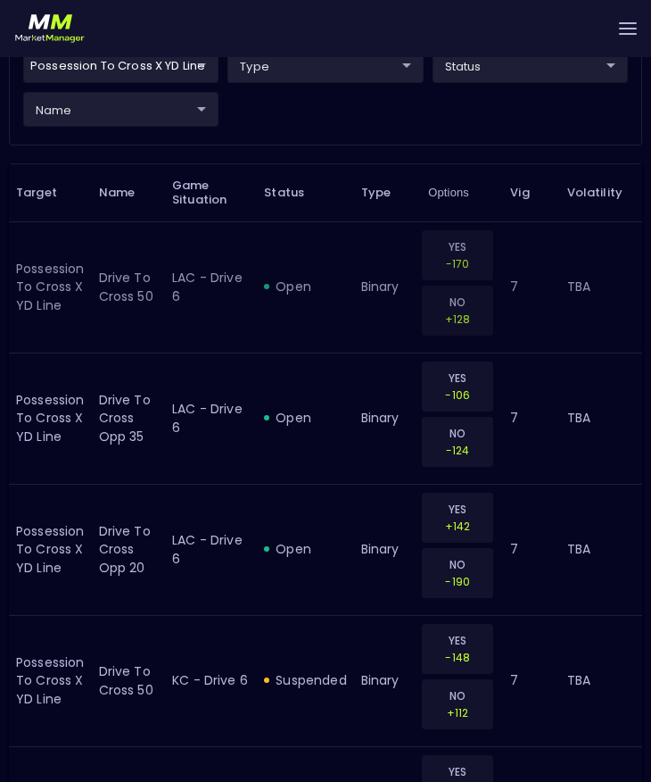
scroll to position [567, 0]
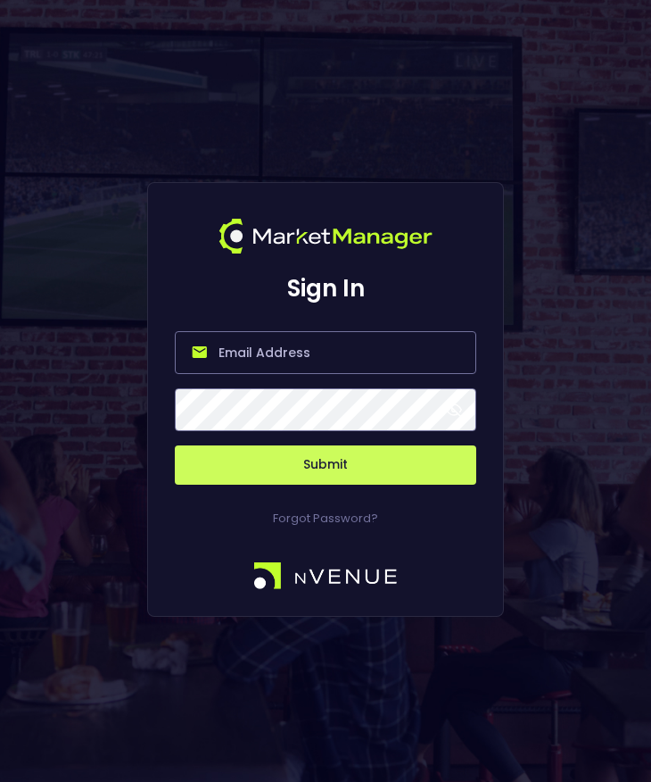
type input "[PERSON_NAME][EMAIL_ADDRESS][DOMAIN_NAME]"
click at [326, 465] on button "Submit" at bounding box center [326, 464] width 302 height 39
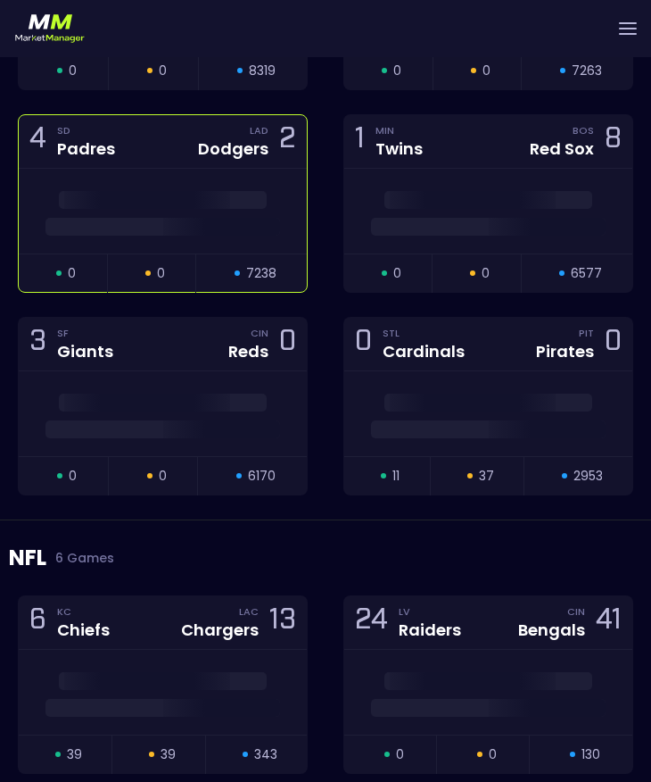
scroll to position [3463, 0]
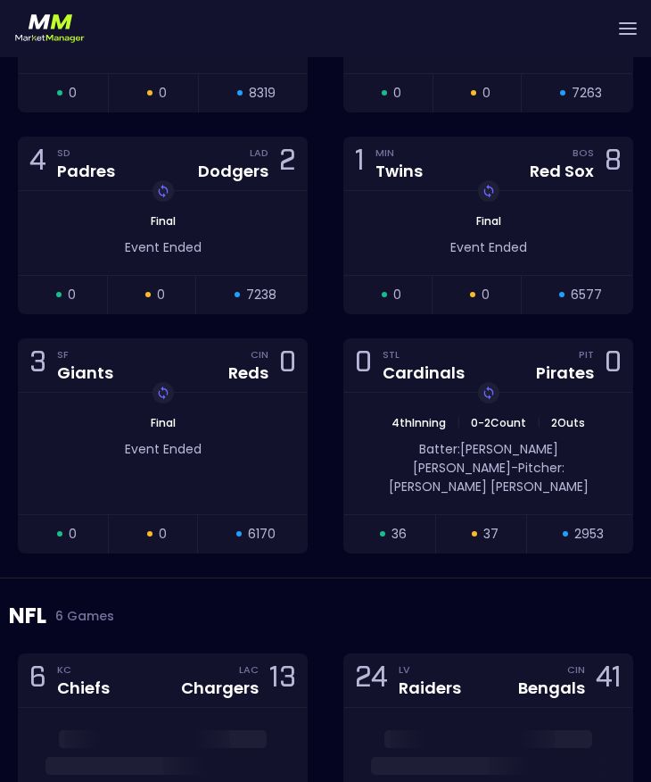
click at [231, 461] on div "3 SF Giants CIN Reds 0 Replay Game Final Event Ended open 0 suspended 0 closed …" at bounding box center [163, 457] width 326 height 239
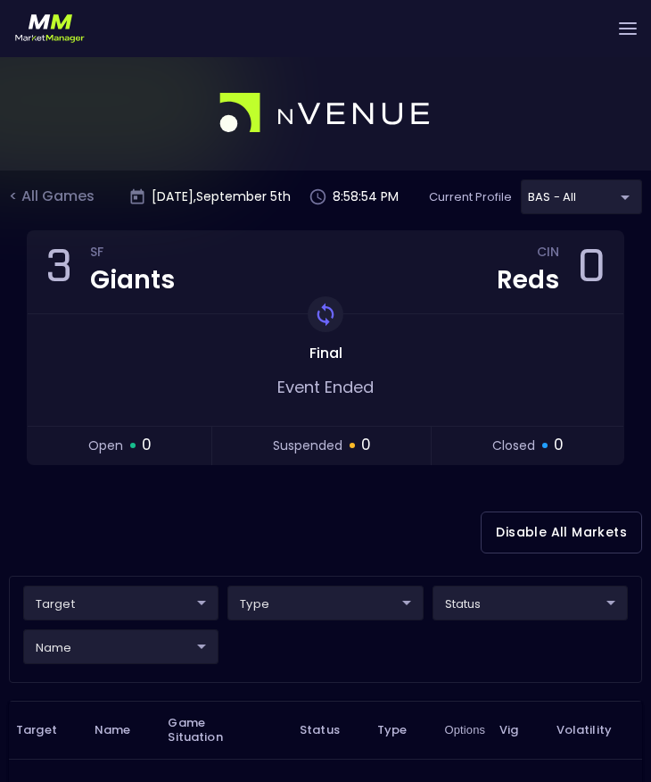
scroll to position [46, 0]
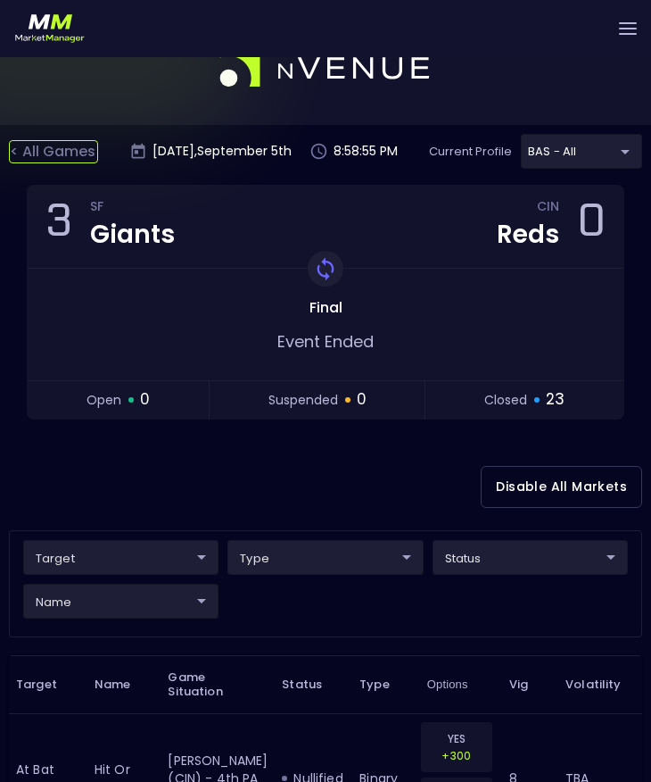
click at [30, 156] on div "< All Games" at bounding box center [53, 151] width 89 height 23
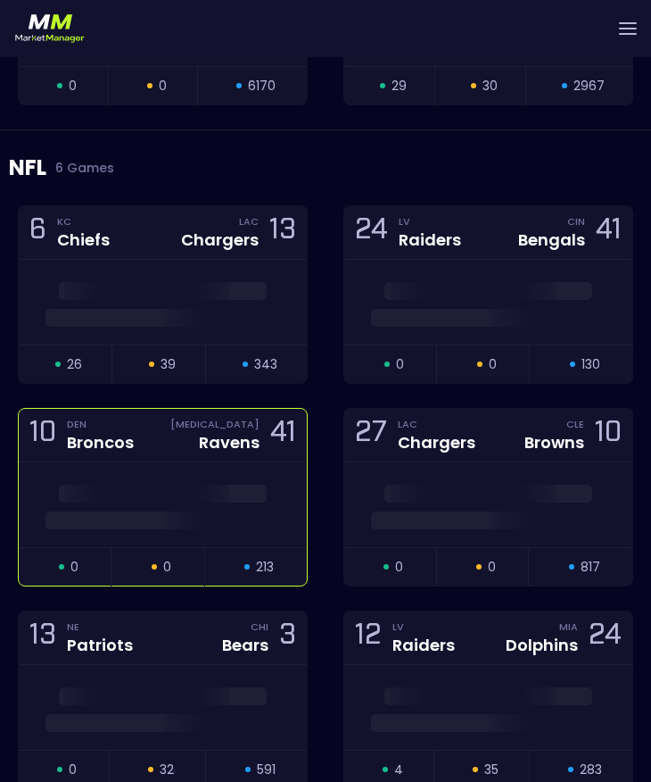
scroll to position [3873, 0]
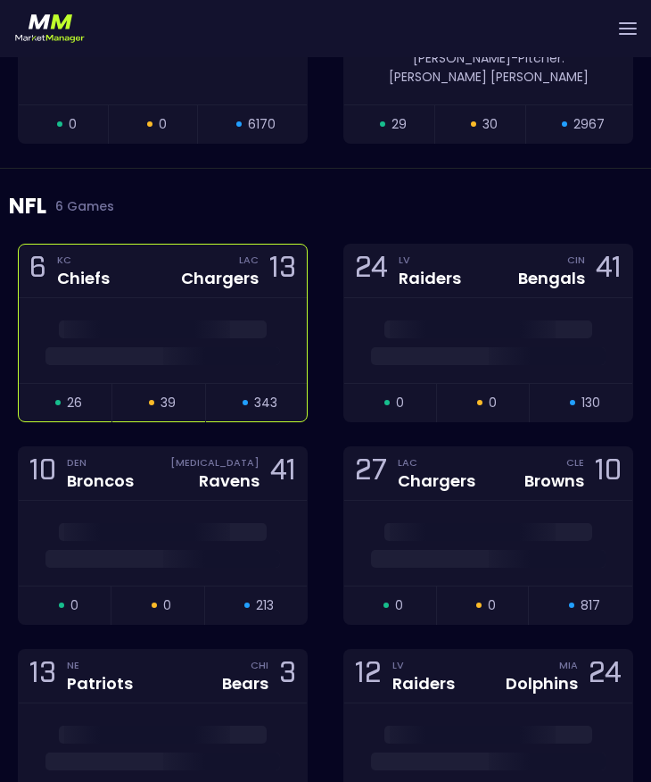
click at [148, 244] on div "6 KC Chiefs LAC Chargers 13" at bounding box center [163, 271] width 288 height 54
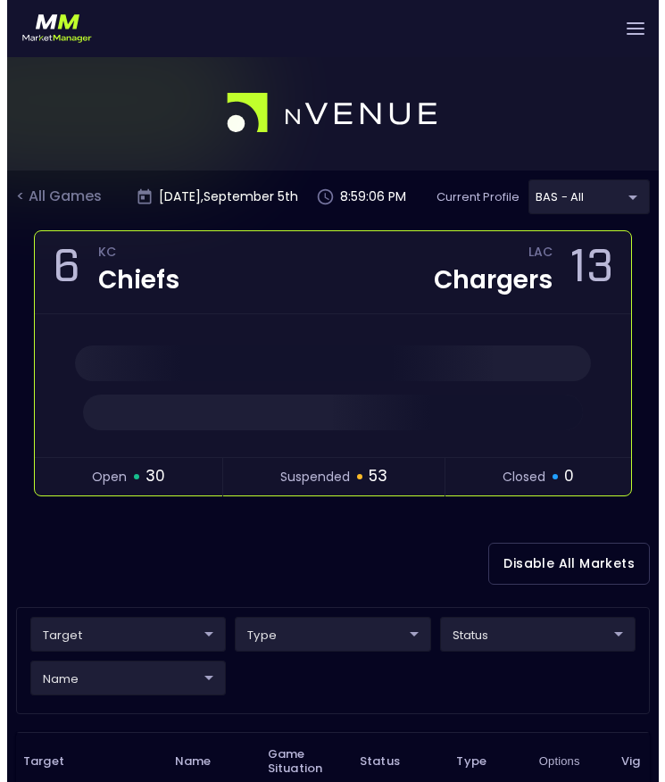
scroll to position [29, 0]
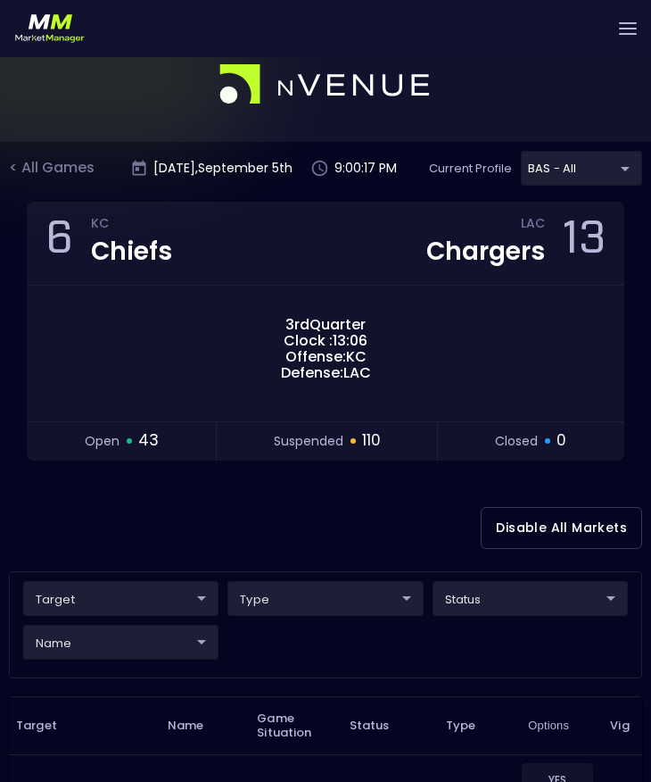
click at [75, 565] on div "Disable All Markets" at bounding box center [325, 527] width 633 height 87
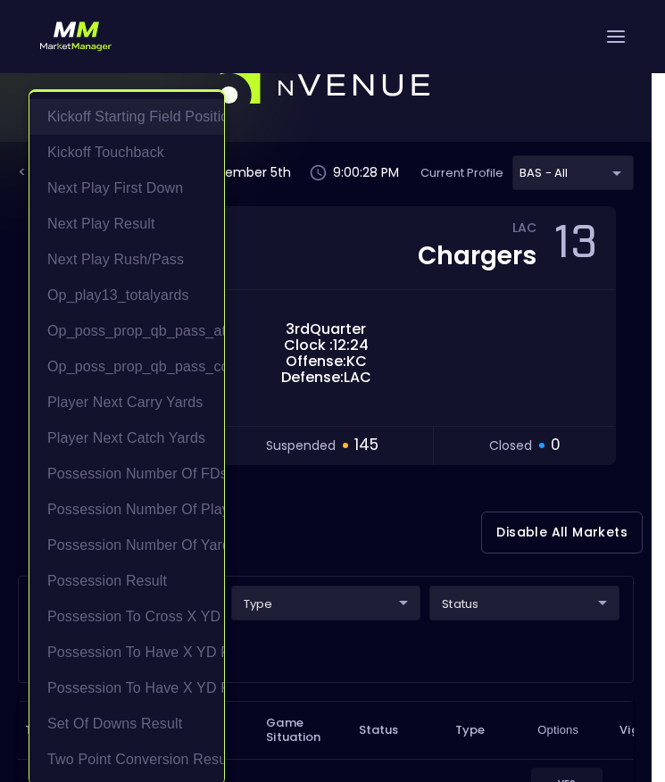
scroll to position [107, 0]
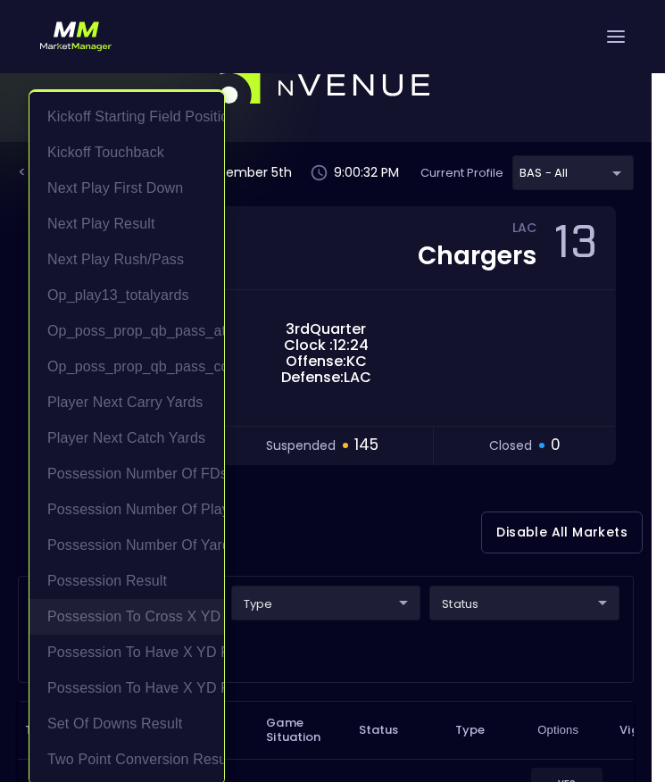
click at [153, 604] on li "Possession to Cross X YD Line" at bounding box center [126, 617] width 194 height 36
type input "Possession to Cross X YD Line"
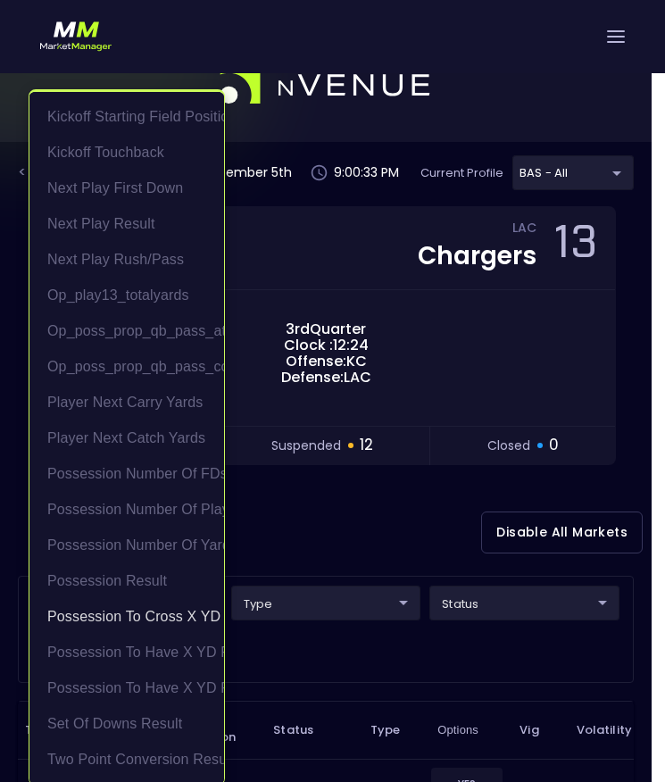
click at [323, 535] on div at bounding box center [332, 391] width 665 height 782
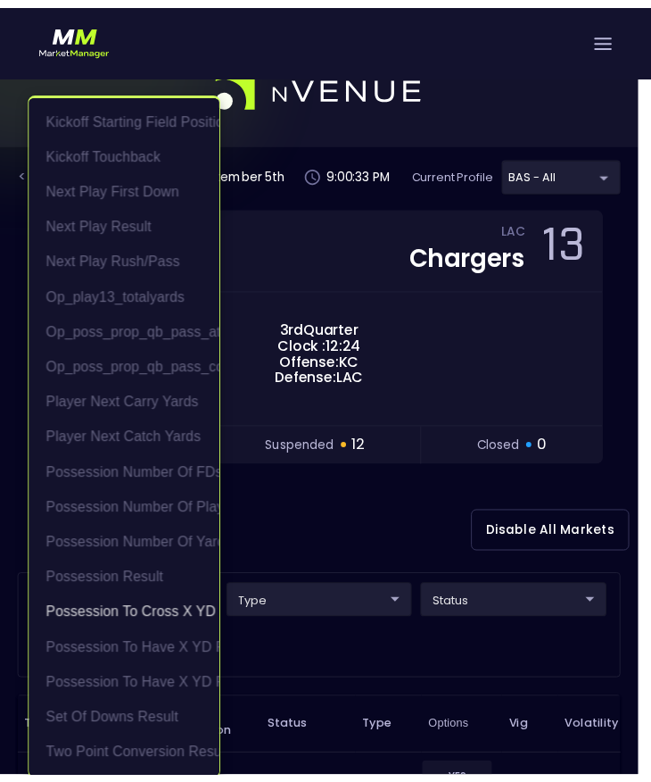
scroll to position [4, 0]
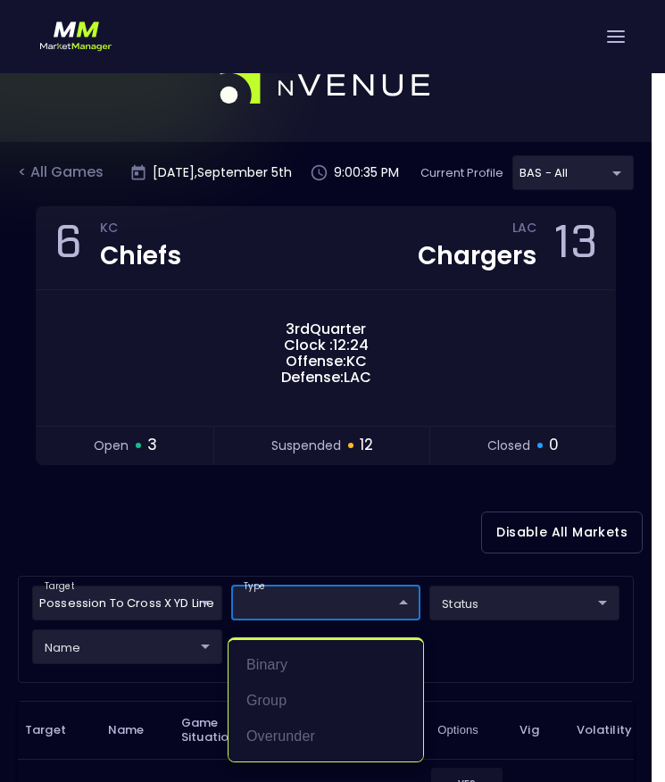
click at [319, 537] on div at bounding box center [332, 391] width 665 height 782
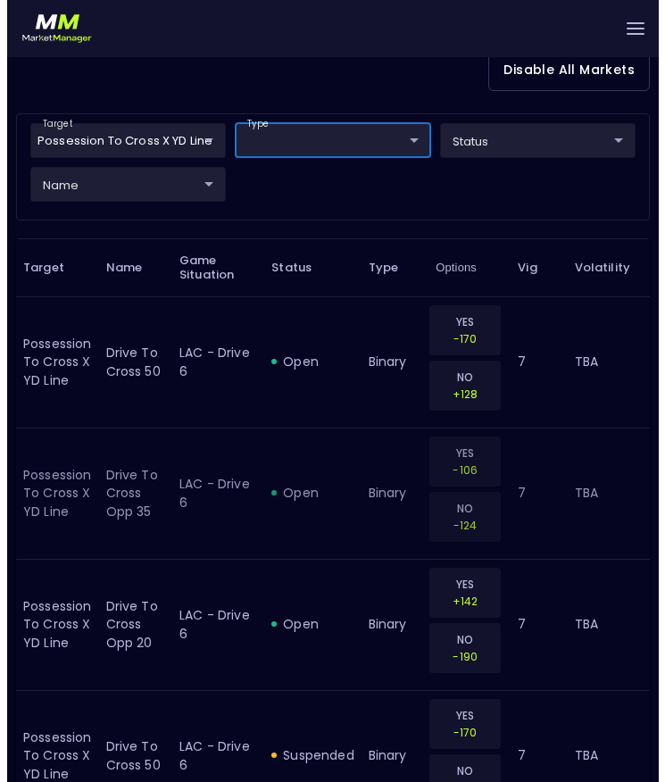
scroll to position [495, 0]
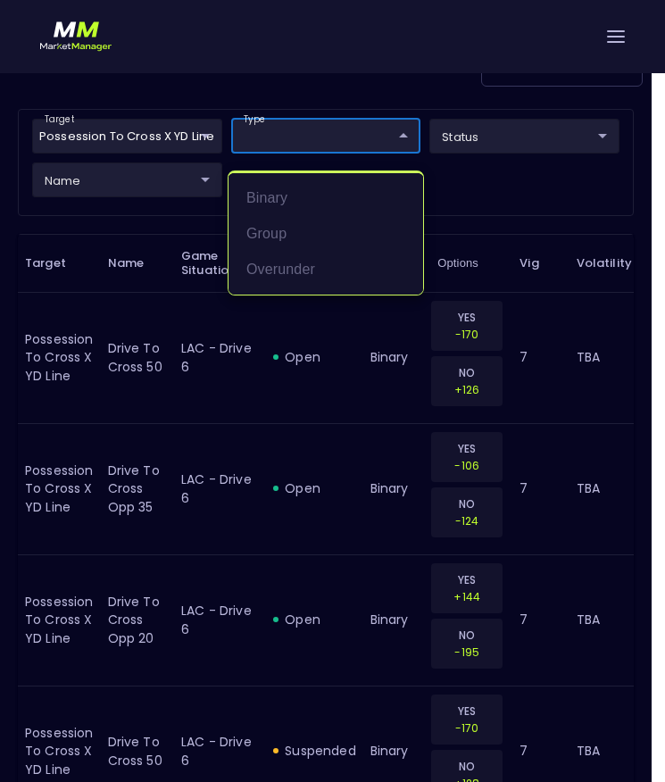
click at [442, 157] on div at bounding box center [332, 391] width 665 height 782
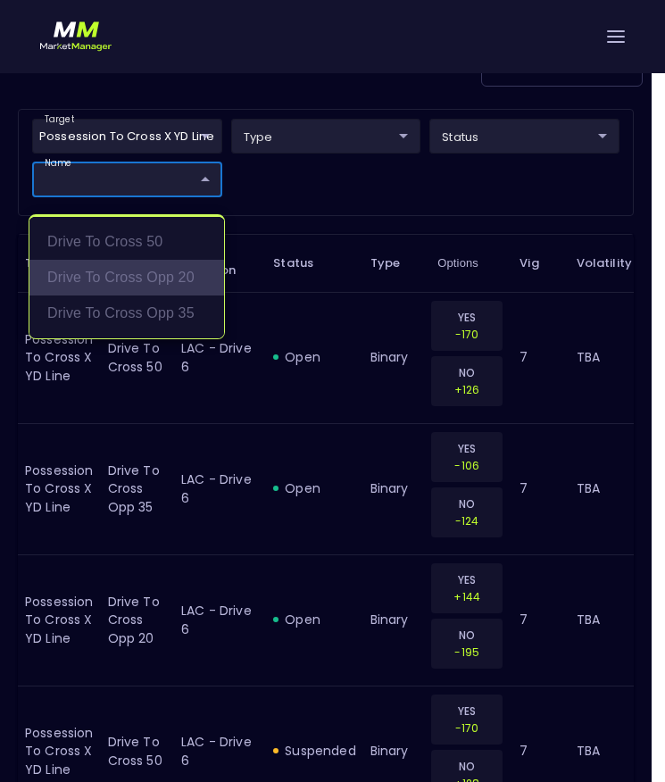
click at [129, 279] on li "Drive to Cross Opp 20" at bounding box center [126, 278] width 194 height 36
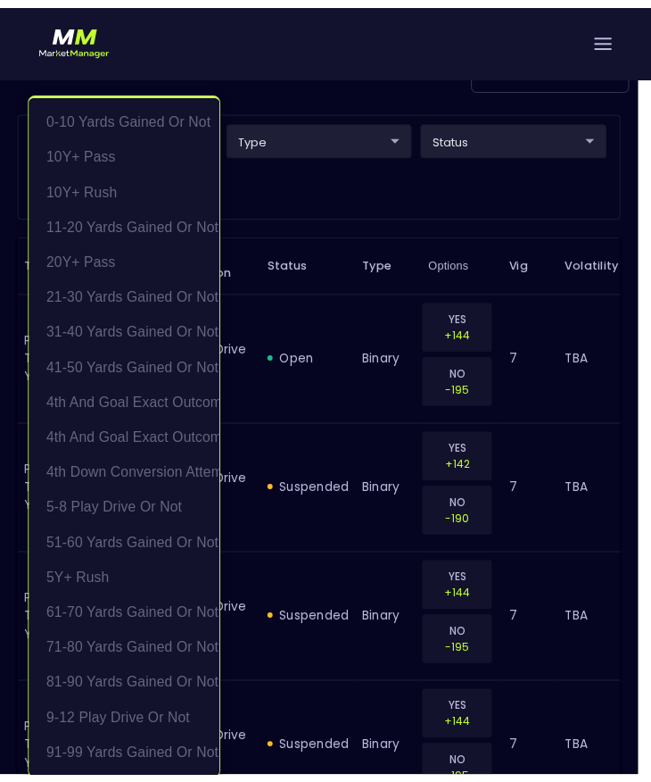
scroll to position [4, 0]
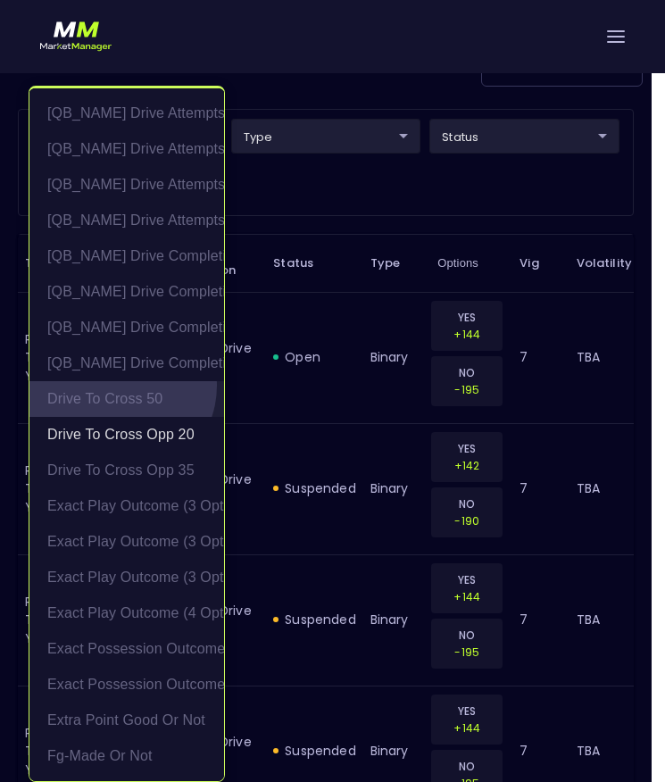
click at [119, 386] on li "Drive to Cross 50" at bounding box center [126, 399] width 194 height 36
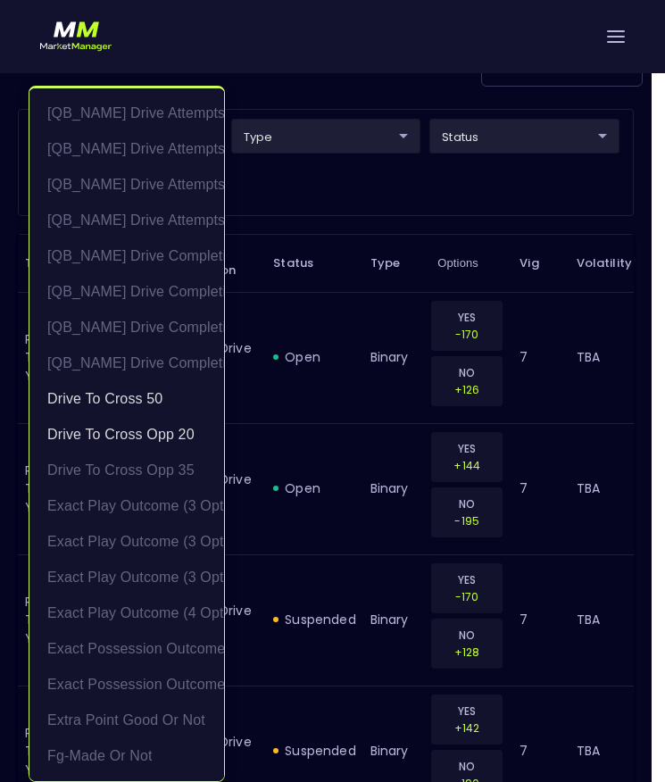
click at [389, 198] on div at bounding box center [332, 391] width 665 height 782
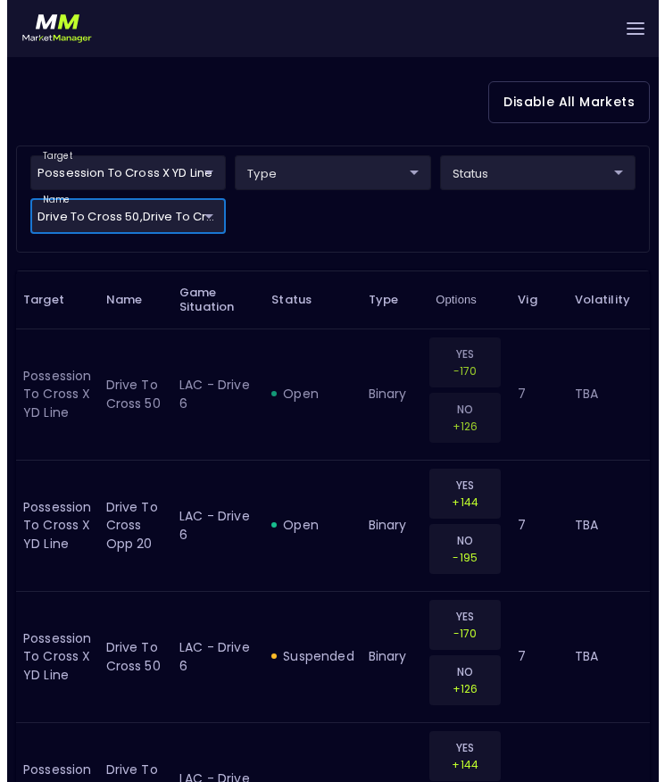
scroll to position [456, 0]
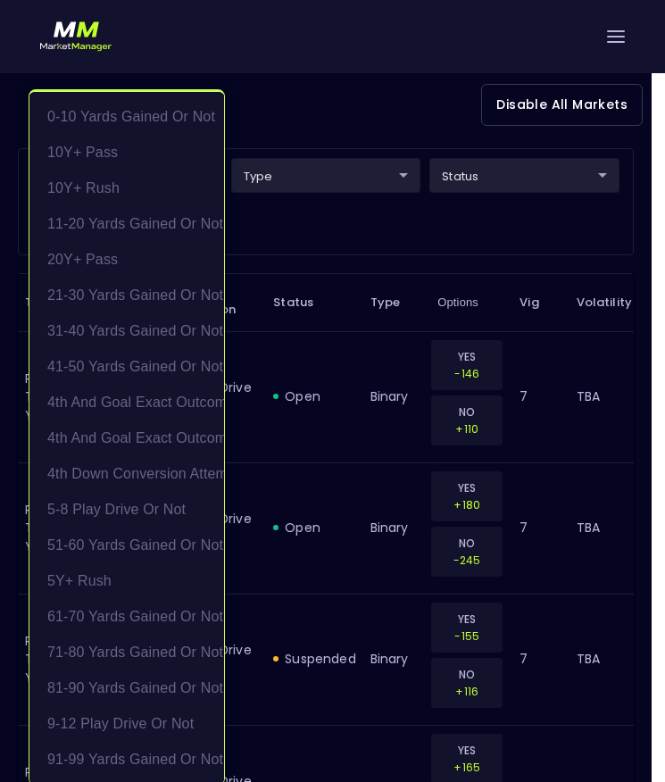
scroll to position [964, 0]
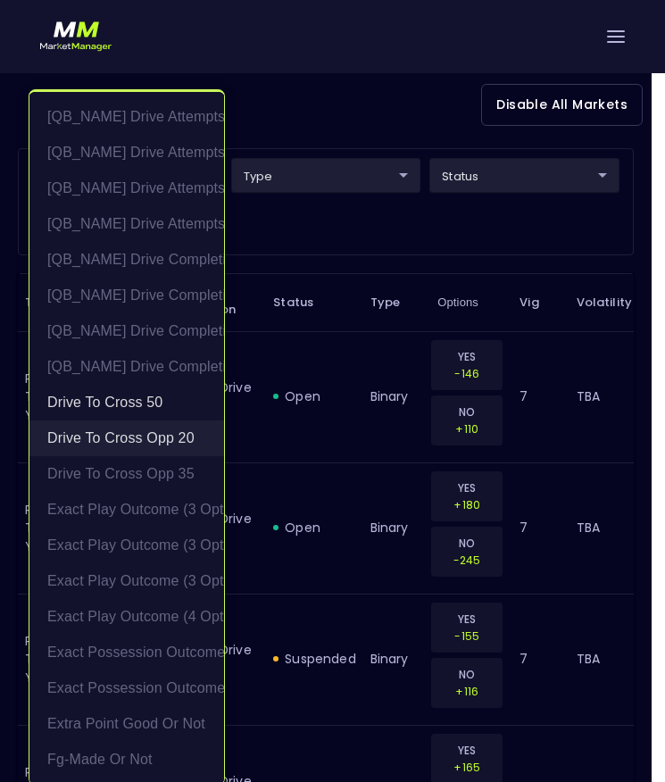
click at [136, 434] on li "Drive to Cross Opp 20" at bounding box center [126, 438] width 194 height 36
type input "Drive to Cross 50"
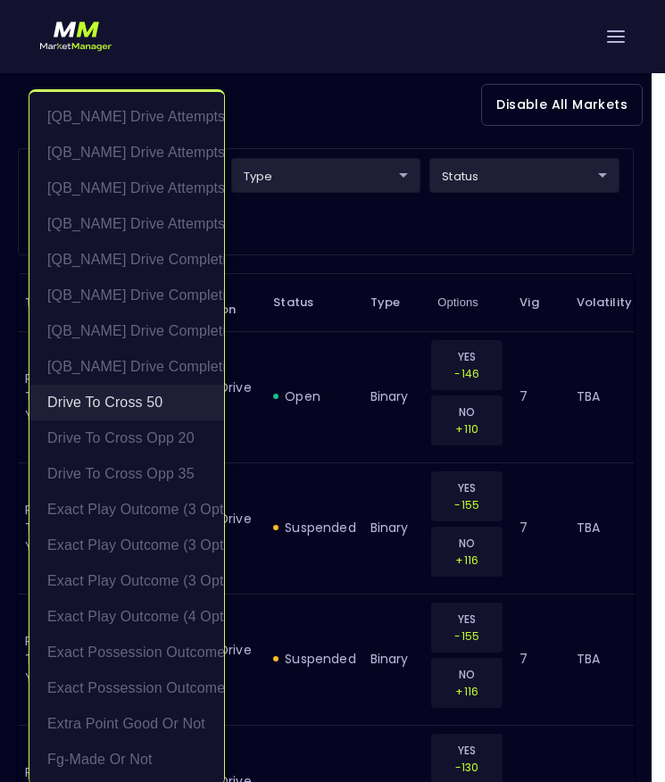
click at [132, 409] on li "Drive to Cross 50" at bounding box center [126, 403] width 194 height 36
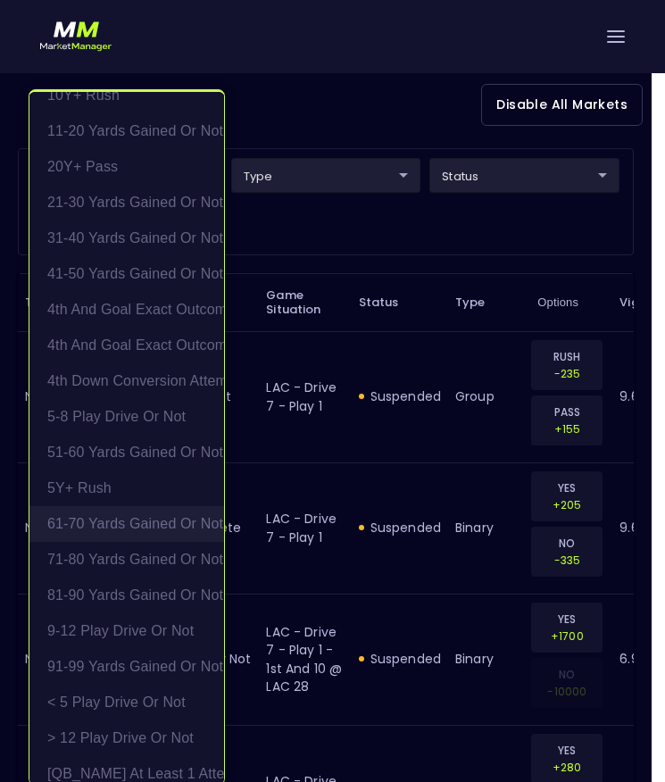
scroll to position [96, 0]
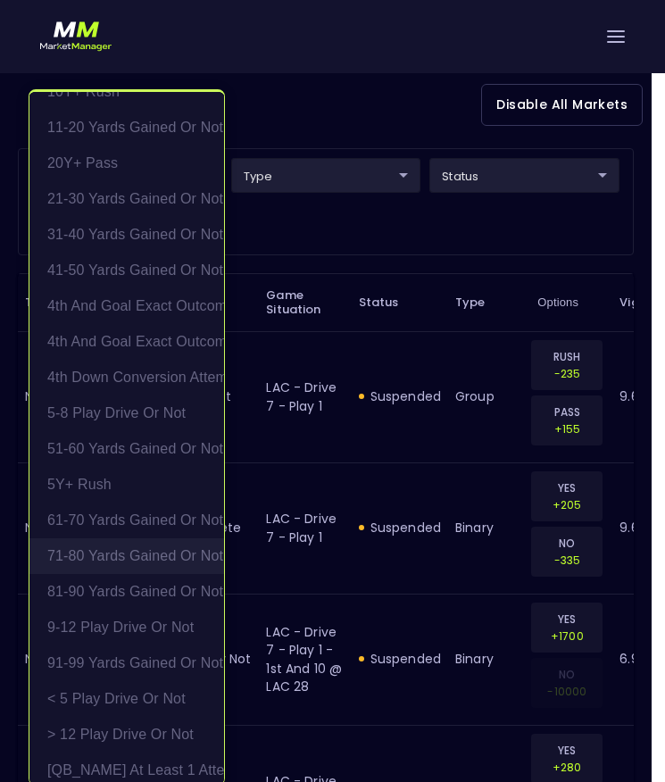
click at [114, 547] on li "71-80 yards gained or not" at bounding box center [126, 556] width 194 height 36
type input "71-80 yards gained or not"
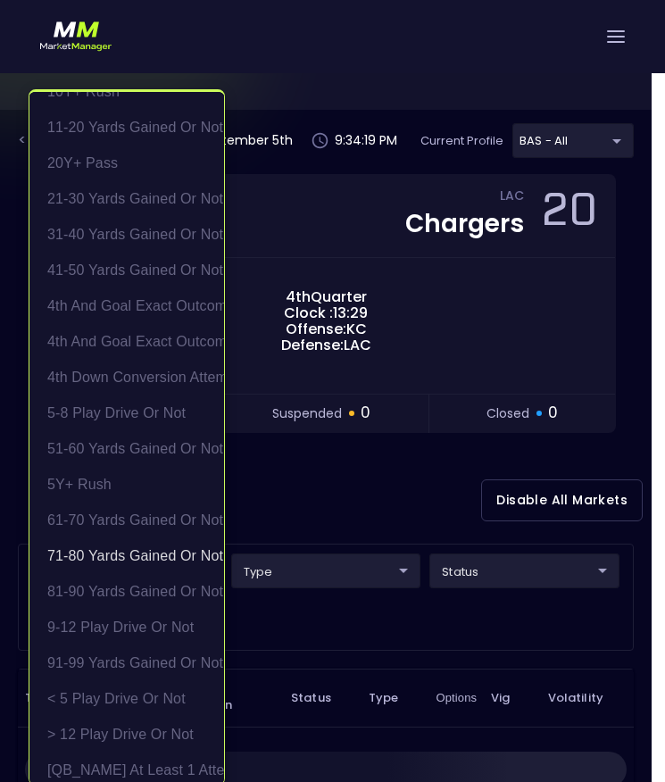
scroll to position [4, 0]
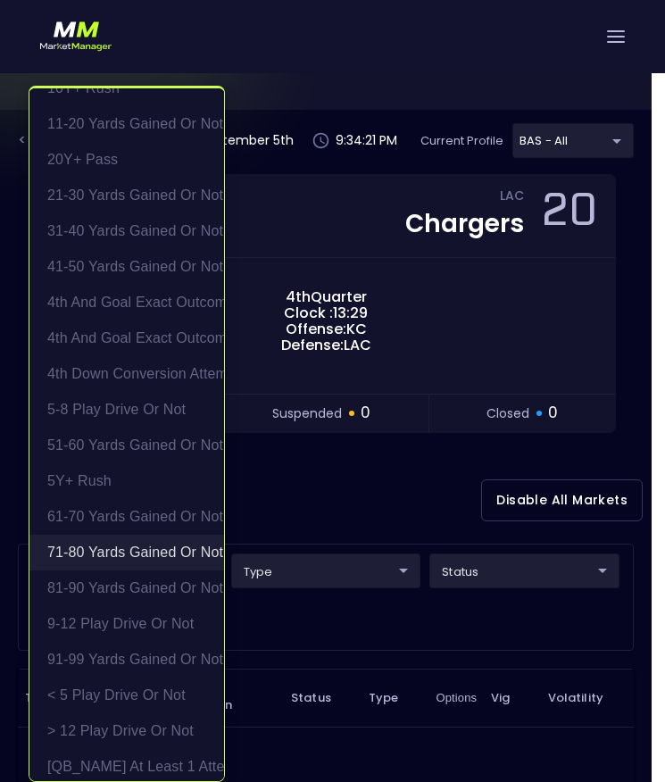
click at [129, 550] on li "71-80 yards gained or not" at bounding box center [126, 552] width 194 height 36
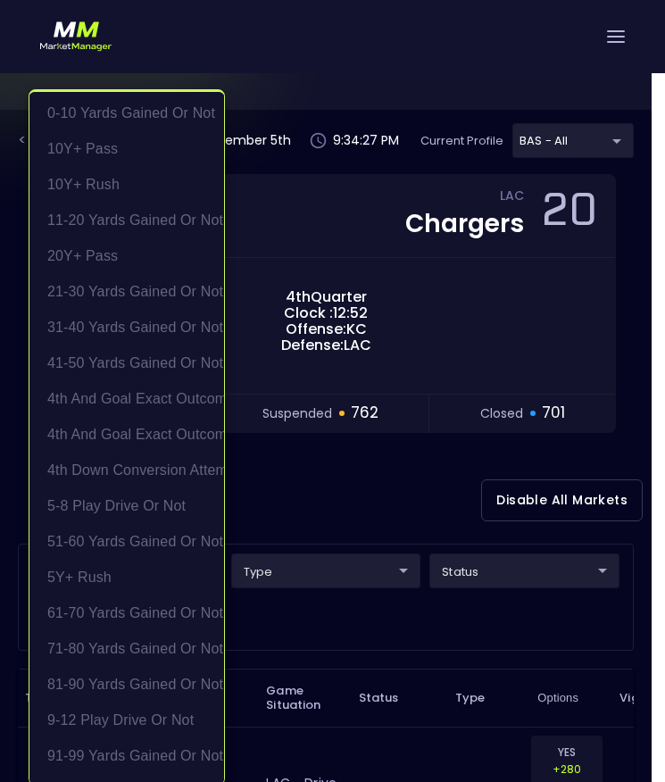
click at [278, 487] on div at bounding box center [332, 391] width 665 height 782
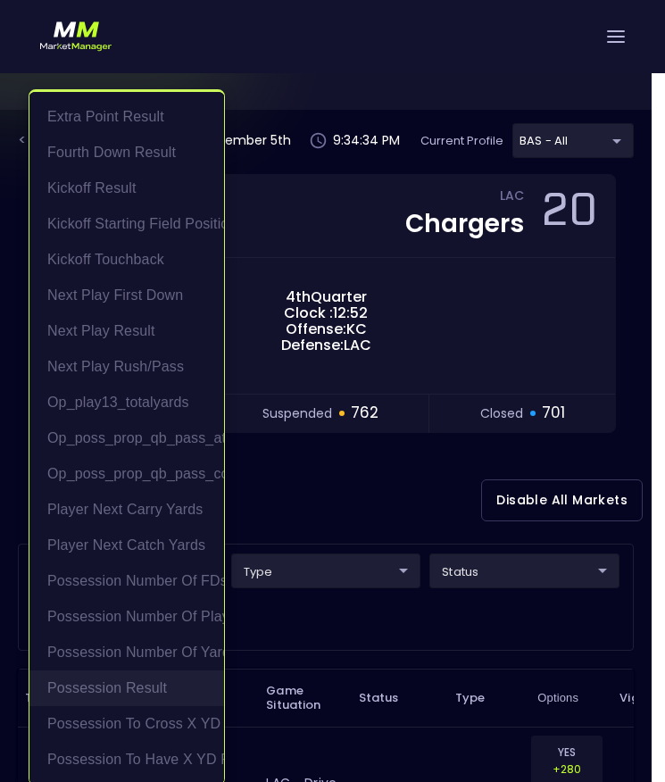
click at [155, 678] on li "Possession Result" at bounding box center [126, 688] width 194 height 36
type input "Possession Result"
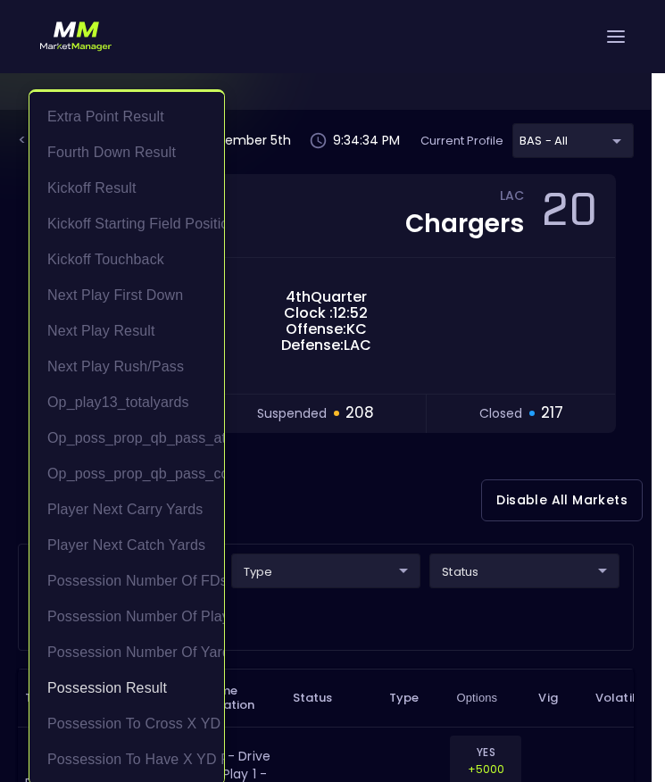
click at [301, 659] on div at bounding box center [332, 391] width 665 height 782
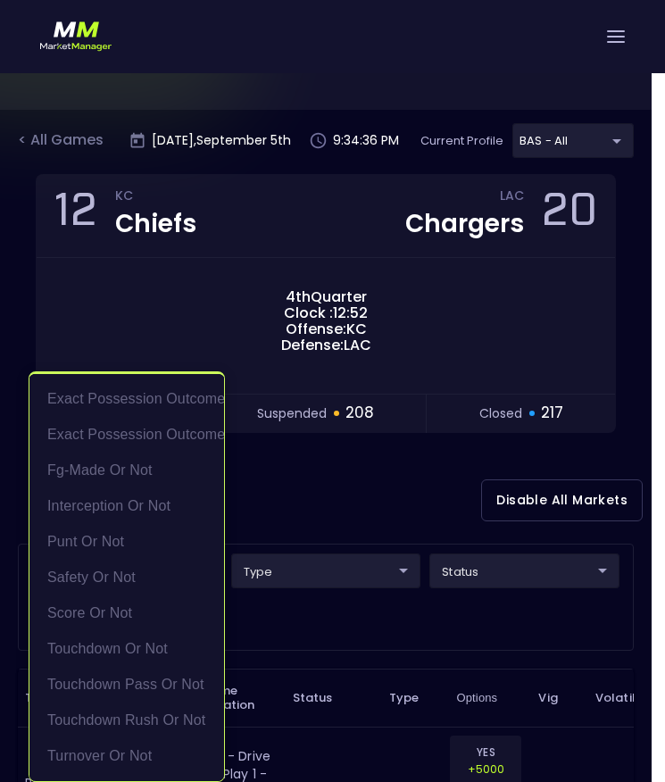
drag, startPoint x: 342, startPoint y: 616, endPoint x: 376, endPoint y: 595, distance: 40.9
click at [342, 616] on div at bounding box center [332, 391] width 665 height 782
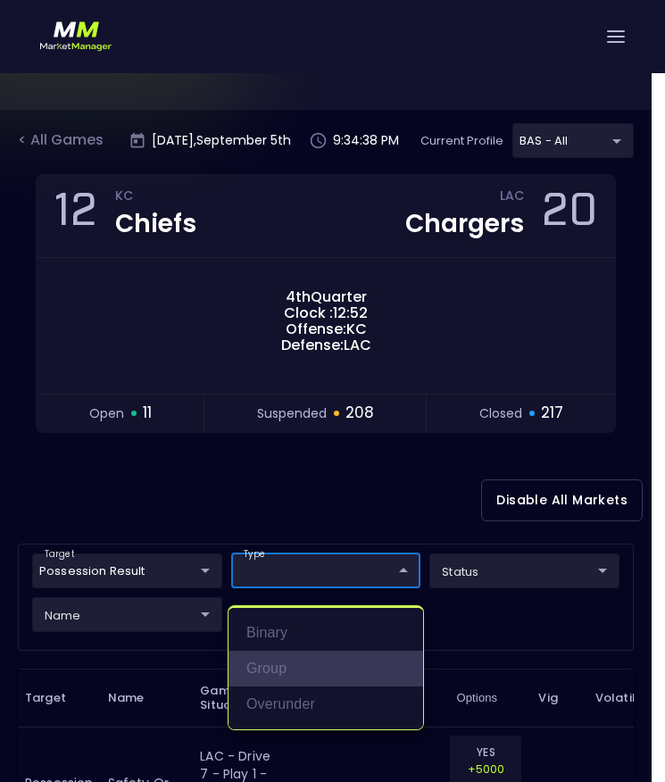
click at [312, 663] on li "group" at bounding box center [325, 668] width 194 height 36
type input "group"
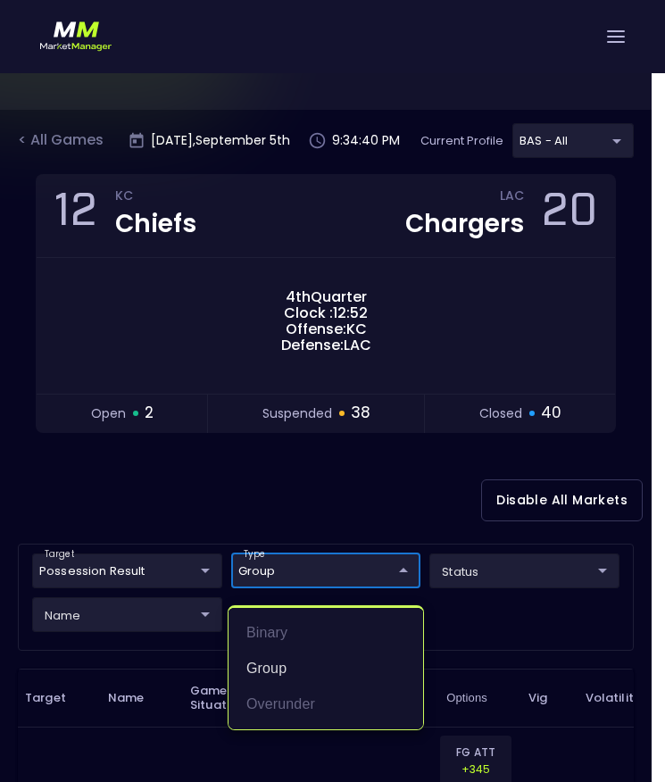
click at [139, 508] on div at bounding box center [332, 391] width 665 height 782
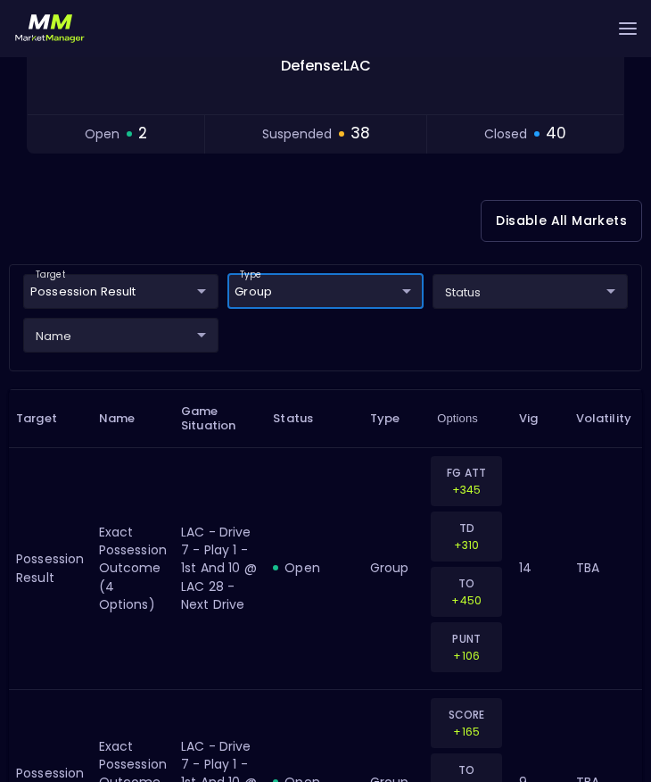
scroll to position [458, 0]
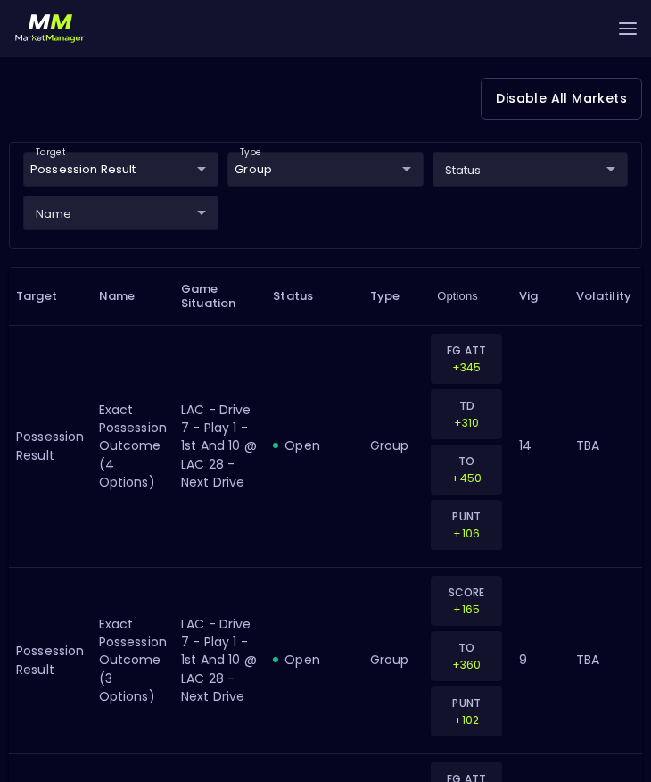
click at [125, 231] on div "name ​ ​" at bounding box center [121, 217] width 204 height 44
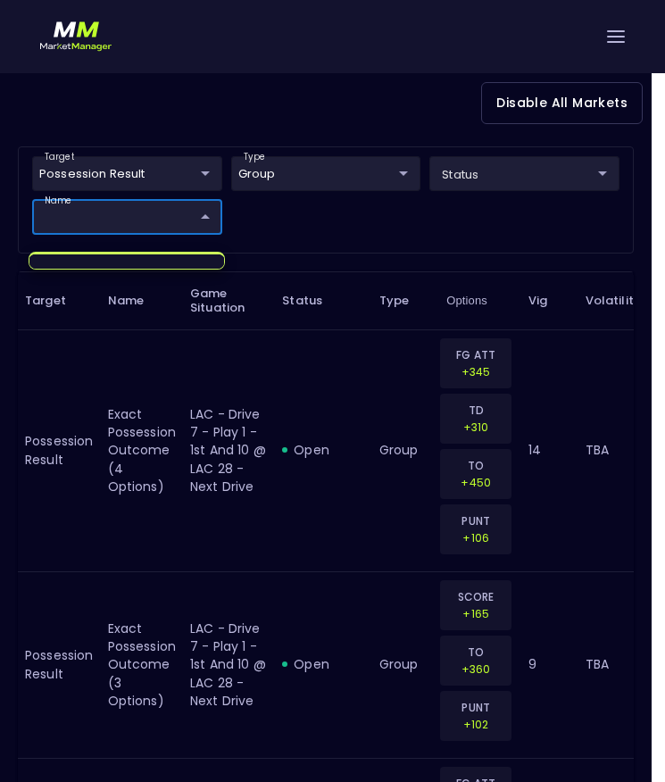
click at [129, 215] on div at bounding box center [332, 391] width 665 height 782
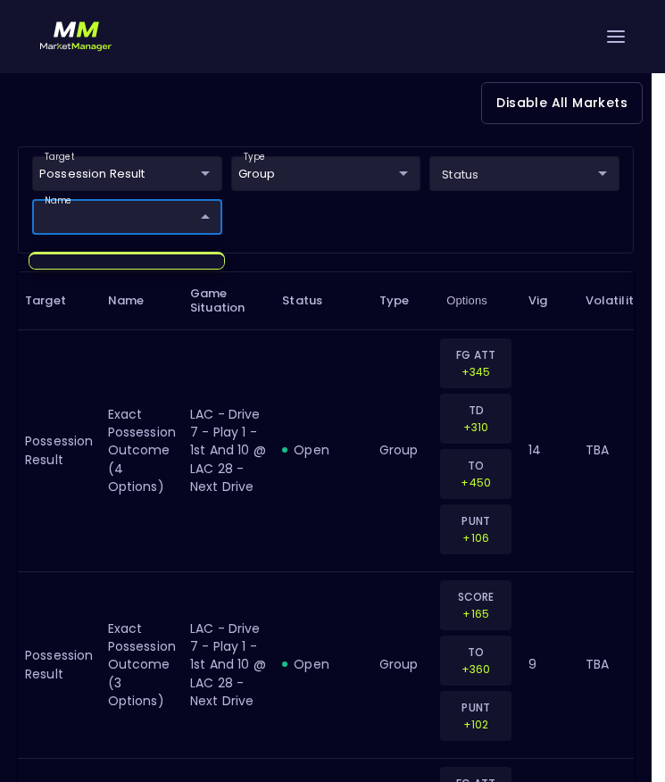
click at [198, 218] on div at bounding box center [332, 391] width 665 height 782
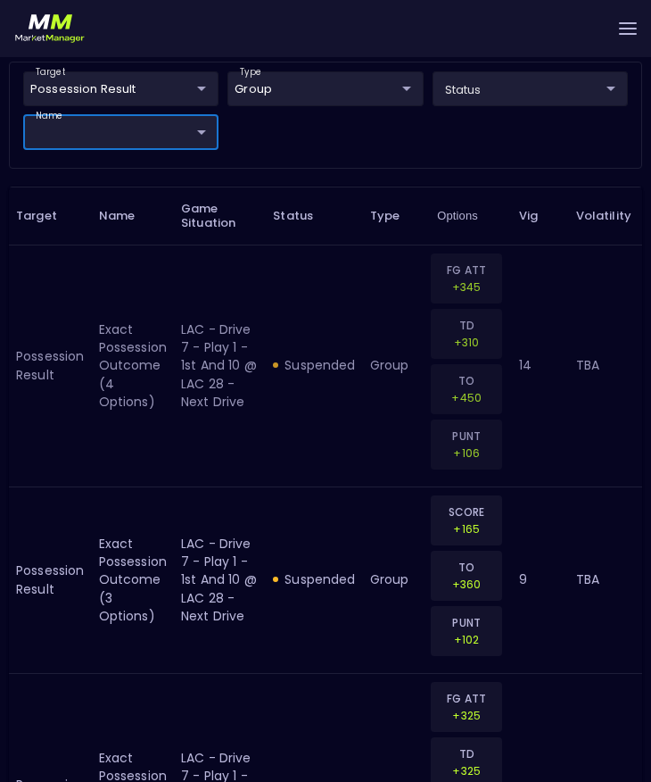
scroll to position [534, 0]
